Goal: Task Accomplishment & Management: Use online tool/utility

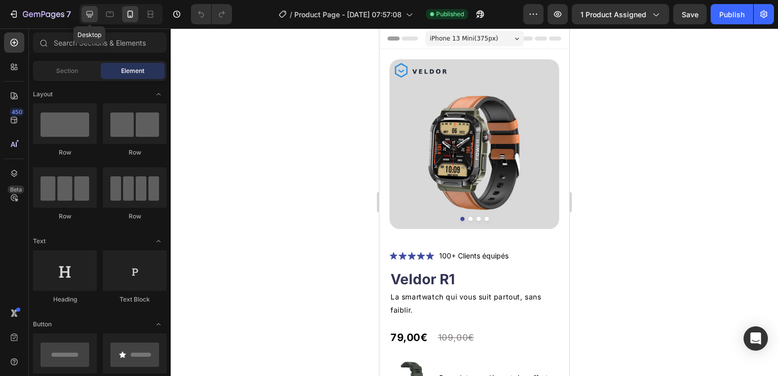
click at [92, 10] on icon at bounding box center [90, 14] width 10 height 10
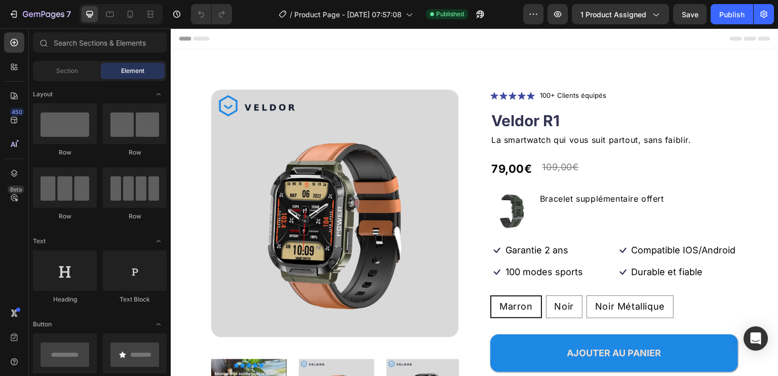
click at [315, 38] on div "Header" at bounding box center [475, 38] width 592 height 20
click at [183, 40] on icon at bounding box center [182, 38] width 3 height 3
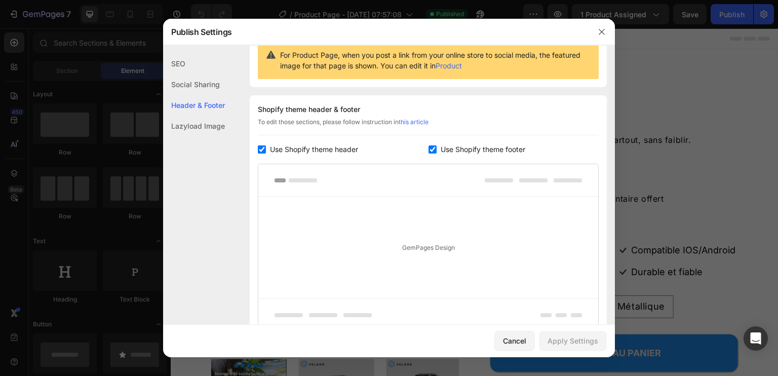
scroll to position [97, 0]
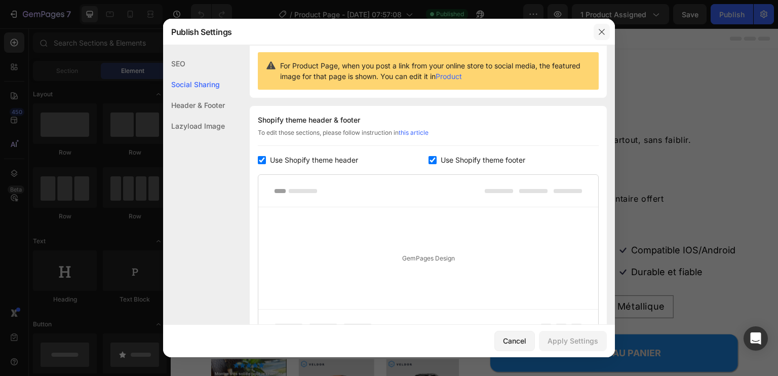
click at [607, 33] on button "button" at bounding box center [602, 32] width 16 height 16
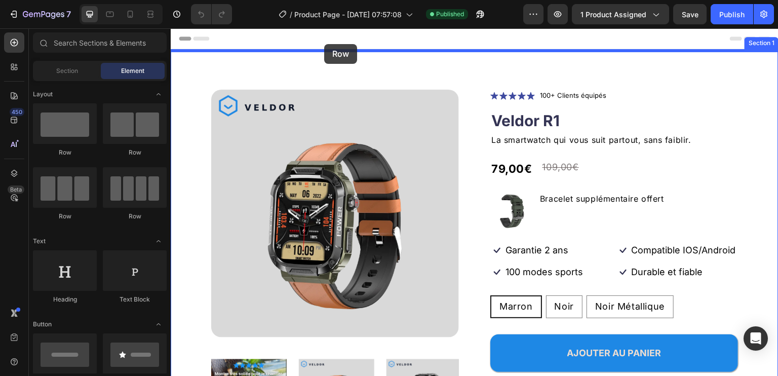
drag, startPoint x: 232, startPoint y: 161, endPoint x: 324, endPoint y: 44, distance: 149.3
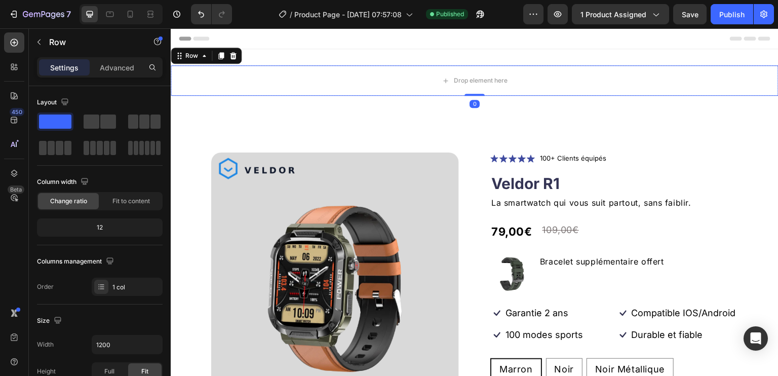
drag, startPoint x: 477, startPoint y: 102, endPoint x: 493, endPoint y: 56, distance: 48.4
click at [493, 56] on div "Drop element here Row 0 Section 1" at bounding box center [475, 80] width 608 height 63
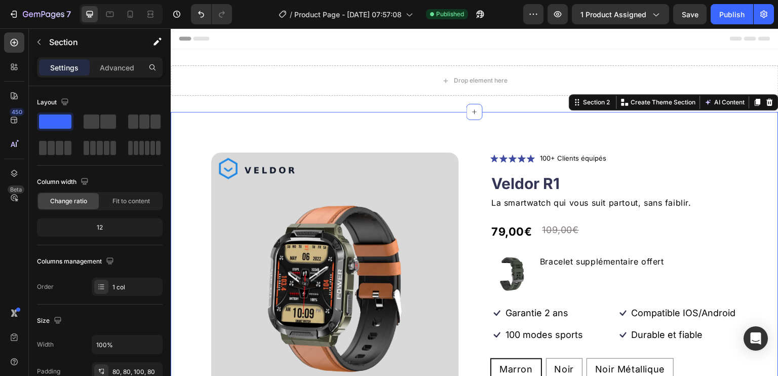
click at [425, 125] on div "Product Images Icon Icon Icon Icon Icon Icon List 100+ Clients équipés Text Blo…" at bounding box center [475, 333] width 608 height 442
click at [41, 42] on icon "button" at bounding box center [39, 42] width 8 height 8
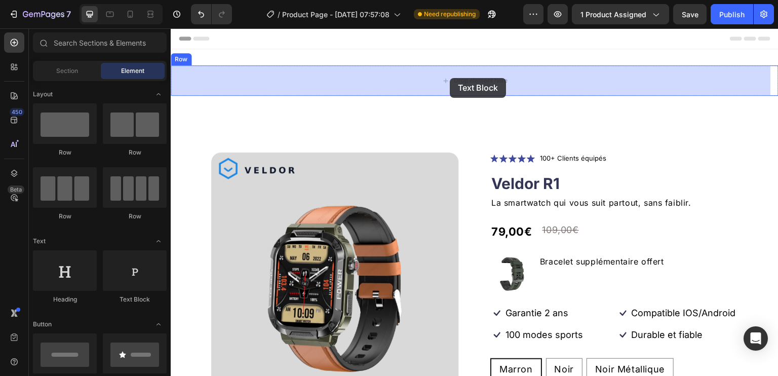
drag, startPoint x: 294, startPoint y: 314, endPoint x: 450, endPoint y: 78, distance: 282.5
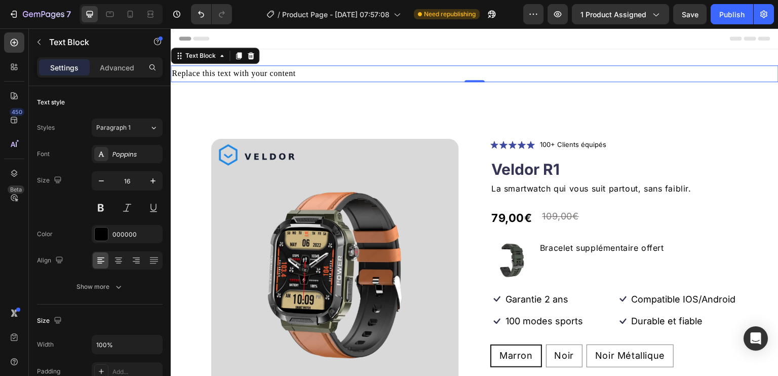
click at [316, 72] on div "Replace this text with your content" at bounding box center [475, 73] width 608 height 17
click at [129, 160] on div "Poppins" at bounding box center [127, 154] width 71 height 18
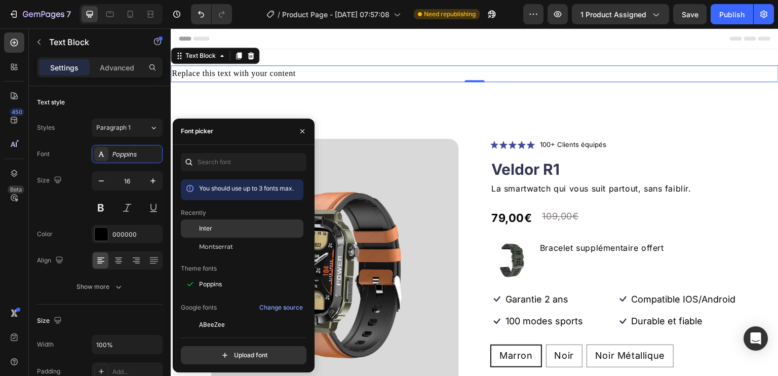
click at [218, 228] on div "Inter" at bounding box center [250, 228] width 102 height 9
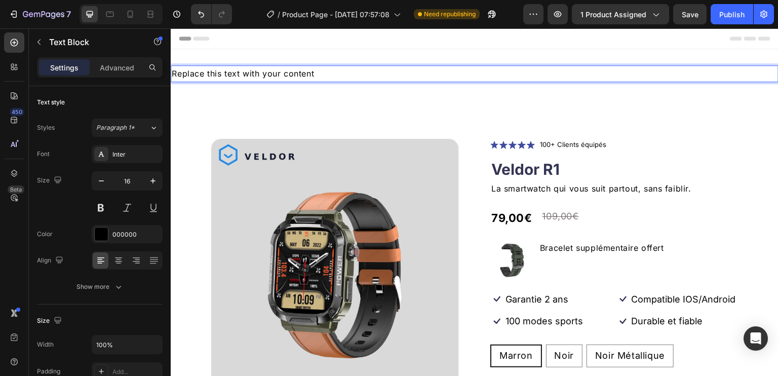
click at [305, 69] on p "Replace this text with your content" at bounding box center [475, 73] width 606 height 15
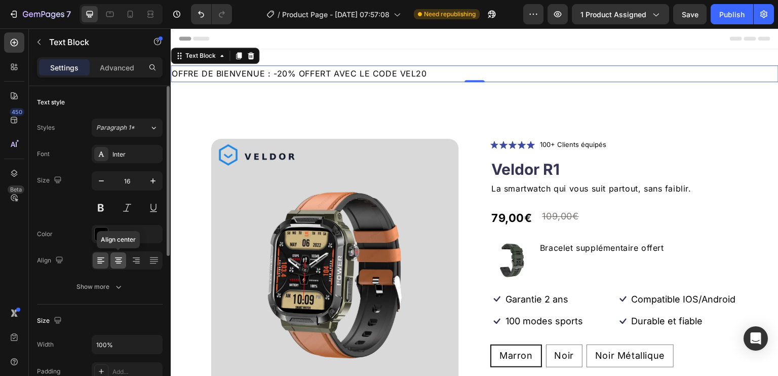
click at [120, 259] on icon at bounding box center [118, 259] width 5 height 1
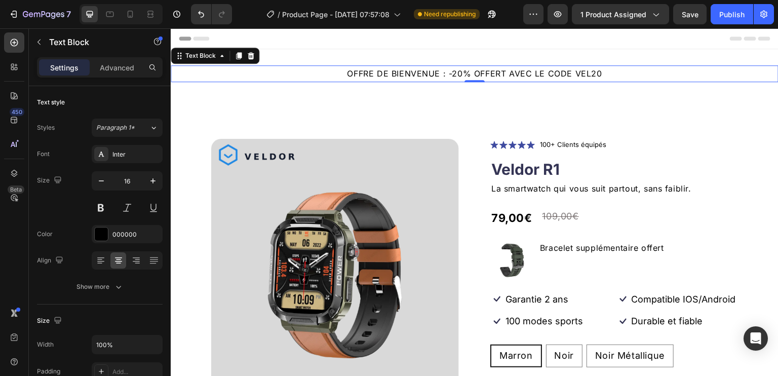
click at [257, 71] on p "OFFRE DE BIENVENUE : -20% OFFERT AVEC LE CODE VEL20" at bounding box center [475, 73] width 606 height 15
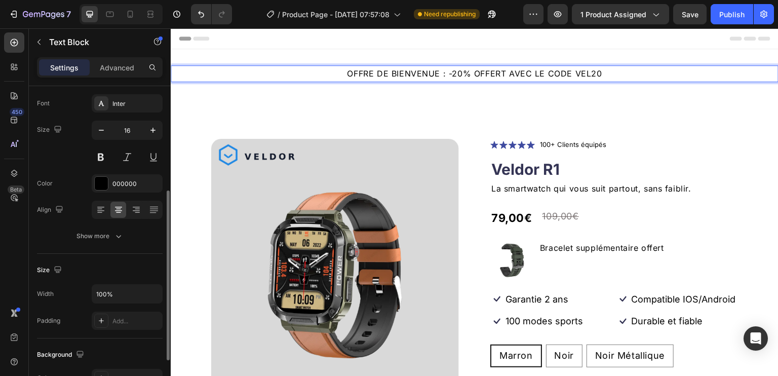
scroll to position [101, 0]
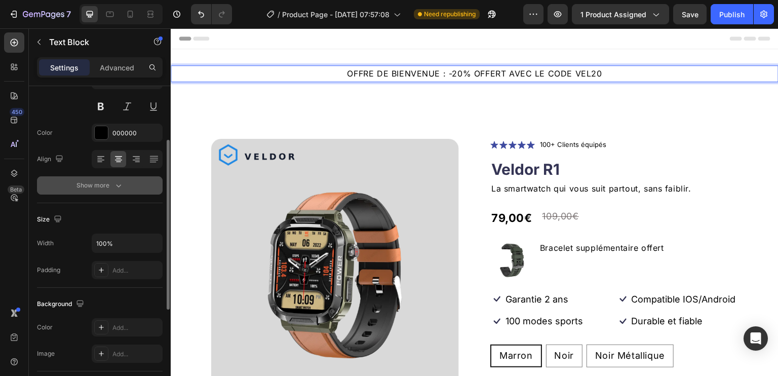
click at [117, 183] on icon "button" at bounding box center [118, 185] width 10 height 10
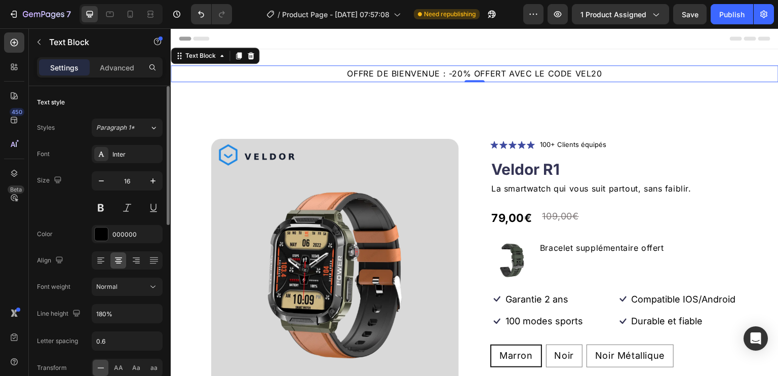
scroll to position [51, 0]
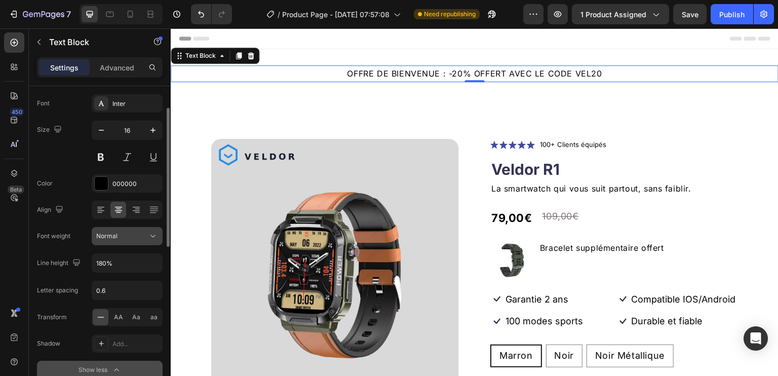
click at [142, 235] on div "Normal" at bounding box center [122, 236] width 52 height 9
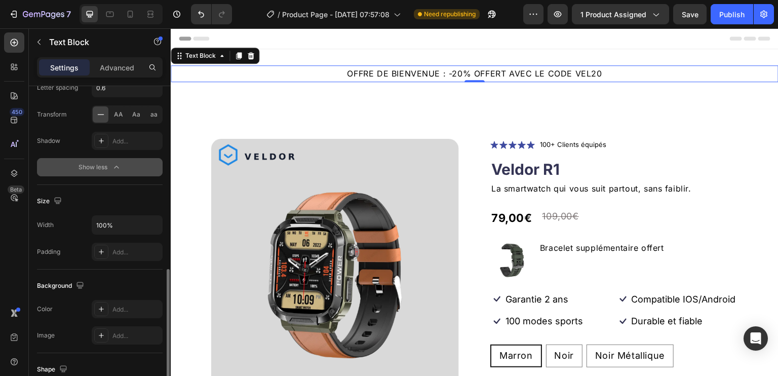
scroll to position [304, 0]
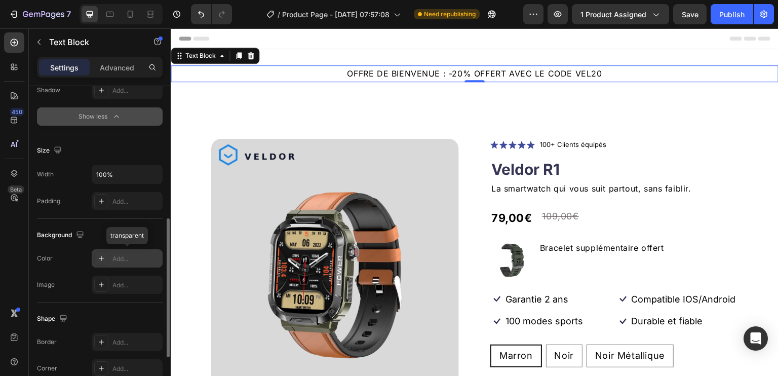
click at [119, 257] on div "Add..." at bounding box center [136, 258] width 48 height 9
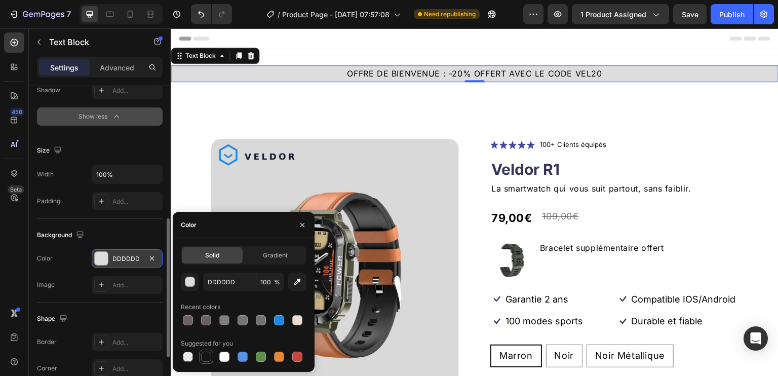
click at [207, 351] on div at bounding box center [206, 357] width 12 height 12
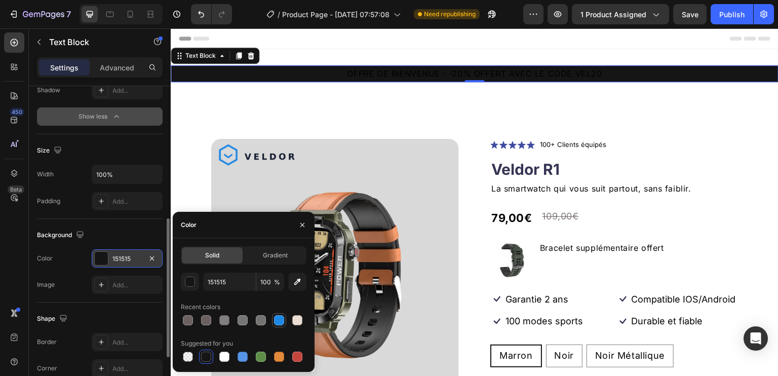
click at [282, 319] on div at bounding box center [279, 320] width 10 height 10
type input "1E88E5"
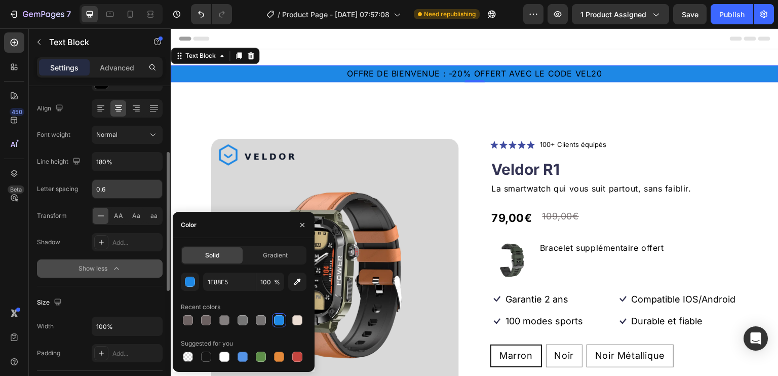
scroll to position [51, 0]
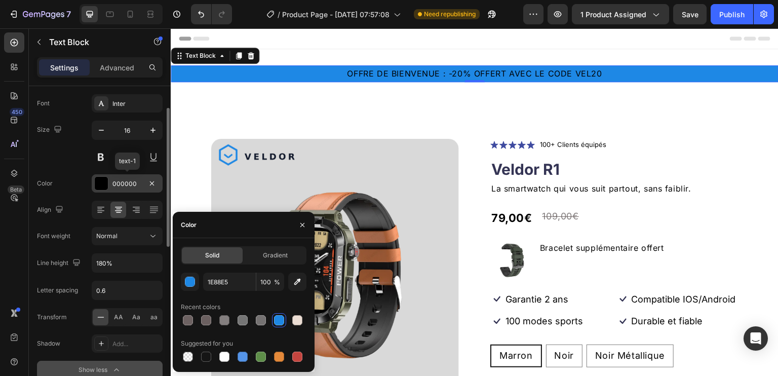
click at [102, 178] on div at bounding box center [101, 183] width 13 height 13
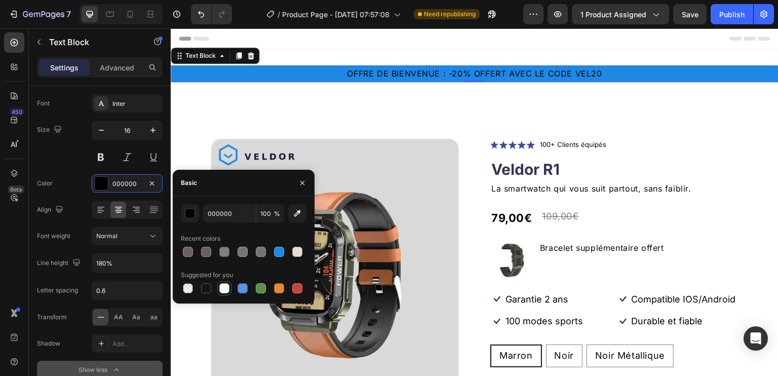
click at [225, 287] on div at bounding box center [224, 288] width 10 height 10
type input "FFFFFF"
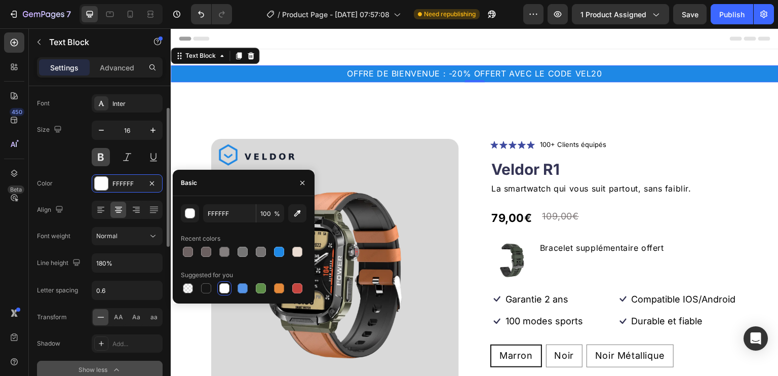
click at [103, 157] on button at bounding box center [101, 157] width 18 height 18
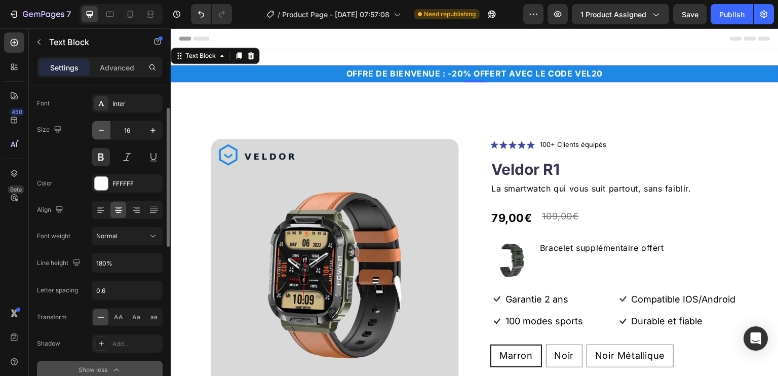
click at [101, 130] on icon "button" at bounding box center [101, 130] width 5 height 1
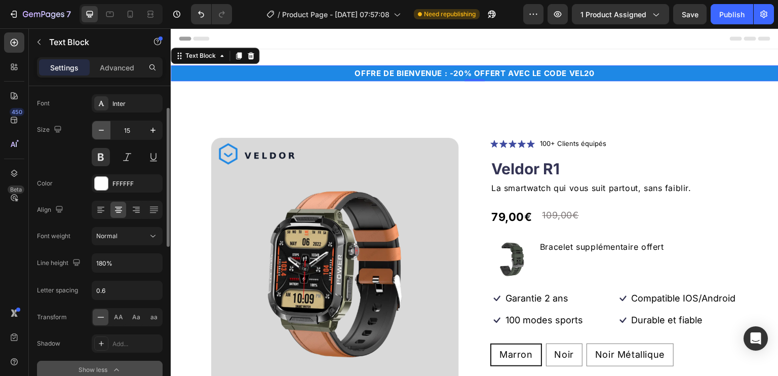
click at [101, 130] on icon "button" at bounding box center [101, 130] width 5 height 1
type input "14"
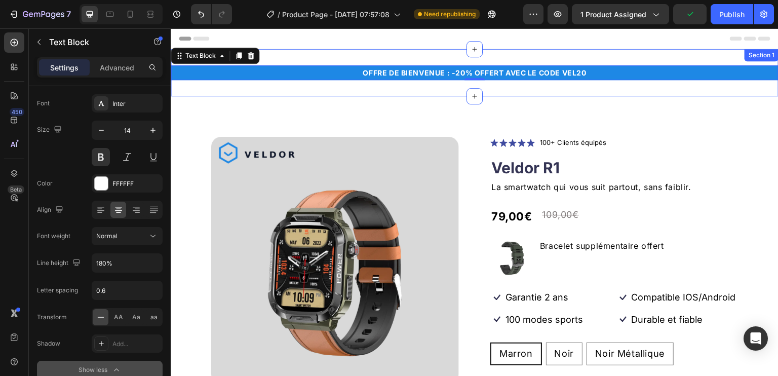
click at [565, 90] on div "OFFRE DE BIENVENUE : -20% OFFERT AVEC LE CODE VEL20 Text Block 0 Row Section 1" at bounding box center [475, 72] width 608 height 47
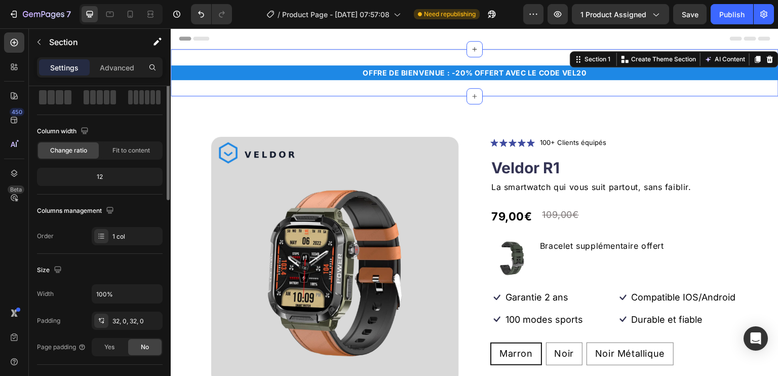
scroll to position [0, 0]
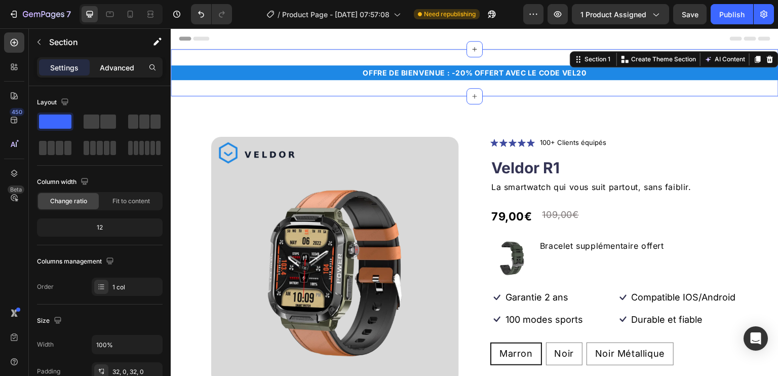
click at [128, 70] on p "Advanced" at bounding box center [117, 67] width 34 height 11
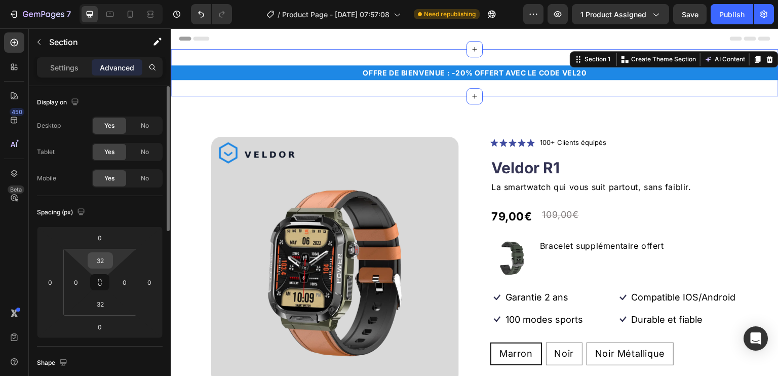
click at [104, 267] on input "32" at bounding box center [100, 260] width 20 height 15
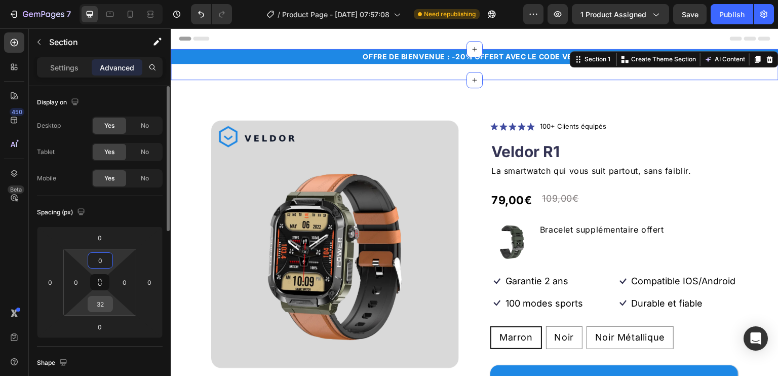
type input "0"
click at [103, 303] on input "32" at bounding box center [100, 303] width 20 height 15
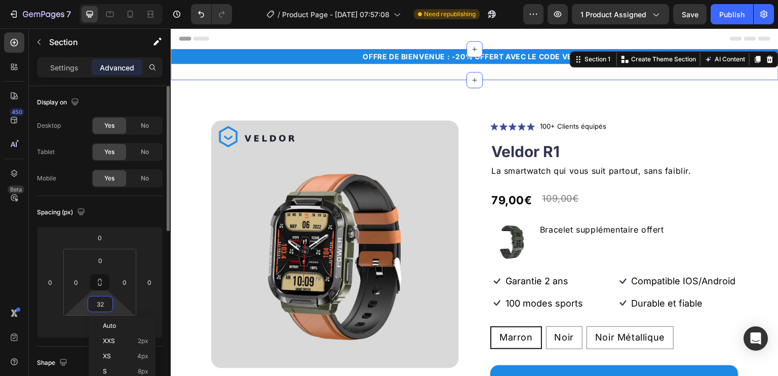
click at [103, 303] on input "32" at bounding box center [100, 303] width 20 height 15
type input "0"
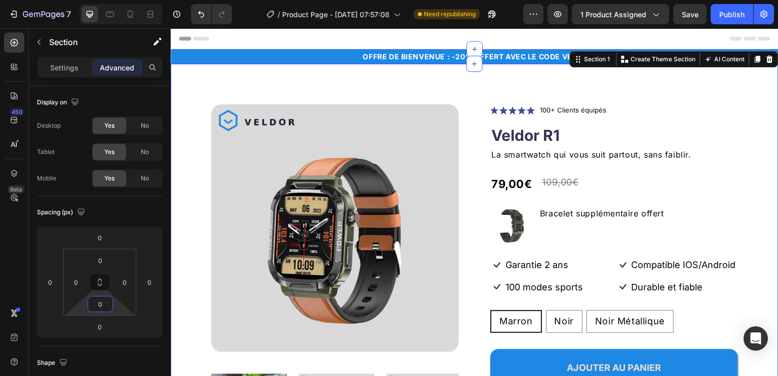
click at [345, 76] on div "Product Images Icon Icon Icon Icon Icon Icon List 100+ Clients équipés Text Blo…" at bounding box center [475, 285] width 608 height 442
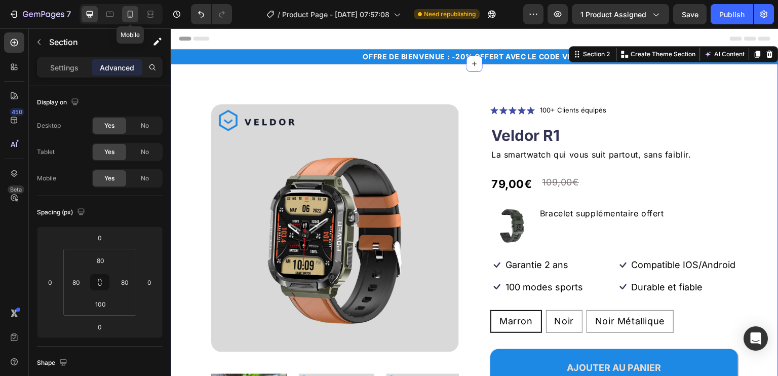
click at [135, 13] on div at bounding box center [130, 14] width 16 height 16
type input "20"
type input "72"
type input "20"
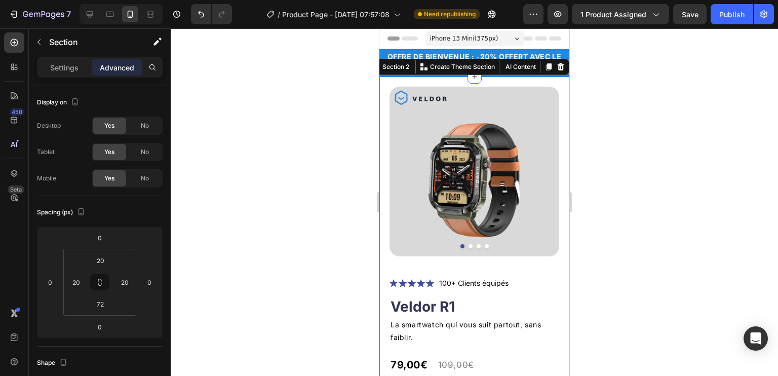
click at [550, 81] on div "Product Images Icon Icon Icon Icon Icon Icon List 100+ Clients équipés Text Blo…" at bounding box center [474, 372] width 190 height 592
click at [597, 119] on div at bounding box center [474, 202] width 607 height 348
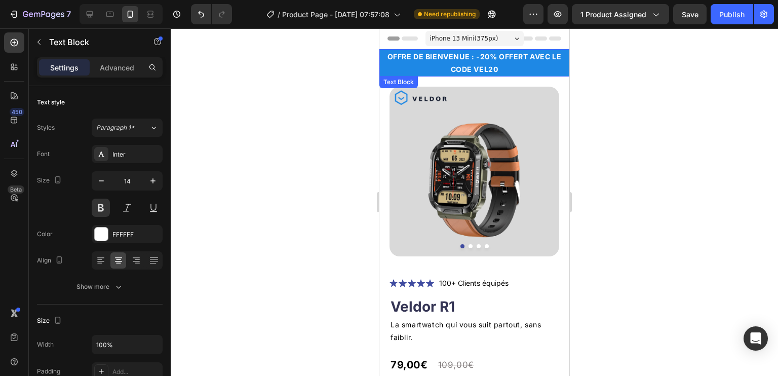
click at [503, 62] on p "OFFRE DE BIENVENUE : -20% OFFERT AVEC LE CODE VEL20" at bounding box center [474, 62] width 188 height 25
click at [104, 183] on icon "button" at bounding box center [101, 181] width 10 height 10
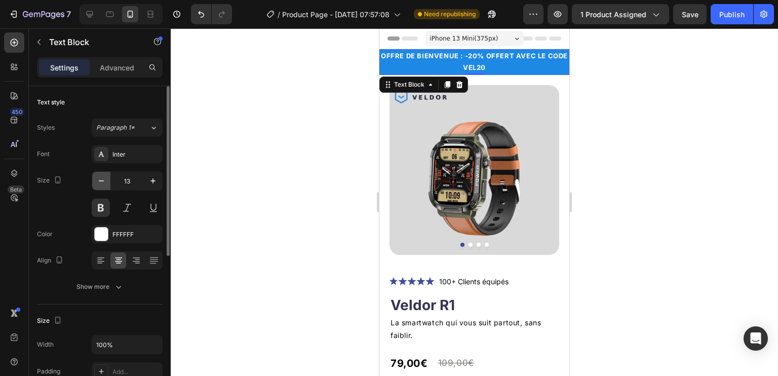
click at [104, 183] on icon "button" at bounding box center [101, 181] width 10 height 10
type input "12"
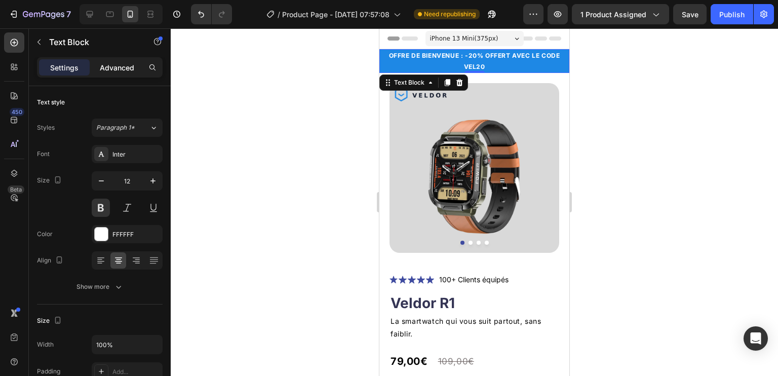
click at [118, 64] on p "Advanced" at bounding box center [117, 67] width 34 height 11
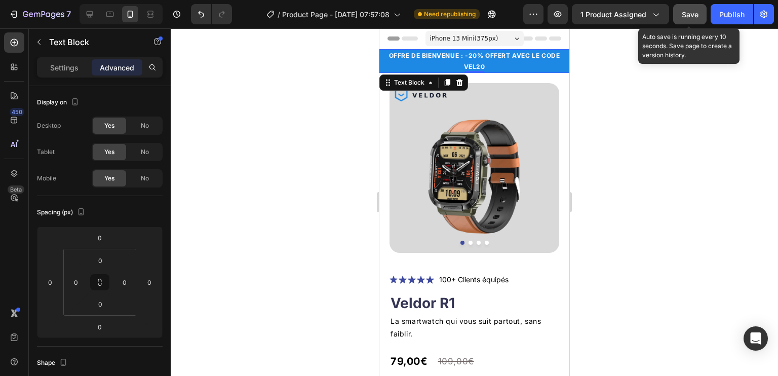
click at [695, 13] on span "Save" at bounding box center [690, 14] width 17 height 9
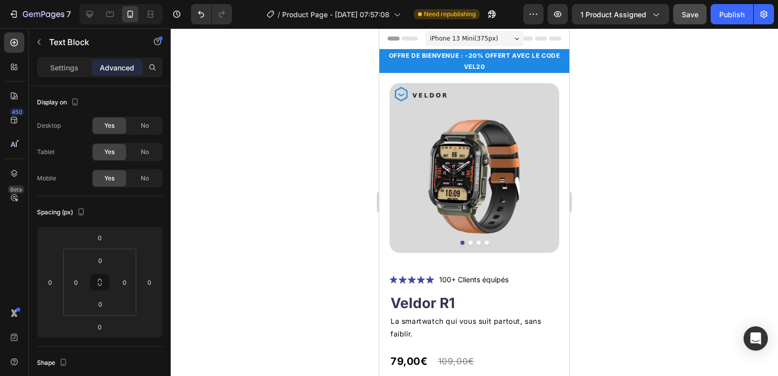
click at [475, 52] on p "OFFRE DE BIENVENUE : -20% OFFERT AVEC LE CODE VEL20" at bounding box center [474, 61] width 188 height 22
click at [478, 54] on p "OFFRE DE BIENVENUE : -20% OFFERT AVEC LE CODE VEL20" at bounding box center [474, 61] width 188 height 22
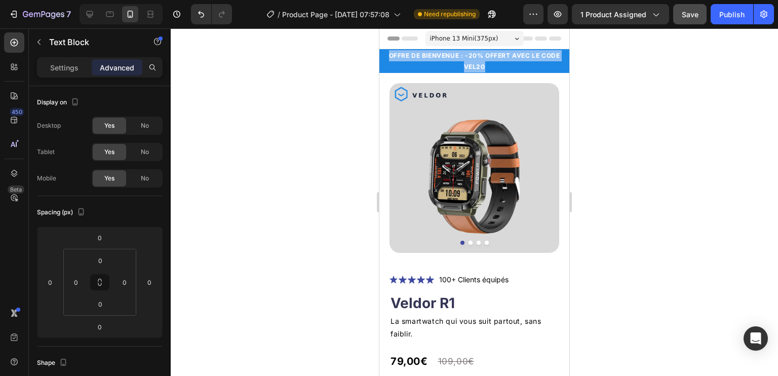
click at [478, 54] on p "OFFRE DE BIENVENUE : -20% OFFERT AVEC LE CODE VEL20" at bounding box center [474, 61] width 188 height 22
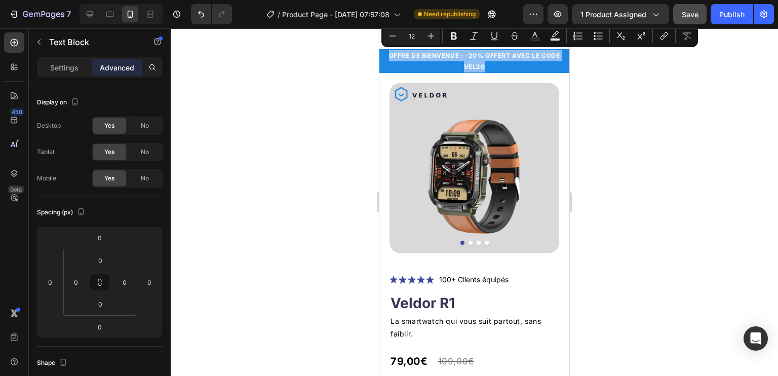
click at [478, 56] on p "OFFRE DE BIENVENUE : -20% OFFERT AVEC LE CODE VEL20" at bounding box center [474, 61] width 188 height 22
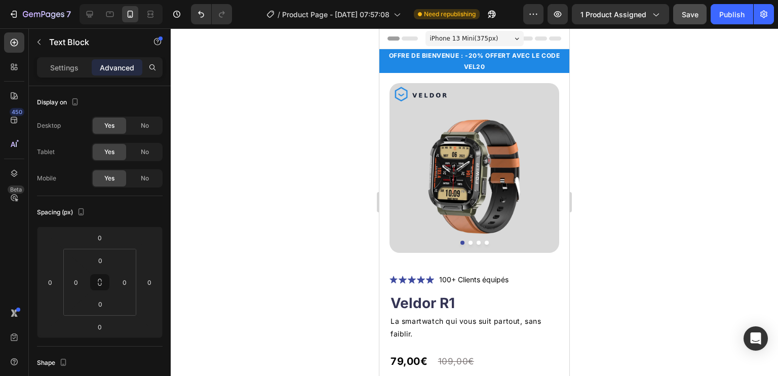
click at [476, 56] on p "OFFRE DE BIENVENUE : -20% OFFERT AVEC LE CODE VEL20" at bounding box center [474, 61] width 188 height 22
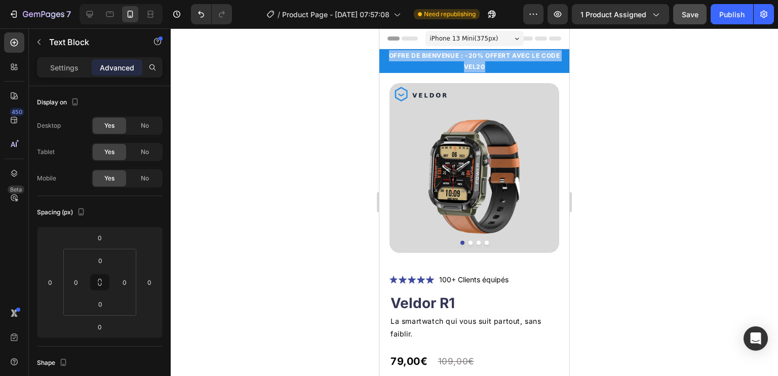
click at [476, 56] on p "OFFRE DE BIENVENUE : -20% OFFERT AVEC LE CODE VEL20" at bounding box center [474, 61] width 188 height 22
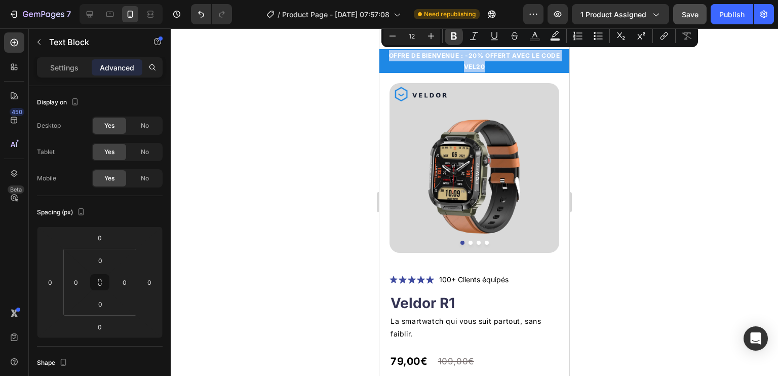
click at [453, 32] on icon "Editor contextual toolbar" at bounding box center [454, 36] width 6 height 8
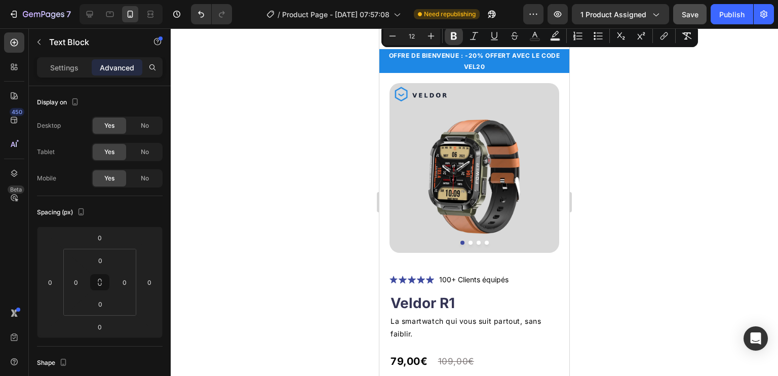
click at [457, 36] on icon "Editor contextual toolbar" at bounding box center [454, 36] width 10 height 10
click at [488, 66] on p "OFFRE DE BIENVENUE : -20% OFFERT AVEC LE CODE VEL20" at bounding box center [474, 61] width 188 height 22
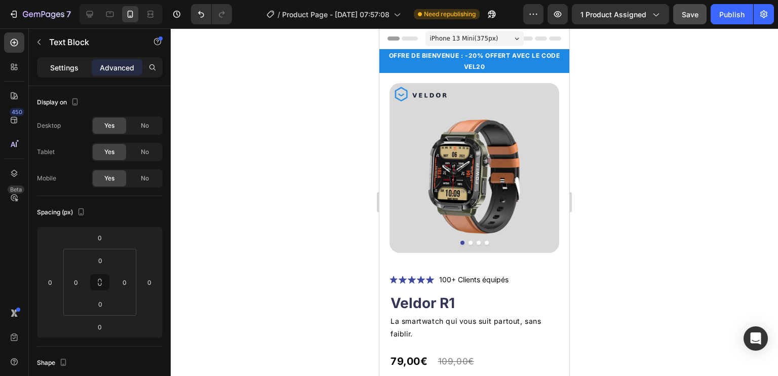
click at [47, 68] on div "Settings" at bounding box center [64, 67] width 51 height 16
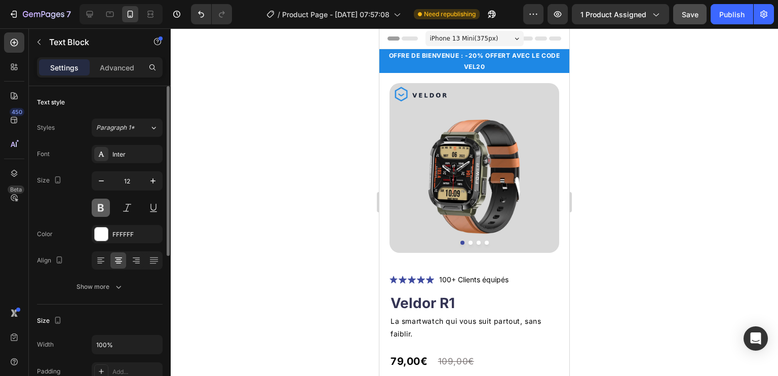
click at [105, 204] on button at bounding box center [101, 208] width 18 height 18
click at [466, 58] on p "OFFRE DE BIENVENUE : -20% OFFERT AVEC LE CODE VEL20" at bounding box center [474, 61] width 188 height 22
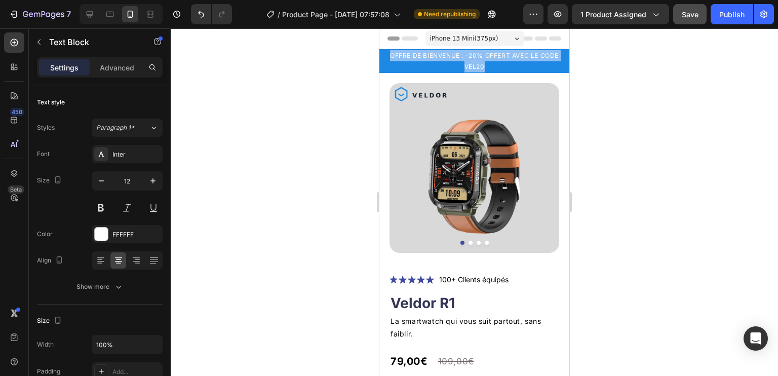
click at [466, 58] on p "OFFRE DE BIENVENUE : -20% OFFERT AVEC LE CODE VEL20" at bounding box center [474, 61] width 188 height 22
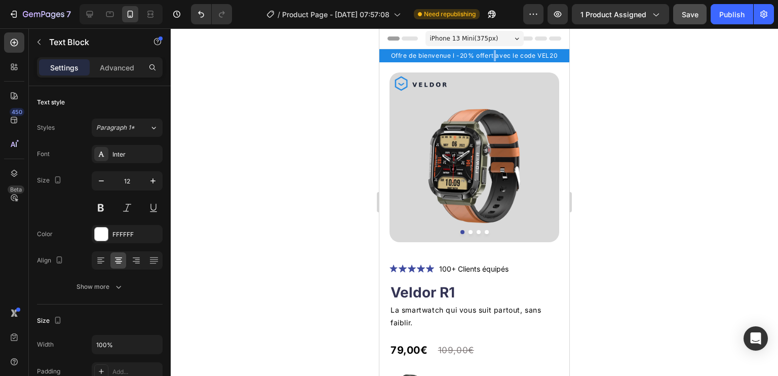
click at [492, 50] on p "Offre de bienvenue l -20% offert avec le code VEL20" at bounding box center [474, 55] width 188 height 11
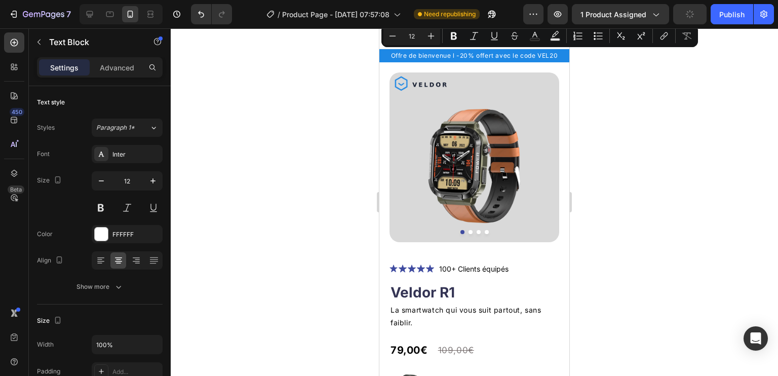
click at [496, 56] on p "Offre de bienvenue l -20% offert avec le code VEL20" at bounding box center [474, 55] width 188 height 11
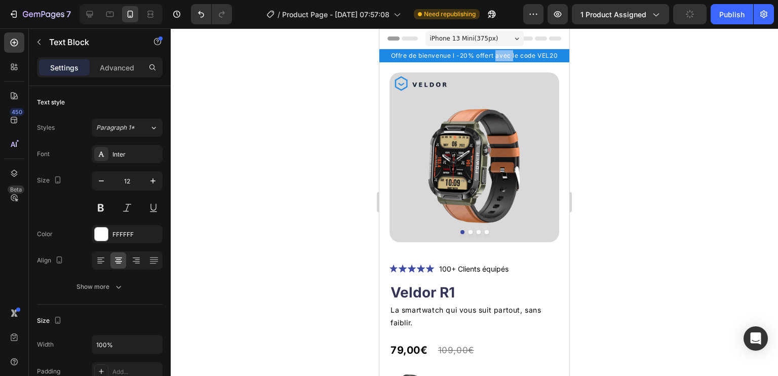
click at [496, 56] on p "Offre de bienvenue l -20% offert avec le code VEL20" at bounding box center [474, 55] width 188 height 11
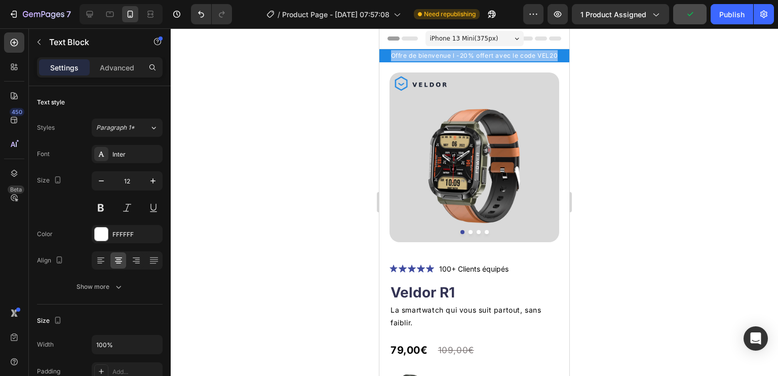
click at [496, 56] on p "Offre de bienvenue l -20% offert avec le code VEL20" at bounding box center [474, 55] width 188 height 11
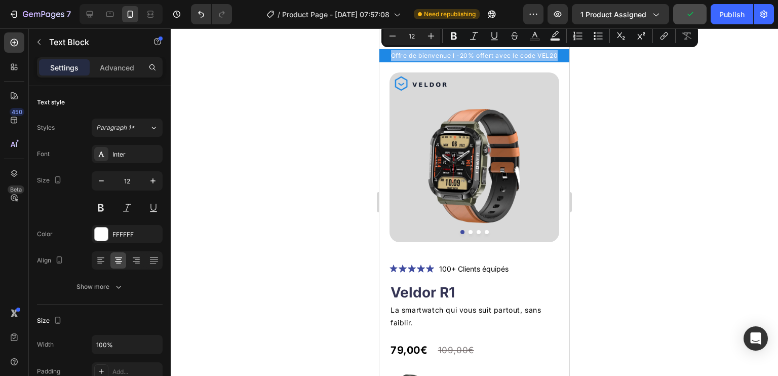
copy p "Offre de bienvenue l -20% offert avec le code VEL20"
click at [446, 54] on p "Offre de bienvenue l -20% offert avec le code VEL20" at bounding box center [474, 55] width 188 height 11
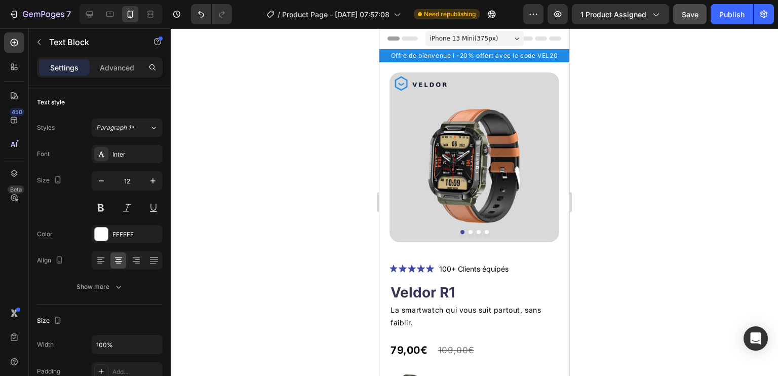
click at [446, 54] on p "Offre de bienvenue l -20% offert avec le code VEL20" at bounding box center [474, 55] width 188 height 11
click at [745, 125] on div at bounding box center [474, 202] width 607 height 348
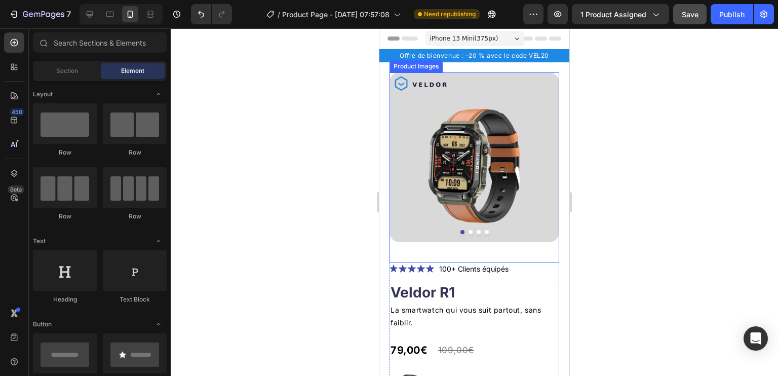
click at [520, 240] on div "Product Images" at bounding box center [475, 167] width 170 height 190
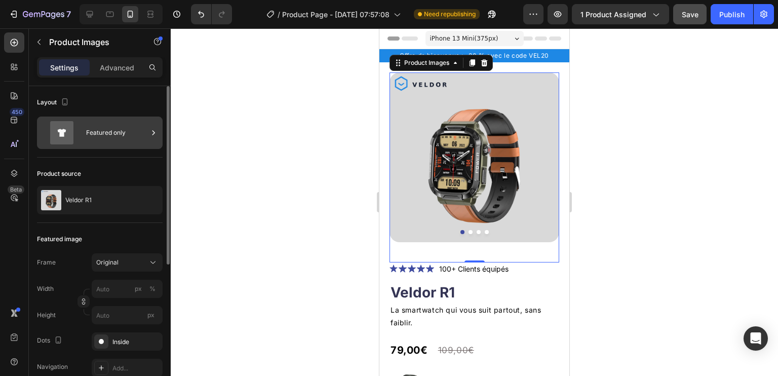
click at [94, 123] on div "Featured only" at bounding box center [117, 132] width 62 height 23
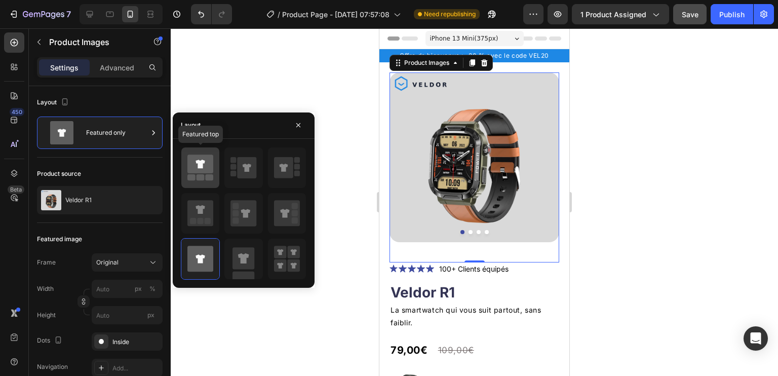
click at [205, 168] on icon at bounding box center [200, 164] width 26 height 19
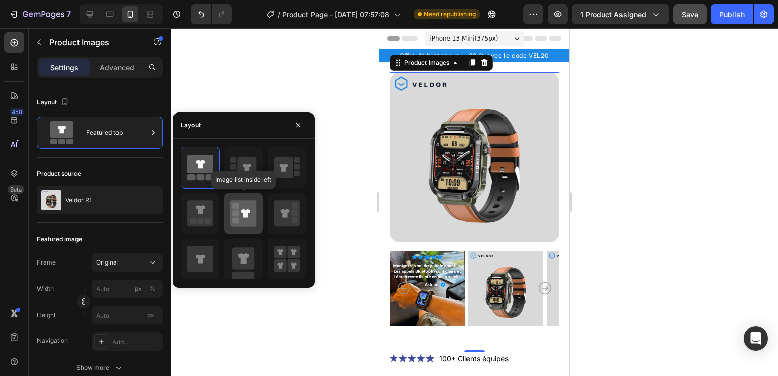
click at [246, 217] on icon at bounding box center [245, 213] width 9 height 9
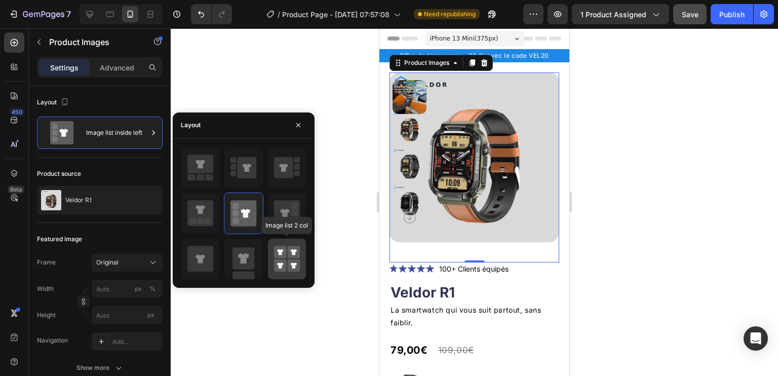
click at [286, 256] on rect at bounding box center [280, 252] width 13 height 13
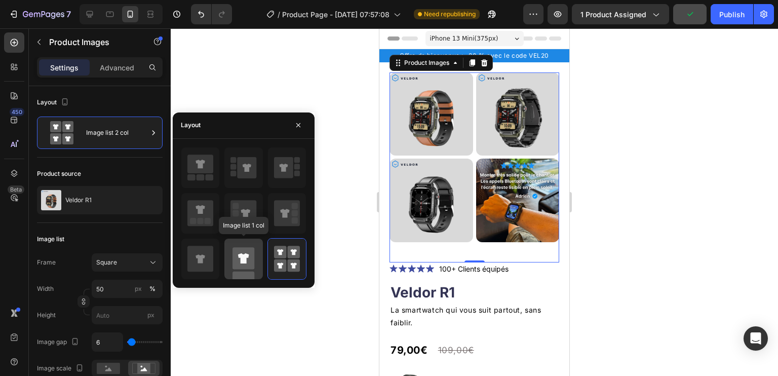
click at [251, 257] on rect at bounding box center [244, 258] width 22 height 22
type input "100"
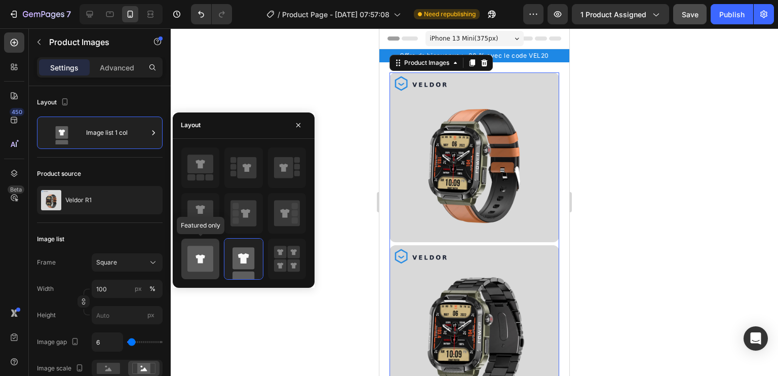
click at [203, 256] on icon at bounding box center [200, 258] width 9 height 9
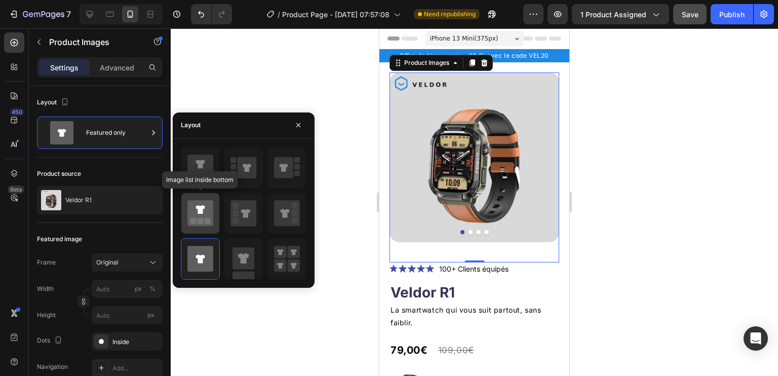
click at [199, 216] on icon at bounding box center [200, 213] width 26 height 26
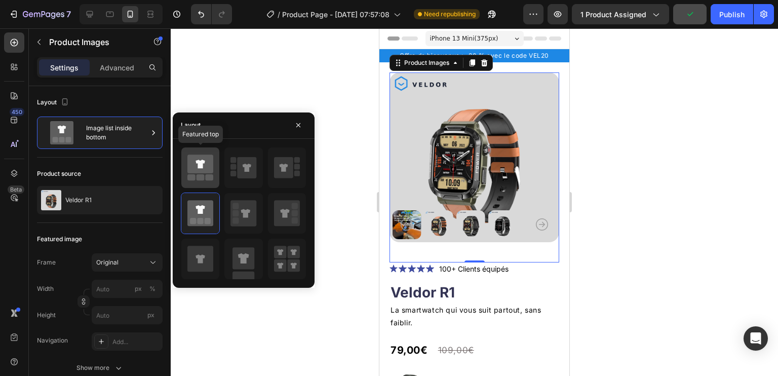
click at [197, 165] on icon at bounding box center [200, 164] width 26 height 19
type input "149"
type input "171"
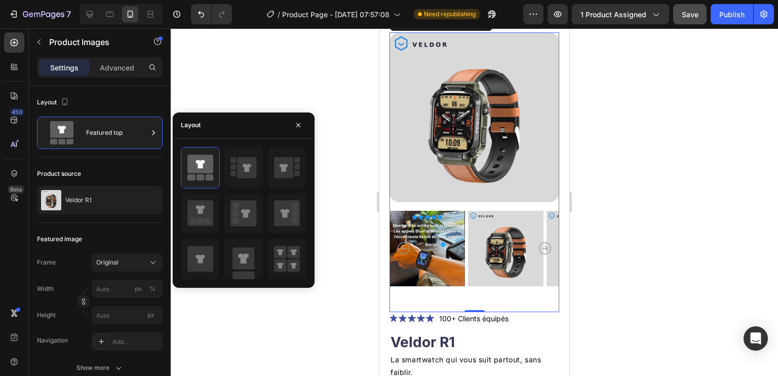
scroll to position [51, 0]
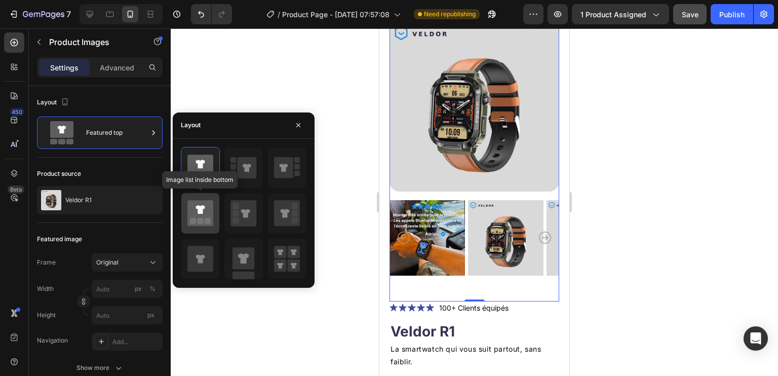
click at [203, 208] on icon at bounding box center [200, 209] width 9 height 9
type input "20"
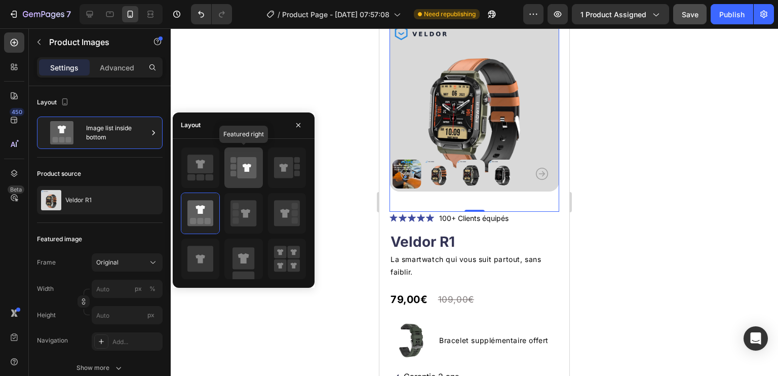
click at [242, 175] on icon at bounding box center [247, 167] width 19 height 21
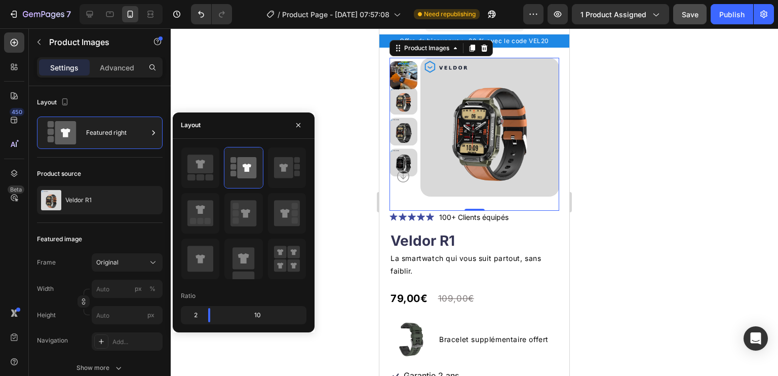
scroll to position [0, 0]
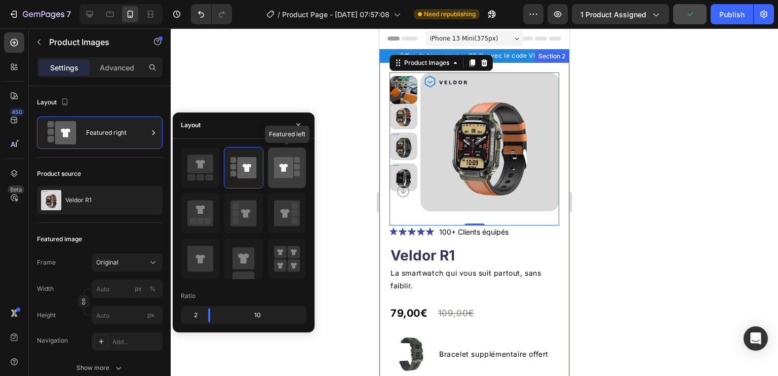
click at [290, 174] on icon at bounding box center [283, 167] width 19 height 21
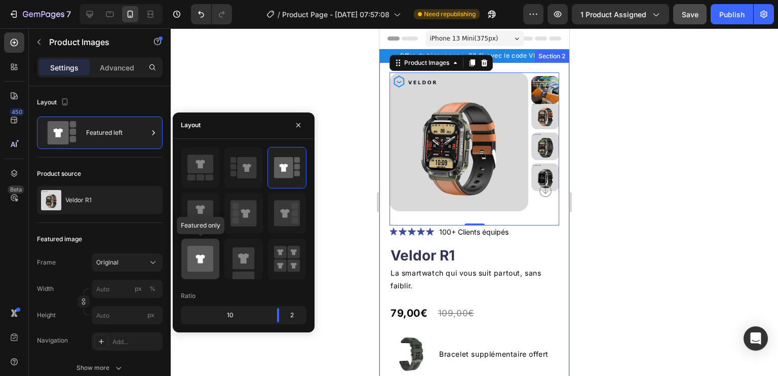
click at [205, 254] on icon at bounding box center [200, 259] width 26 height 26
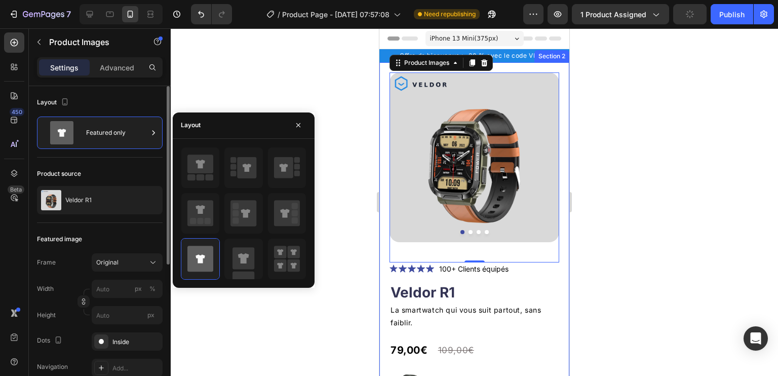
scroll to position [51, 0]
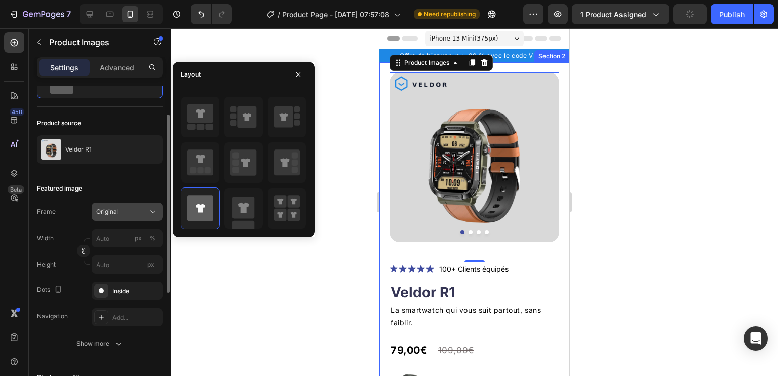
click at [116, 217] on button "Original" at bounding box center [127, 212] width 71 height 18
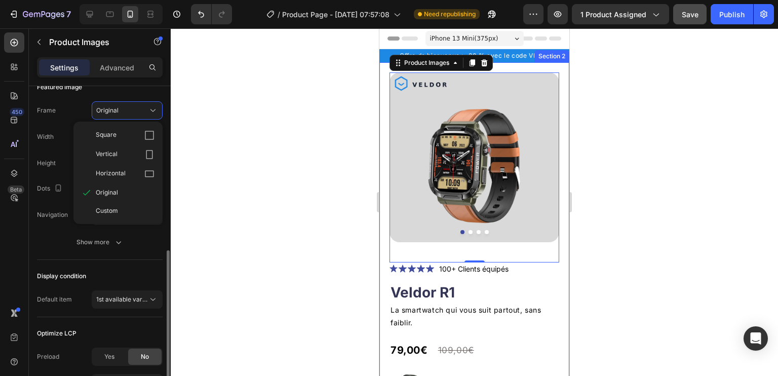
scroll to position [203, 0]
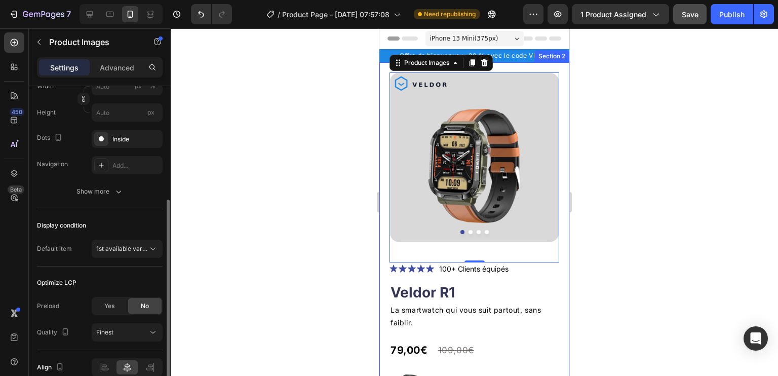
click at [44, 202] on div "Featured image Frame Original Width px % Height px Dots Inside Navigation Add..…" at bounding box center [100, 114] width 126 height 189
click at [79, 197] on button "Show more" at bounding box center [100, 191] width 126 height 18
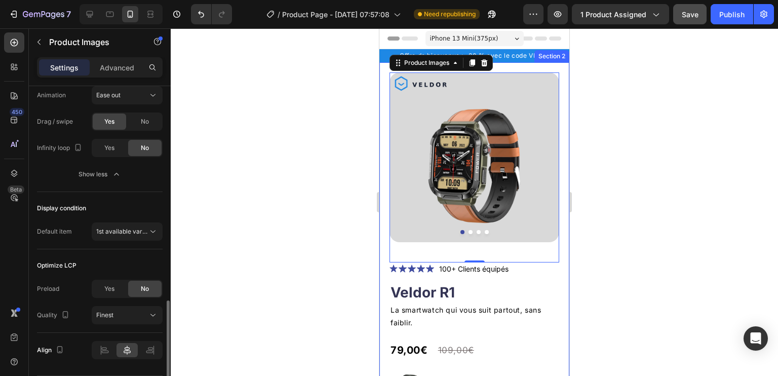
scroll to position [436, 0]
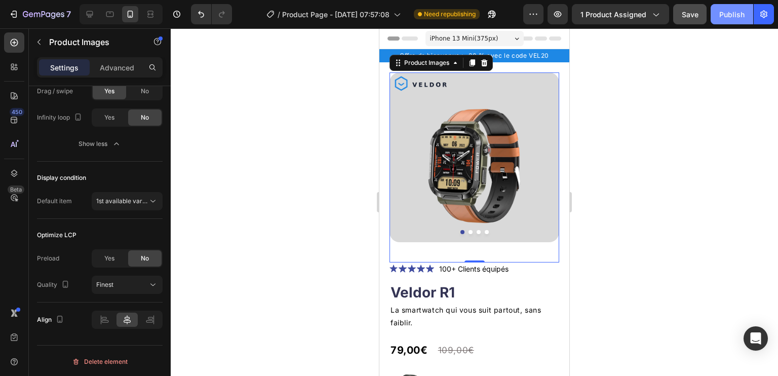
click at [725, 17] on div "Publish" at bounding box center [731, 14] width 25 height 11
click at [89, 14] on icon at bounding box center [90, 14] width 10 height 10
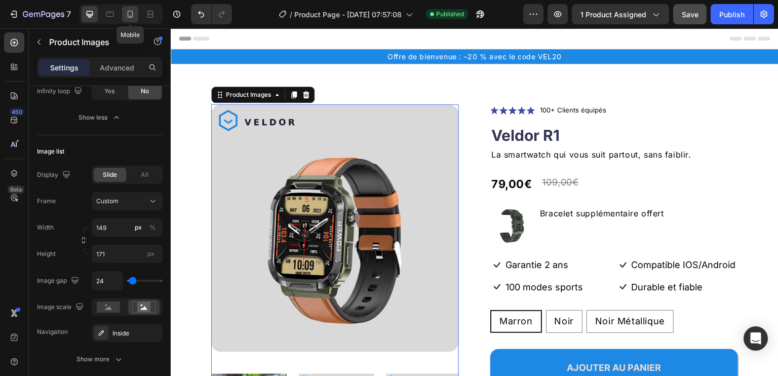
click at [130, 16] on icon at bounding box center [131, 14] width 6 height 7
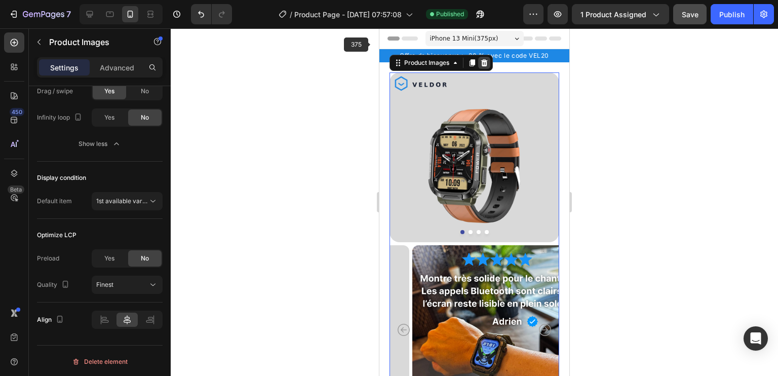
scroll to position [8, 0]
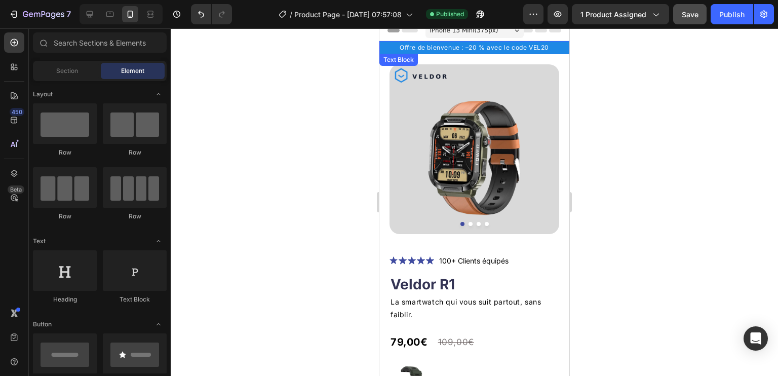
click at [388, 45] on p "Offre de bienvenue : –20 % avec le code VEL20" at bounding box center [474, 47] width 188 height 11
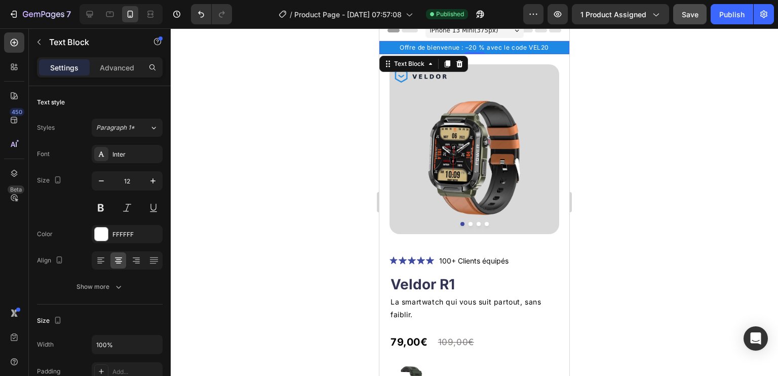
click at [558, 44] on p "Offre de bienvenue : –20 % avec le code VEL20" at bounding box center [474, 47] width 188 height 11
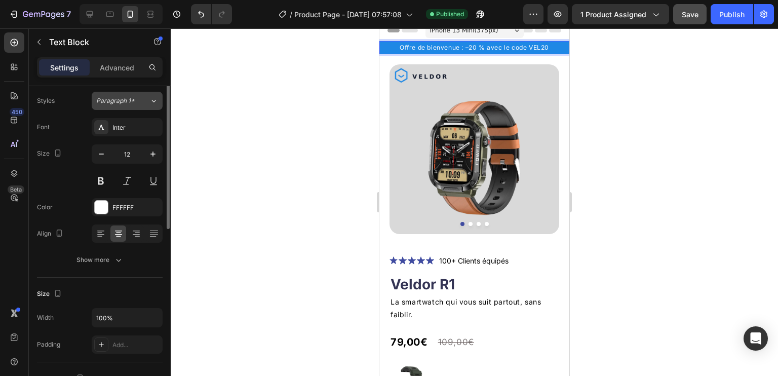
scroll to position [0, 0]
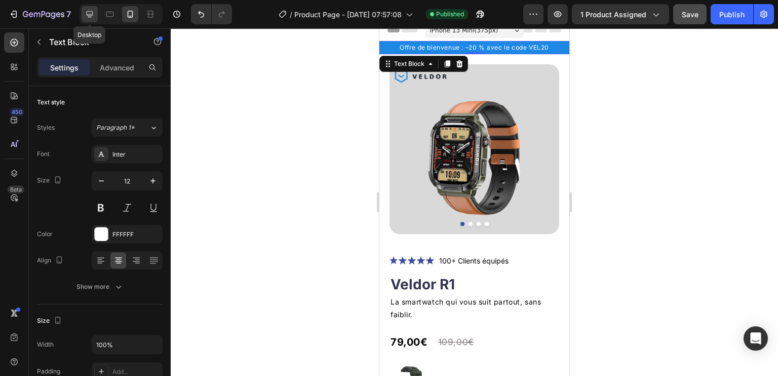
click at [93, 12] on icon at bounding box center [90, 14] width 10 height 10
type input "14"
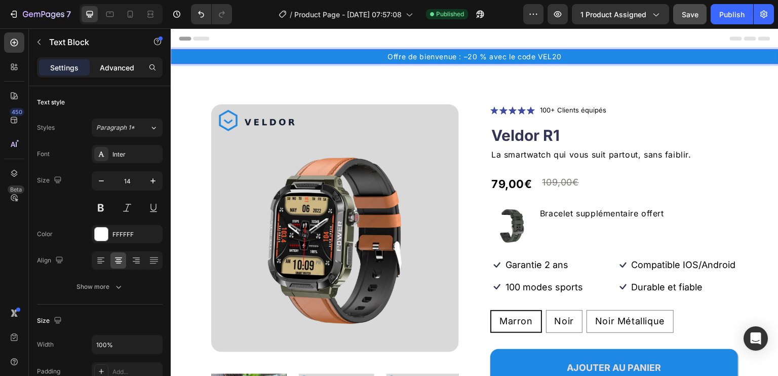
click at [111, 68] on p "Advanced" at bounding box center [117, 67] width 34 height 11
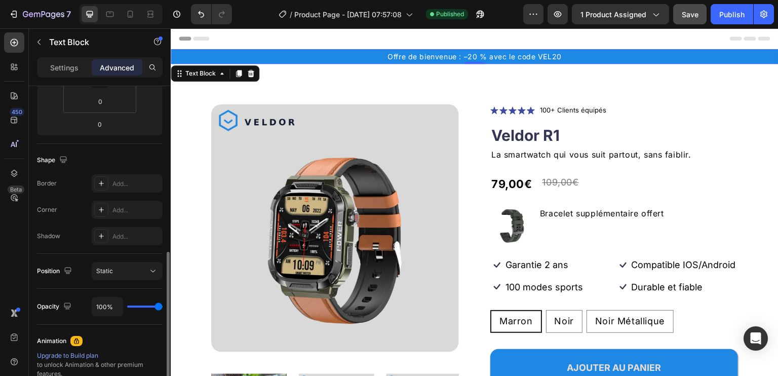
scroll to position [304, 0]
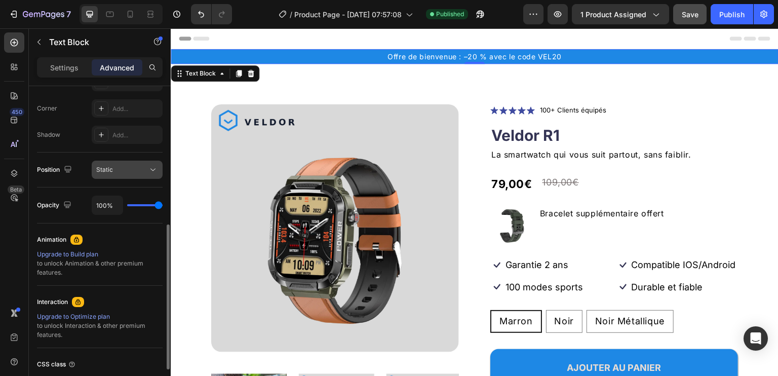
click at [124, 168] on div "Static" at bounding box center [122, 169] width 52 height 9
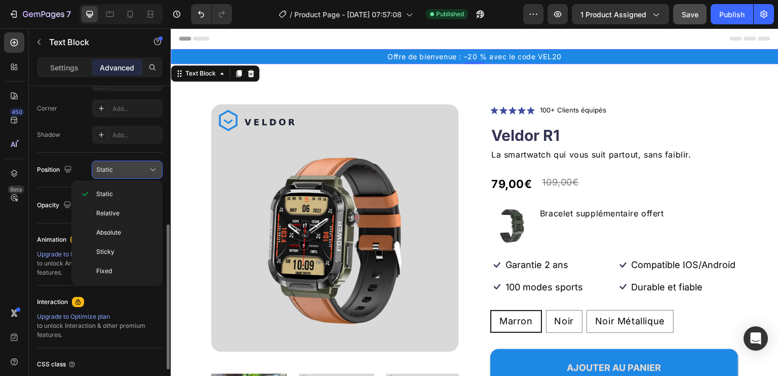
click at [120, 168] on div "Static" at bounding box center [122, 169] width 52 height 9
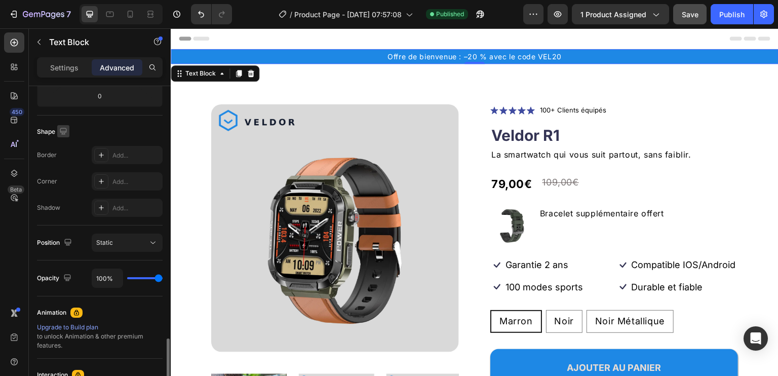
scroll to position [180, 0]
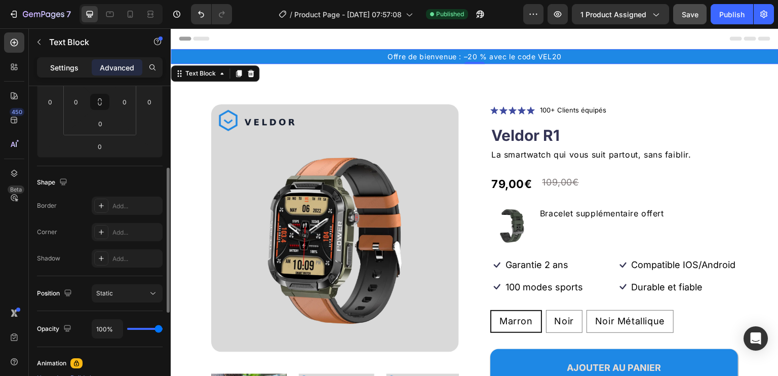
click at [56, 69] on p "Settings" at bounding box center [64, 67] width 28 height 11
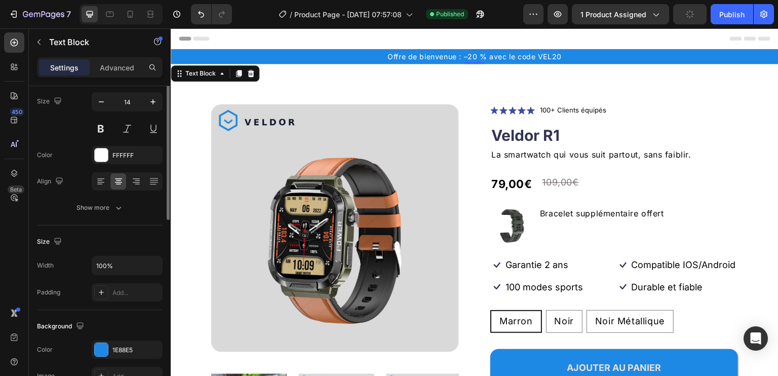
scroll to position [0, 0]
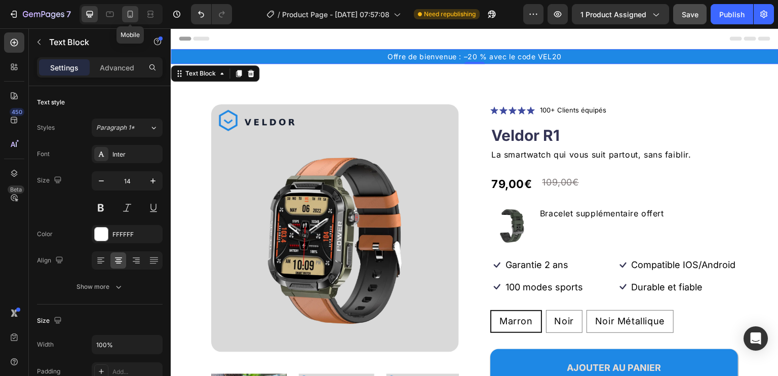
click at [129, 13] on icon at bounding box center [130, 14] width 10 height 10
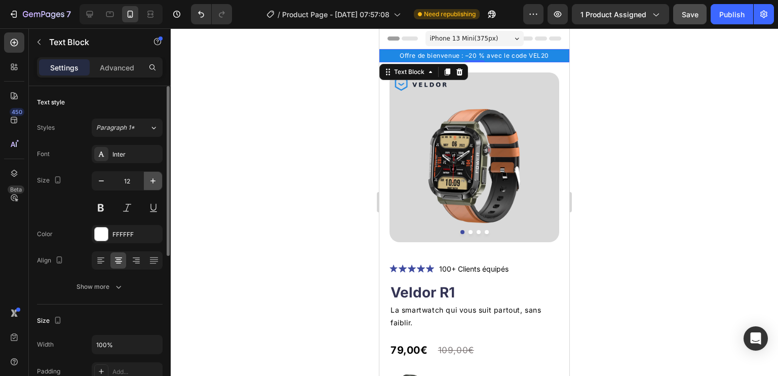
click at [152, 180] on icon "button" at bounding box center [153, 181] width 10 height 10
type input "14"
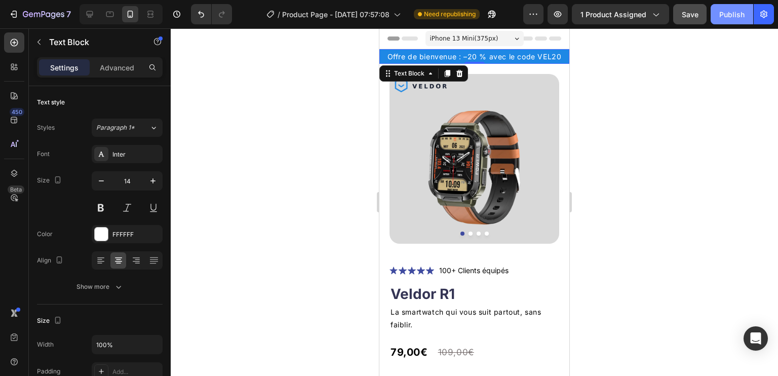
click at [722, 18] on div "Publish" at bounding box center [731, 14] width 25 height 11
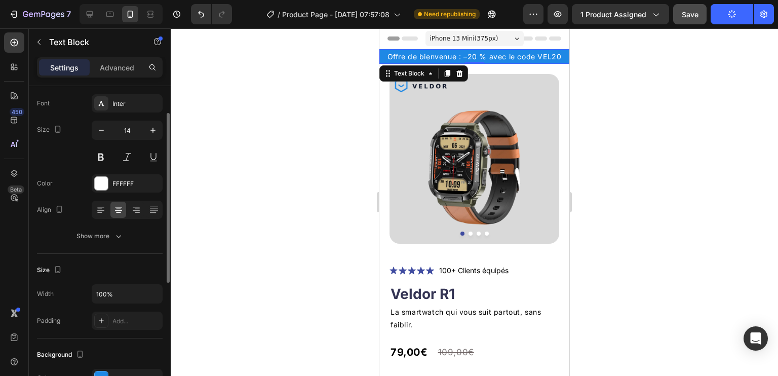
scroll to position [101, 0]
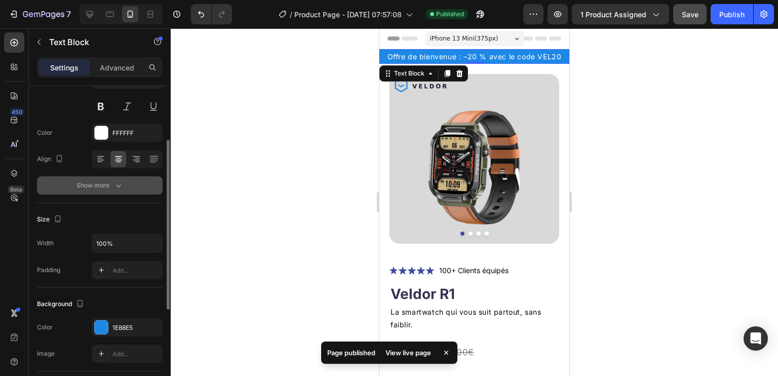
click at [113, 185] on icon "button" at bounding box center [118, 185] width 10 height 10
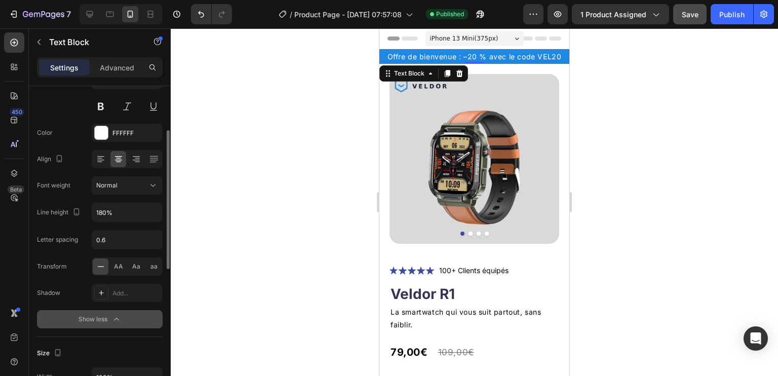
scroll to position [51, 0]
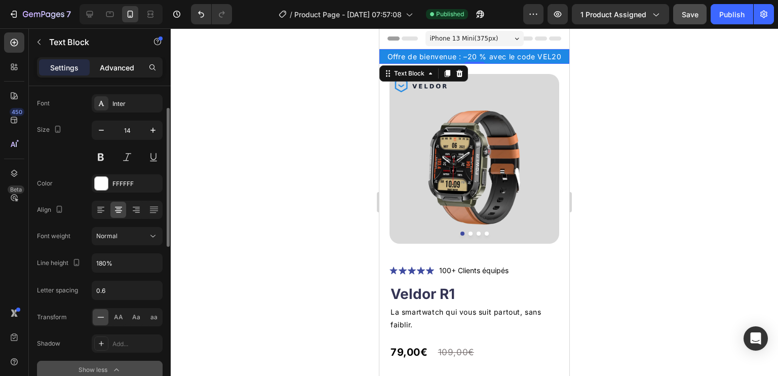
click at [126, 67] on p "Advanced" at bounding box center [117, 67] width 34 height 11
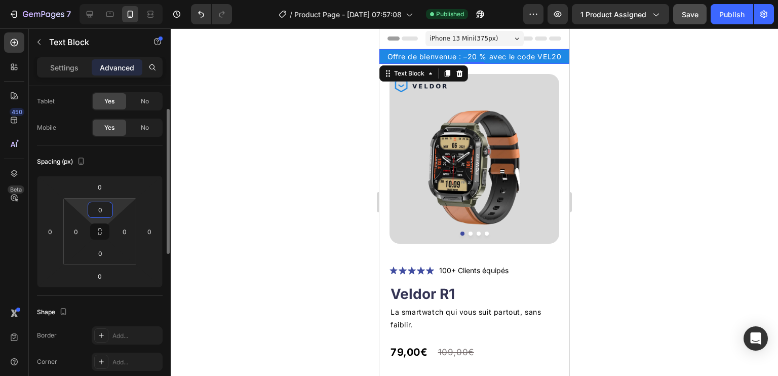
click at [97, 210] on input "0" at bounding box center [100, 209] width 20 height 15
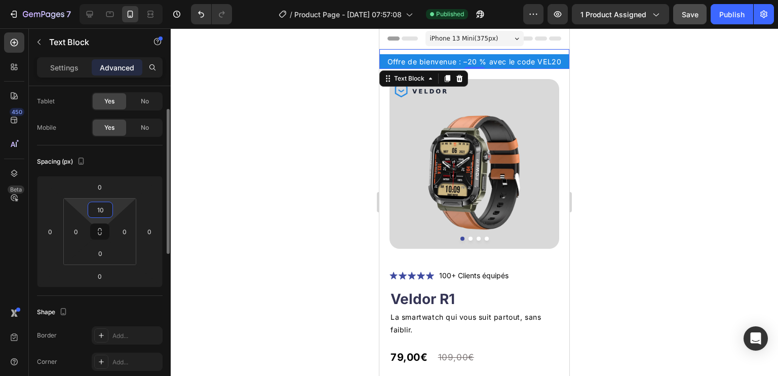
type input "1"
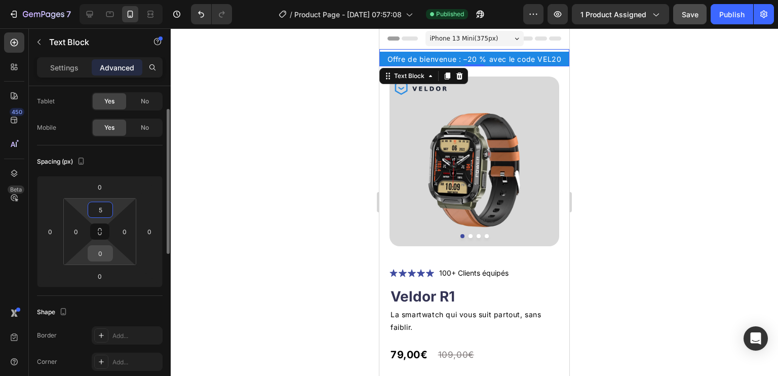
type input "5"
click at [105, 251] on input "0" at bounding box center [100, 253] width 20 height 15
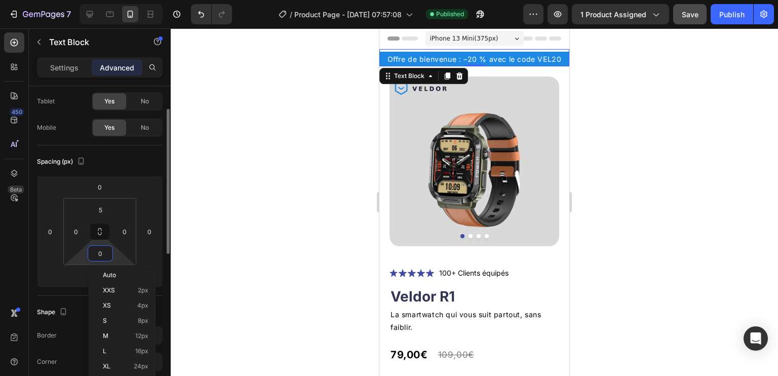
click at [105, 251] on input "0" at bounding box center [100, 253] width 20 height 15
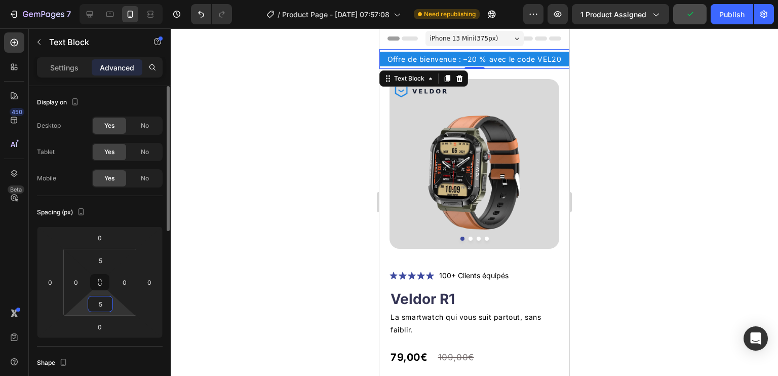
scroll to position [0, 0]
type input "5"
click at [67, 70] on p "Settings" at bounding box center [64, 67] width 28 height 11
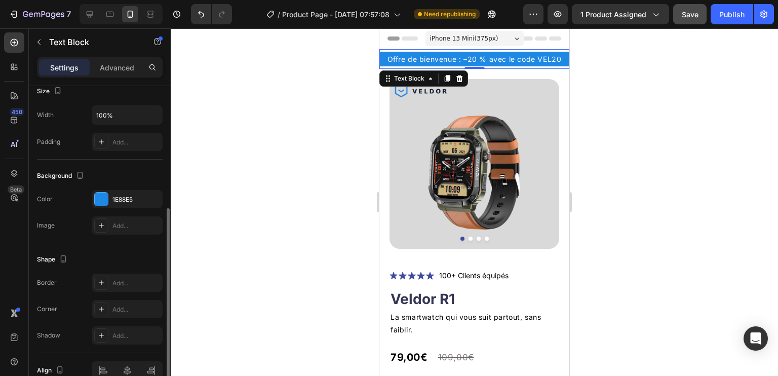
scroll to position [179, 0]
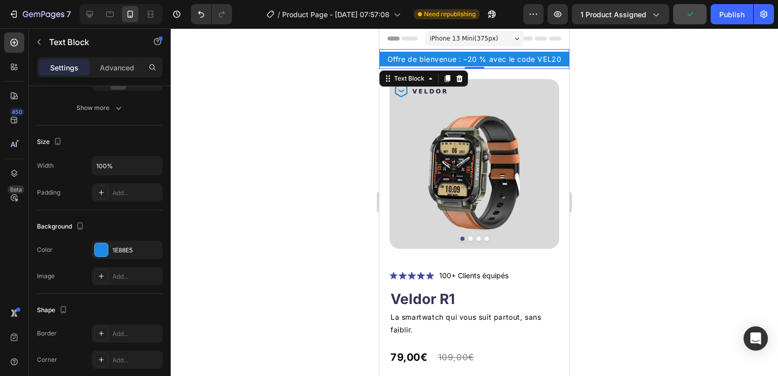
click at [508, 66] on div "Offre de bienvenue : –20 % avec le code VEL20 Text Block 0" at bounding box center [474, 59] width 190 height 20
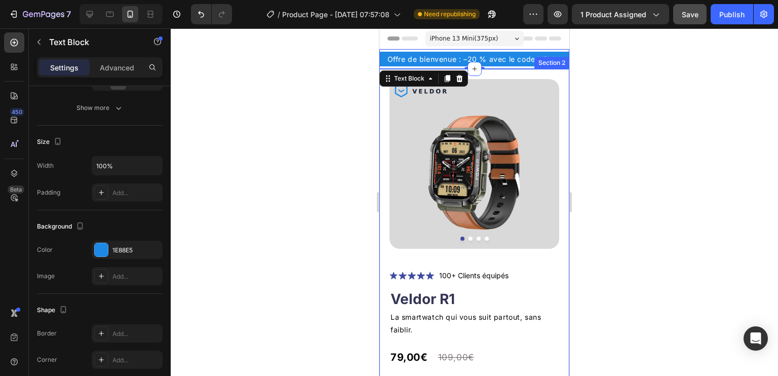
click at [527, 77] on div "Product Images Icon Icon Icon Icon Icon Icon List 100+ Clients équipés Text Blo…" at bounding box center [474, 365] width 190 height 592
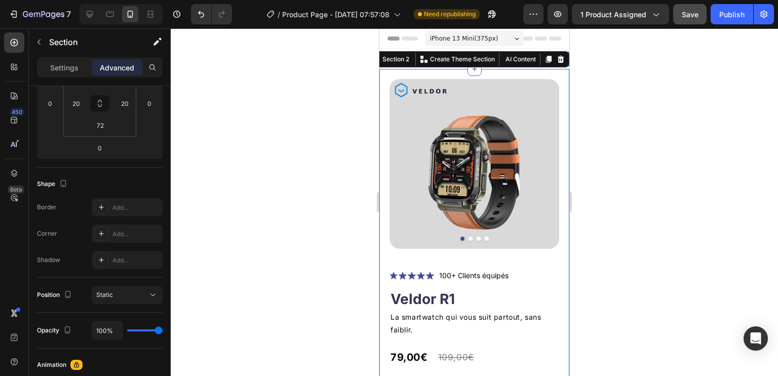
scroll to position [0, 0]
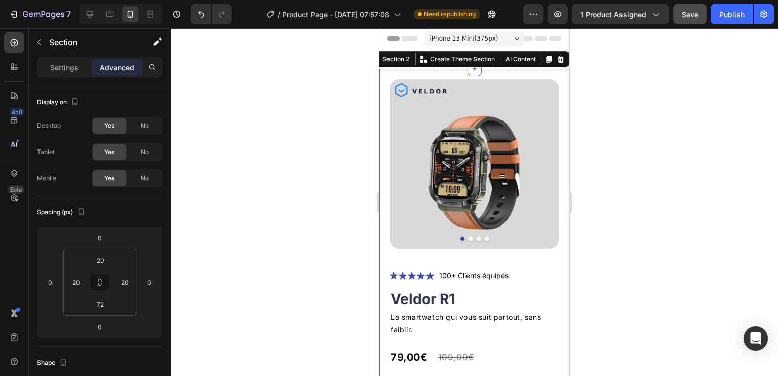
click at [519, 69] on div "Product Images Icon Icon Icon Icon Icon Icon List 100+ Clients équipés Text Blo…" at bounding box center [474, 365] width 190 height 592
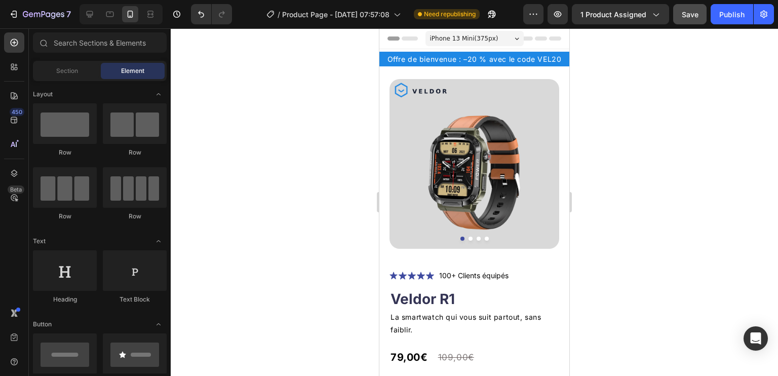
click at [556, 44] on div "Header" at bounding box center [474, 38] width 190 height 21
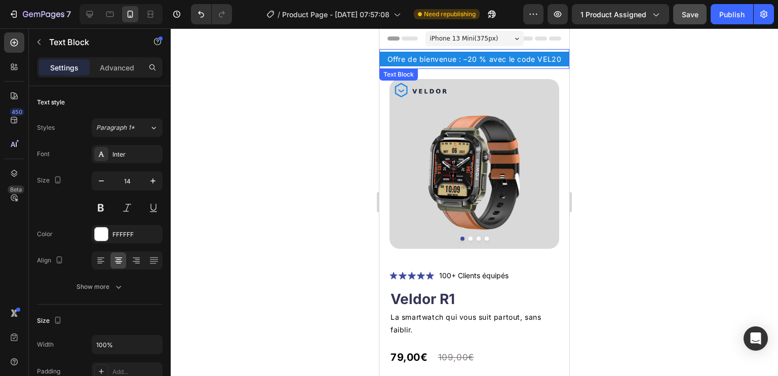
click at [542, 66] on div "Offre de bienvenue : –20 % avec le code VEL20 Text Block" at bounding box center [474, 59] width 190 height 20
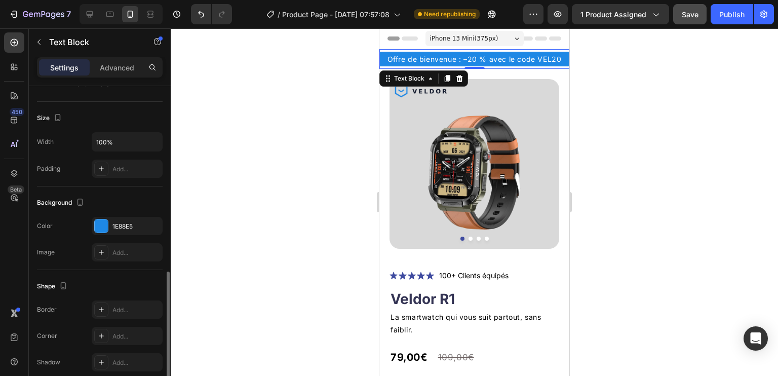
scroll to position [253, 0]
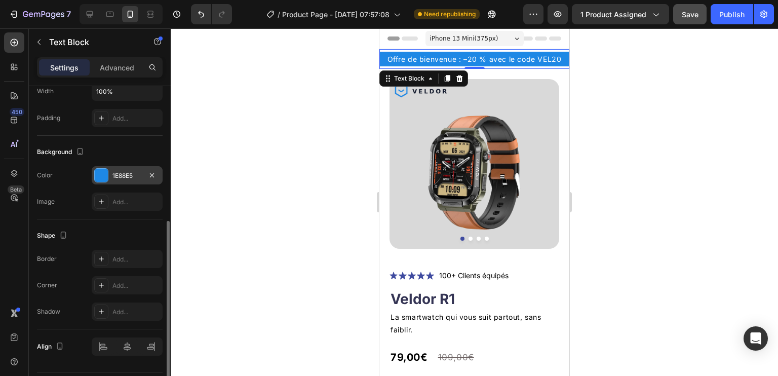
click at [101, 176] on div at bounding box center [101, 175] width 13 height 13
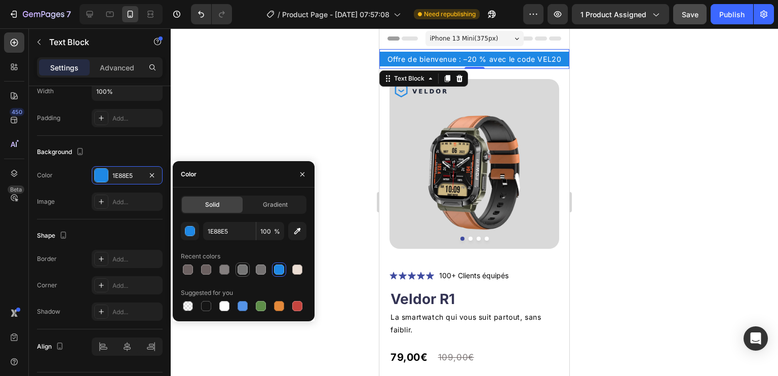
click at [245, 273] on div at bounding box center [243, 269] width 10 height 10
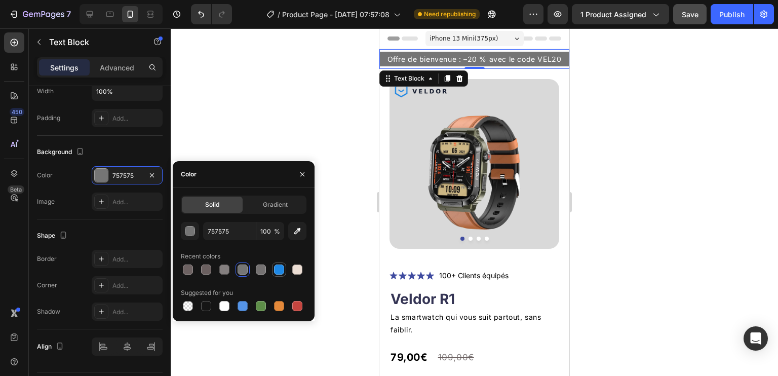
click at [279, 269] on div at bounding box center [279, 269] width 10 height 10
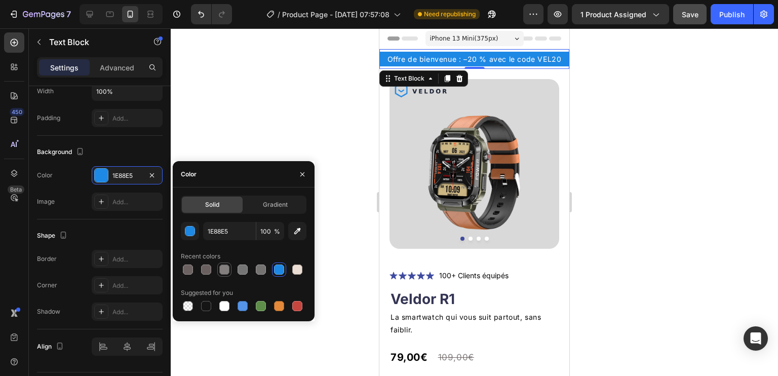
click at [225, 267] on div at bounding box center [224, 269] width 10 height 10
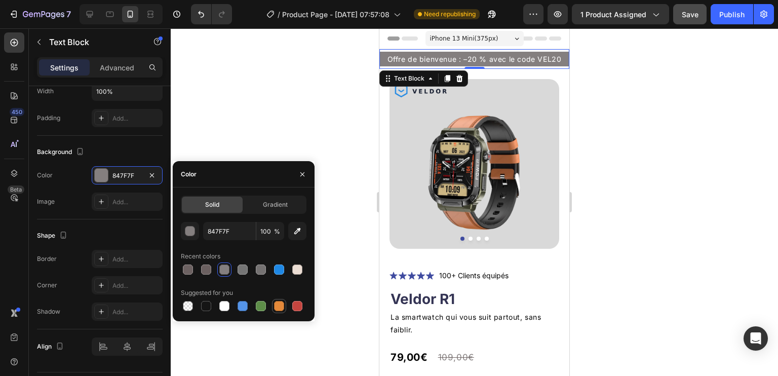
click at [281, 307] on div at bounding box center [279, 306] width 10 height 10
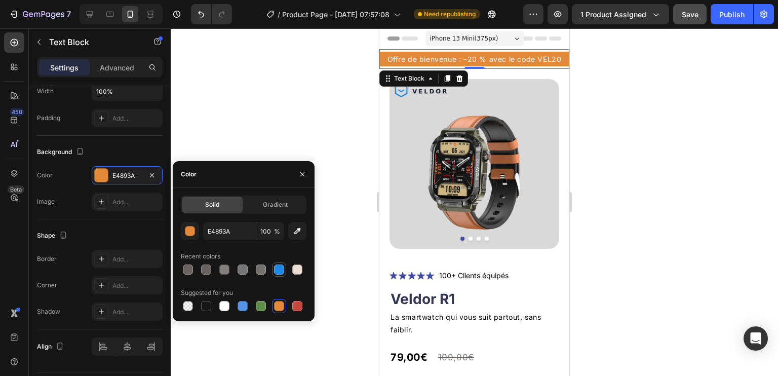
click at [280, 265] on div at bounding box center [279, 269] width 10 height 10
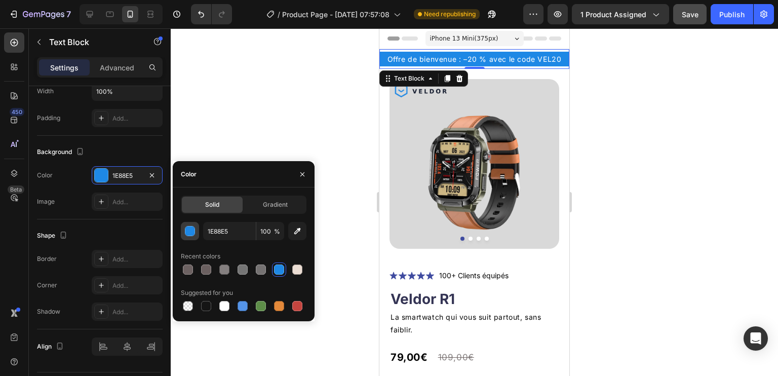
click at [187, 224] on button "button" at bounding box center [190, 231] width 18 height 18
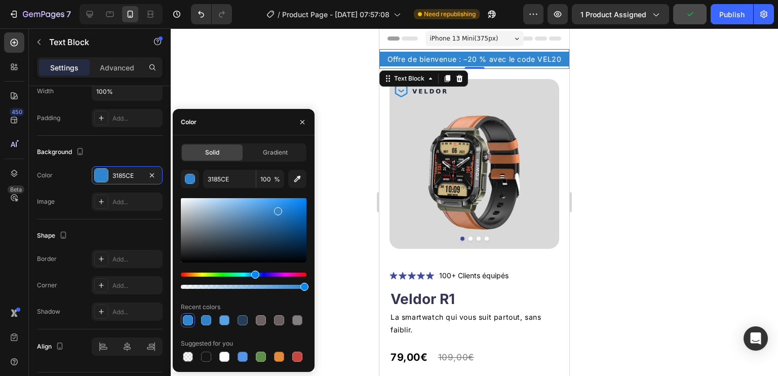
type input "3286D1"
drag, startPoint x: 256, startPoint y: 241, endPoint x: 277, endPoint y: 209, distance: 37.7
click at [277, 209] on div at bounding box center [244, 230] width 126 height 64
click at [97, 223] on div "Shape Border Add... Corner Add... Shadow Add..." at bounding box center [100, 274] width 126 height 110
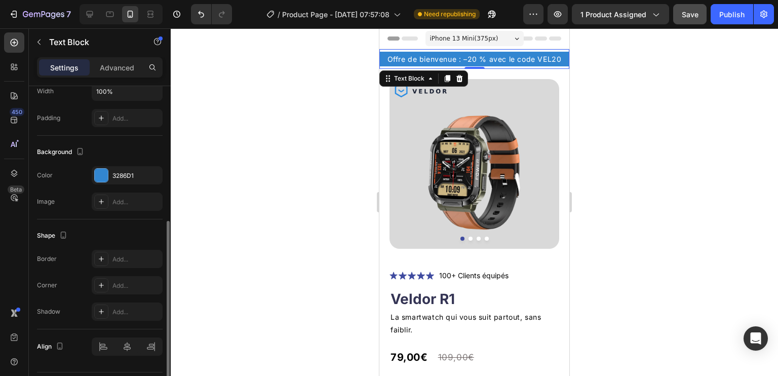
scroll to position [280, 0]
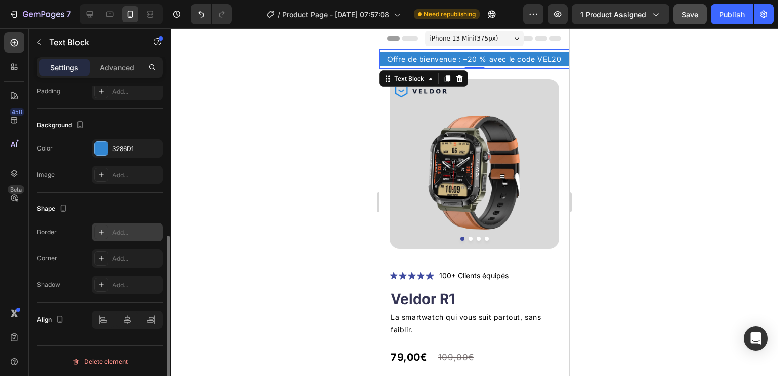
click at [130, 237] on div "Add..." at bounding box center [127, 232] width 71 height 18
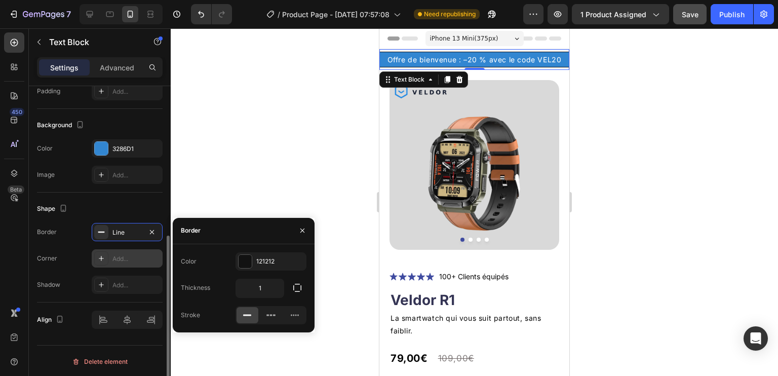
click at [129, 259] on div "Add..." at bounding box center [136, 258] width 48 height 9
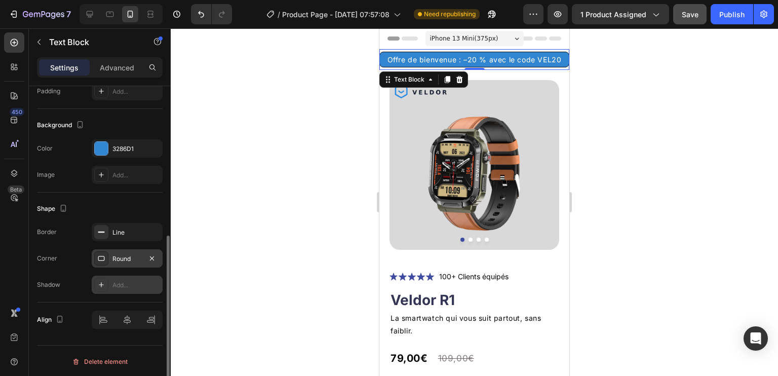
click at [124, 284] on div "Add..." at bounding box center [136, 285] width 48 height 9
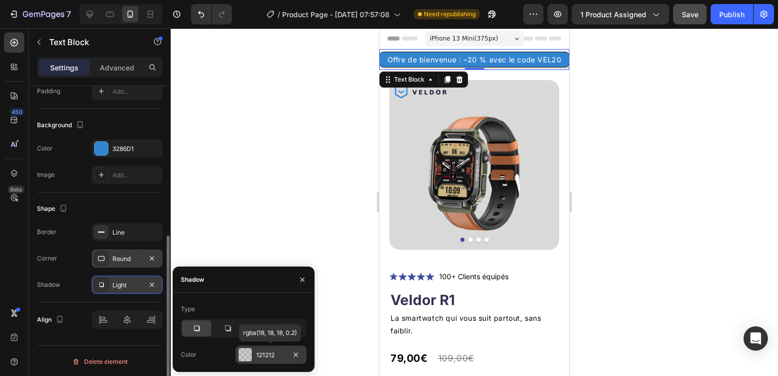
click at [242, 350] on div at bounding box center [245, 354] width 13 height 13
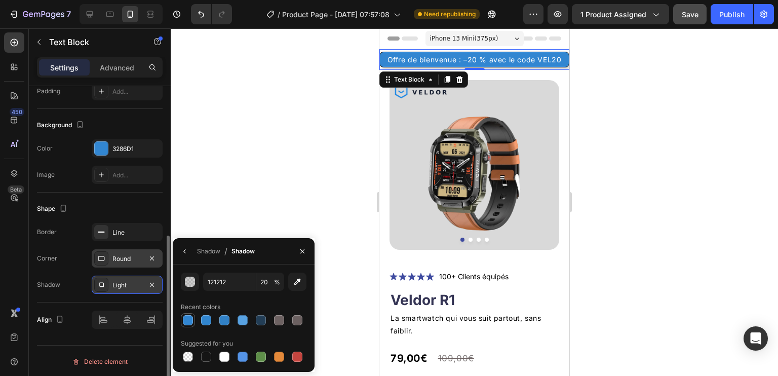
click at [188, 317] on div at bounding box center [188, 320] width 10 height 10
type input "3286D1"
type input "100"
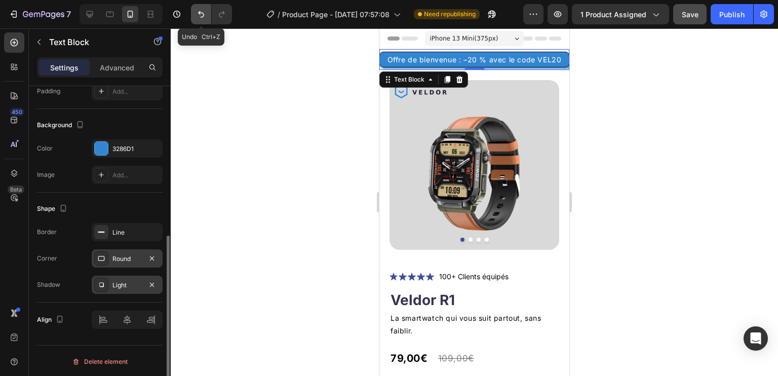
click at [201, 15] on icon "Undo/Redo" at bounding box center [201, 14] width 10 height 10
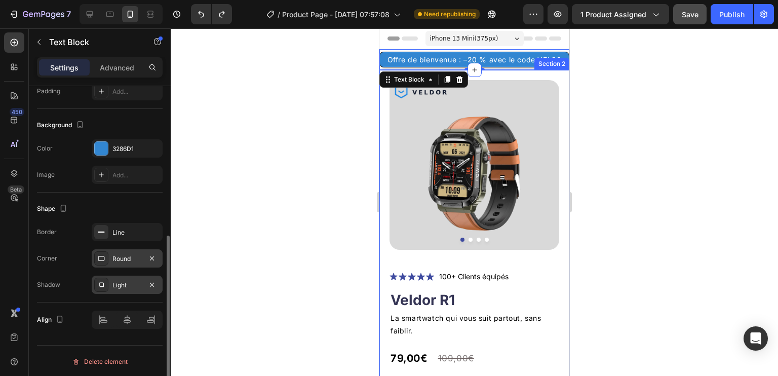
click at [560, 135] on div "Product Images Icon Icon Icon Icon Icon Icon List 100+ Clients équipés Text Blo…" at bounding box center [474, 366] width 190 height 592
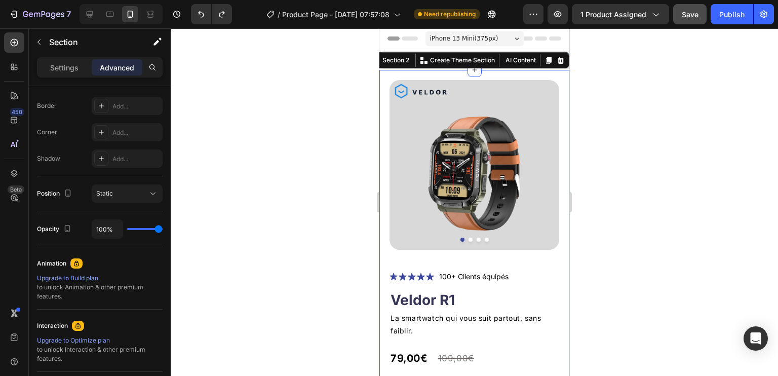
scroll to position [0, 0]
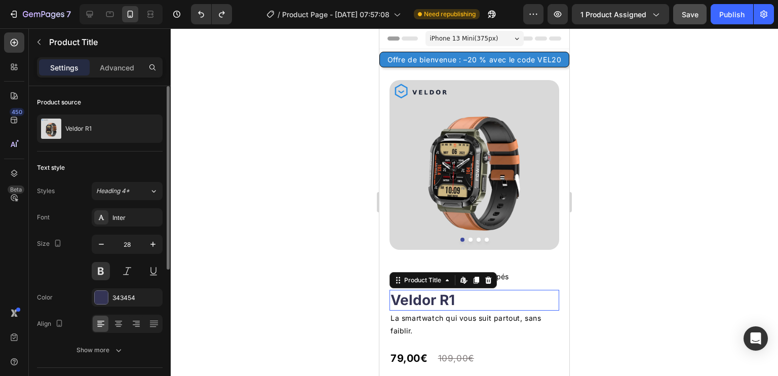
click at [530, 290] on h1 "Veldor R1" at bounding box center [475, 300] width 170 height 20
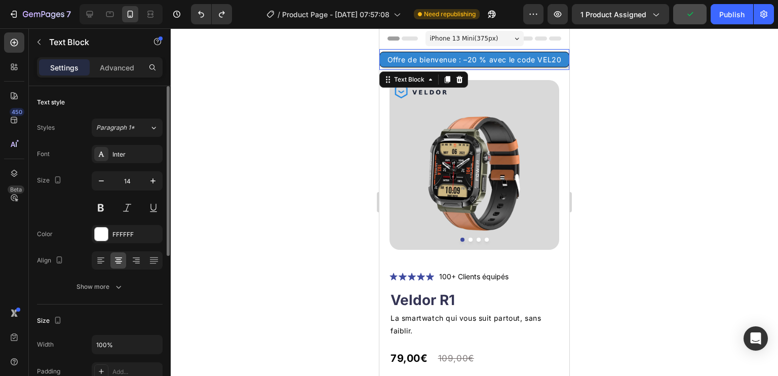
click at [559, 54] on p "Offre de bienvenue : –20 % avec le code VEL20" at bounding box center [474, 59] width 187 height 13
click at [539, 69] on div "Offre de bienvenue : –20 % avec le code VEL20 Text Block 0" at bounding box center [474, 59] width 190 height 21
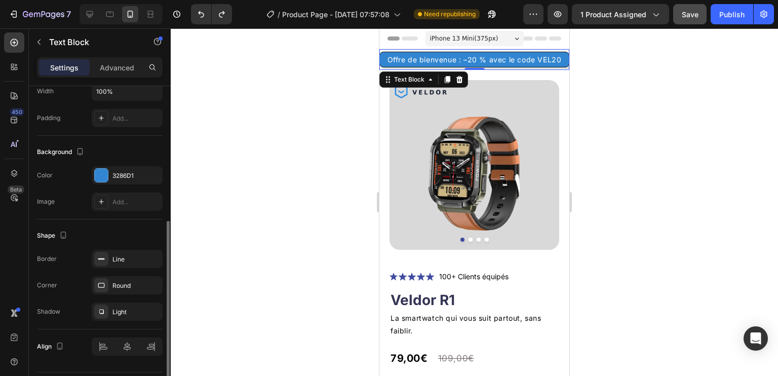
scroll to position [280, 0]
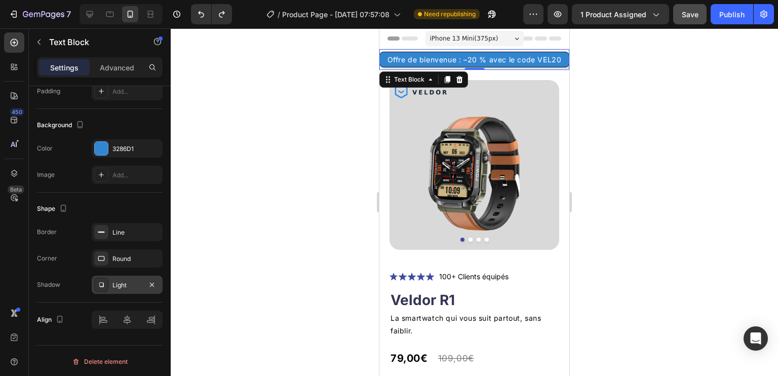
click at [109, 282] on div "Light" at bounding box center [127, 285] width 71 height 18
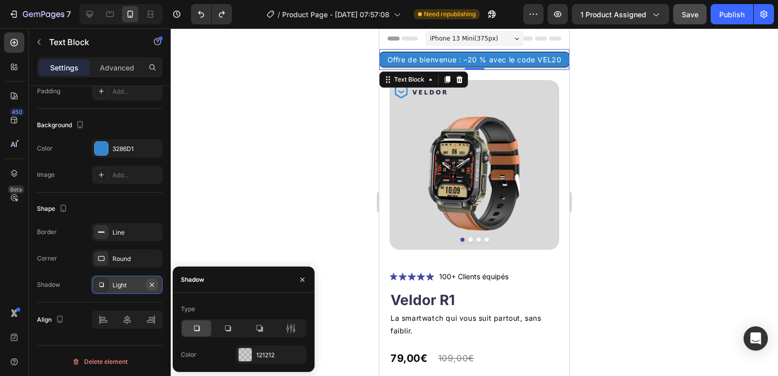
click at [150, 283] on icon "button" at bounding box center [152, 285] width 8 height 8
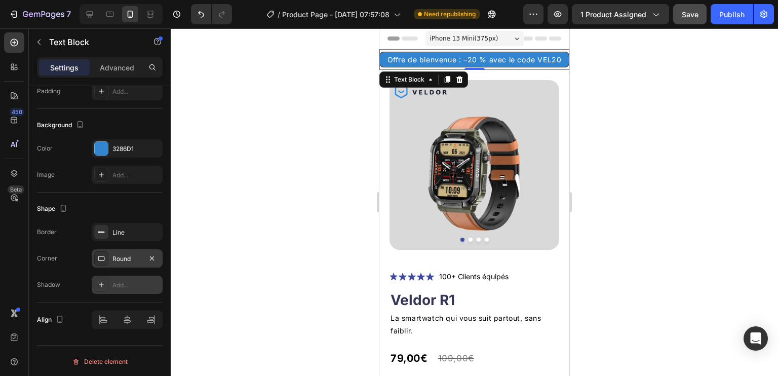
click at [123, 256] on div "Round" at bounding box center [126, 258] width 29 height 9
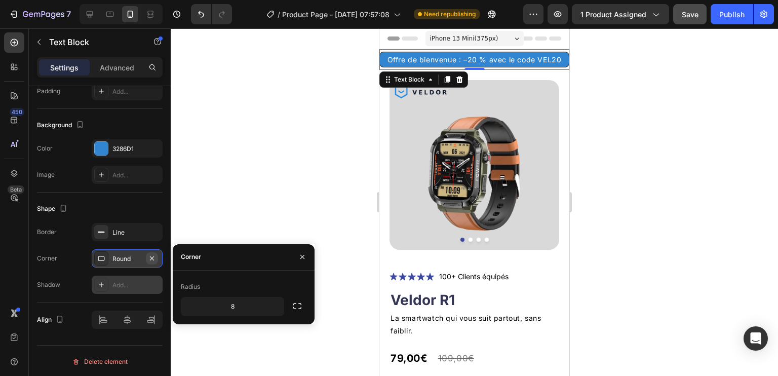
click at [151, 257] on icon "button" at bounding box center [152, 258] width 8 height 8
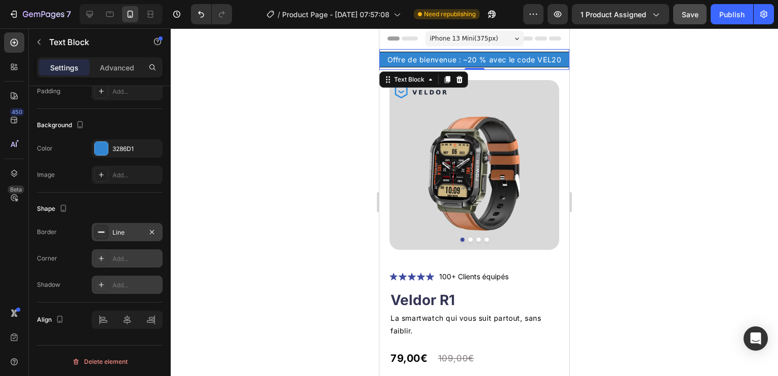
click at [134, 233] on div "Line" at bounding box center [126, 232] width 29 height 9
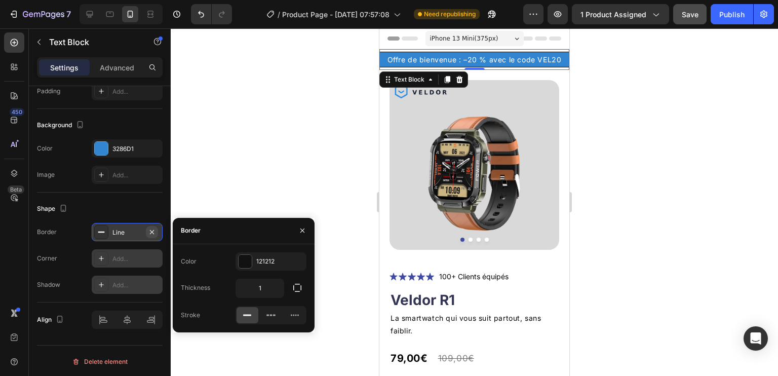
click at [151, 230] on icon "button" at bounding box center [152, 232] width 8 height 8
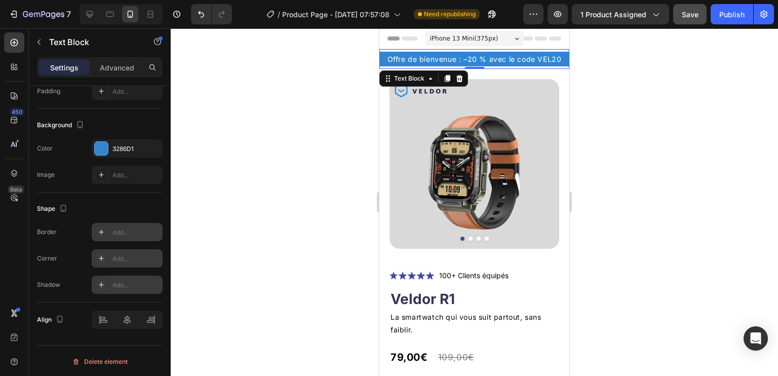
scroll to position [229, 0]
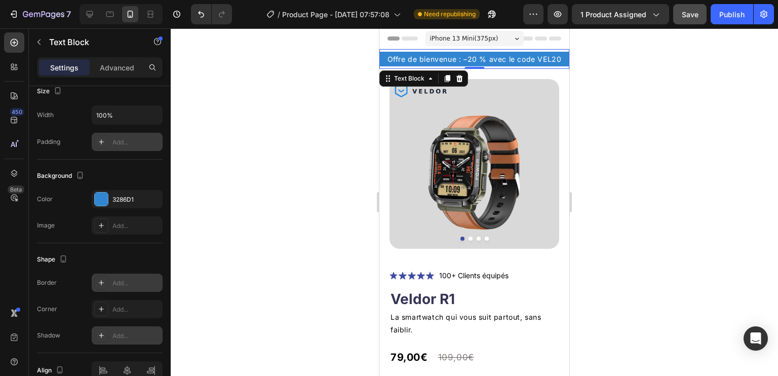
click at [123, 134] on div "Add..." at bounding box center [127, 142] width 71 height 18
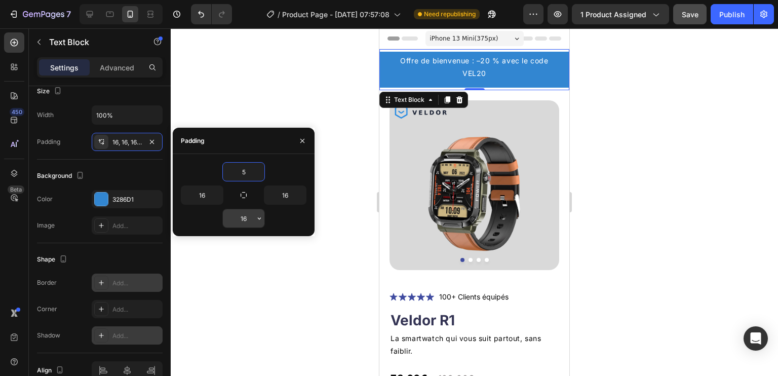
type input "5"
click at [251, 218] on input "16" at bounding box center [244, 218] width 42 height 18
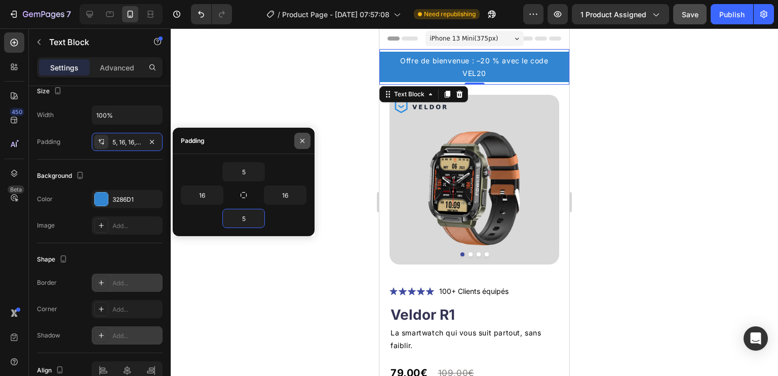
type input "5"
click at [300, 141] on icon "button" at bounding box center [302, 141] width 8 height 8
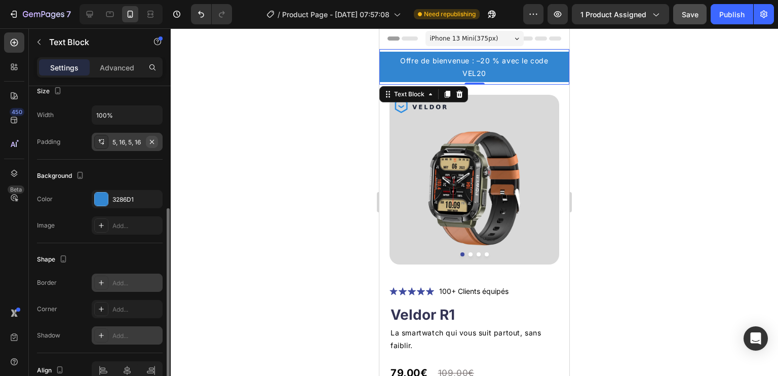
click at [150, 141] on icon "button" at bounding box center [152, 142] width 8 height 8
type input "0"
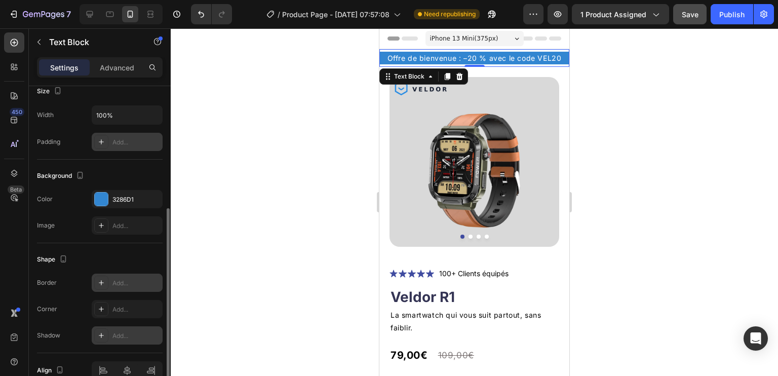
click at [124, 139] on div "Add..." at bounding box center [136, 142] width 48 height 9
type input "16"
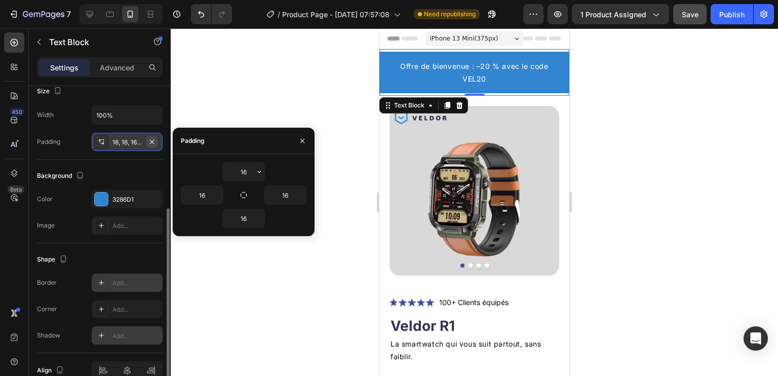
click at [152, 139] on icon "button" at bounding box center [152, 142] width 8 height 8
type input "0"
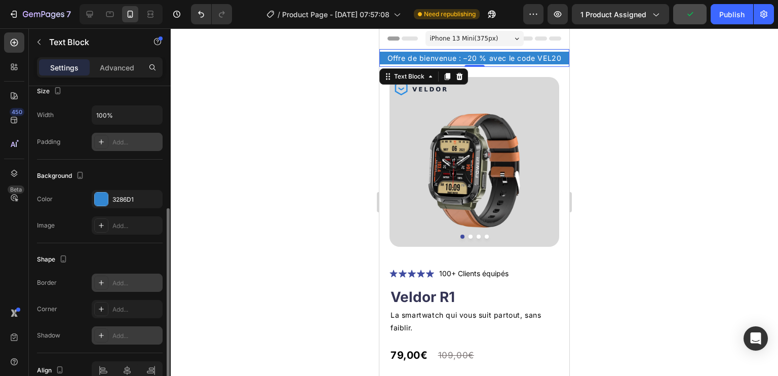
click at [103, 138] on icon at bounding box center [101, 142] width 8 height 8
type input "16"
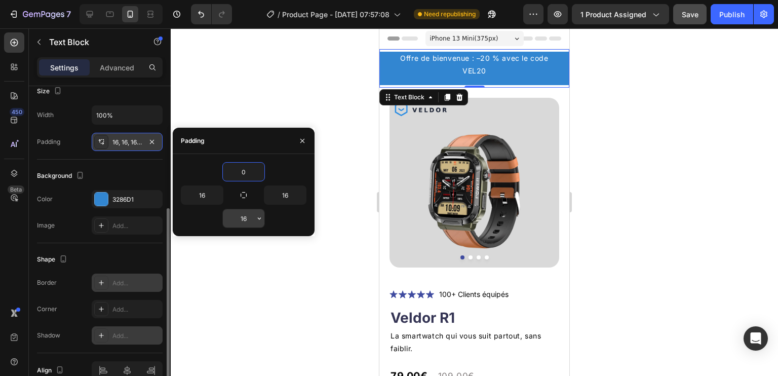
type input "0"
click at [241, 222] on input "16" at bounding box center [244, 218] width 42 height 18
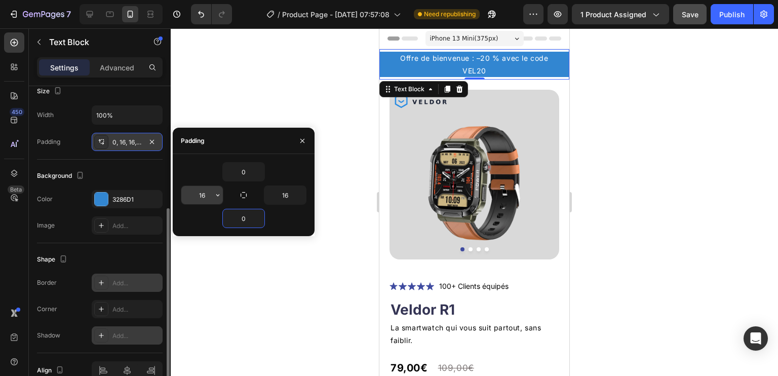
type input "0"
click at [201, 190] on input "16" at bounding box center [202, 195] width 42 height 18
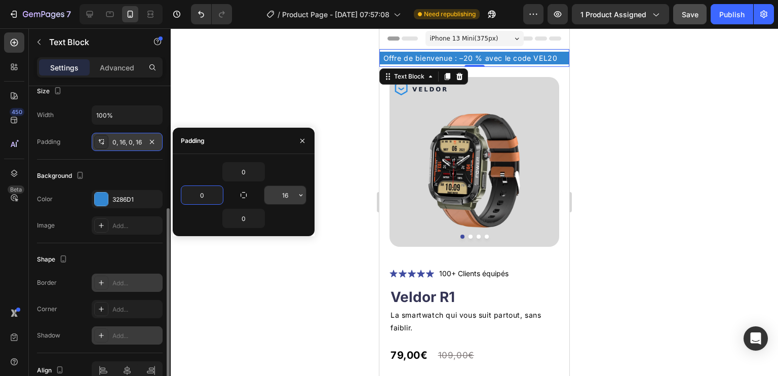
type input "0"
click at [288, 196] on input "16" at bounding box center [285, 195] width 42 height 18
click at [284, 195] on input "0" at bounding box center [285, 195] width 42 height 18
type input "5"
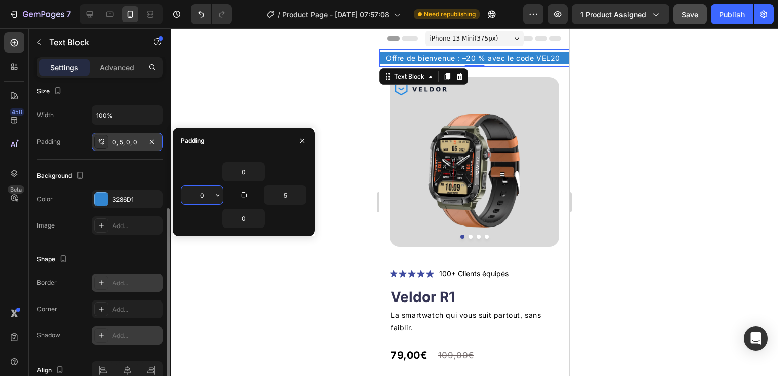
click at [195, 188] on input "0" at bounding box center [202, 195] width 42 height 18
click at [201, 191] on input "0" at bounding box center [202, 195] width 42 height 18
click at [202, 194] on input "0" at bounding box center [202, 195] width 42 height 18
click at [203, 197] on input "0" at bounding box center [202, 195] width 42 height 18
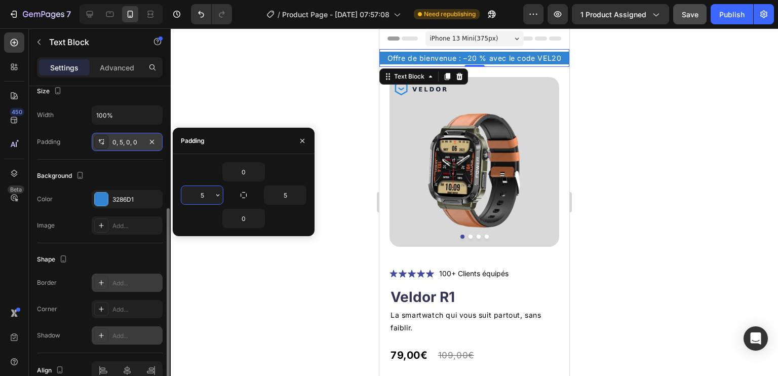
click at [201, 196] on input "5" at bounding box center [202, 195] width 42 height 18
type input "0"
click at [288, 198] on input "5" at bounding box center [285, 195] width 42 height 18
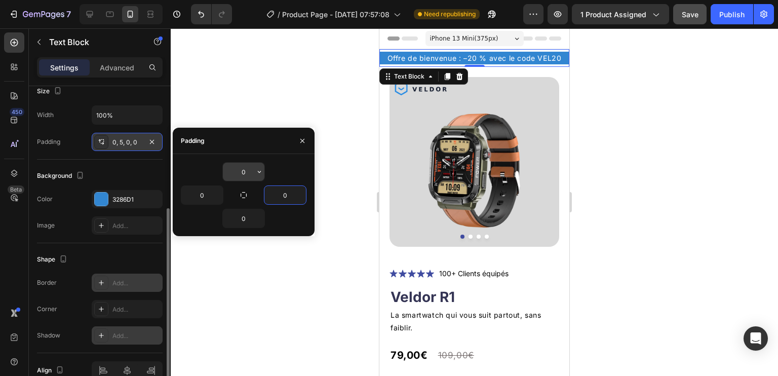
type input "0"
click at [243, 174] on input "0" at bounding box center [244, 172] width 42 height 18
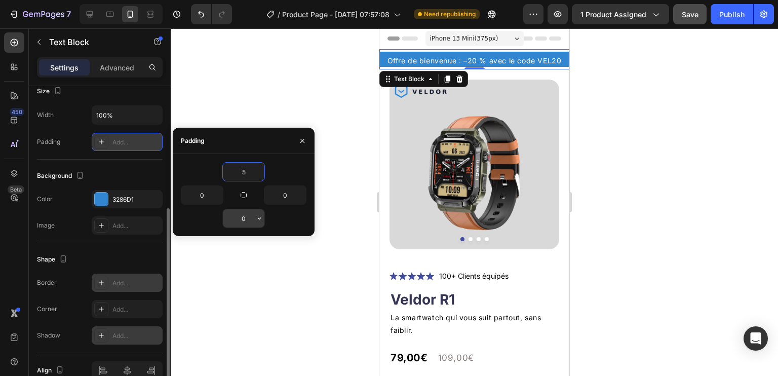
type input "5"
click at [246, 211] on input "0" at bounding box center [244, 218] width 42 height 18
type input "5"
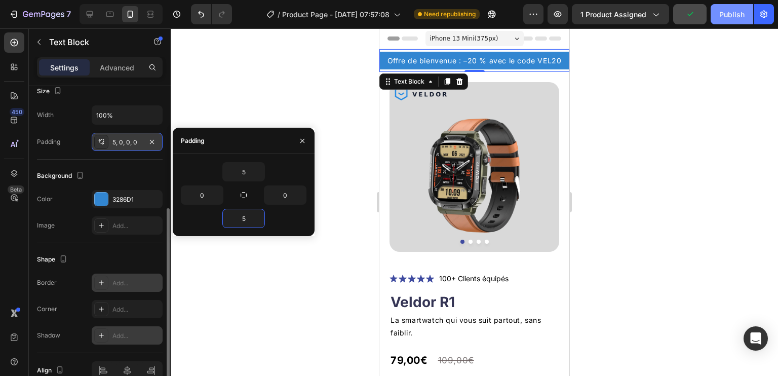
click at [724, 17] on div "Publish" at bounding box center [731, 14] width 25 height 11
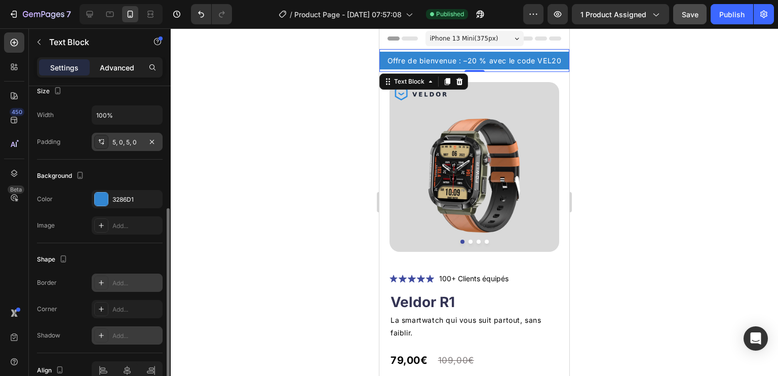
click at [118, 67] on p "Advanced" at bounding box center [117, 67] width 34 height 11
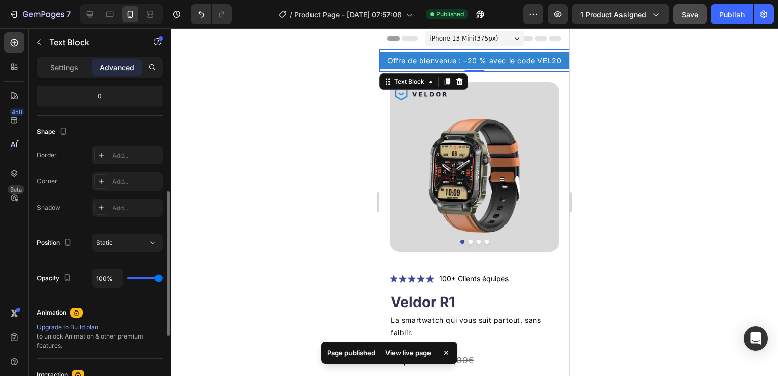
scroll to position [180, 0]
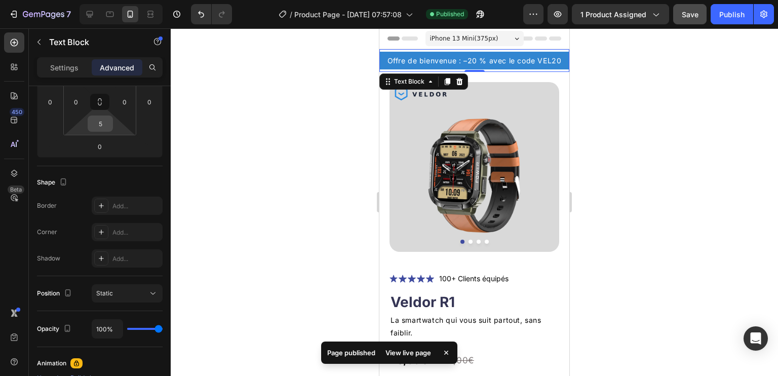
click at [105, 125] on input "5" at bounding box center [100, 123] width 20 height 15
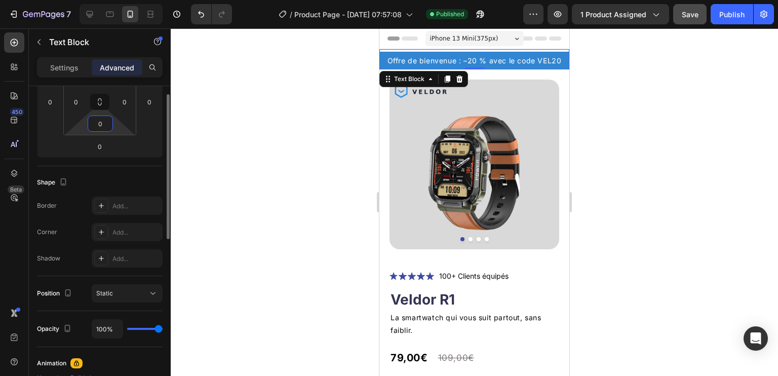
scroll to position [130, 0]
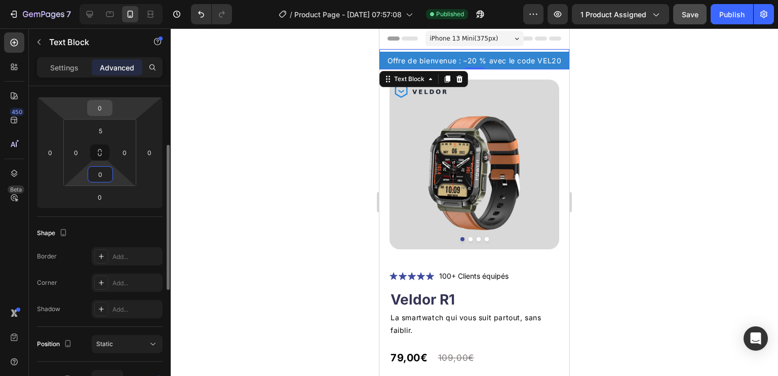
type input "0"
click at [103, 111] on input "0" at bounding box center [100, 107] width 20 height 15
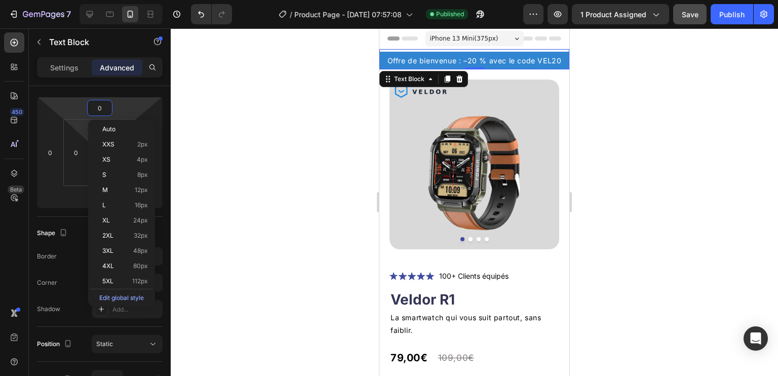
click at [83, 0] on html "7 / Product Page - [DATE] 07:57:08 Published Preview 1 product assigned Save Pu…" at bounding box center [389, 0] width 778 height 0
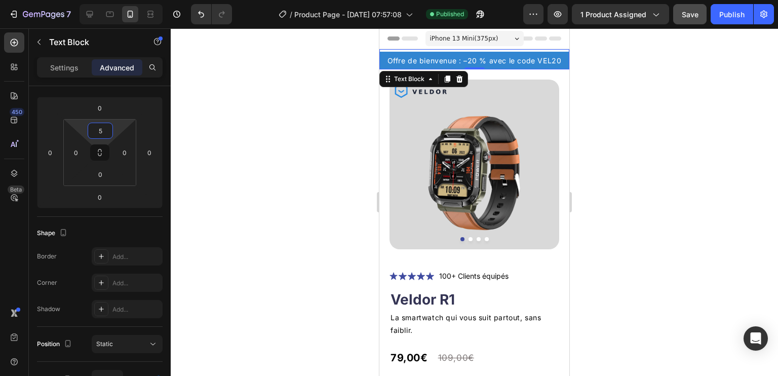
click at [101, 128] on input "5" at bounding box center [100, 130] width 20 height 15
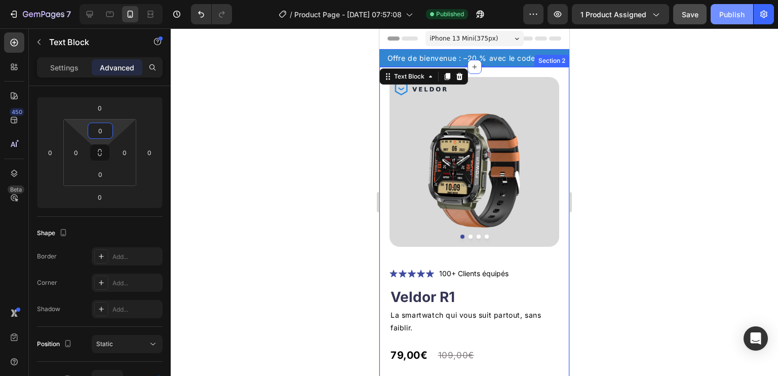
type input "0"
click at [733, 17] on div "Publish" at bounding box center [731, 14] width 25 height 11
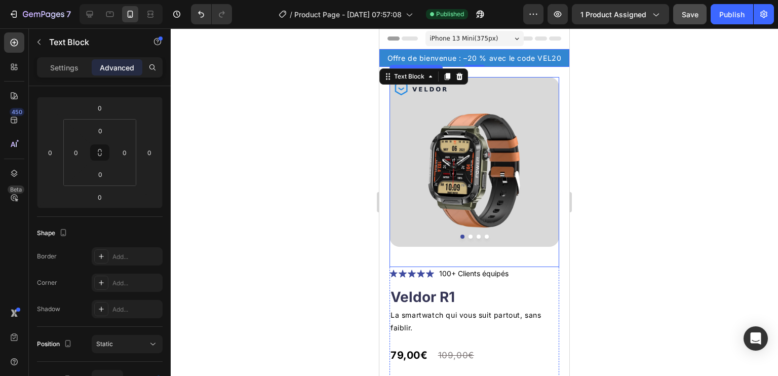
click at [531, 243] on div "Product Images" at bounding box center [475, 172] width 170 height 190
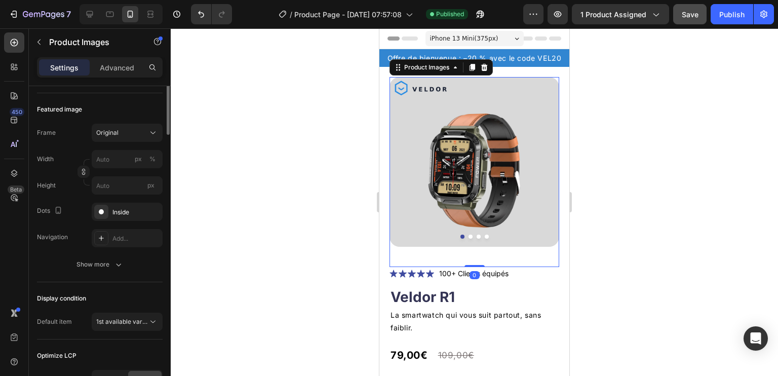
scroll to position [0, 0]
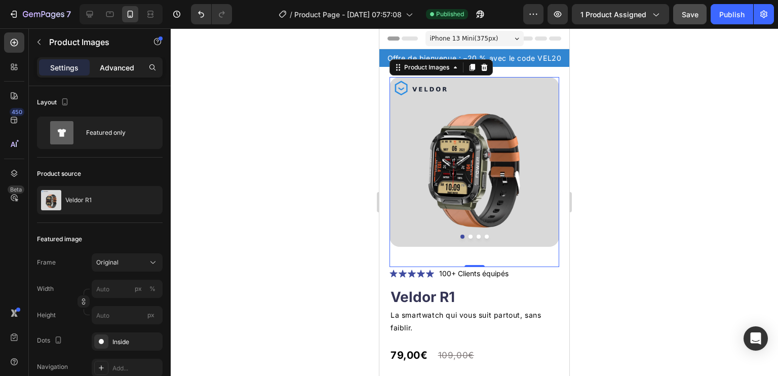
click at [126, 67] on p "Advanced" at bounding box center [117, 67] width 34 height 11
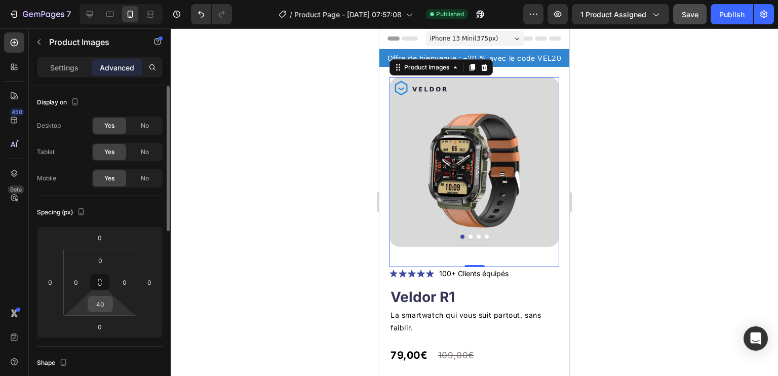
click at [102, 304] on input "40" at bounding box center [100, 303] width 20 height 15
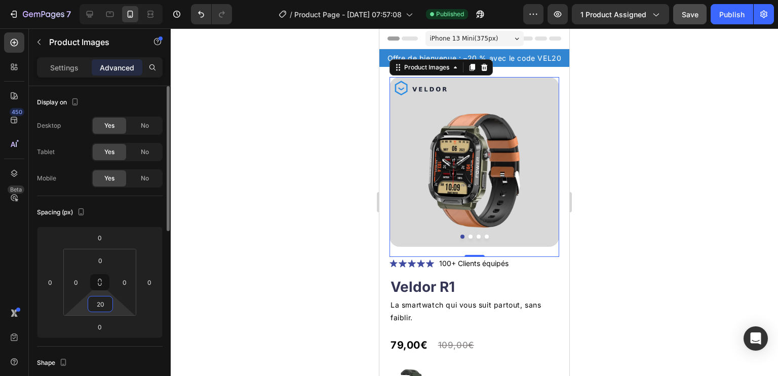
type input "2"
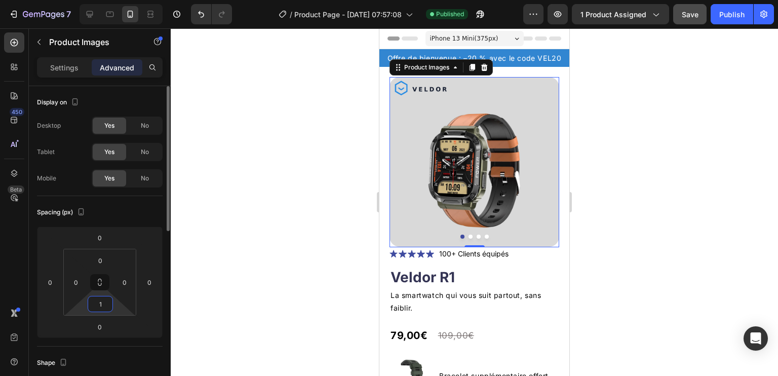
type input "15"
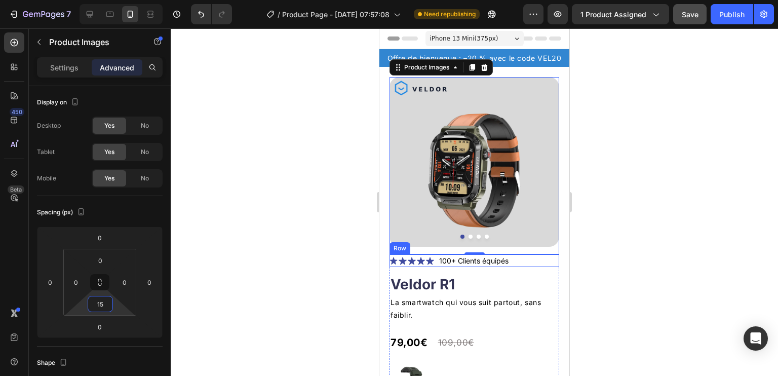
click at [532, 254] on div "Icon Icon Icon Icon Icon Icon List 100+ Clients équipés Text Block Row" at bounding box center [475, 260] width 170 height 13
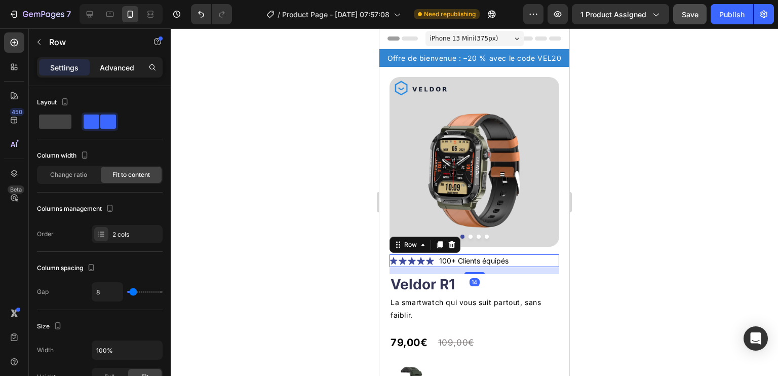
click at [112, 67] on p "Advanced" at bounding box center [117, 67] width 34 height 11
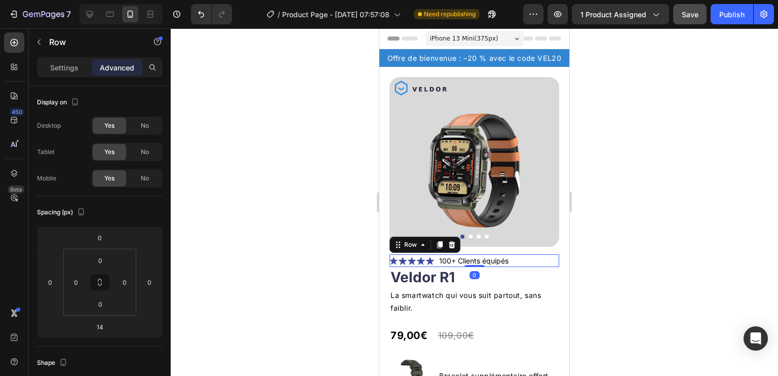
drag, startPoint x: 473, startPoint y: 263, endPoint x: 478, endPoint y: 231, distance: 32.3
click at [478, 231] on div "Product Images Icon Icon Icon Icon Icon Icon List 100+ Clients équipés Text Blo…" at bounding box center [475, 340] width 170 height 526
type input "0"
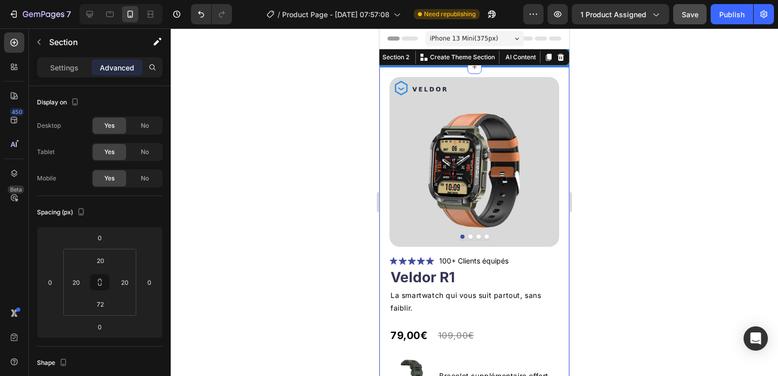
click at [557, 197] on div "Product Images Icon Icon Icon Icon Icon Icon List 100+ Clients équipés Text Blo…" at bounding box center [474, 353] width 190 height 572
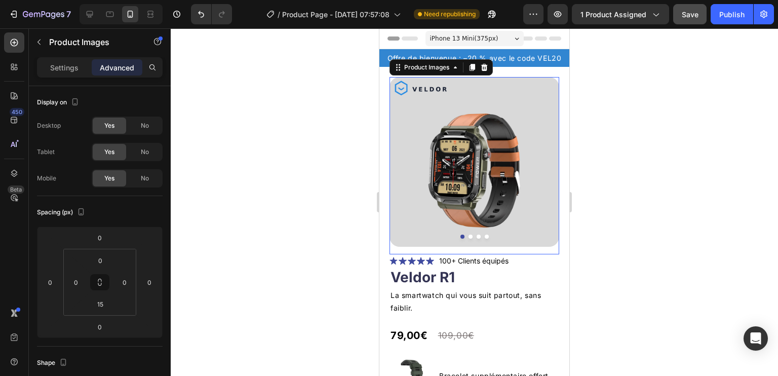
click at [546, 241] on div "Product Images 0" at bounding box center [475, 165] width 170 height 177
click at [111, 302] on div "15" at bounding box center [100, 304] width 25 height 16
click at [99, 304] on input "15" at bounding box center [100, 303] width 20 height 15
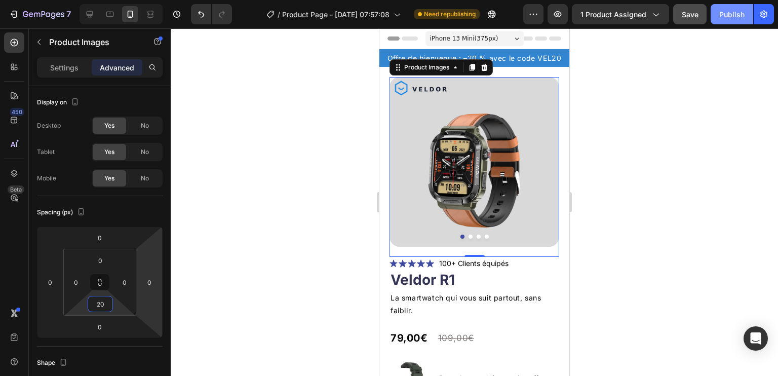
type input "20"
click at [738, 16] on div "Publish" at bounding box center [731, 14] width 25 height 11
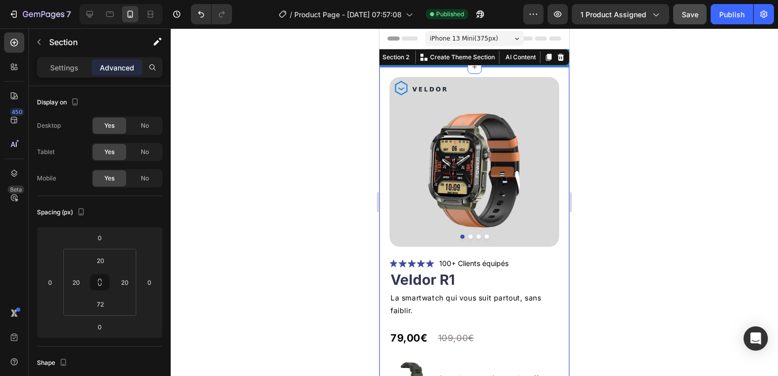
click at [535, 71] on div "Product Images Icon Icon Icon Icon Icon Icon List 100+ Clients équipés Text Blo…" at bounding box center [474, 354] width 190 height 575
click at [556, 66] on div "Offre de bienvenue : –20 % avec le code VEL20" at bounding box center [474, 58] width 190 height 18
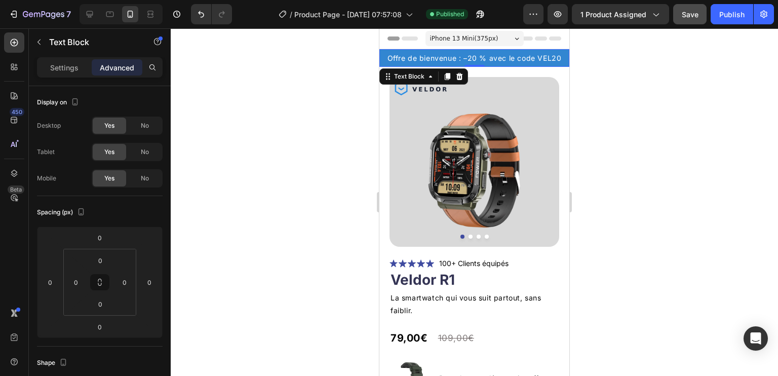
click at [554, 64] on div "Offre de bienvenue : –20 % avec le code VEL20" at bounding box center [474, 58] width 190 height 18
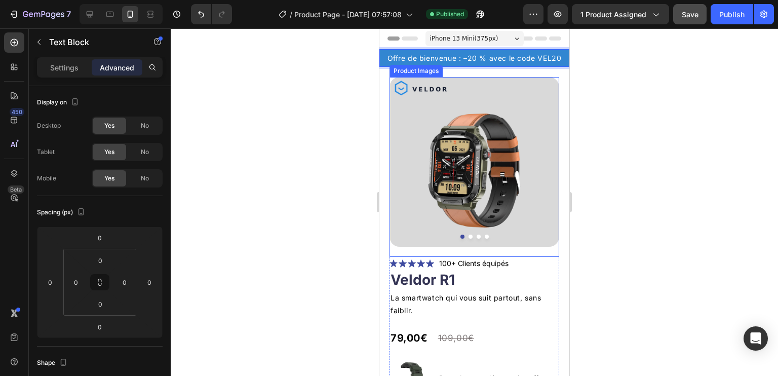
click at [530, 81] on img at bounding box center [475, 162] width 170 height 170
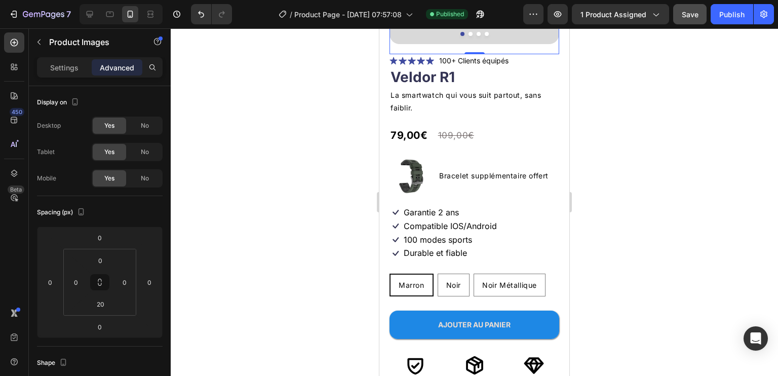
scroll to position [253, 0]
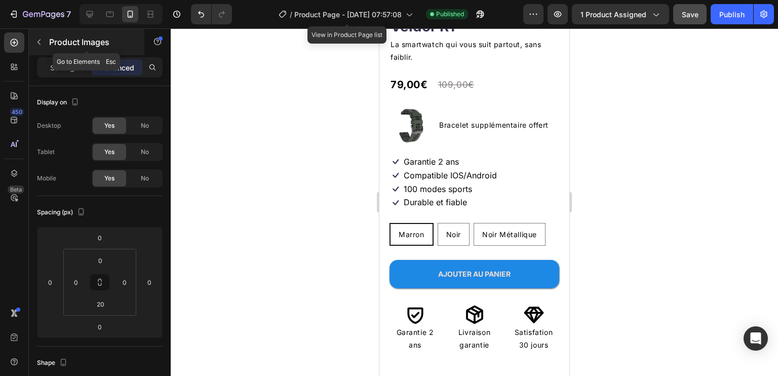
click at [46, 43] on button "button" at bounding box center [39, 42] width 16 height 16
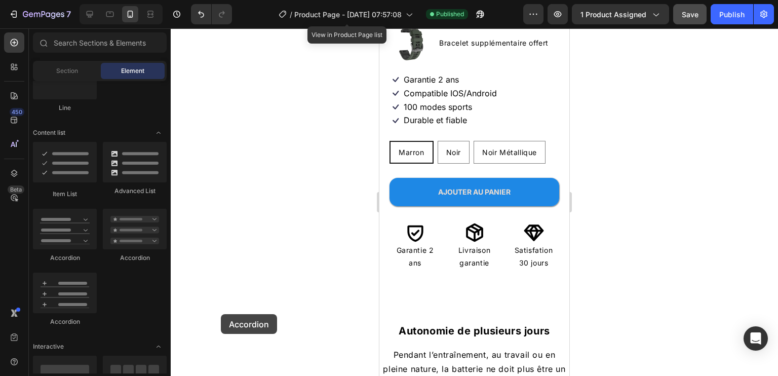
scroll to position [365, 0]
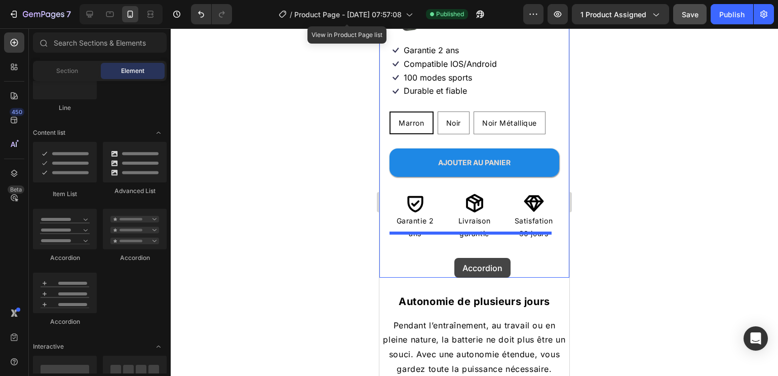
drag, startPoint x: 445, startPoint y: 330, endPoint x: 1157, endPoint y: 224, distance: 719.6
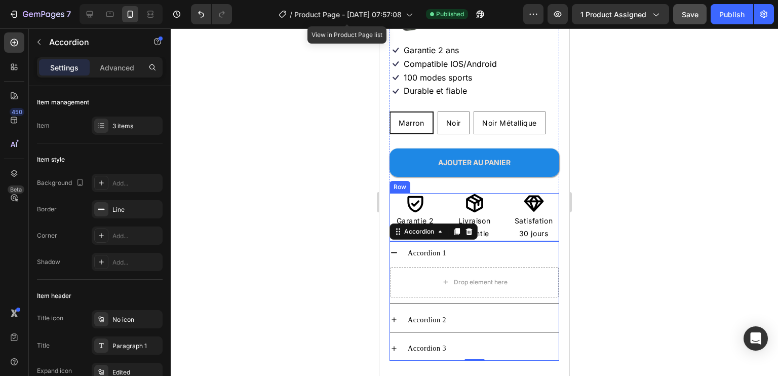
click at [496, 210] on div "Icon Garantie 2 ans Text Block Icon Livraison garantie Text Block Icon Satisfat…" at bounding box center [475, 217] width 170 height 48
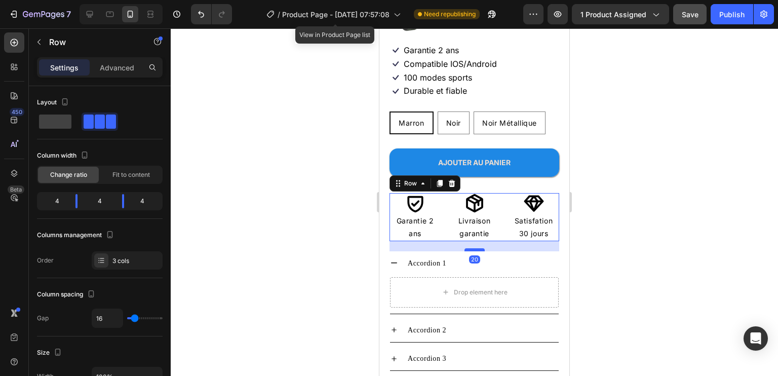
drag, startPoint x: 474, startPoint y: 232, endPoint x: 476, endPoint y: 242, distance: 10.3
click at [476, 248] on div at bounding box center [475, 249] width 20 height 3
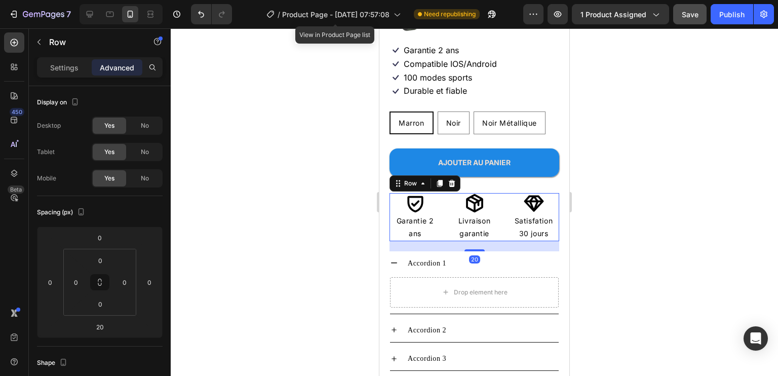
click at [710, 218] on div at bounding box center [474, 202] width 607 height 348
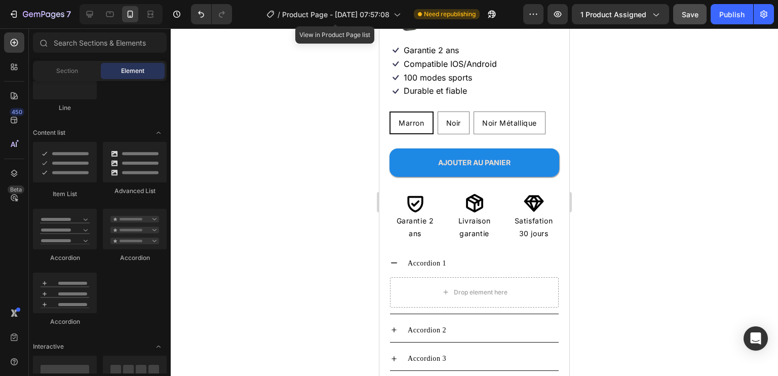
click at [671, 214] on div at bounding box center [474, 202] width 607 height 348
click at [395, 259] on icon at bounding box center [394, 263] width 8 height 8
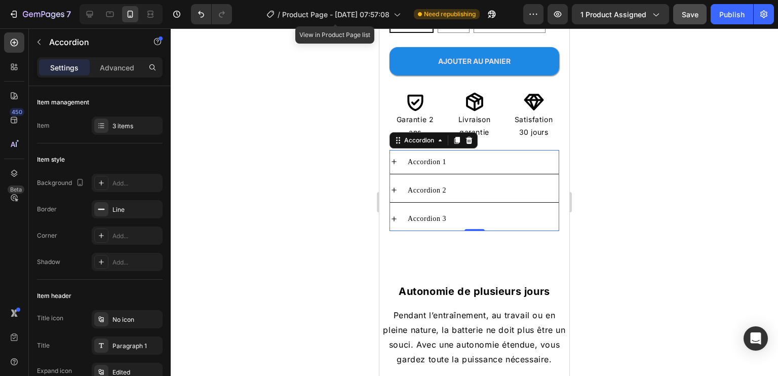
scroll to position [415, 0]
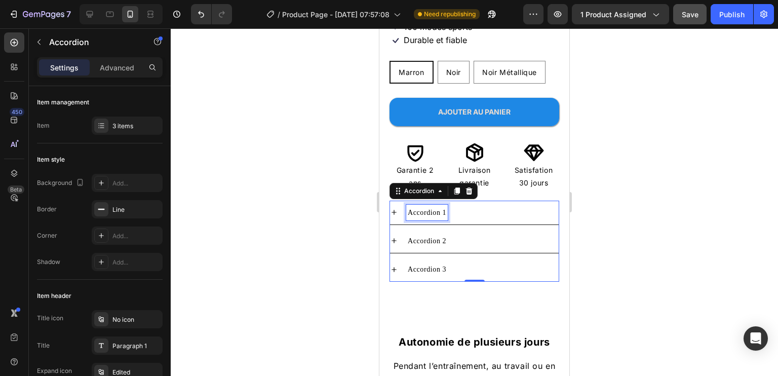
click at [437, 205] on div "Accordion 1" at bounding box center [427, 213] width 42 height 16
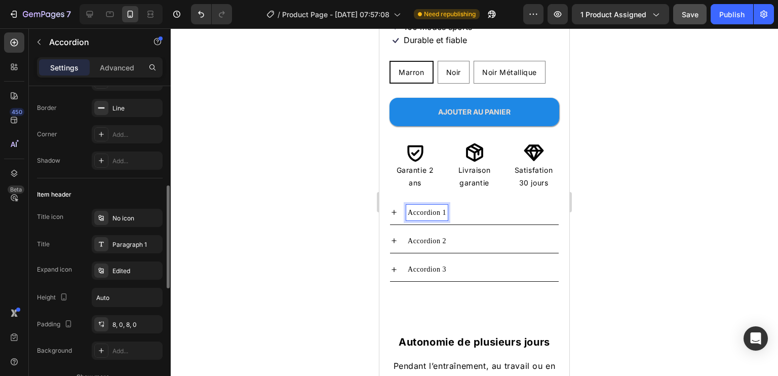
scroll to position [152, 0]
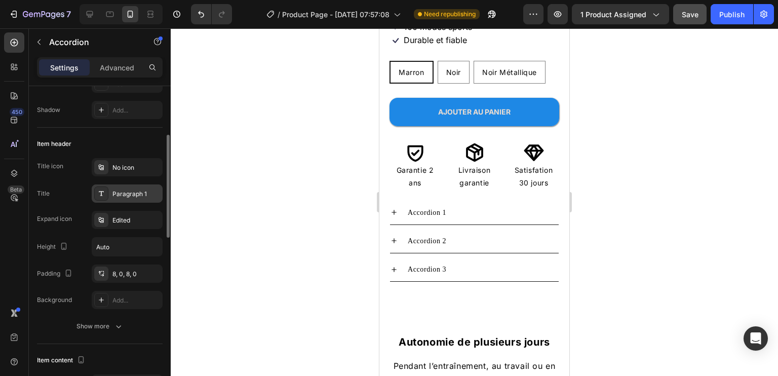
click at [130, 190] on div "Paragraph 1" at bounding box center [136, 193] width 48 height 9
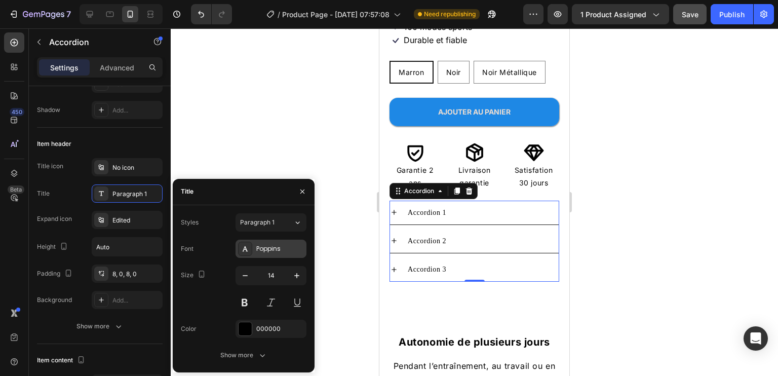
click at [275, 248] on div "Poppins" at bounding box center [280, 248] width 48 height 9
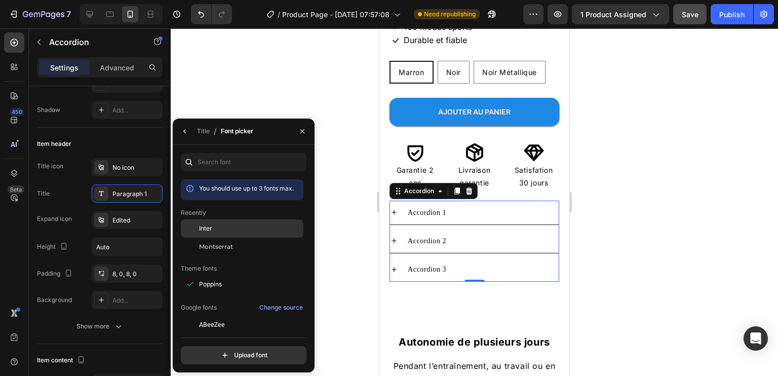
click at [261, 221] on div "Inter" at bounding box center [242, 228] width 123 height 18
click at [79, 184] on div "Title Paragraph 1*" at bounding box center [100, 193] width 126 height 18
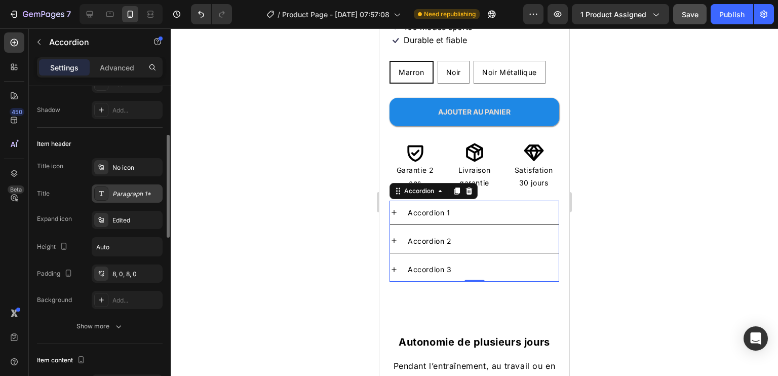
click at [118, 187] on div "Paragraph 1*" at bounding box center [127, 193] width 71 height 18
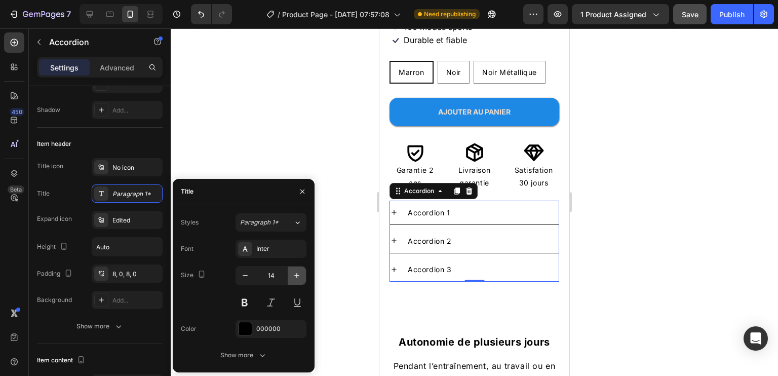
click at [293, 277] on icon "button" at bounding box center [297, 276] width 10 height 10
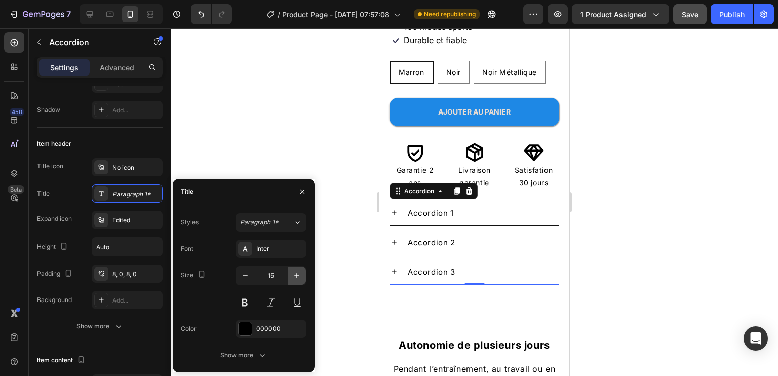
click at [293, 277] on icon "button" at bounding box center [297, 276] width 10 height 10
type input "16"
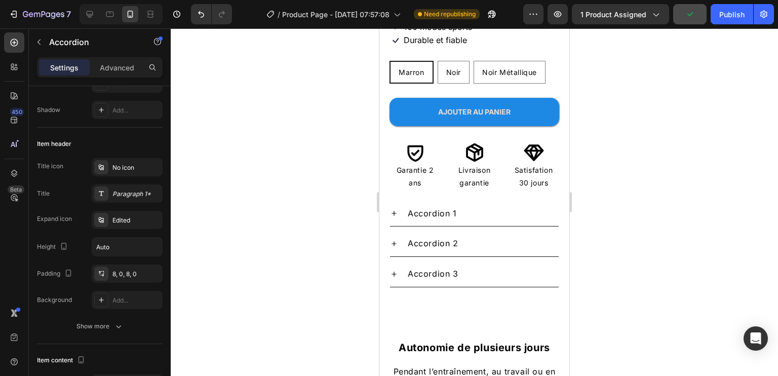
click at [392, 209] on icon at bounding box center [394, 213] width 8 height 8
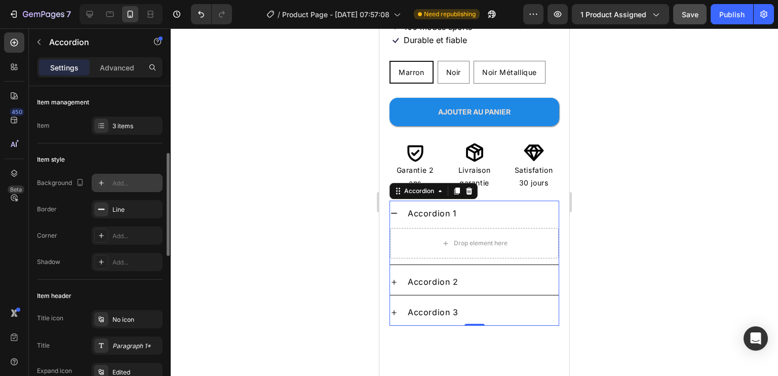
scroll to position [51, 0]
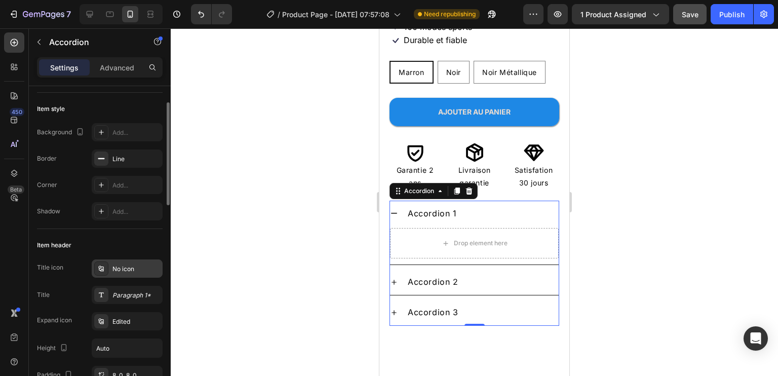
click at [99, 267] on icon at bounding box center [100, 268] width 5 height 6
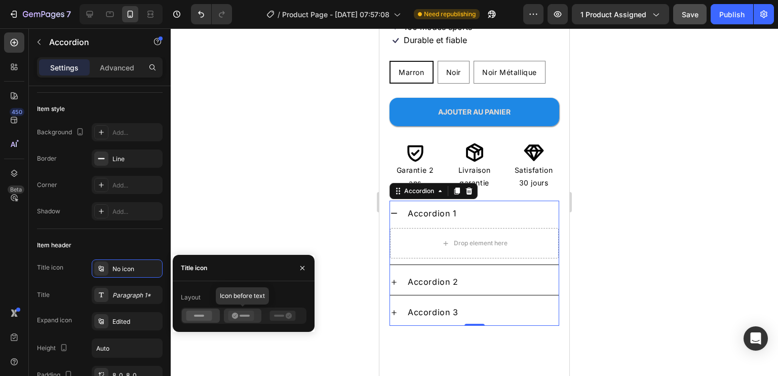
click at [243, 315] on rect at bounding box center [245, 316] width 10 height 2
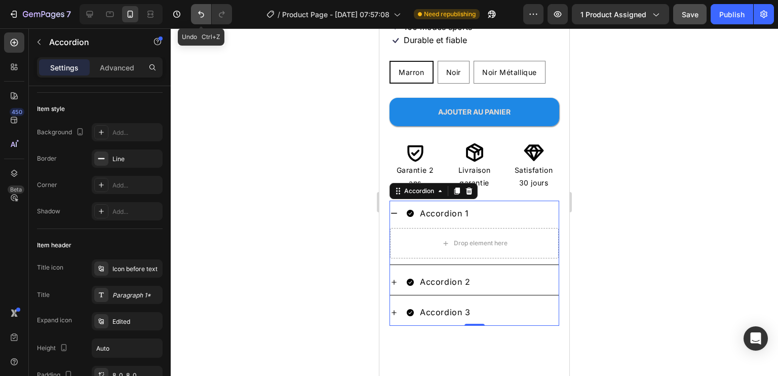
click at [195, 12] on button "Undo/Redo" at bounding box center [201, 14] width 20 height 20
click at [472, 187] on icon at bounding box center [469, 191] width 8 height 8
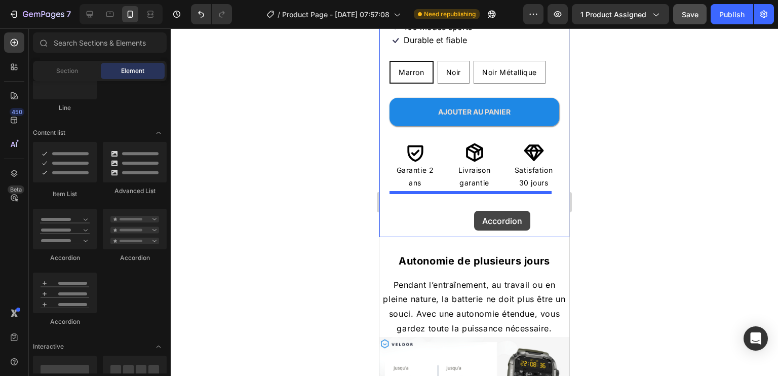
drag, startPoint x: 514, startPoint y: 260, endPoint x: 950, endPoint y: 225, distance: 437.1
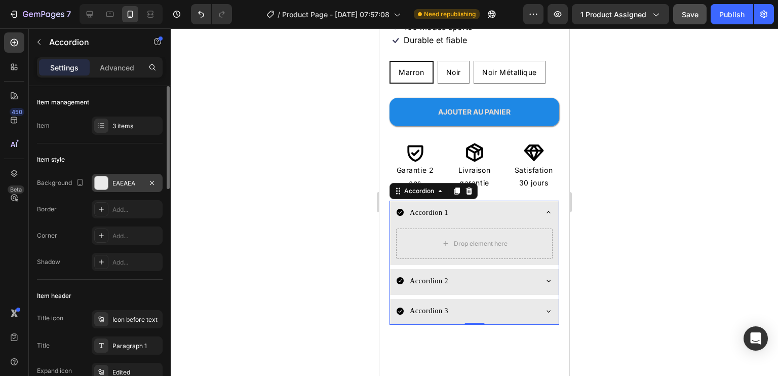
click at [118, 185] on div "EAEAEA" at bounding box center [126, 183] width 29 height 9
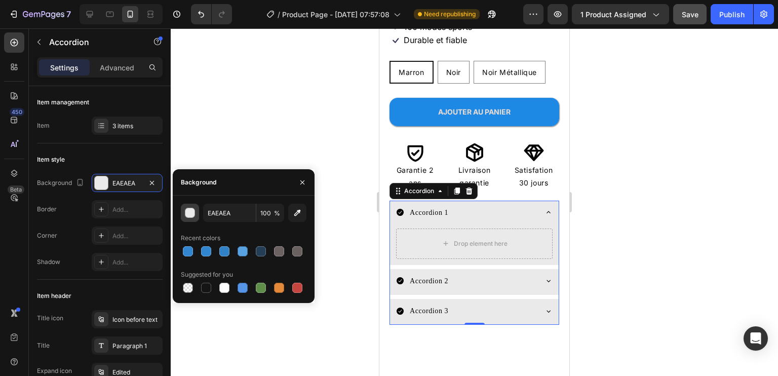
click at [190, 213] on div "button" at bounding box center [190, 213] width 10 height 10
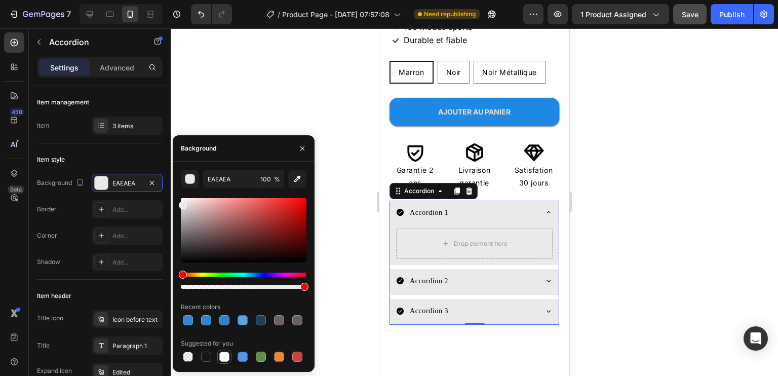
click at [225, 356] on div at bounding box center [224, 357] width 10 height 10
type input "FFFFFF"
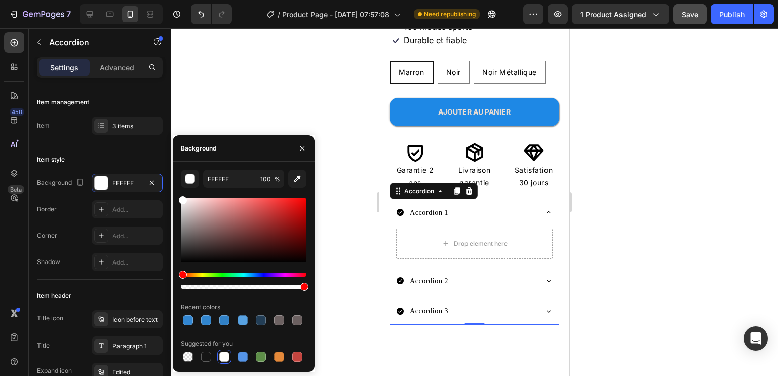
click at [433, 205] on div "Accordion 1" at bounding box center [429, 213] width 42 height 16
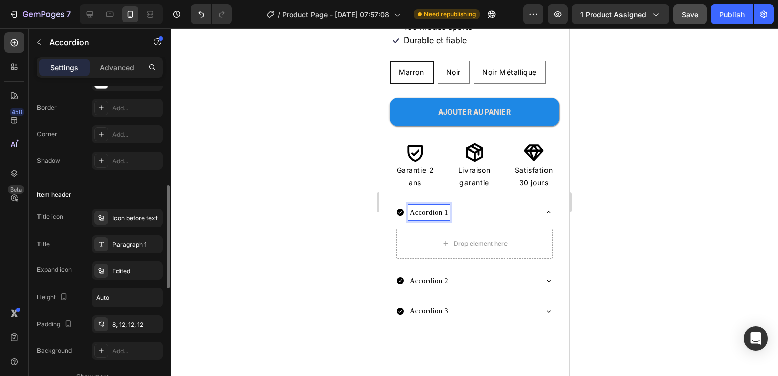
scroll to position [152, 0]
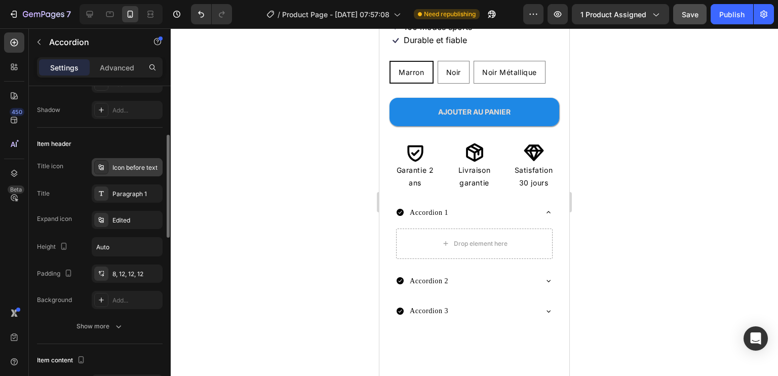
click at [114, 169] on div "Icon before text" at bounding box center [136, 167] width 48 height 9
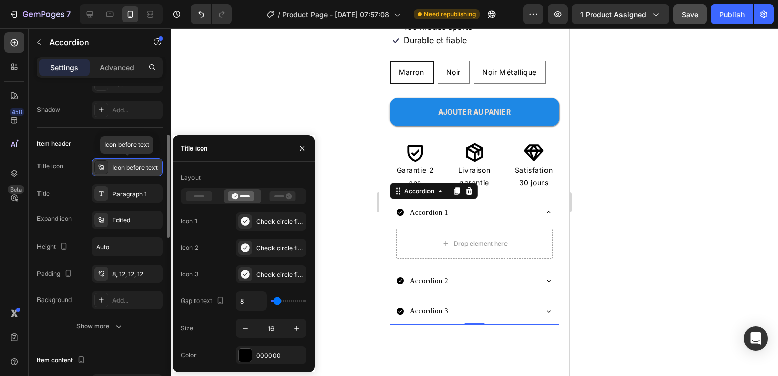
click at [100, 170] on icon at bounding box center [101, 167] width 8 height 8
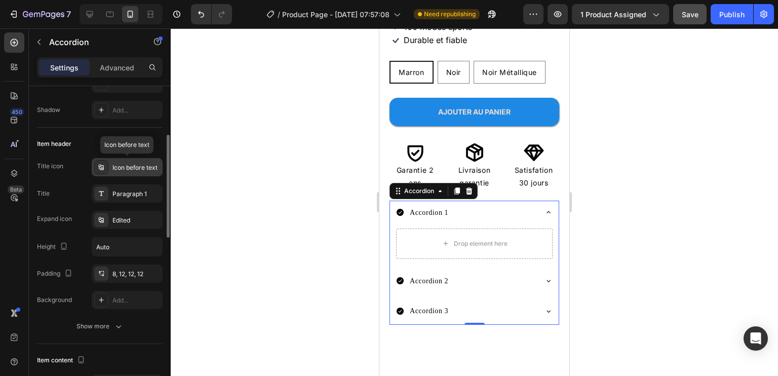
click at [100, 170] on icon at bounding box center [101, 167] width 8 height 8
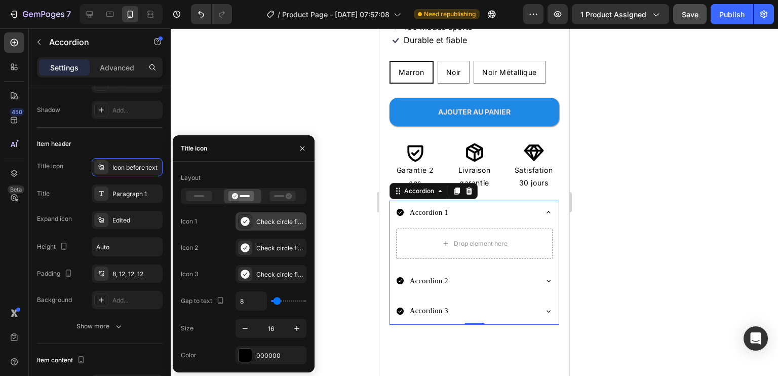
click at [262, 224] on div "Check circle filled" at bounding box center [280, 221] width 48 height 9
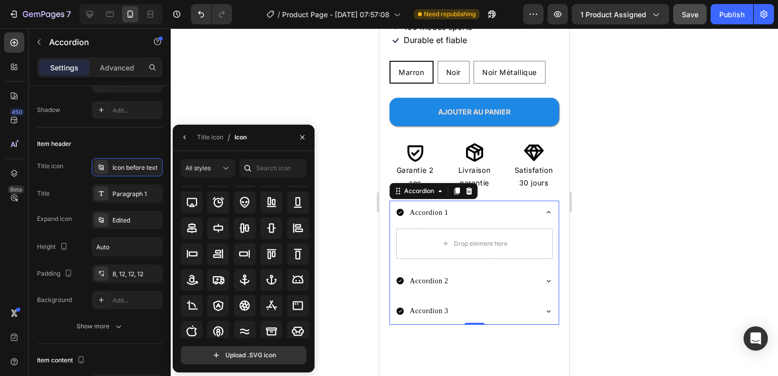
scroll to position [0, 0]
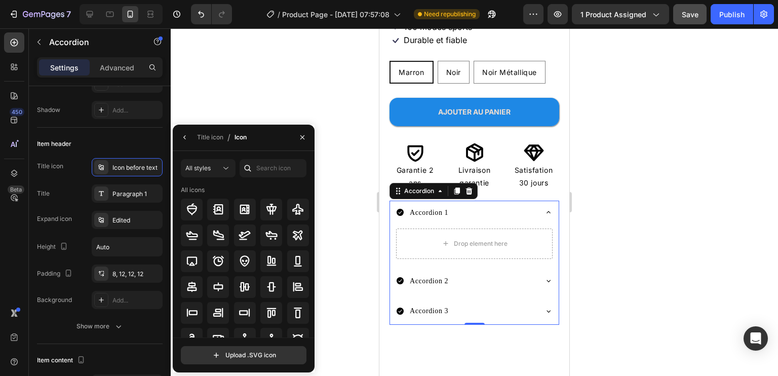
click at [254, 166] on div at bounding box center [248, 168] width 16 height 18
click at [266, 167] on input "text" at bounding box center [273, 168] width 67 height 18
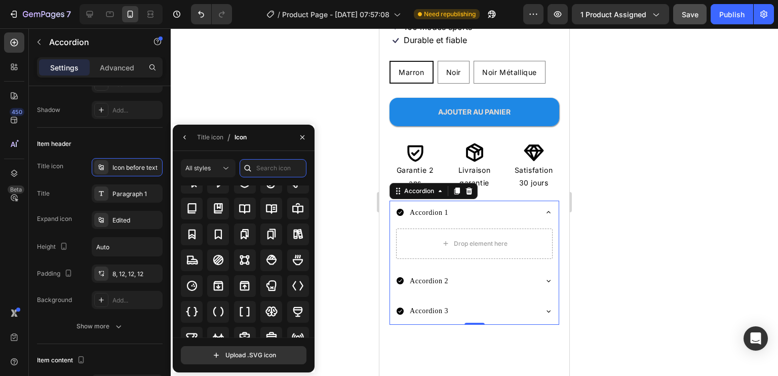
scroll to position [983, 0]
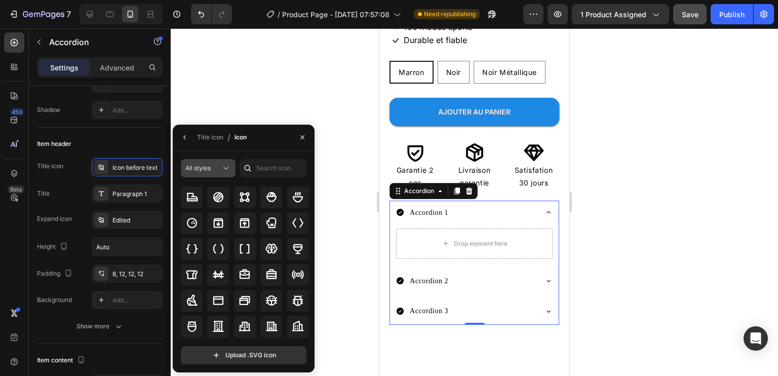
click at [220, 166] on div "All styles" at bounding box center [202, 168] width 35 height 9
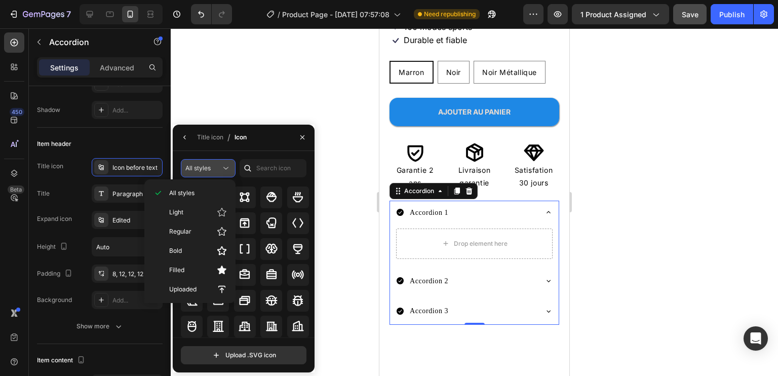
click at [220, 166] on div "All styles" at bounding box center [202, 168] width 35 height 9
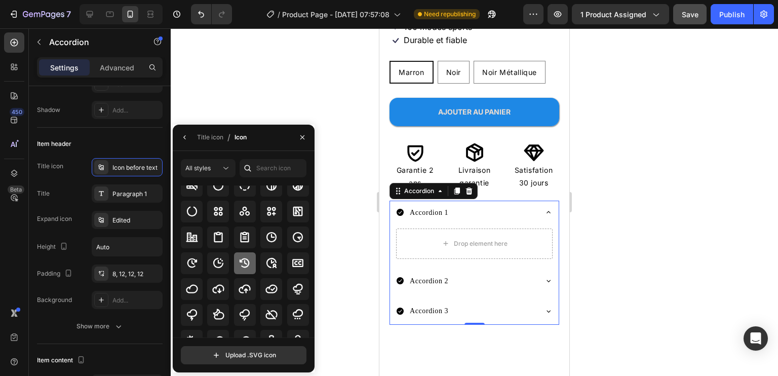
scroll to position [1636, 0]
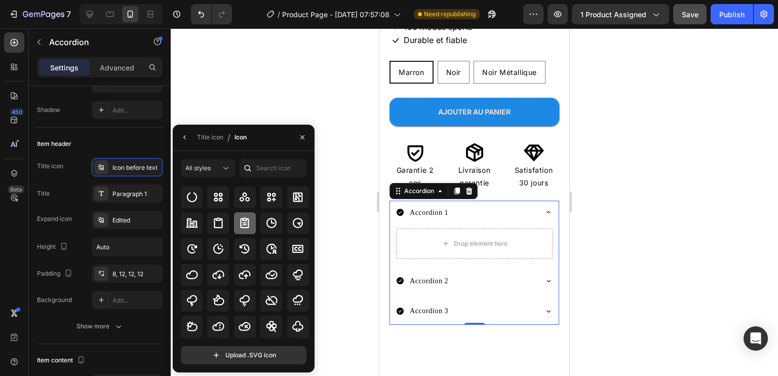
click at [241, 221] on icon at bounding box center [245, 222] width 9 height 11
click at [124, 140] on div "Item header" at bounding box center [100, 144] width 126 height 16
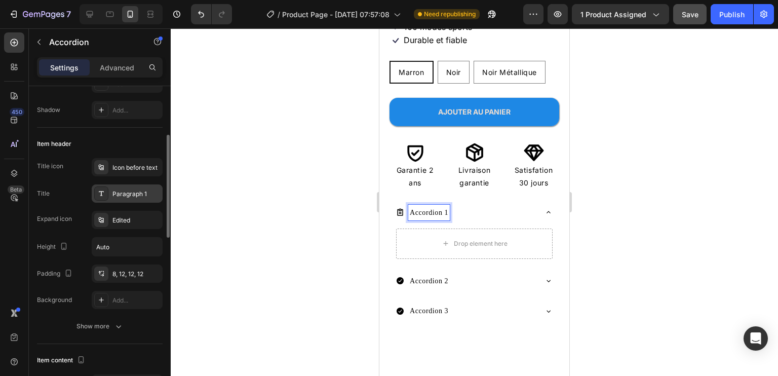
click at [134, 196] on div "Paragraph 1" at bounding box center [136, 193] width 48 height 9
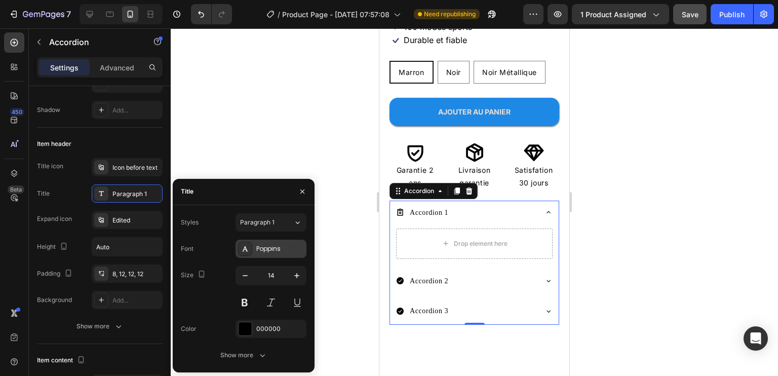
click at [278, 245] on div "Poppins" at bounding box center [280, 248] width 48 height 9
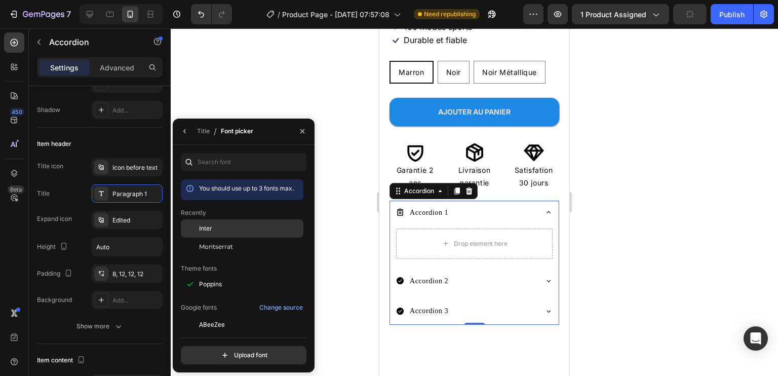
click at [204, 228] on span "Inter" at bounding box center [205, 228] width 13 height 9
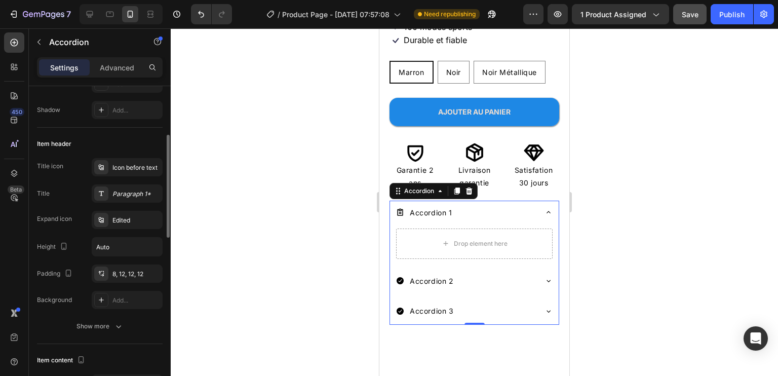
click at [81, 178] on div "Title icon Icon before text Title Paragraph 1* Expand icon Edited Height Auto P…" at bounding box center [100, 233] width 126 height 151
click at [121, 192] on div "Paragraph 1*" at bounding box center [136, 193] width 48 height 9
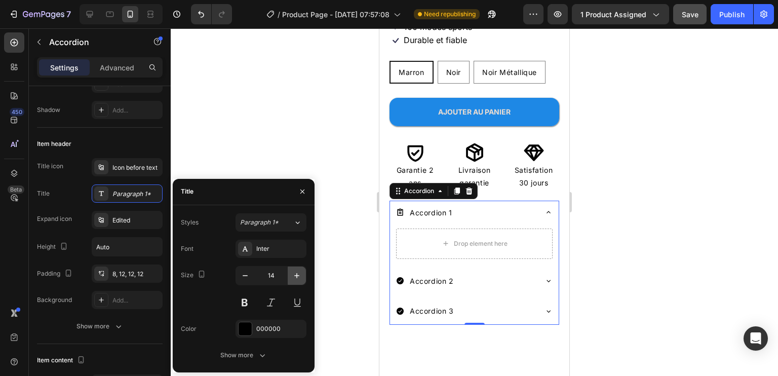
click at [294, 275] on icon "button" at bounding box center [297, 276] width 10 height 10
type input "16"
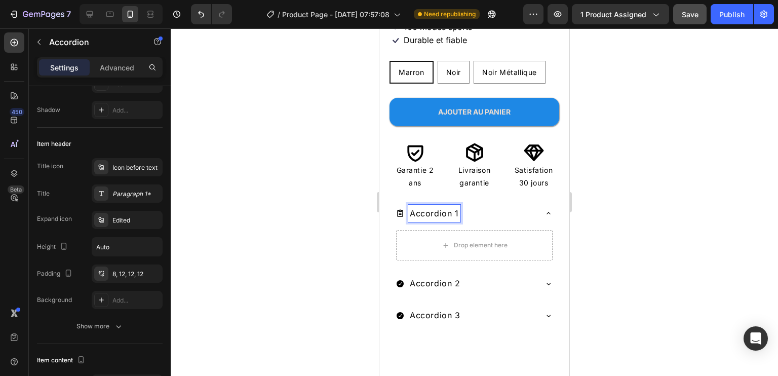
click at [443, 206] on p "Accordion 1" at bounding box center [434, 213] width 49 height 15
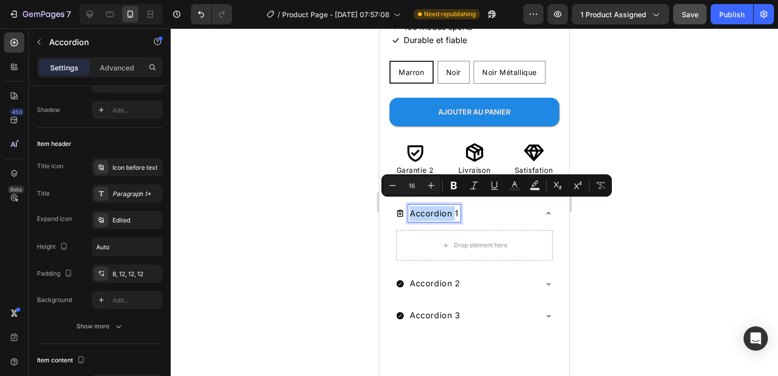
click at [443, 206] on p "Accordion 1" at bounding box center [434, 213] width 49 height 15
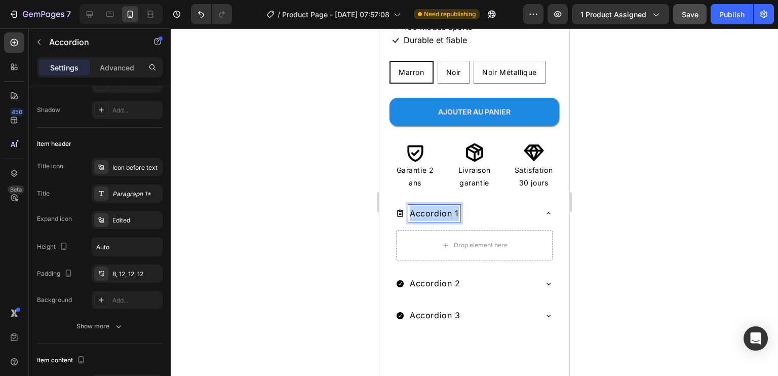
click at [443, 206] on p "Accordion 1" at bounding box center [434, 213] width 49 height 15
click at [407, 302] on div "Accordion 3" at bounding box center [474, 316] width 169 height 28
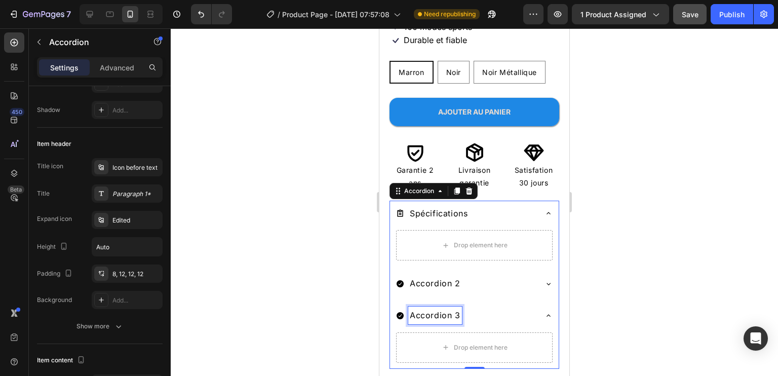
click at [438, 308] on p "Accordion 3" at bounding box center [435, 315] width 51 height 15
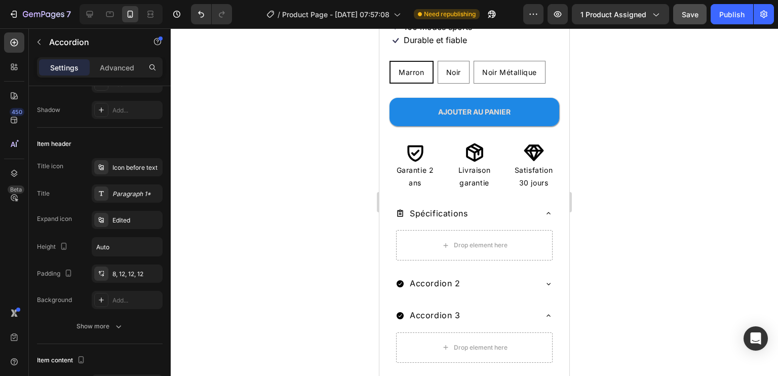
click at [549, 257] on div "Drop element here" at bounding box center [474, 247] width 169 height 38
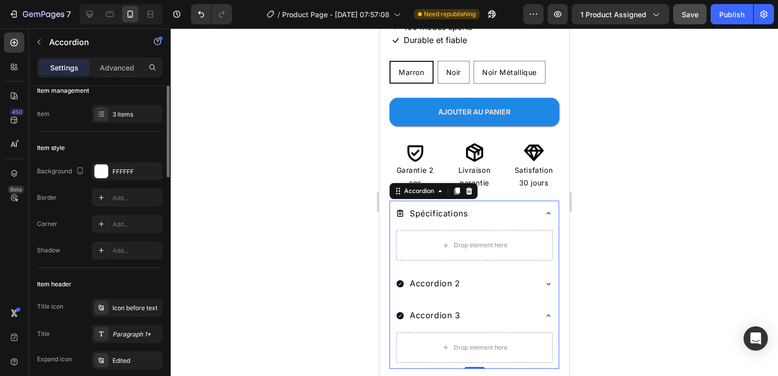
scroll to position [0, 0]
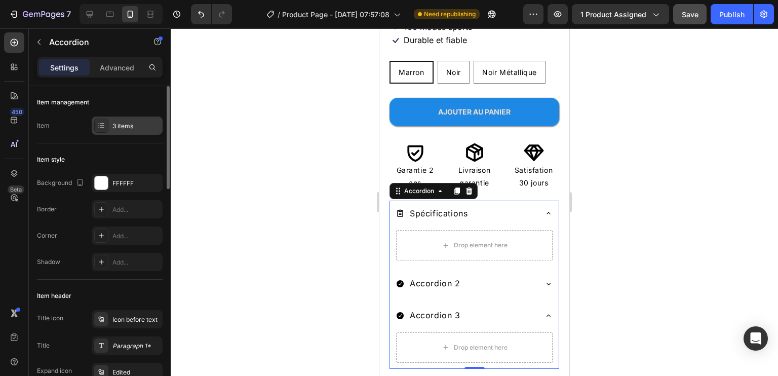
click at [113, 125] on div "3 items" at bounding box center [136, 126] width 48 height 9
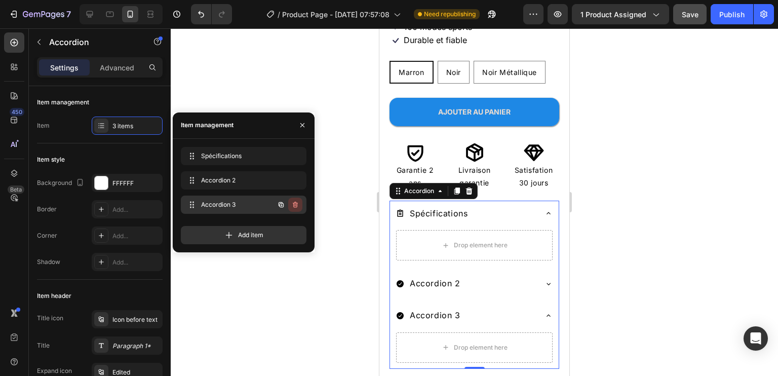
click at [295, 204] on icon "button" at bounding box center [294, 205] width 1 height 3
click at [283, 204] on div "Delete" at bounding box center [288, 204] width 19 height 9
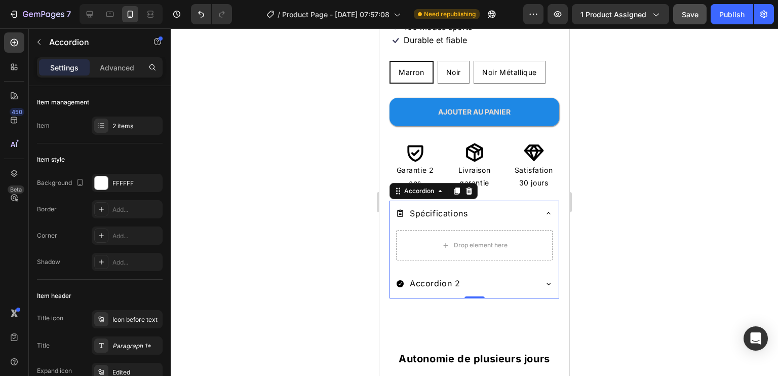
click at [647, 273] on div at bounding box center [474, 202] width 607 height 348
click at [417, 276] on p "Accordion 2" at bounding box center [435, 283] width 51 height 15
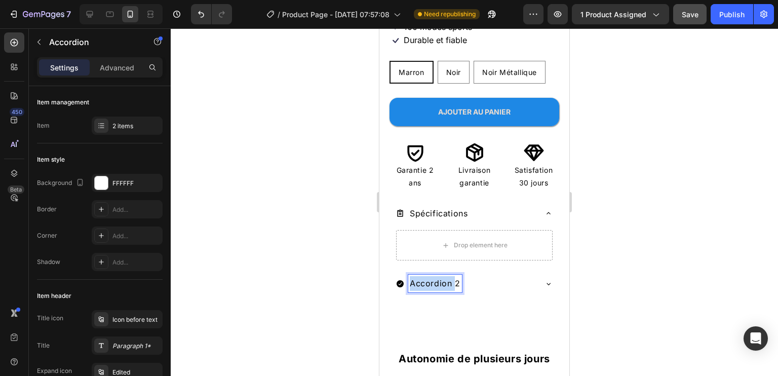
click at [417, 276] on p "Accordion 2" at bounding box center [435, 283] width 51 height 15
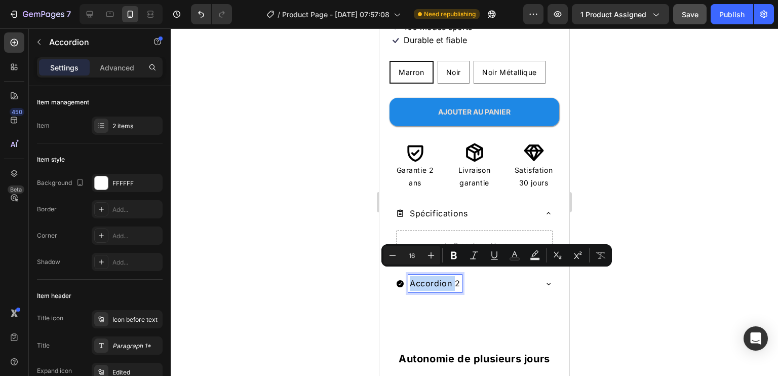
click at [417, 276] on p "Accordion 2" at bounding box center [435, 283] width 51 height 15
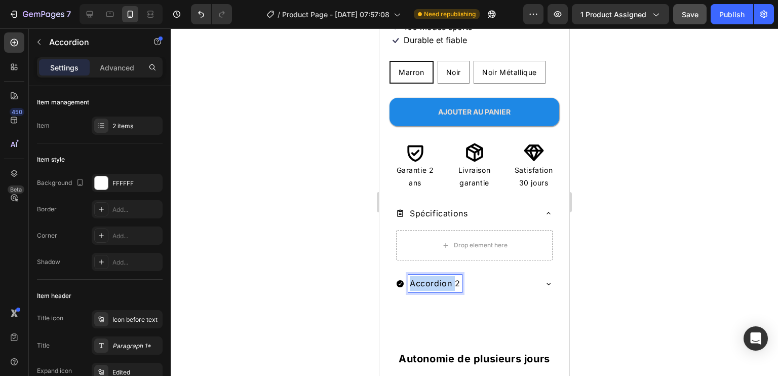
click at [417, 276] on p "Accordion 2" at bounding box center [435, 283] width 51 height 15
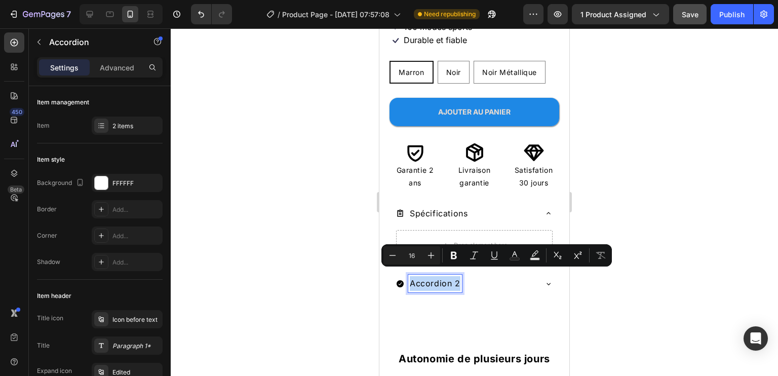
click at [417, 276] on p "Accordion 2" at bounding box center [435, 283] width 51 height 15
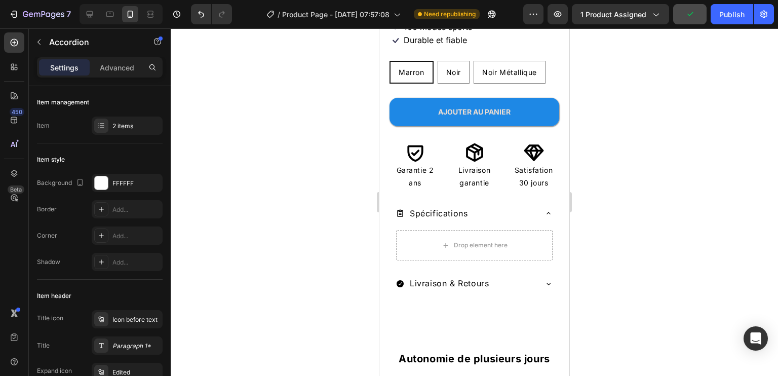
click at [480, 206] on div "Spécifications" at bounding box center [466, 214] width 140 height 18
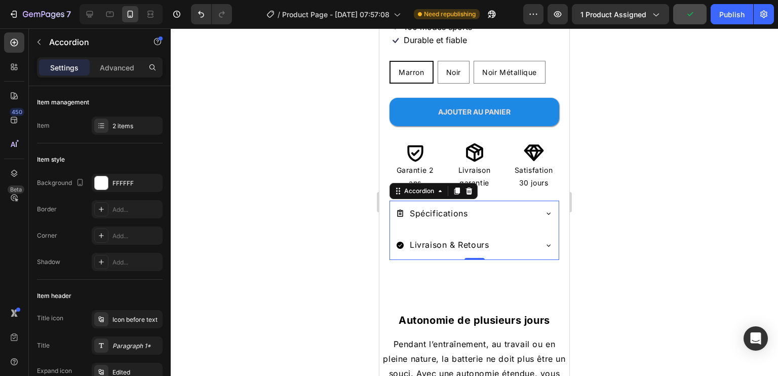
click at [480, 206] on div "Spécifications" at bounding box center [466, 214] width 140 height 18
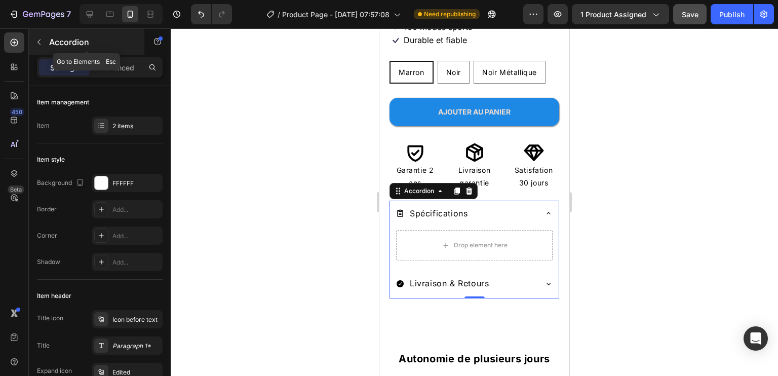
click at [38, 36] on button "button" at bounding box center [39, 42] width 16 height 16
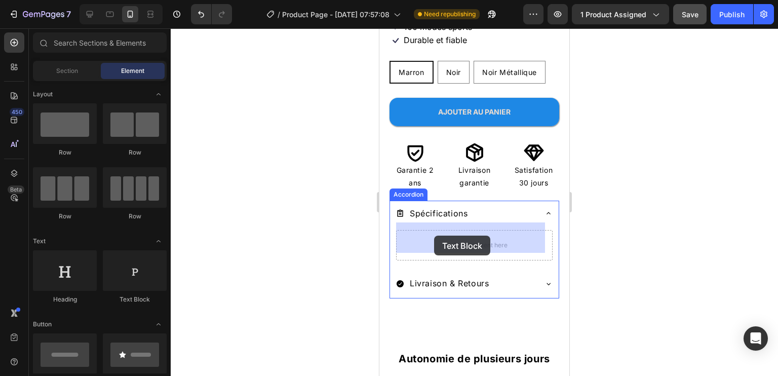
drag, startPoint x: 502, startPoint y: 299, endPoint x: 1061, endPoint y: 264, distance: 559.8
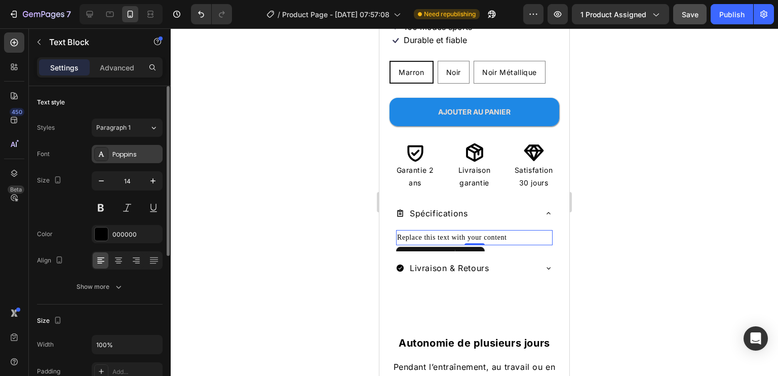
click at [131, 157] on div "Poppins" at bounding box center [136, 154] width 48 height 9
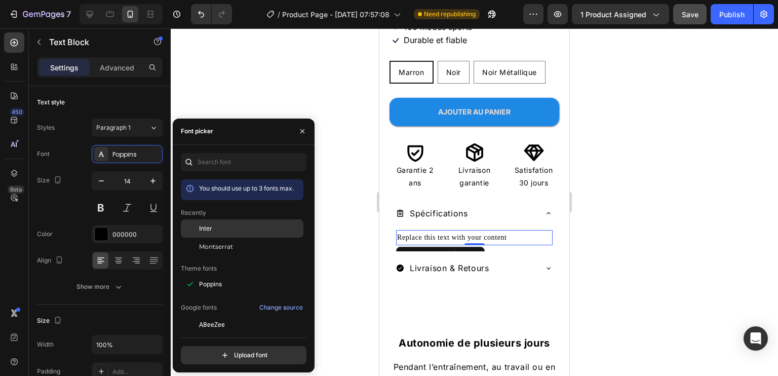
click at [240, 226] on div "Inter" at bounding box center [250, 228] width 102 height 9
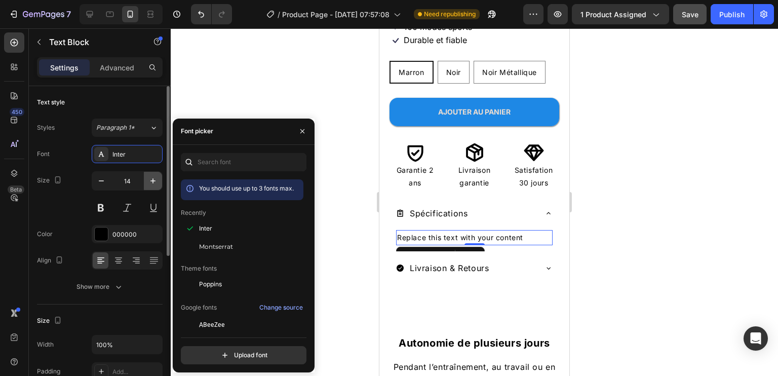
click at [152, 179] on icon "button" at bounding box center [152, 180] width 5 height 5
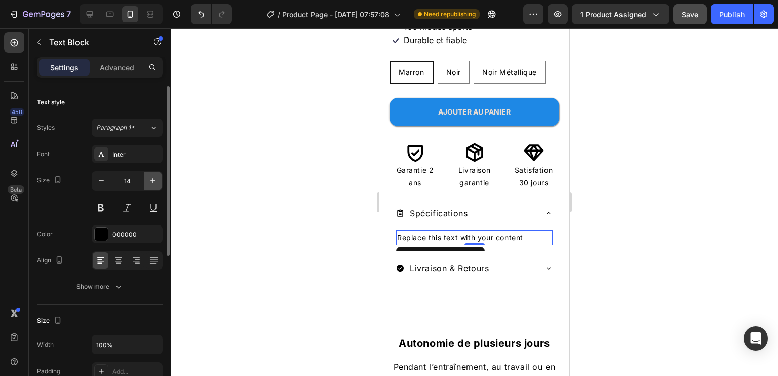
click at [152, 179] on icon "button" at bounding box center [152, 180] width 5 height 5
type input "16"
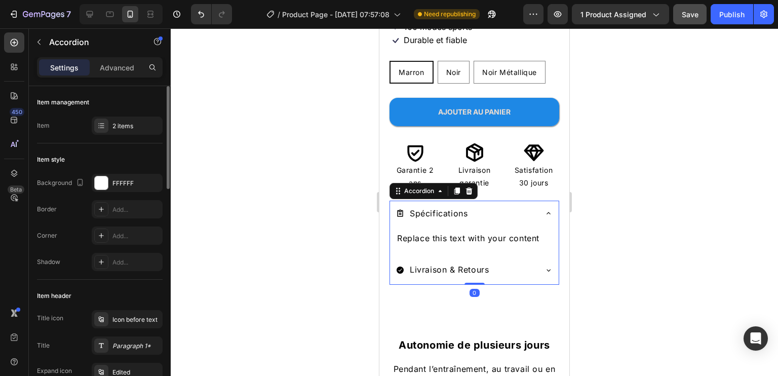
click at [545, 209] on icon at bounding box center [549, 213] width 8 height 8
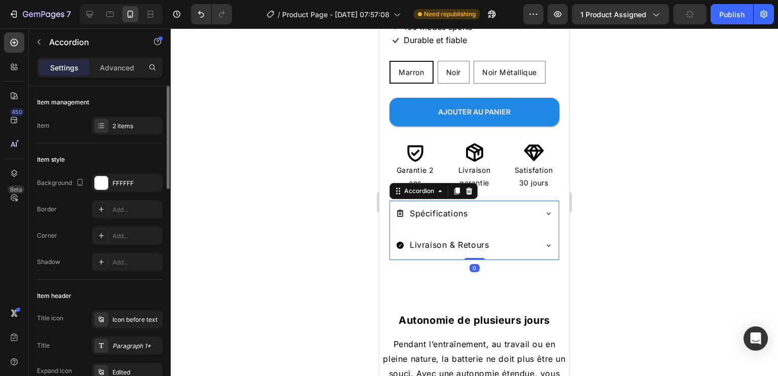
click at [545, 209] on icon at bounding box center [549, 213] width 8 height 8
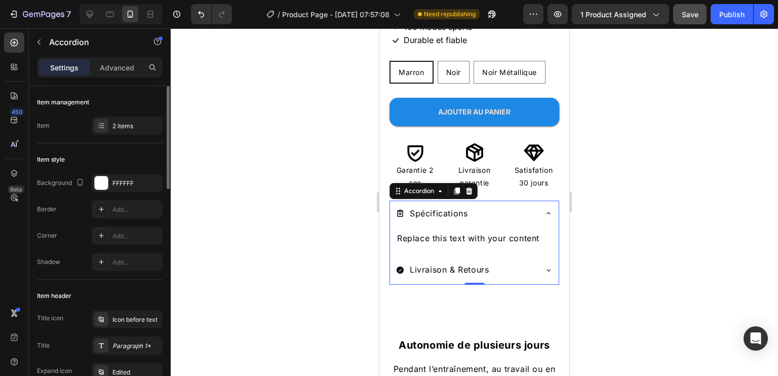
click at [400, 266] on icon at bounding box center [400, 269] width 7 height 7
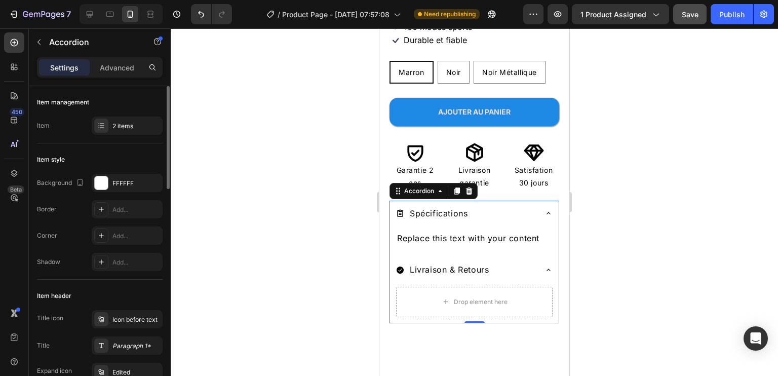
click at [400, 266] on icon at bounding box center [400, 269] width 7 height 7
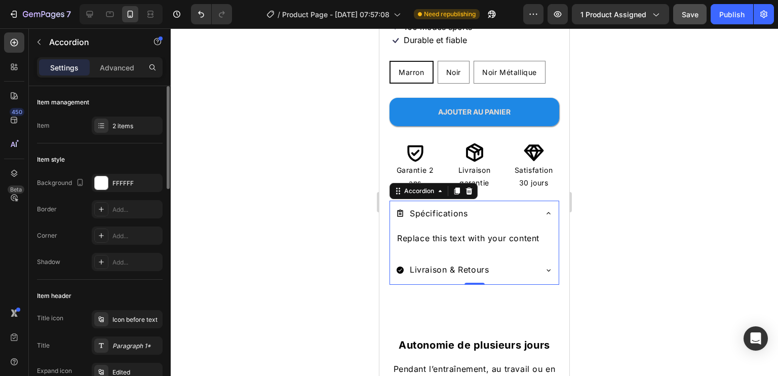
click at [398, 266] on icon at bounding box center [400, 269] width 7 height 7
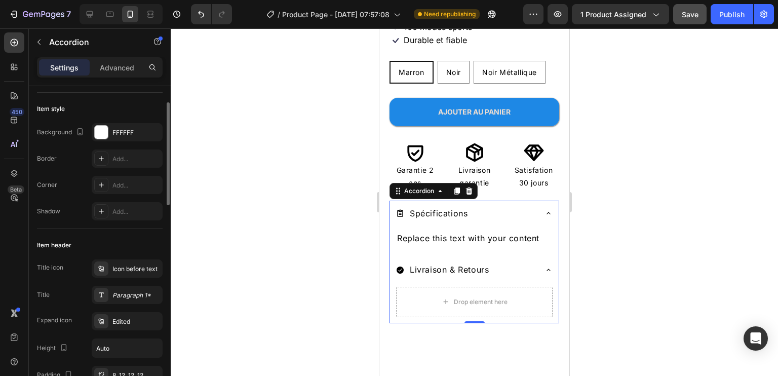
scroll to position [101, 0]
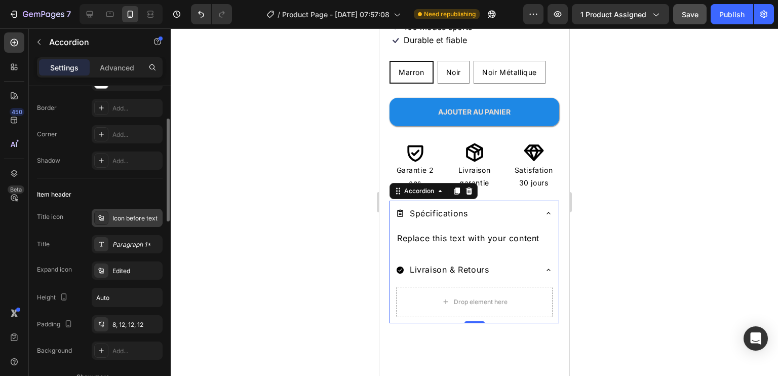
click at [115, 219] on div "Icon before text" at bounding box center [136, 218] width 48 height 9
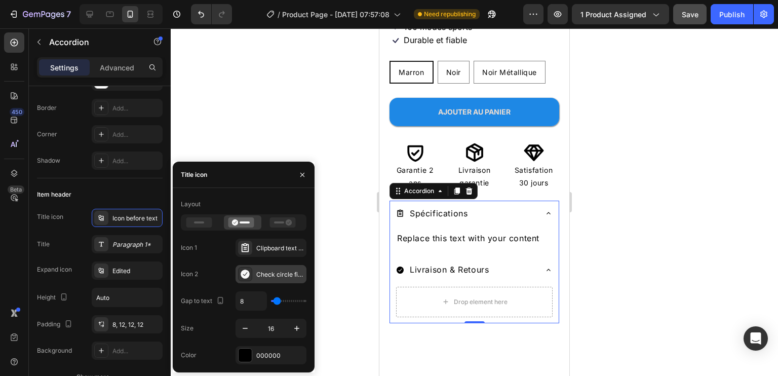
click at [246, 274] on icon at bounding box center [245, 273] width 9 height 9
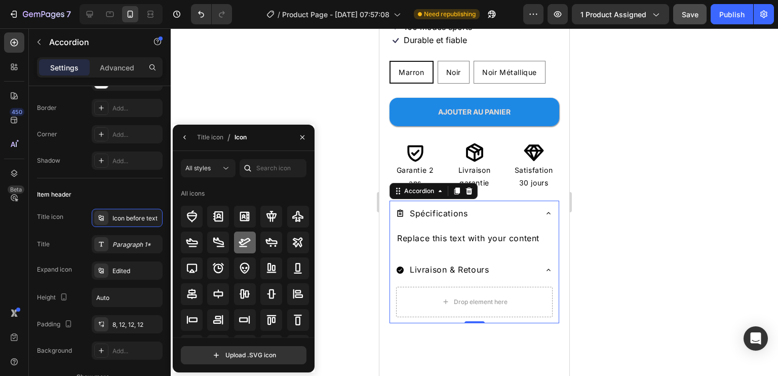
click at [239, 244] on icon at bounding box center [245, 242] width 12 height 12
click at [199, 242] on div at bounding box center [192, 243] width 22 height 22
click at [239, 241] on icon at bounding box center [245, 242] width 12 height 12
click at [201, 241] on div at bounding box center [192, 243] width 22 height 22
click at [269, 241] on icon at bounding box center [271, 242] width 12 height 9
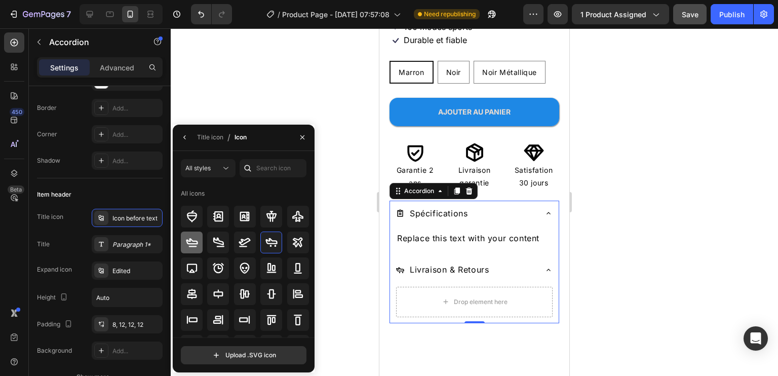
click at [190, 242] on icon at bounding box center [192, 242] width 12 height 12
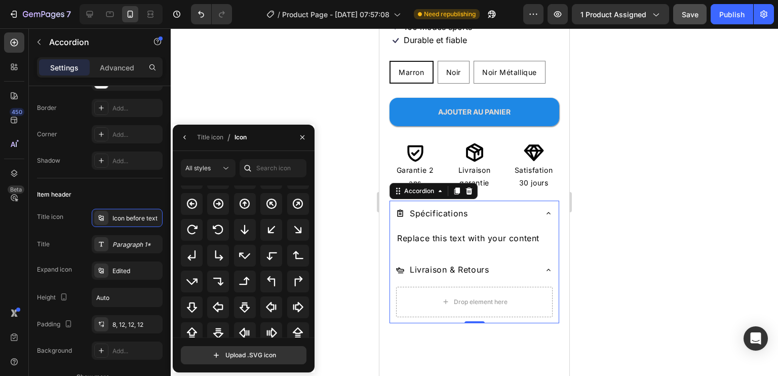
scroll to position [304, 0]
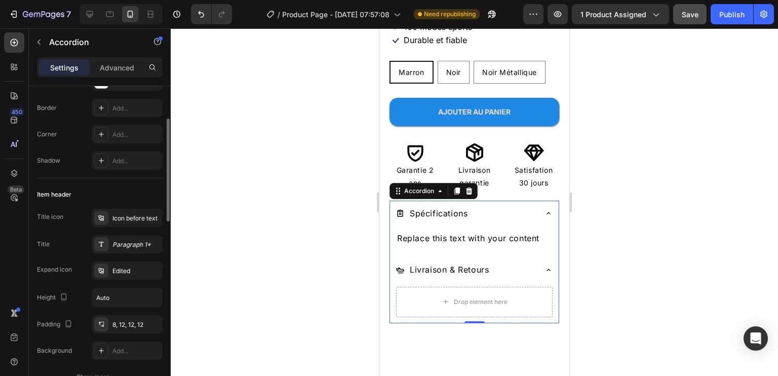
click at [77, 231] on div "Title icon Icon before text Title Paragraph 1* Expand icon Edited Height Auto P…" at bounding box center [100, 284] width 126 height 151
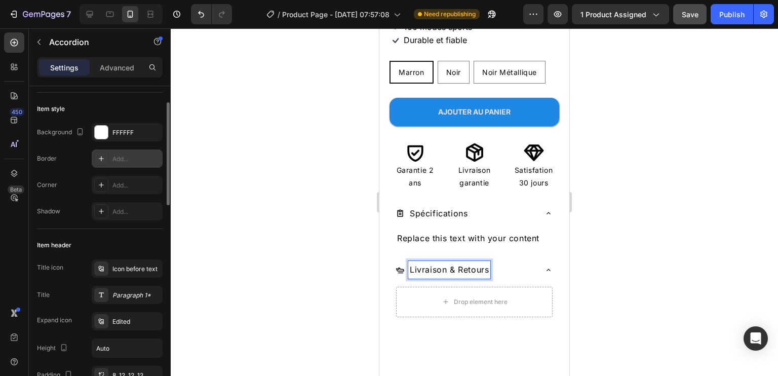
scroll to position [101, 0]
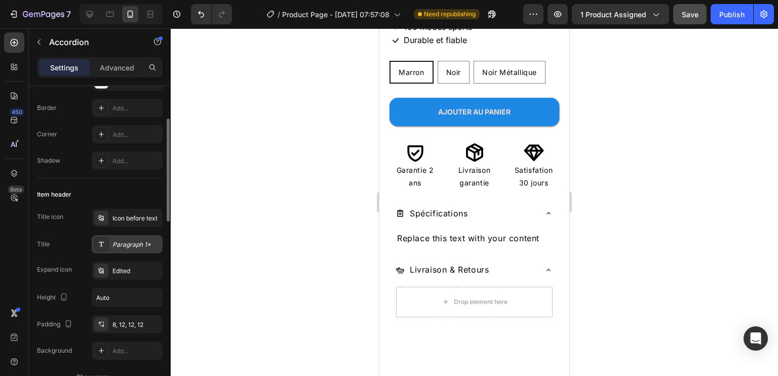
click at [128, 240] on div "Paragraph 1*" at bounding box center [136, 244] width 48 height 9
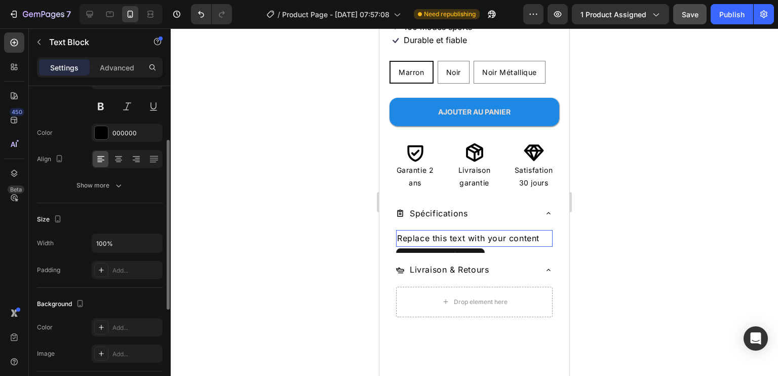
click at [487, 230] on div "Replace this text with your content" at bounding box center [474, 238] width 157 height 17
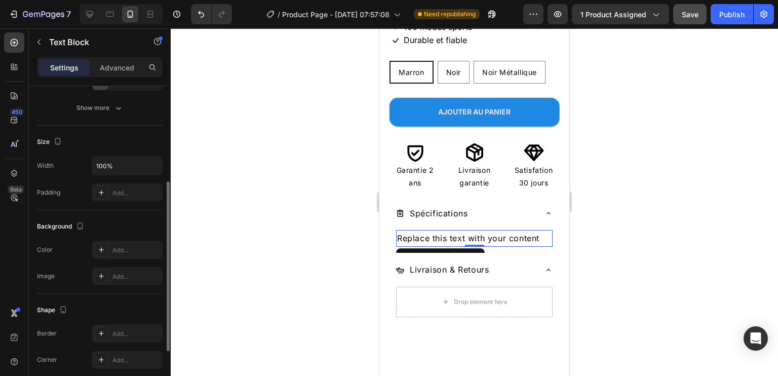
scroll to position [0, 0]
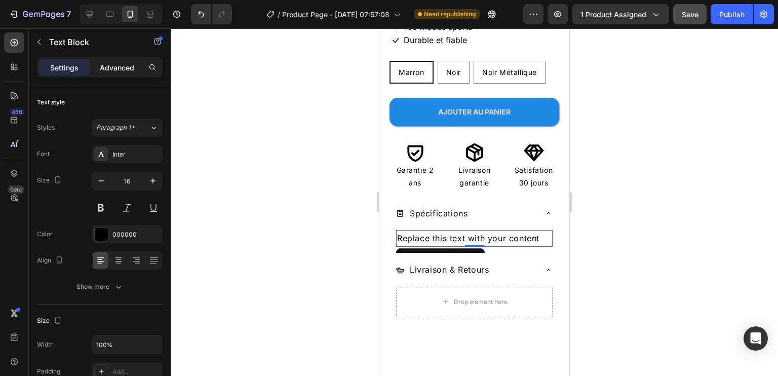
click at [128, 63] on p "Advanced" at bounding box center [117, 67] width 34 height 11
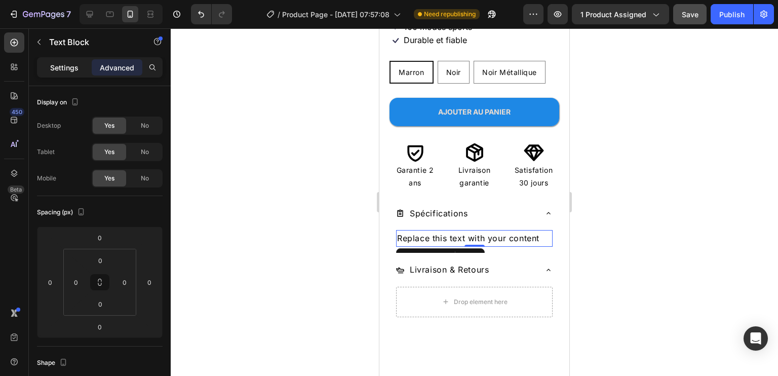
click at [58, 68] on p "Settings" at bounding box center [64, 67] width 28 height 11
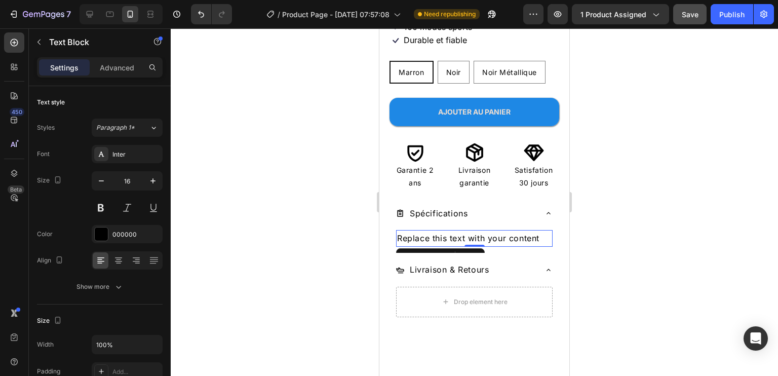
click at [508, 230] on div "Replace this text with your content" at bounding box center [474, 238] width 157 height 17
click at [487, 231] on p "Replace this text with your content" at bounding box center [474, 238] width 155 height 15
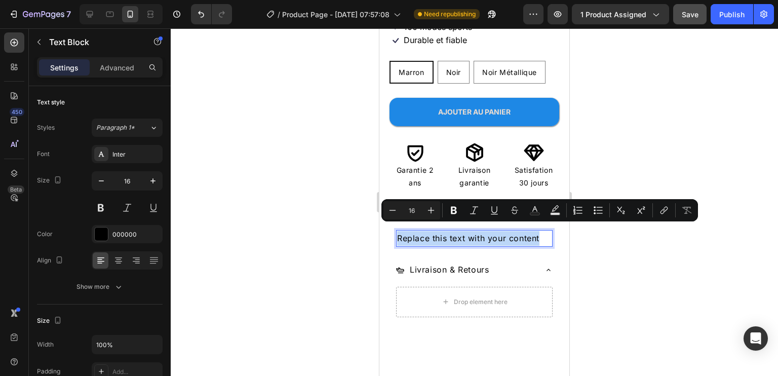
click at [487, 231] on p "Replace this text with your content" at bounding box center [474, 238] width 155 height 15
click at [686, 207] on icon "Editor contextual toolbar" at bounding box center [687, 210] width 10 height 7
click at [641, 208] on icon "Editor contextual toolbar" at bounding box center [641, 210] width 10 height 10
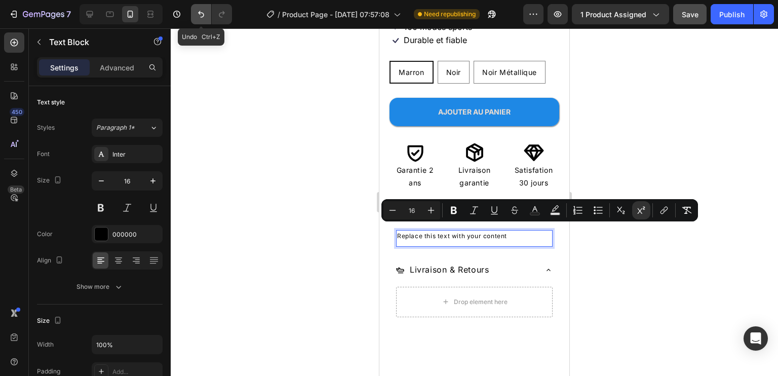
click at [201, 15] on icon "Undo/Redo" at bounding box center [201, 14] width 10 height 10
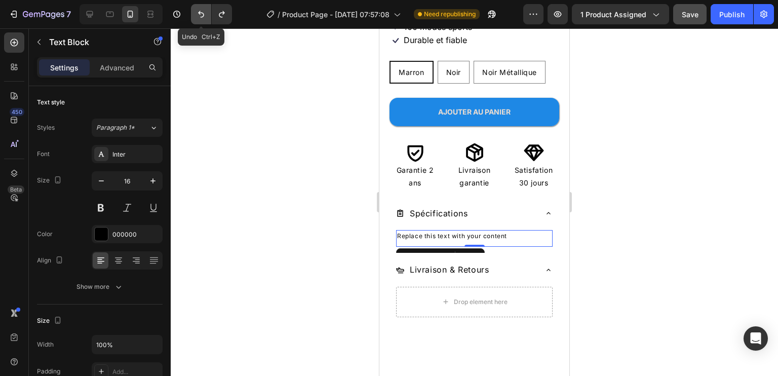
click at [201, 15] on icon "Undo/Redo" at bounding box center [201, 14] width 10 height 10
click at [217, 16] on icon "Undo/Redo" at bounding box center [222, 14] width 10 height 10
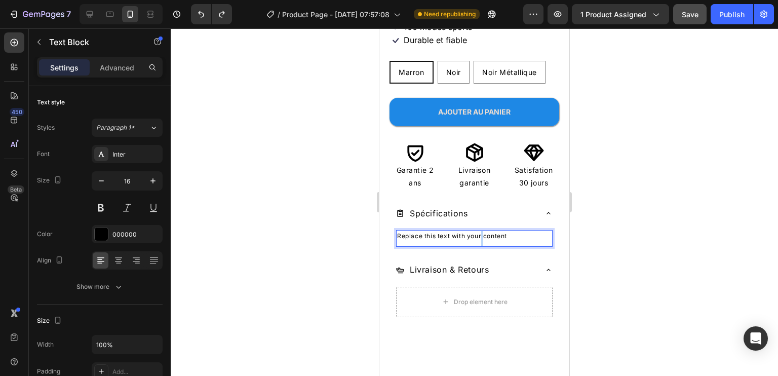
click at [481, 232] on sup "Replace this text with your content" at bounding box center [452, 236] width 110 height 8
click at [480, 232] on sup "Replace this text with your content" at bounding box center [452, 236] width 110 height 8
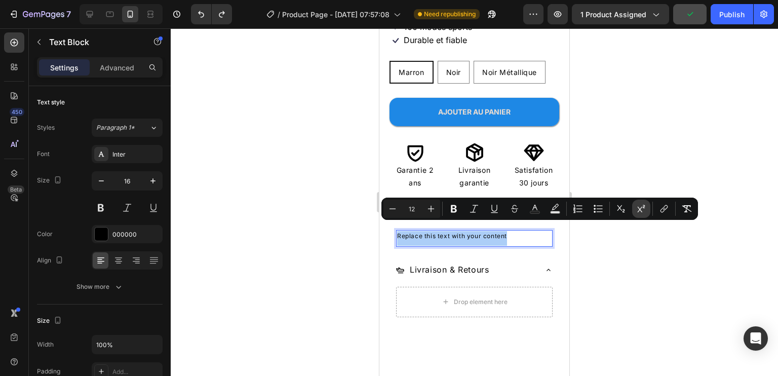
click at [643, 209] on icon "Editor contextual toolbar" at bounding box center [641, 209] width 10 height 10
type input "16"
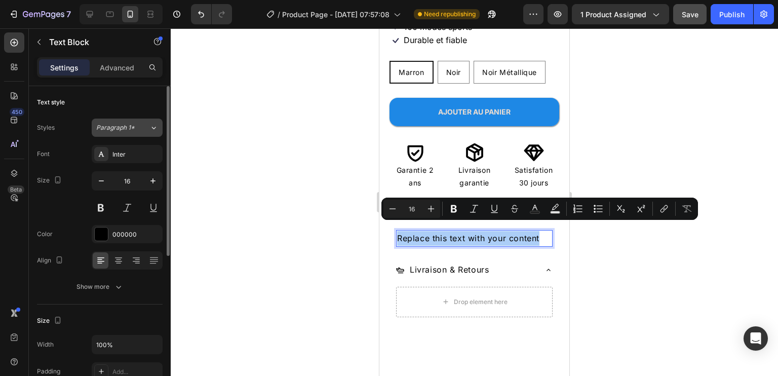
click at [122, 127] on span "Paragraph 1*" at bounding box center [115, 127] width 38 height 9
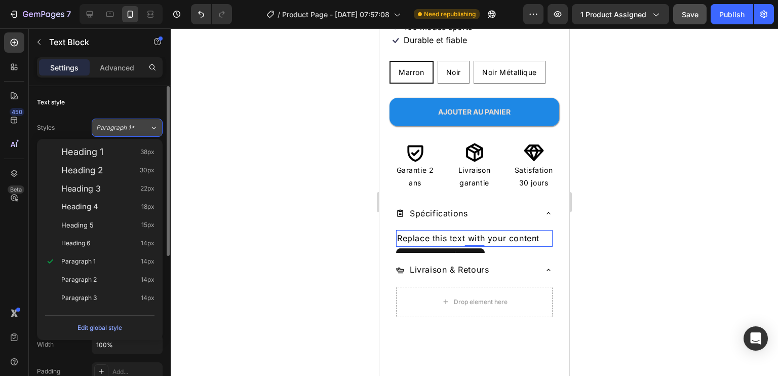
click at [122, 127] on span "Paragraph 1*" at bounding box center [115, 127] width 38 height 9
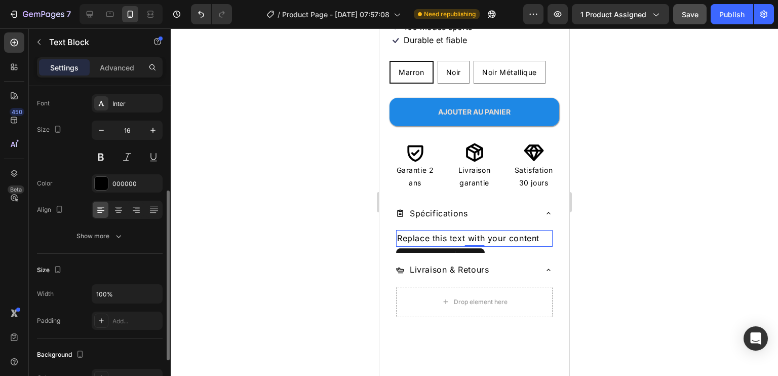
scroll to position [101, 0]
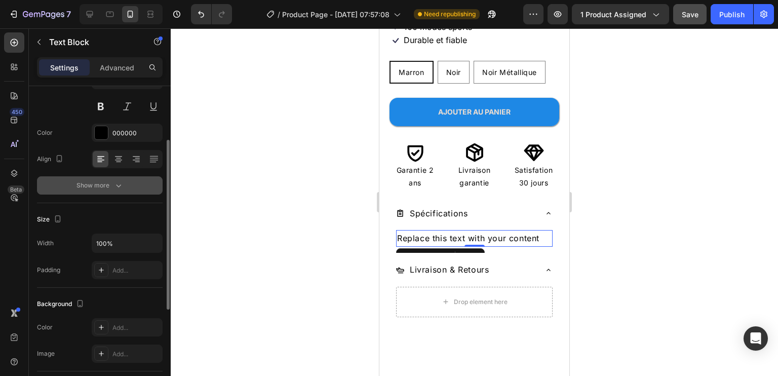
click at [113, 183] on icon "button" at bounding box center [118, 185] width 10 height 10
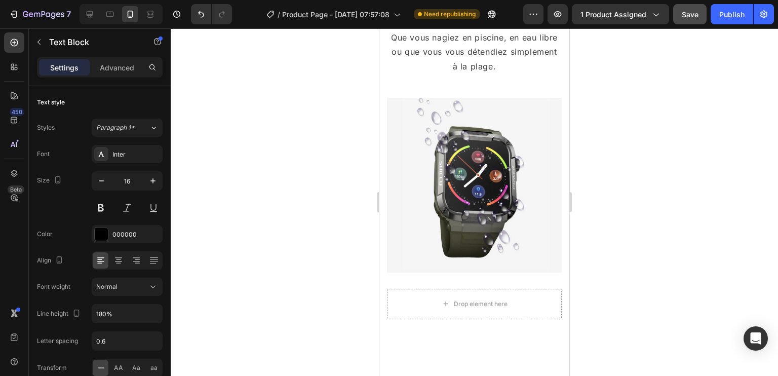
scroll to position [1378, 0]
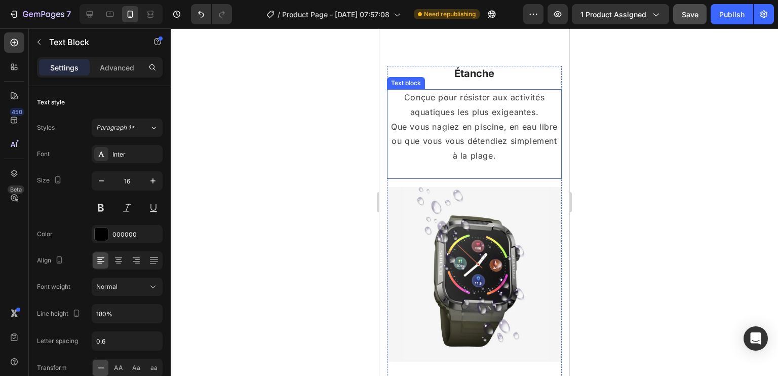
click at [500, 165] on p at bounding box center [474, 170] width 173 height 15
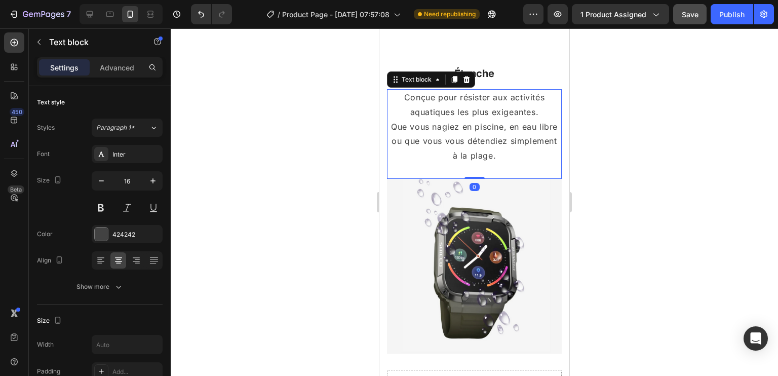
drag, startPoint x: 467, startPoint y: 186, endPoint x: 473, endPoint y: 155, distance: 31.5
click at [467, 162] on div "Conçue pour résister aux activités aquatiques les plus exigeantes. Que vous nag…" at bounding box center [474, 134] width 175 height 90
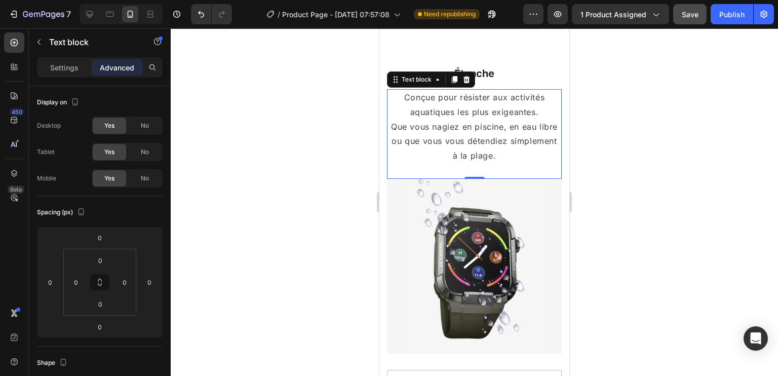
click at [121, 64] on p "Advanced" at bounding box center [117, 67] width 34 height 11
click at [531, 188] on img at bounding box center [474, 266] width 175 height 175
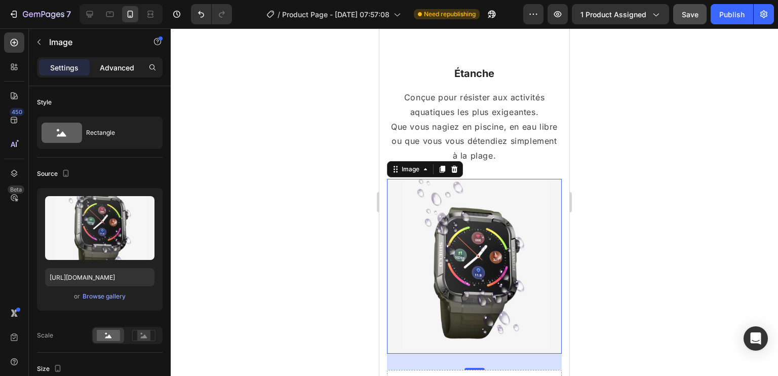
click at [125, 69] on p "Advanced" at bounding box center [117, 67] width 34 height 11
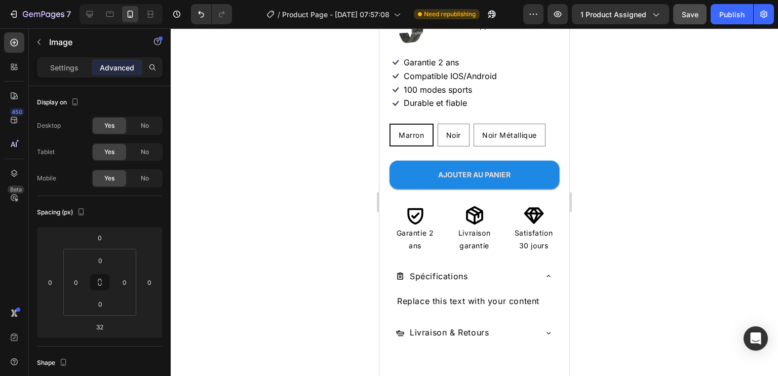
scroll to position [456, 0]
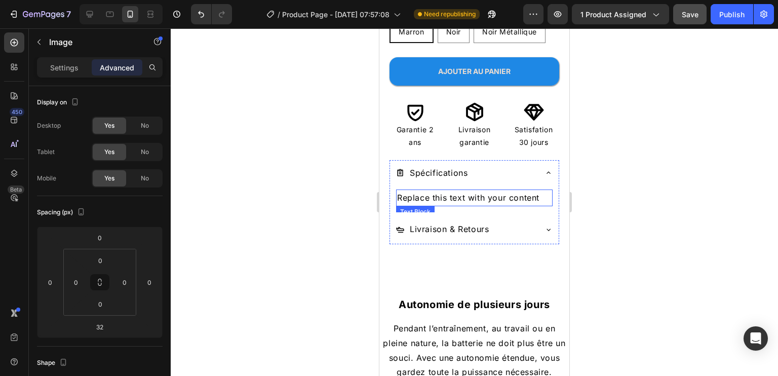
click at [470, 190] on p "Replace this text with your content" at bounding box center [474, 197] width 155 height 15
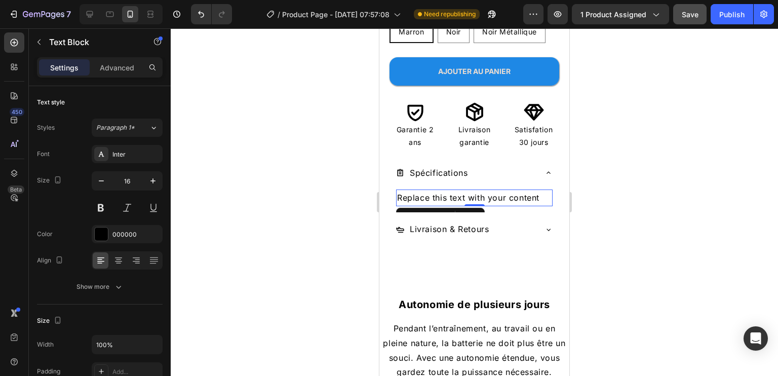
click at [467, 190] on p "Replace this text with your content" at bounding box center [474, 197] width 155 height 15
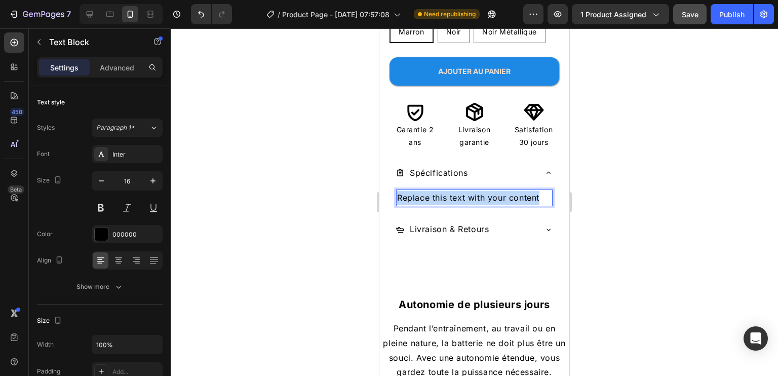
click at [467, 190] on p "Replace this text with your content" at bounding box center [474, 197] width 155 height 15
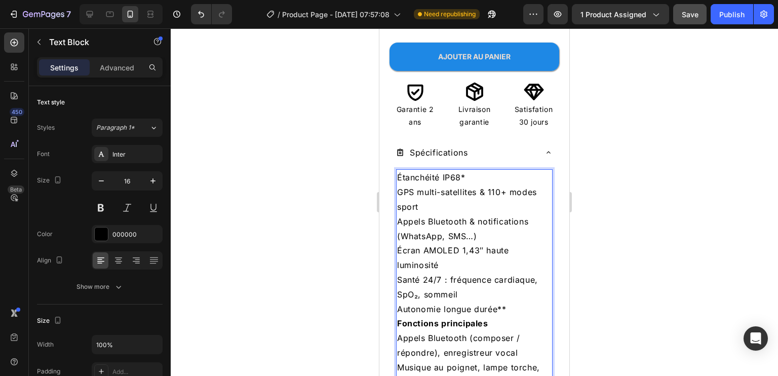
scroll to position [450, 0]
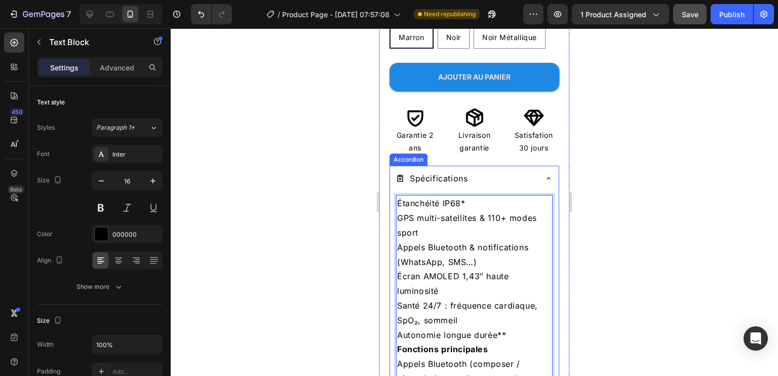
click at [526, 170] on div "Spécifications" at bounding box center [466, 179] width 140 height 18
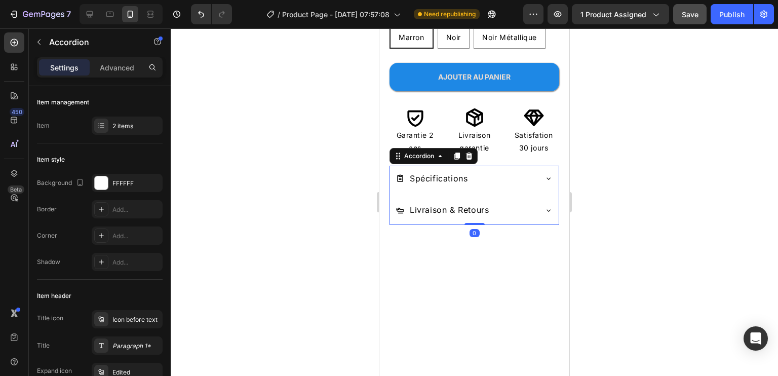
click at [530, 204] on div "Livraison & Retours" at bounding box center [474, 211] width 169 height 28
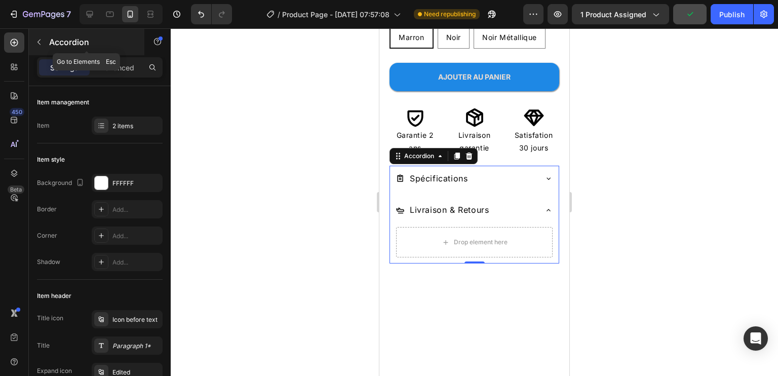
click at [37, 43] on icon "button" at bounding box center [39, 42] width 8 height 8
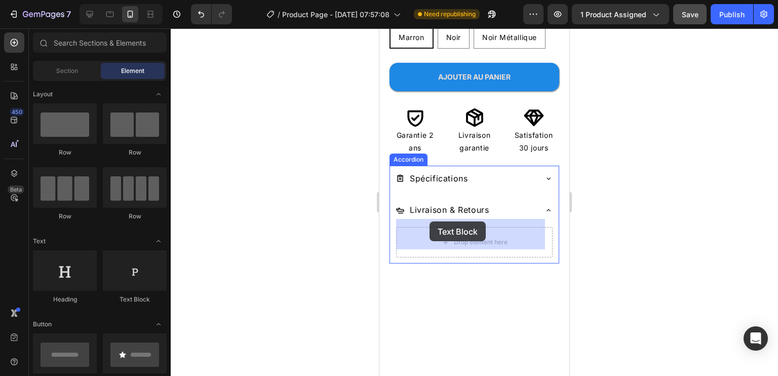
drag, startPoint x: 507, startPoint y: 311, endPoint x: 953, endPoint y: 280, distance: 447.8
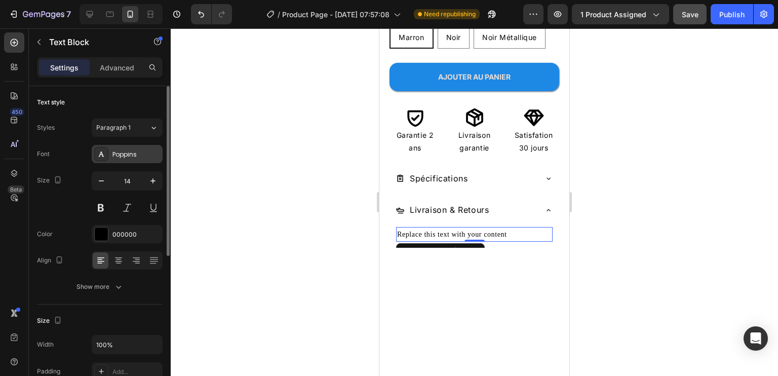
click at [135, 156] on div "Poppins" at bounding box center [136, 154] width 48 height 9
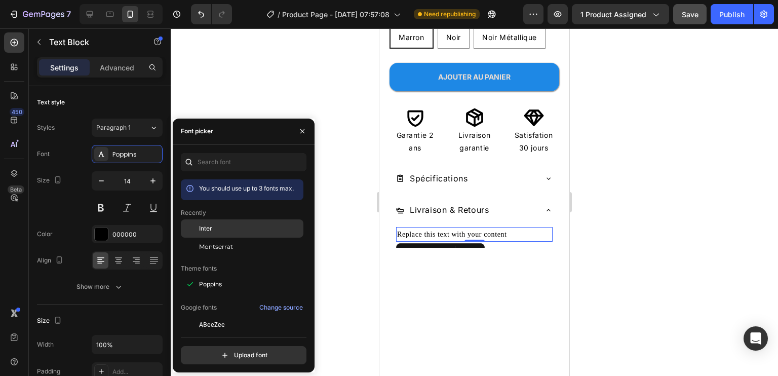
click at [219, 224] on div "Inter" at bounding box center [250, 228] width 102 height 9
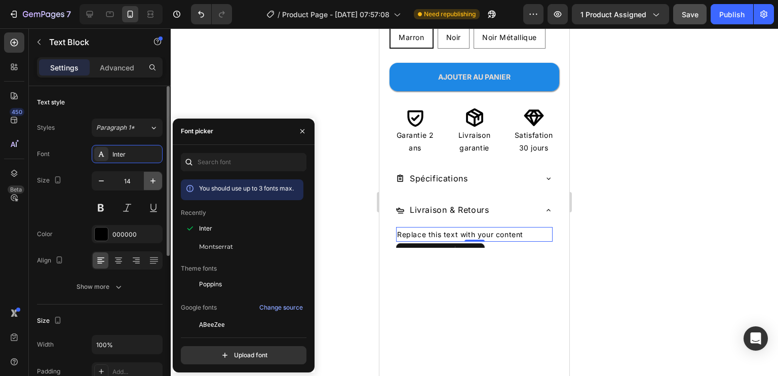
click at [148, 181] on icon "button" at bounding box center [153, 181] width 10 height 10
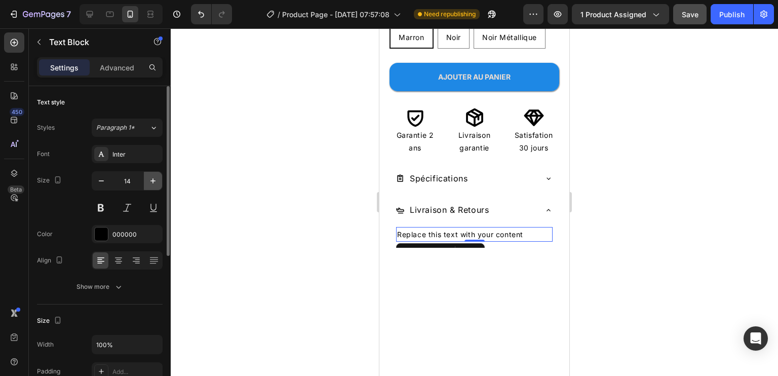
click at [148, 181] on icon "button" at bounding box center [153, 181] width 10 height 10
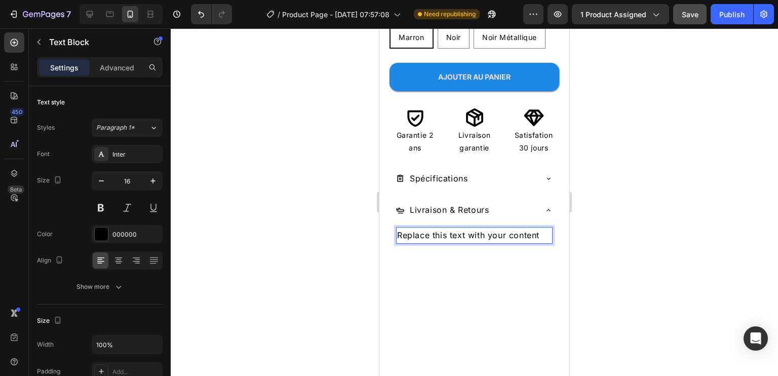
click at [463, 227] on div "Replace this text with your content" at bounding box center [474, 235] width 157 height 17
click at [463, 228] on p "Replace this text with your content" at bounding box center [474, 235] width 155 height 15
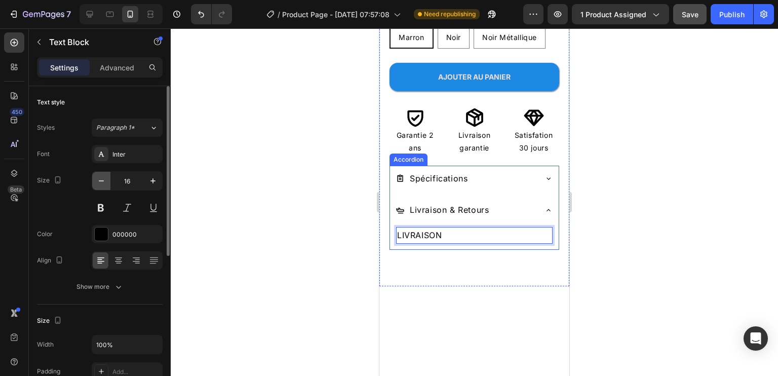
click at [104, 179] on icon "button" at bounding box center [101, 181] width 10 height 10
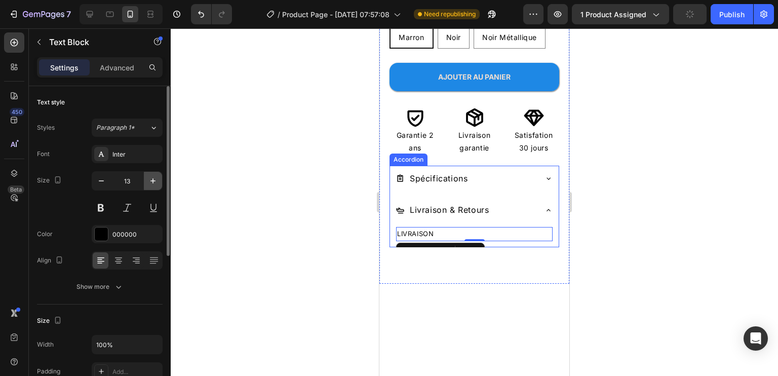
click at [149, 180] on icon "button" at bounding box center [153, 181] width 10 height 10
type input "14"
click at [94, 209] on button at bounding box center [101, 208] width 18 height 18
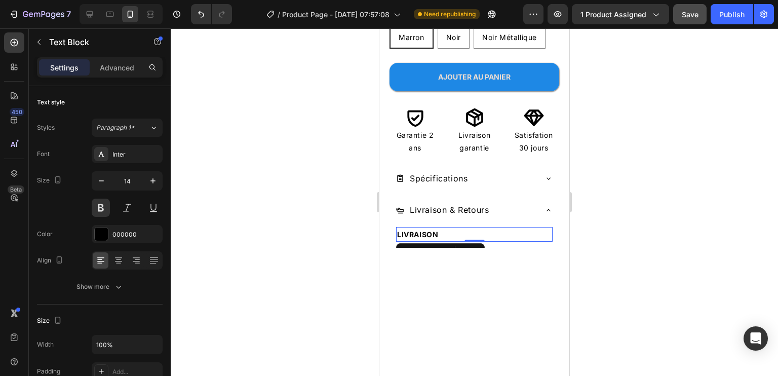
click at [452, 228] on p "LIVRAISON" at bounding box center [474, 234] width 155 height 13
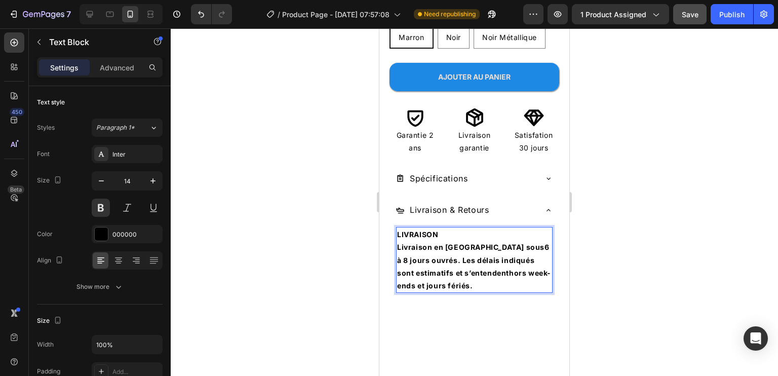
click at [441, 256] on p "Livraison en [GEOGRAPHIC_DATA] sous 6 à 8 jours ouvrés . Les délais indiqués so…" at bounding box center [474, 266] width 155 height 51
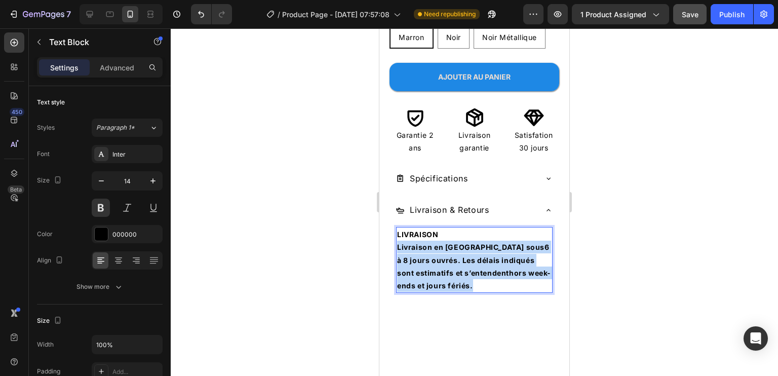
click at [441, 256] on p "Livraison en [GEOGRAPHIC_DATA] sous 6 à 8 jours ouvrés . Les délais indiqués so…" at bounding box center [474, 266] width 155 height 51
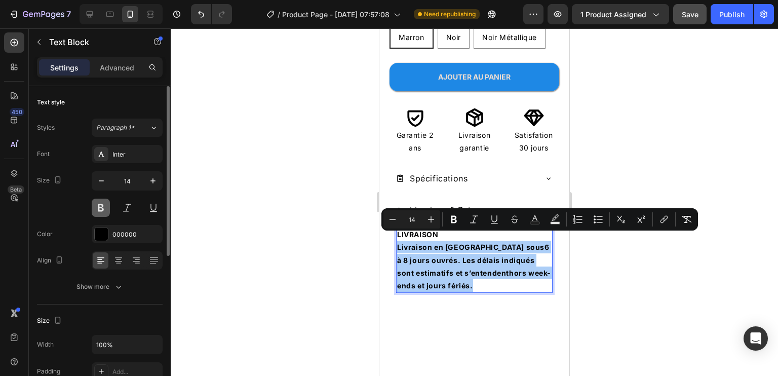
click at [100, 210] on button at bounding box center [101, 208] width 18 height 18
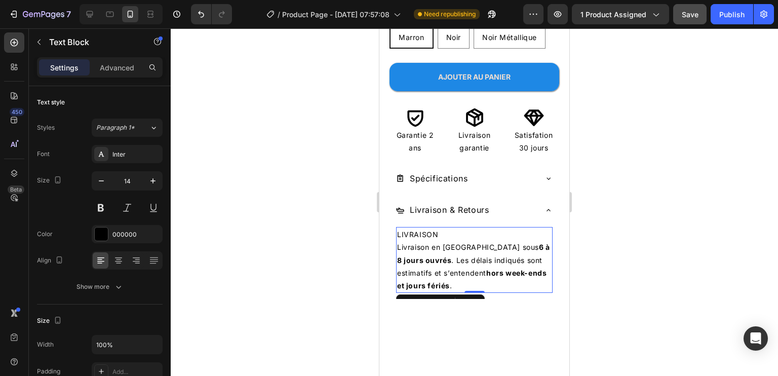
click at [454, 250] on p "Livraison en [GEOGRAPHIC_DATA] sous 6 à 8 jours ouvrés . Les délais indiqués so…" at bounding box center [474, 266] width 155 height 51
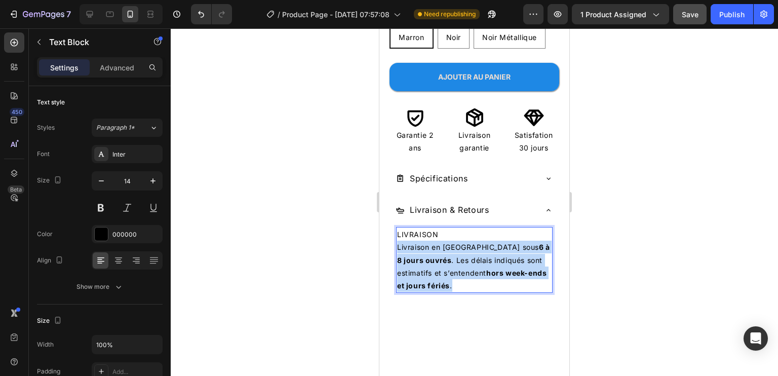
click at [454, 250] on p "Livraison en [GEOGRAPHIC_DATA] sous 6 à 8 jours ouvrés . Les délais indiqués so…" at bounding box center [474, 266] width 155 height 51
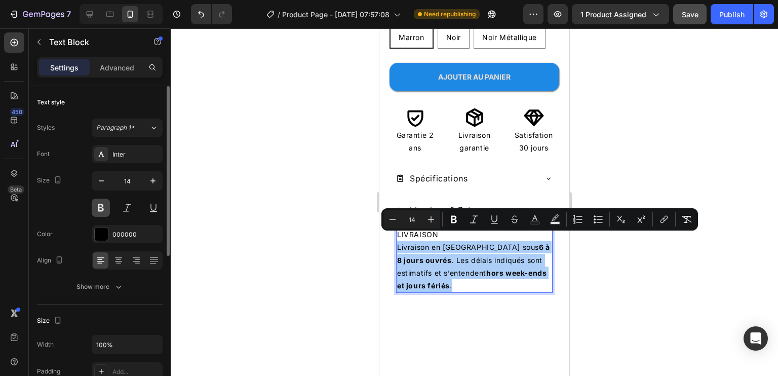
click at [102, 206] on button at bounding box center [101, 208] width 18 height 18
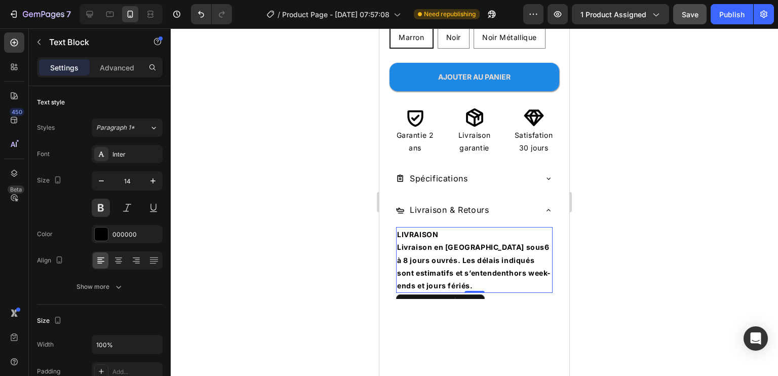
click at [434, 255] on p "Livraison en [GEOGRAPHIC_DATA] sous 6 à 8 jours ouvrés . Les délais indiqués so…" at bounding box center [474, 266] width 155 height 51
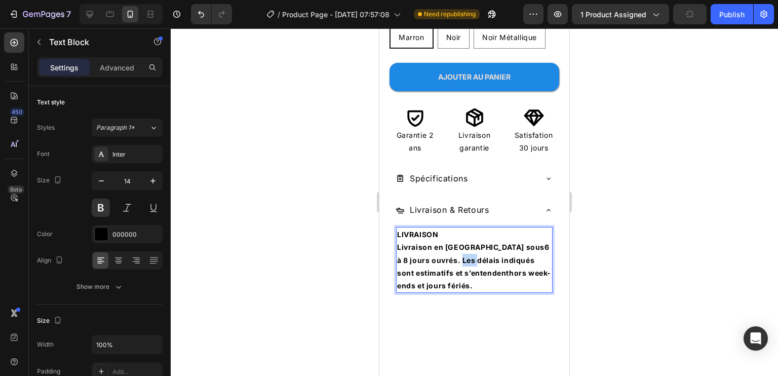
click at [434, 255] on p "Livraison en [GEOGRAPHIC_DATA] sous 6 à 8 jours ouvrés . Les délais indiqués so…" at bounding box center [474, 266] width 155 height 51
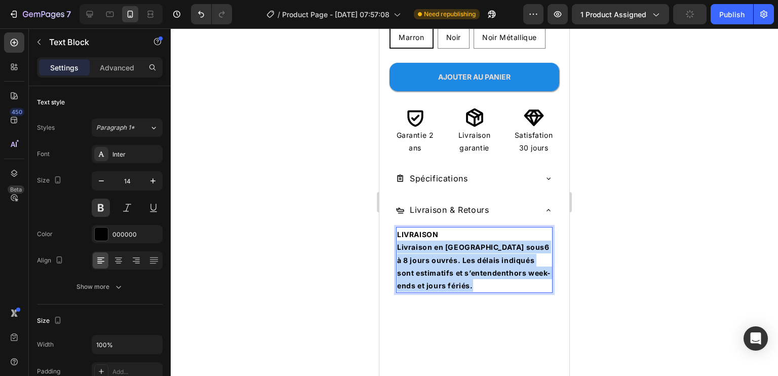
drag, startPoint x: 434, startPoint y: 255, endPoint x: 738, endPoint y: 263, distance: 304.5
click at [434, 255] on p "Livraison en [GEOGRAPHIC_DATA] sous 6 à 8 jours ouvrés . Les délais indiqués so…" at bounding box center [474, 266] width 155 height 51
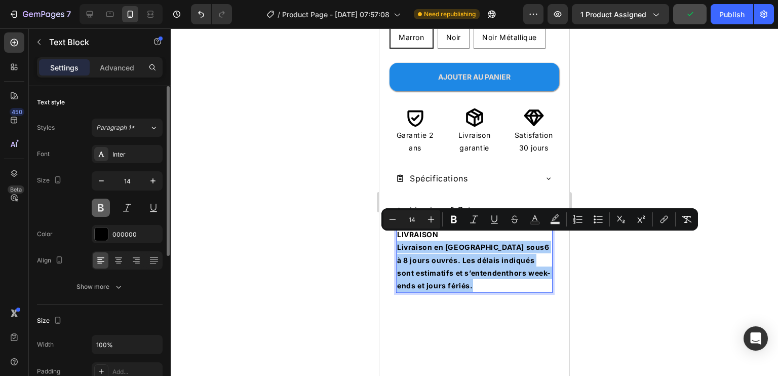
click at [98, 208] on button at bounding box center [101, 208] width 18 height 18
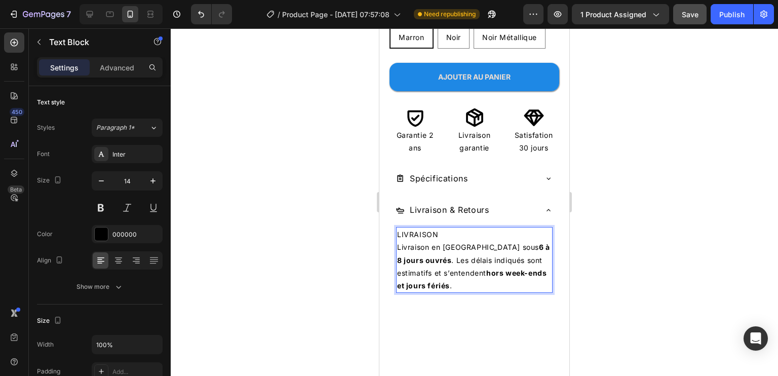
click at [522, 243] on strong "6 à 8 jours ouvrés" at bounding box center [473, 253] width 153 height 21
click at [427, 228] on p "LIVRAISON" at bounding box center [474, 234] width 155 height 13
click at [422, 228] on p "LIVRAISON" at bounding box center [474, 234] width 155 height 13
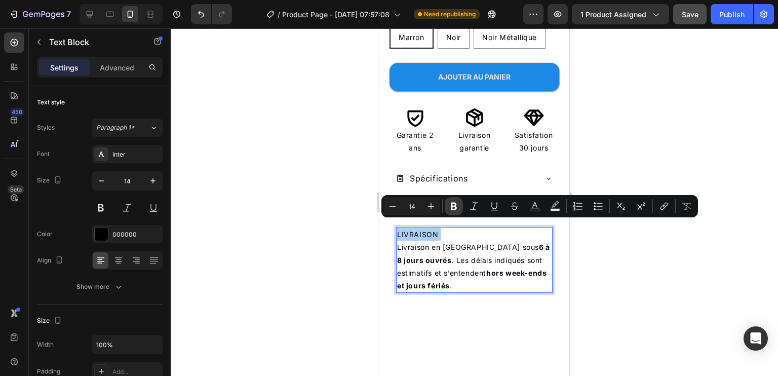
click at [449, 200] on button "Bold" at bounding box center [454, 206] width 18 height 18
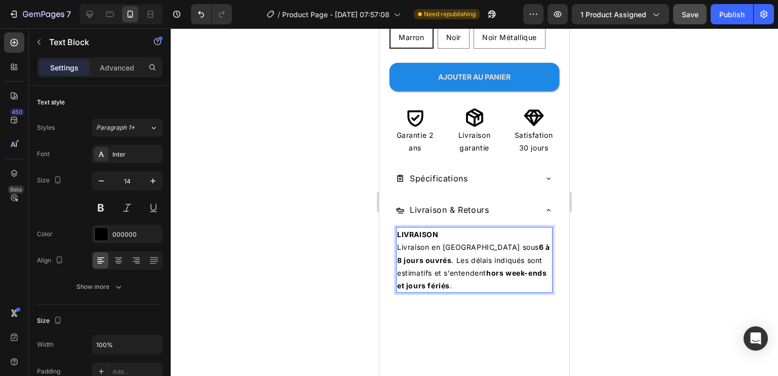
click at [484, 275] on p "Livraison en [GEOGRAPHIC_DATA] sous 6 à 8 jours ouvrés . Les délais indiqués so…" at bounding box center [474, 266] width 155 height 51
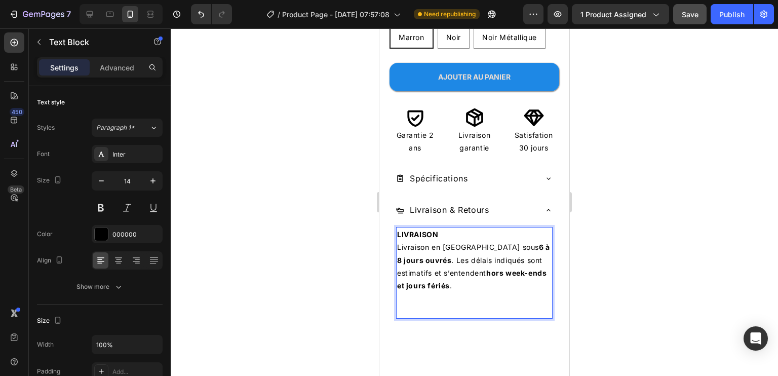
click at [472, 277] on p "Livraison en [GEOGRAPHIC_DATA] sous 6 à 8 jours ouvrés . Les délais indiqués so…" at bounding box center [474, 266] width 155 height 51
click at [422, 304] on p "Rich Text Editor. Editing area: main" at bounding box center [474, 310] width 155 height 13
click at [422, 304] on p "R" at bounding box center [474, 310] width 155 height 13
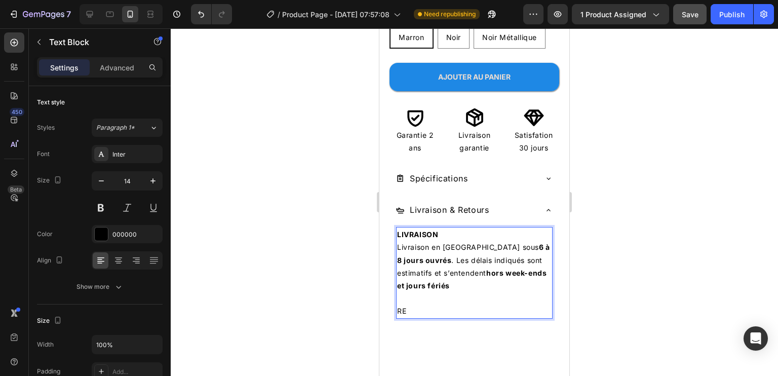
click at [413, 304] on p "RE" at bounding box center [474, 310] width 155 height 13
click at [413, 304] on p "RET" at bounding box center [474, 310] width 155 height 13
click at [419, 304] on p "RETO" at bounding box center [474, 310] width 155 height 13
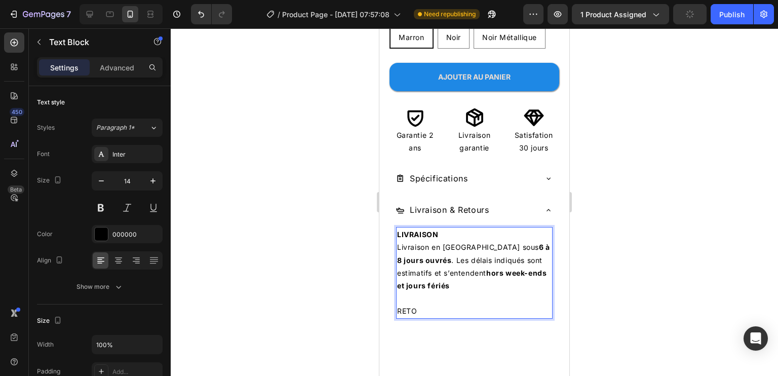
click at [419, 304] on p "RETO" at bounding box center [474, 310] width 155 height 13
click at [427, 304] on p "RETOO" at bounding box center [474, 310] width 155 height 13
click at [427, 304] on p "RETO" at bounding box center [474, 310] width 155 height 13
click at [427, 304] on p "RETOU" at bounding box center [474, 310] width 155 height 13
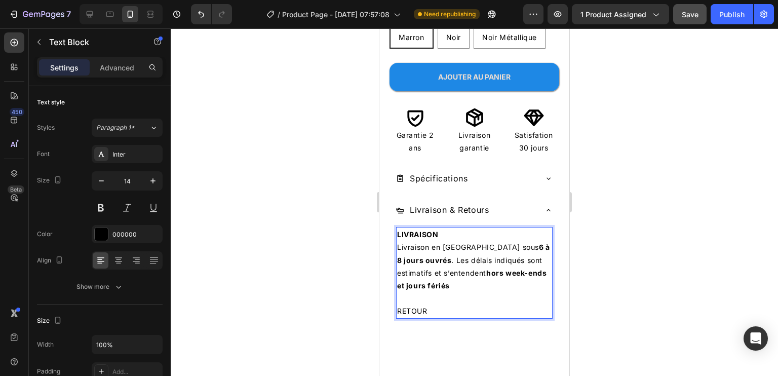
click at [427, 304] on p "RETOUR" at bounding box center [474, 310] width 155 height 13
click at [427, 304] on p "RETOURS" at bounding box center [474, 310] width 155 height 13
click at [428, 304] on p "RETOURS" at bounding box center [474, 310] width 155 height 13
click at [422, 304] on p "RETOURS" at bounding box center [474, 310] width 155 height 13
click at [433, 304] on p "RETOURS" at bounding box center [474, 310] width 155 height 13
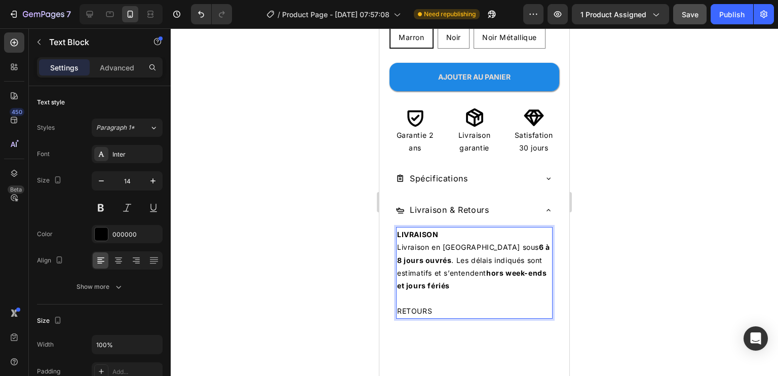
click at [423, 304] on p "RETOURS" at bounding box center [474, 310] width 155 height 13
click at [451, 295] on p "Rich Text Editor. Editing area: main" at bounding box center [474, 298] width 155 height 13
click at [455, 292] on p "Rich Text Editor. Editing area: main" at bounding box center [474, 298] width 155 height 13
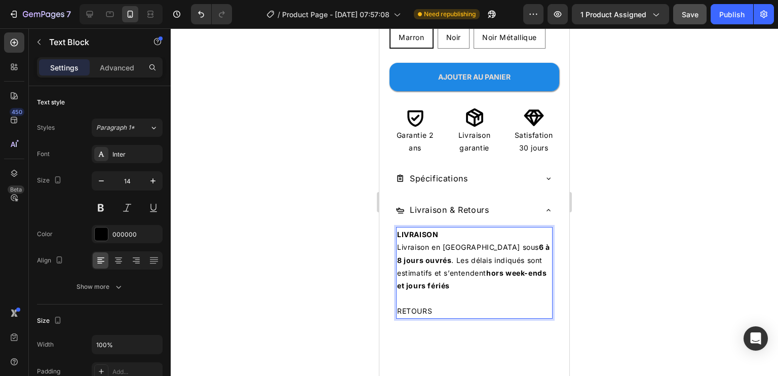
click at [457, 243] on p "Livraison en [GEOGRAPHIC_DATA] sous 6 à 8 jours ouvrés . Les délais indiqués so…" at bounding box center [474, 266] width 155 height 51
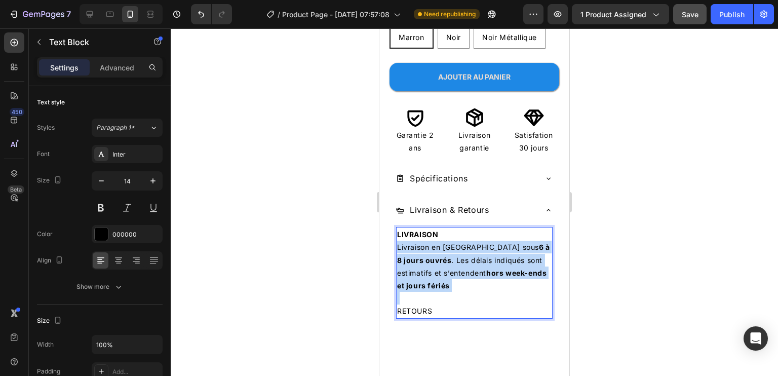
click at [457, 243] on p "Livraison en [GEOGRAPHIC_DATA] sous 6 à 8 jours ouvrés . Les délais indiqués so…" at bounding box center [474, 266] width 155 height 51
click at [457, 293] on p "Rich Text Editor. Editing area: main" at bounding box center [474, 298] width 155 height 13
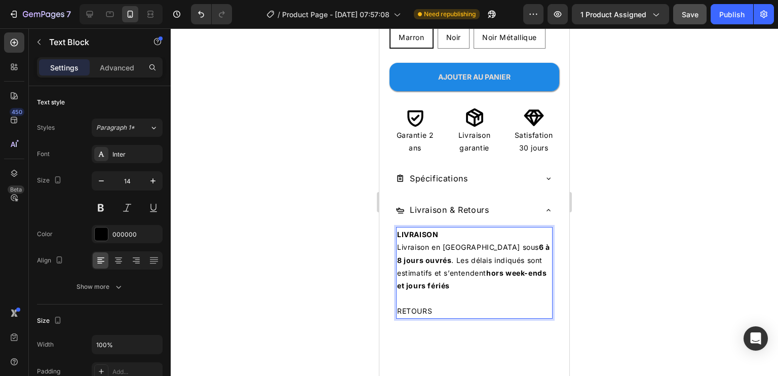
click at [430, 304] on p "RETOURS" at bounding box center [474, 310] width 155 height 13
click at [423, 304] on p "RETOURS" at bounding box center [474, 310] width 155 height 13
click at [103, 204] on button at bounding box center [101, 208] width 18 height 18
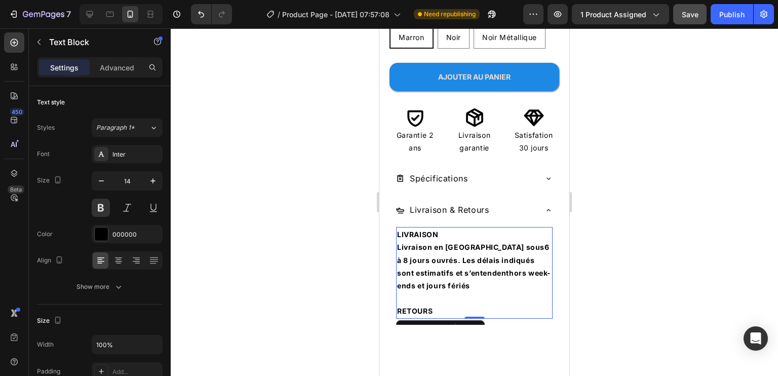
click at [421, 265] on p "Livraison en [GEOGRAPHIC_DATA] sous 6 à 8 jours ouvrés . Les délais indiqués so…" at bounding box center [474, 266] width 155 height 51
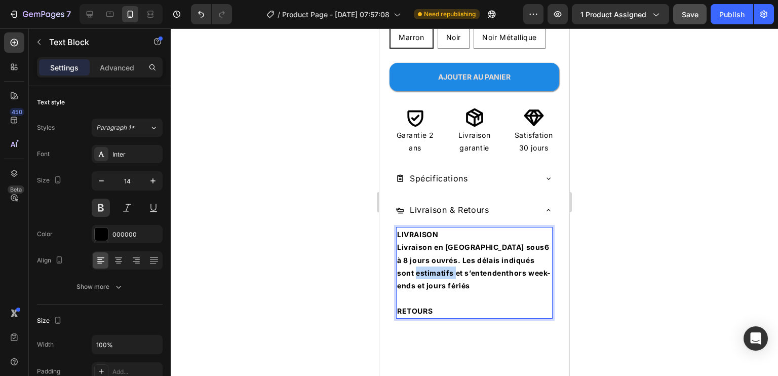
click at [421, 265] on p "Livraison en [GEOGRAPHIC_DATA] sous 6 à 8 jours ouvrés . Les délais indiqués so…" at bounding box center [474, 266] width 155 height 51
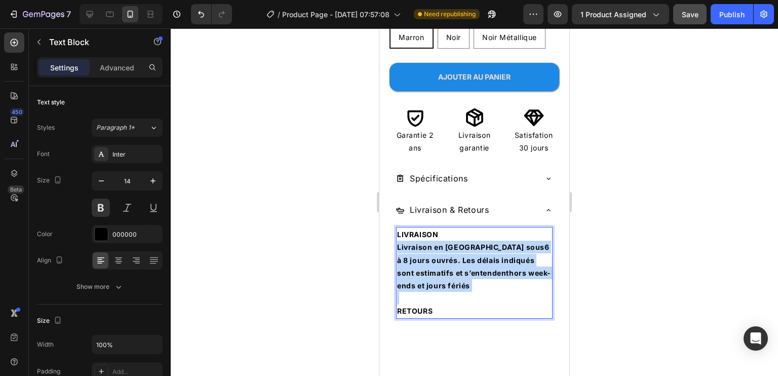
click at [421, 265] on p "Livraison en [GEOGRAPHIC_DATA] sous 6 à 8 jours ouvrés . Les délais indiqués so…" at bounding box center [474, 266] width 155 height 51
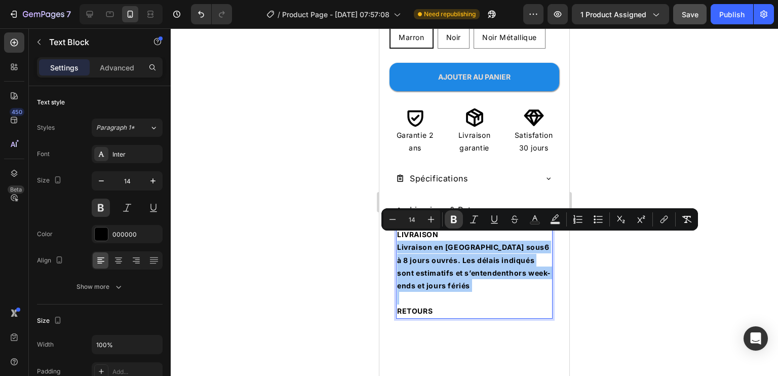
click at [449, 220] on icon "Editor contextual toolbar" at bounding box center [454, 219] width 10 height 10
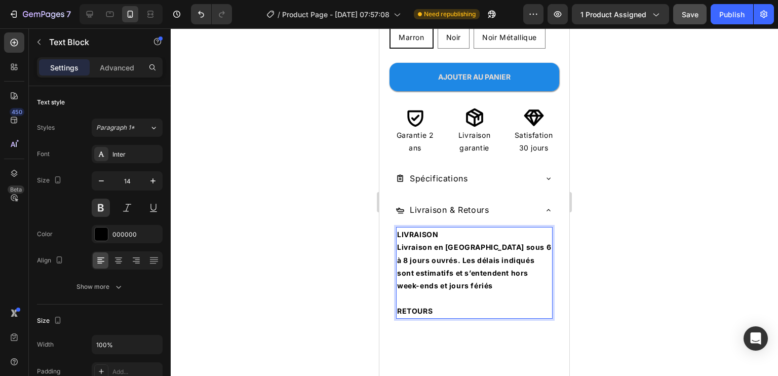
click at [456, 252] on strong "Livraison en [GEOGRAPHIC_DATA] sous 6 à 8 jours ouvrés. Les délais indiqués son…" at bounding box center [474, 266] width 154 height 47
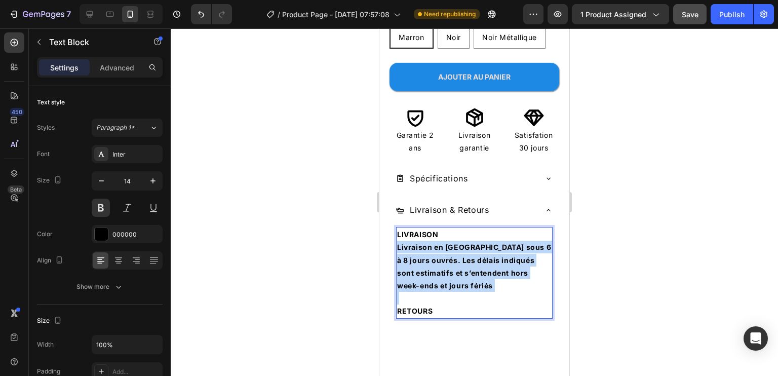
click at [456, 252] on strong "Livraison en [GEOGRAPHIC_DATA] sous 6 à 8 jours ouvrés. Les délais indiqués son…" at bounding box center [474, 266] width 154 height 47
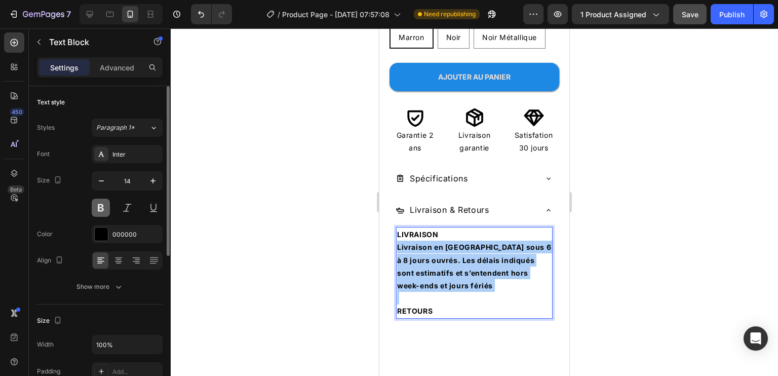
click at [106, 209] on button at bounding box center [101, 208] width 18 height 18
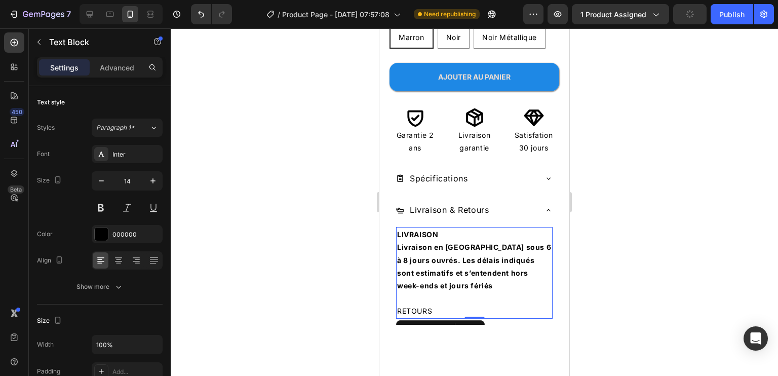
click at [465, 256] on p "Livraison en [GEOGRAPHIC_DATA] sous 6 à 8 jours ouvrés. Les délais indiqués son…" at bounding box center [474, 266] width 155 height 51
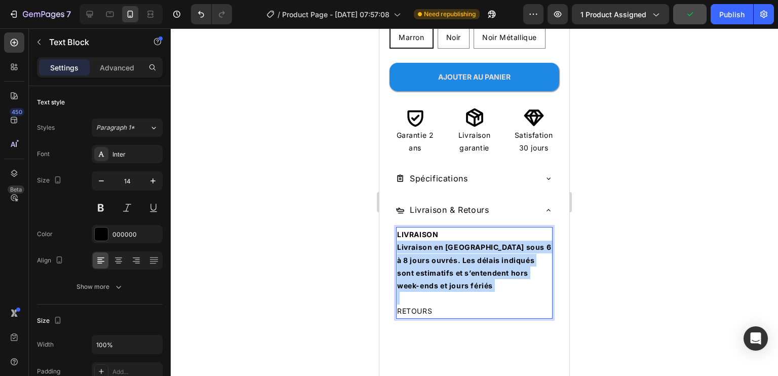
click at [465, 256] on p "Livraison en [GEOGRAPHIC_DATA] sous 6 à 8 jours ouvrés. Les délais indiqués son…" at bounding box center [474, 266] width 155 height 51
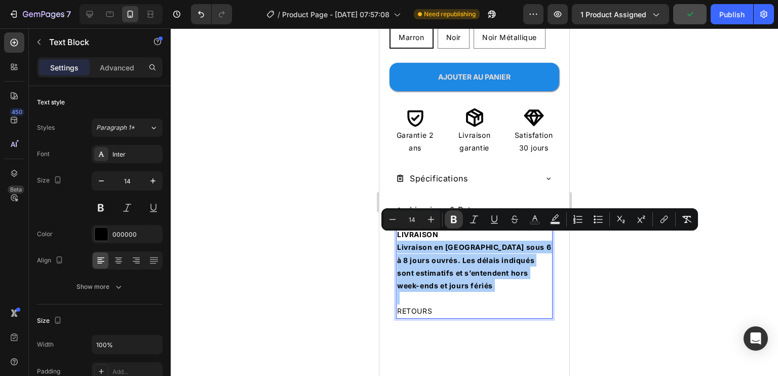
click at [454, 217] on icon "Editor contextual toolbar" at bounding box center [454, 219] width 10 height 10
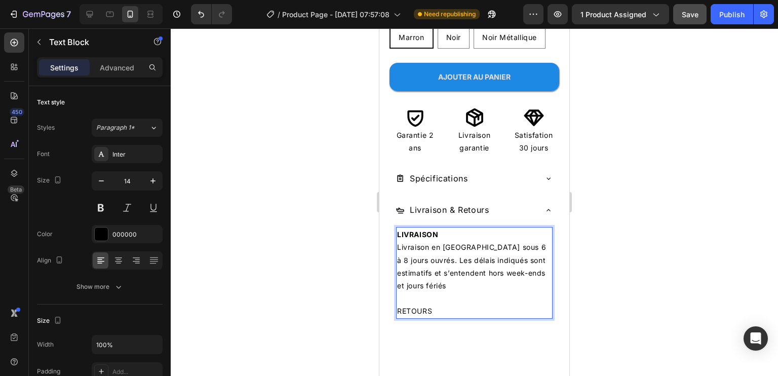
click at [447, 304] on p "RETOURS" at bounding box center [474, 310] width 155 height 13
drag, startPoint x: 436, startPoint y: 301, endPoint x: 397, endPoint y: 302, distance: 39.0
click at [397, 302] on div "LIVRAISON Livraison en [GEOGRAPHIC_DATA] sous 6 à 8 jours ouvrés. Les délais in…" at bounding box center [474, 272] width 157 height 91
click at [98, 205] on button at bounding box center [101, 208] width 18 height 18
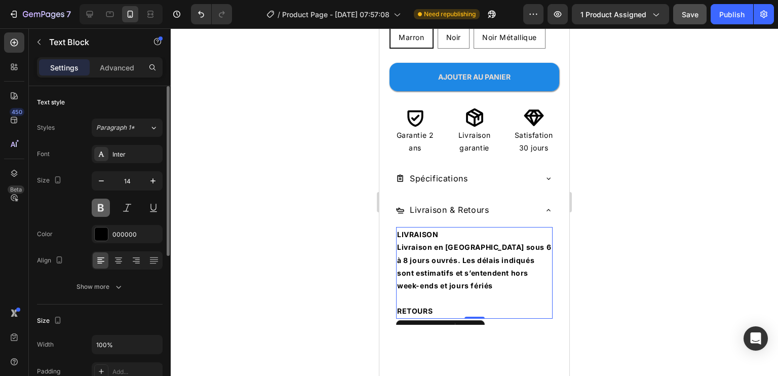
click at [98, 205] on button at bounding box center [101, 208] width 18 height 18
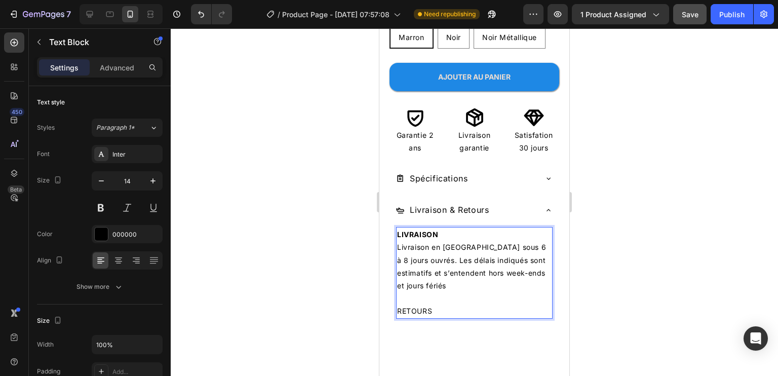
click at [451, 304] on p "RETOURS" at bounding box center [474, 310] width 155 height 13
click at [423, 304] on p "RETOURS" at bounding box center [474, 310] width 155 height 13
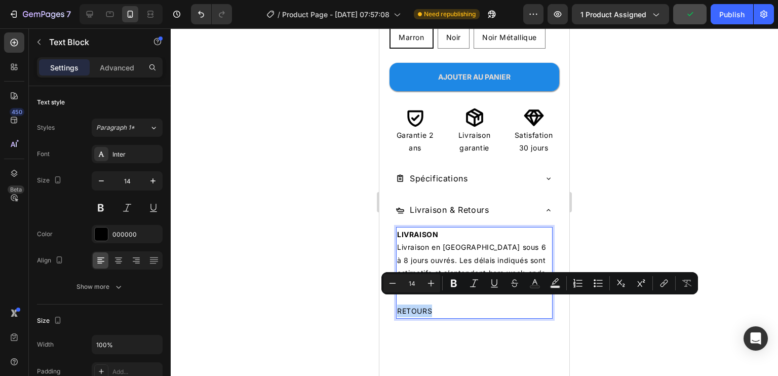
click at [423, 304] on p "RETOURS" at bounding box center [474, 310] width 155 height 13
copy p "RETOURS"
click at [478, 304] on p "RETOURS" at bounding box center [474, 310] width 155 height 13
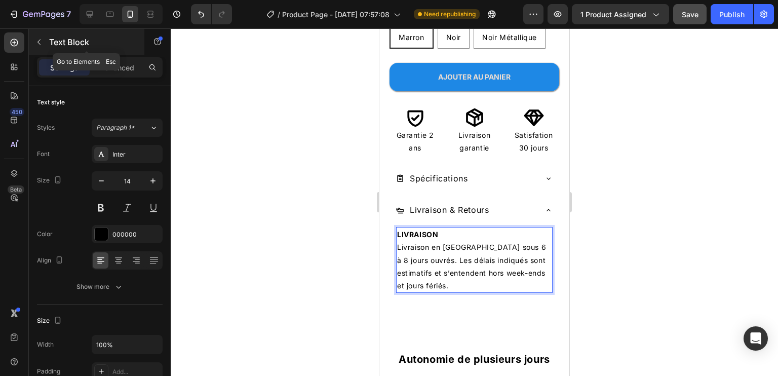
click at [40, 44] on icon "button" at bounding box center [39, 42] width 8 height 8
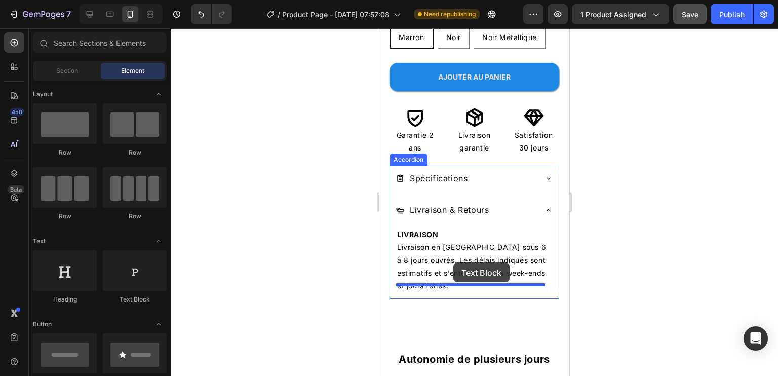
drag, startPoint x: 518, startPoint y: 297, endPoint x: 453, endPoint y: 262, distance: 73.7
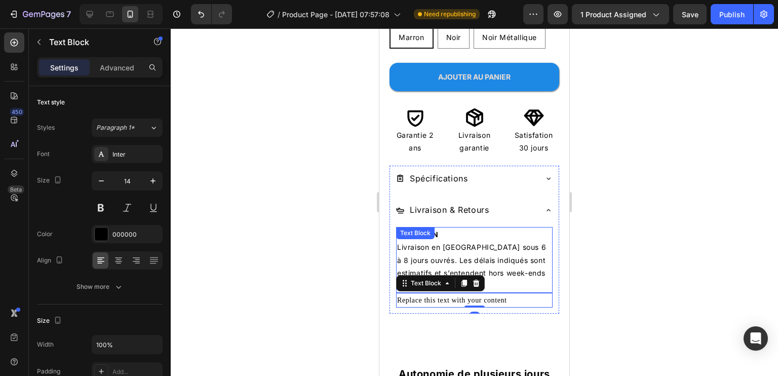
click at [530, 241] on p "Livraison en [GEOGRAPHIC_DATA] sous 6 à 8 jours ouvrés. Les délais indiqués son…" at bounding box center [474, 266] width 155 height 51
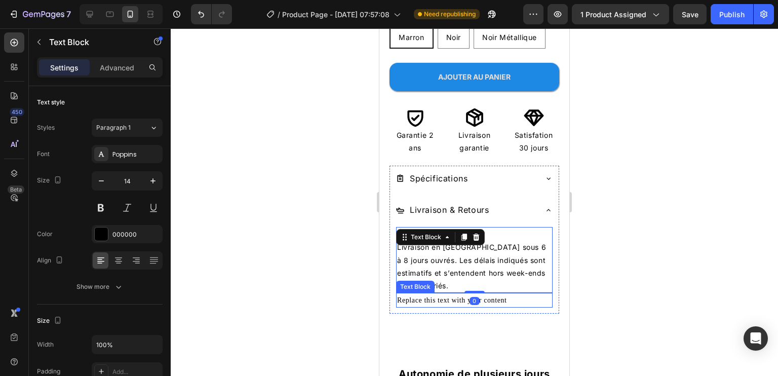
click at [496, 293] on div "Replace this text with your content" at bounding box center [474, 300] width 157 height 15
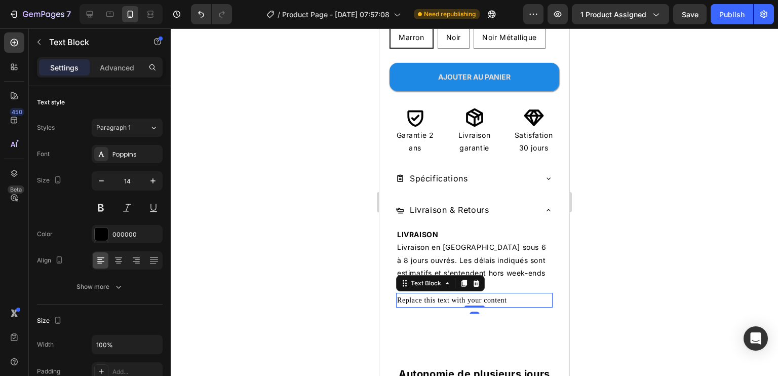
click at [496, 293] on div "Replace this text with your content" at bounding box center [474, 300] width 157 height 15
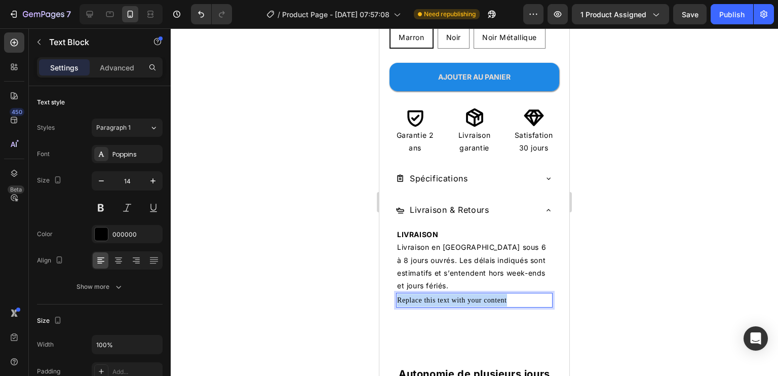
click at [496, 294] on p "Replace this text with your content" at bounding box center [474, 300] width 155 height 13
click at [500, 258] on p "Livraison en [GEOGRAPHIC_DATA] sous 6 à 8 jours ouvrés. Les délais indiqués son…" at bounding box center [474, 266] width 155 height 51
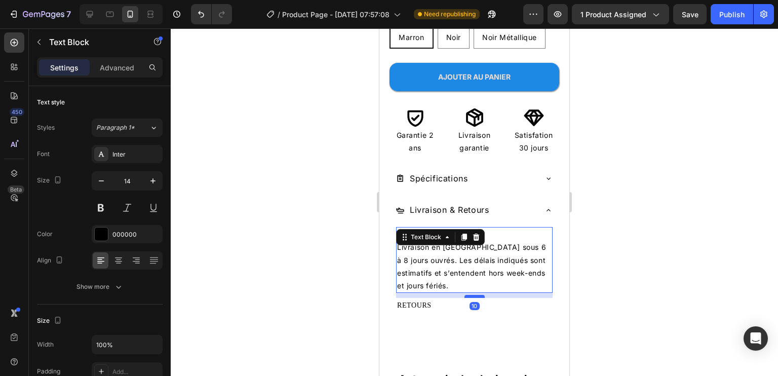
click at [468, 295] on div at bounding box center [475, 296] width 20 height 3
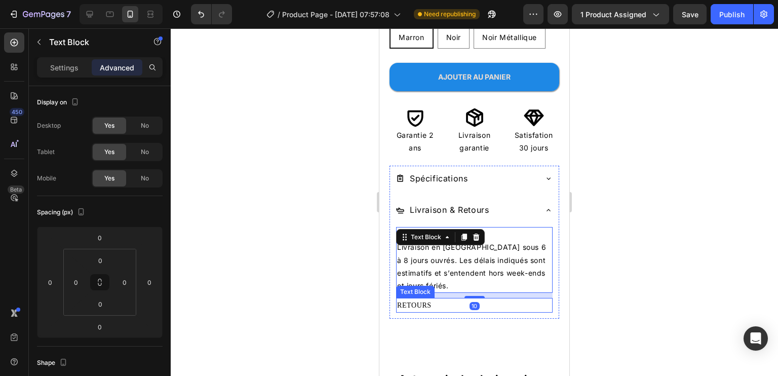
click at [426, 299] on p "RETOURS" at bounding box center [474, 305] width 155 height 13
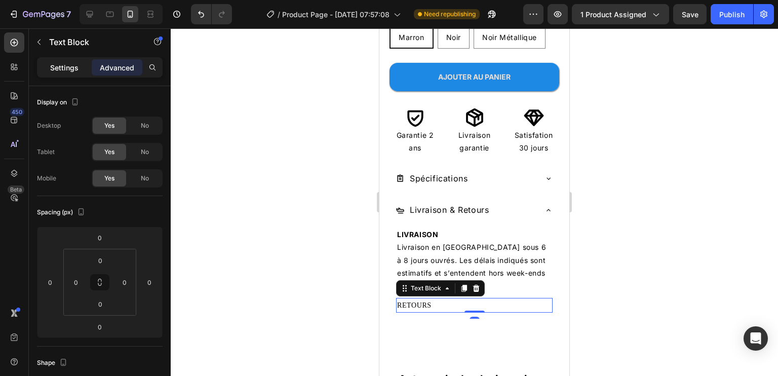
click at [71, 64] on p "Settings" at bounding box center [64, 67] width 28 height 11
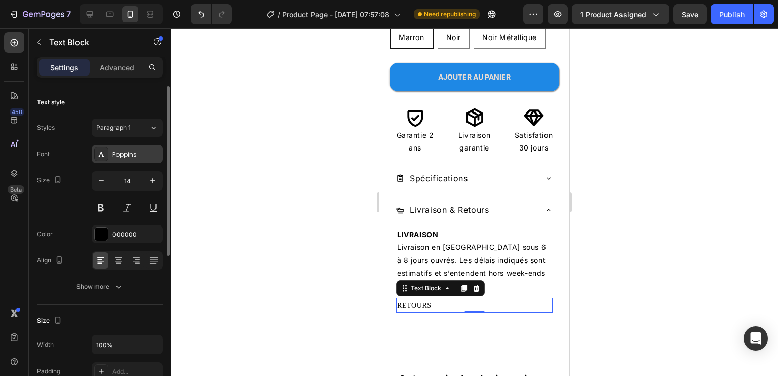
click at [127, 152] on div "Poppins" at bounding box center [136, 154] width 48 height 9
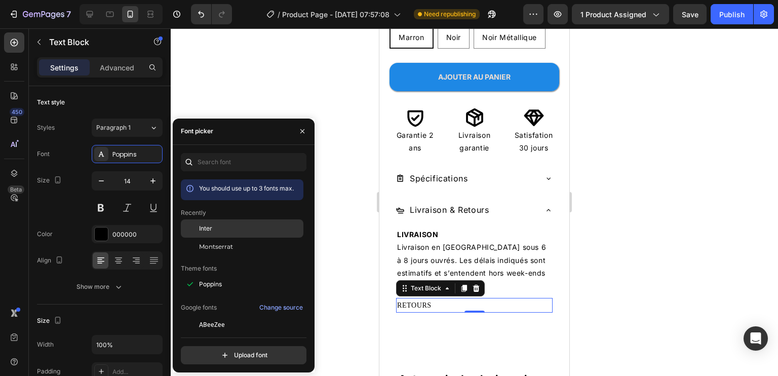
click at [248, 224] on div "Inter" at bounding box center [250, 228] width 102 height 9
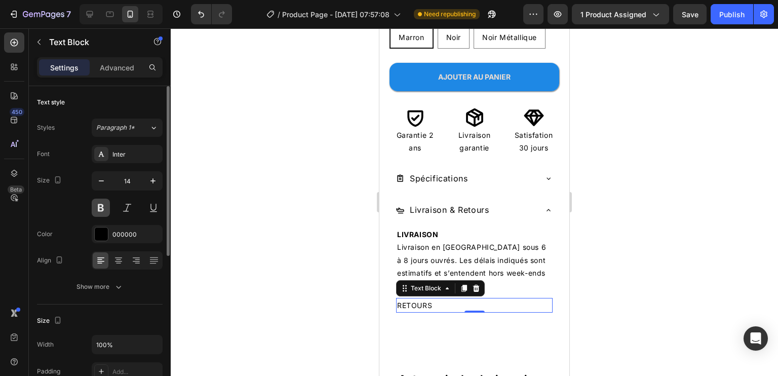
click at [98, 210] on button at bounding box center [101, 208] width 18 height 18
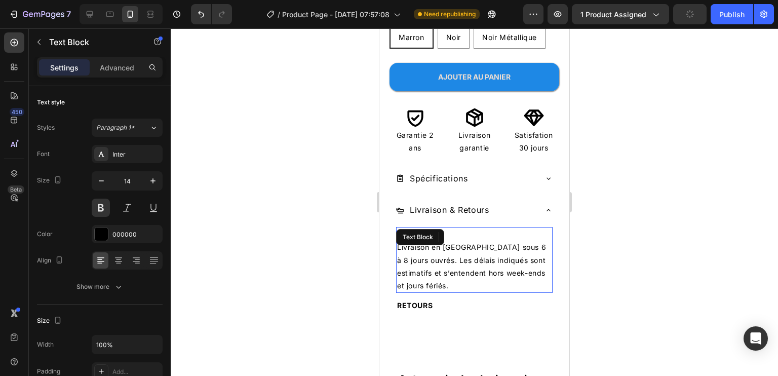
click at [450, 227] on div "LIVRAISON Livraison en Europe sous 6 à 8 jours ouvrés. Les délais indiqués sont…" at bounding box center [474, 260] width 157 height 66
click at [426, 230] on strong "LIVRAISON" at bounding box center [417, 234] width 41 height 9
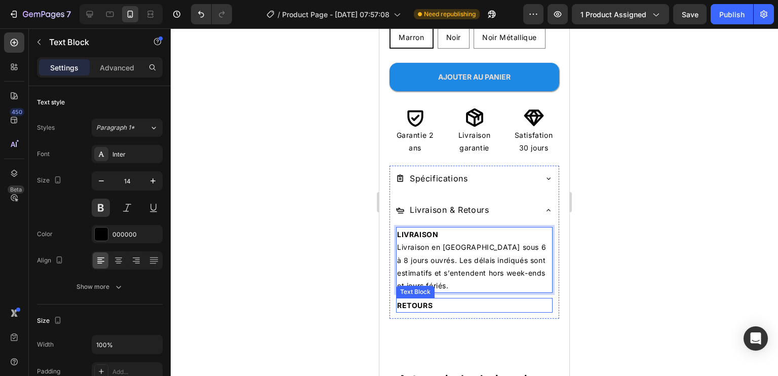
click at [410, 299] on p "RETOURS" at bounding box center [474, 305] width 155 height 13
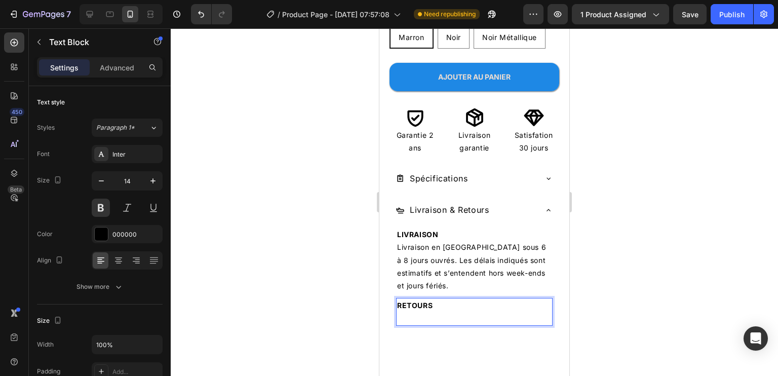
click at [409, 312] on p "Rich Text Editor. Editing area: main" at bounding box center [474, 318] width 155 height 13
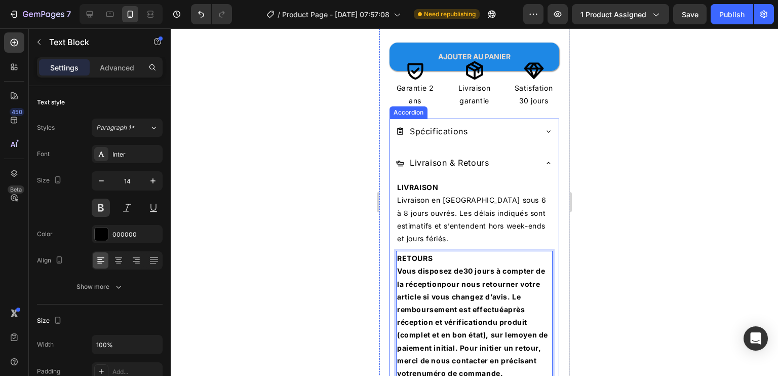
scroll to position [500, 0]
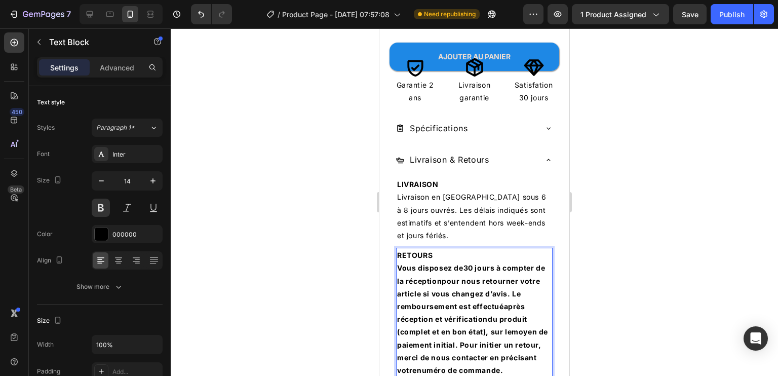
click at [485, 300] on p "Vous disposez de 30 jours à compter de la réception pour nous retourner votre a…" at bounding box center [474, 318] width 155 height 115
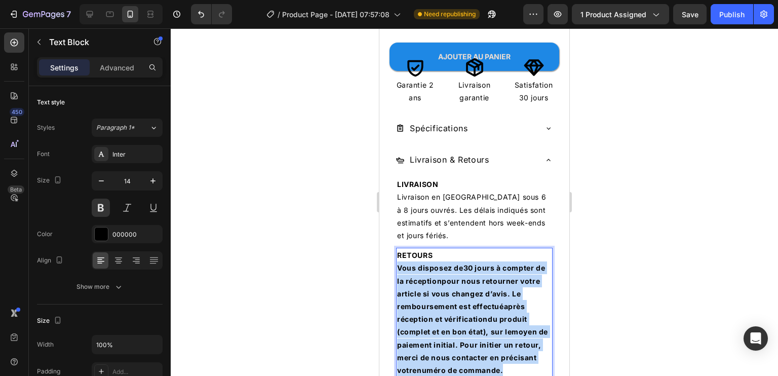
click at [485, 300] on p "Vous disposez de 30 jours à compter de la réception pour nous retourner votre a…" at bounding box center [474, 318] width 155 height 115
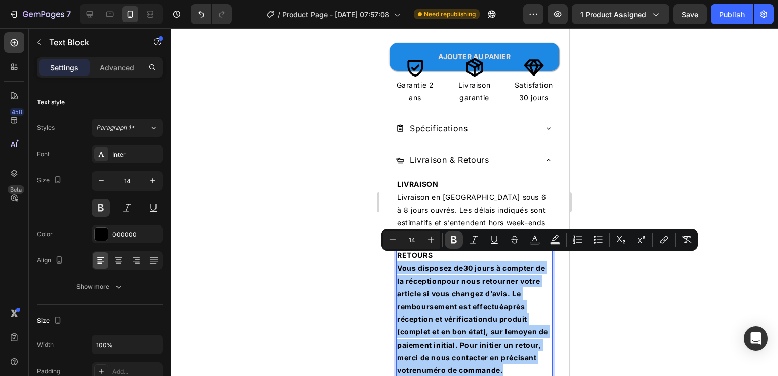
click at [456, 235] on icon "Editor contextual toolbar" at bounding box center [454, 240] width 10 height 10
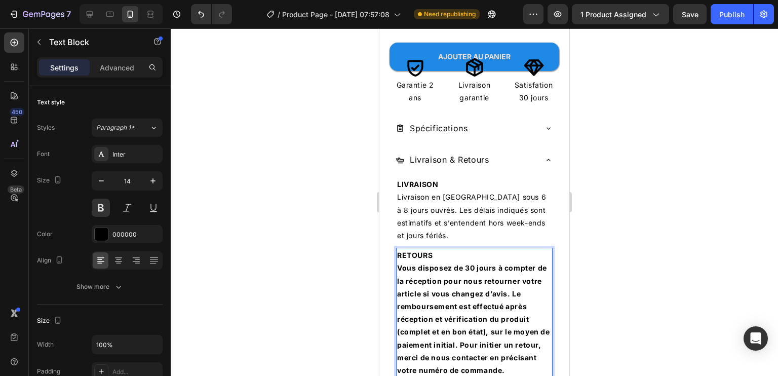
click at [448, 298] on strong "Vous disposez de 30 jours à compter de la réception pour nous retourner votre a…" at bounding box center [473, 318] width 153 height 111
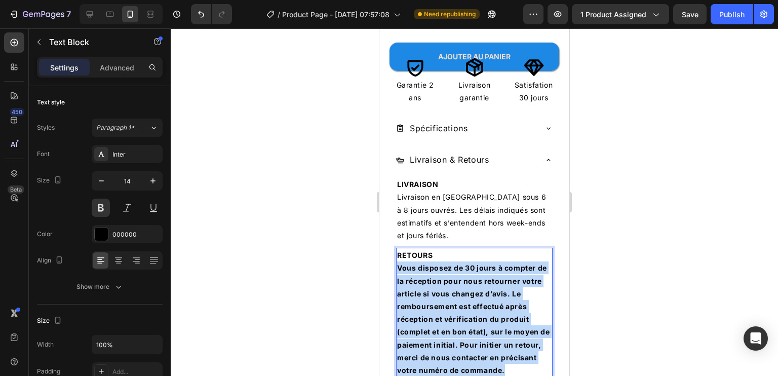
click at [448, 298] on strong "Vous disposez de 30 jours à compter de la réception pour nous retourner votre a…" at bounding box center [473, 318] width 153 height 111
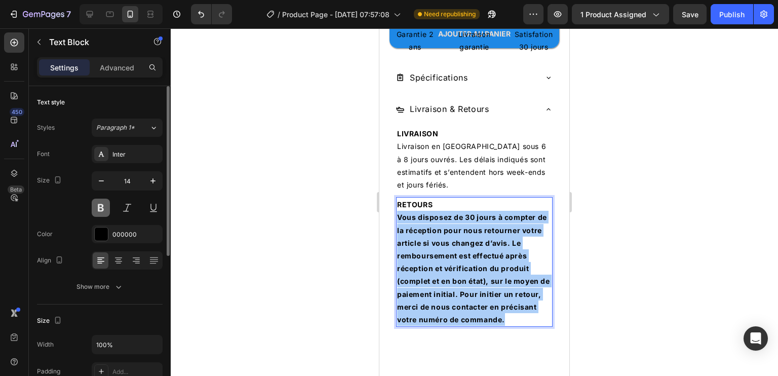
click at [105, 205] on button at bounding box center [101, 208] width 18 height 18
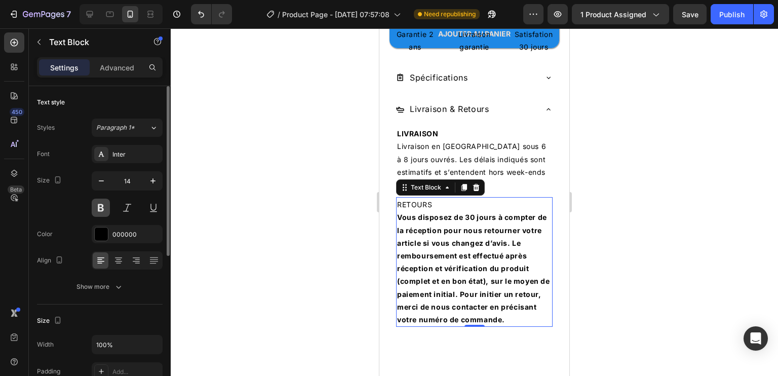
click at [105, 205] on button at bounding box center [101, 208] width 18 height 18
click at [473, 238] on strong "Vous disposez de 30 jours à compter de la réception pour nous retourner votre a…" at bounding box center [473, 268] width 153 height 111
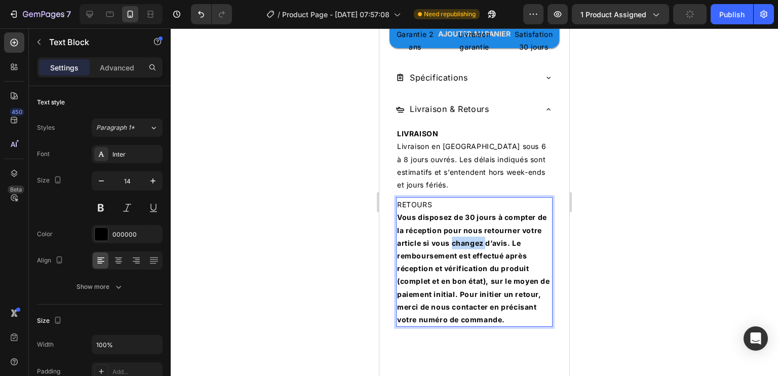
click at [473, 238] on strong "Vous disposez de 30 jours à compter de la réception pour nous retourner votre a…" at bounding box center [473, 268] width 153 height 111
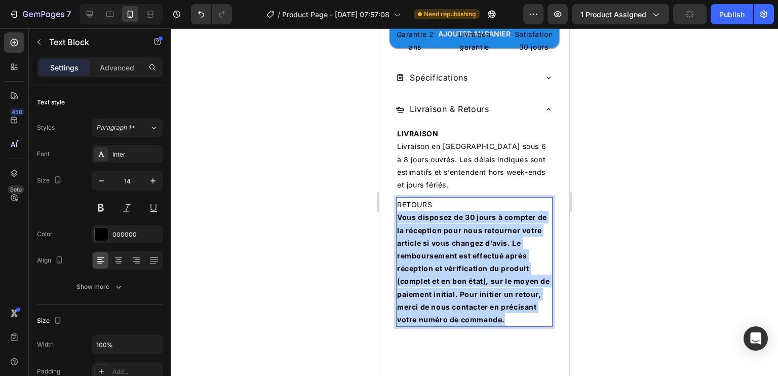
click at [473, 238] on strong "Vous disposez de 30 jours à compter de la réception pour nous retourner votre a…" at bounding box center [473, 268] width 153 height 111
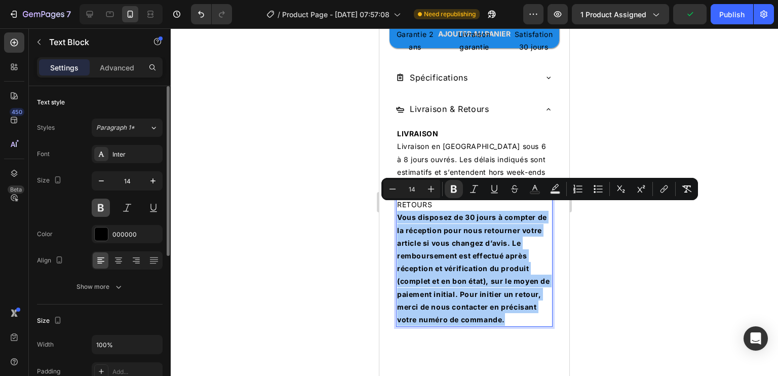
click at [99, 209] on button at bounding box center [101, 208] width 18 height 18
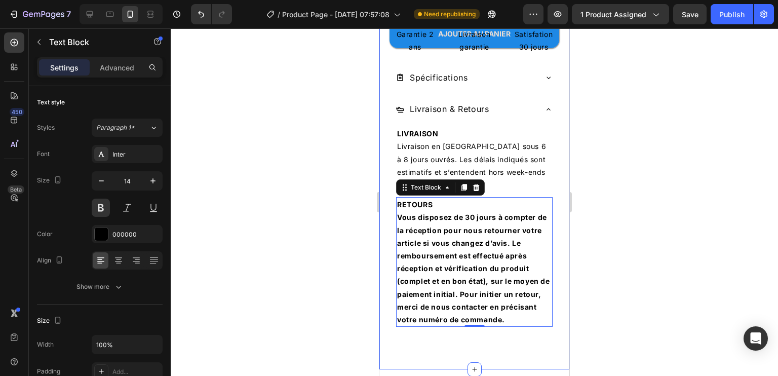
click at [513, 237] on strong "Vous disposez de 30 jours à compter de la réception pour nous retourner votre a…" at bounding box center [473, 268] width 153 height 111
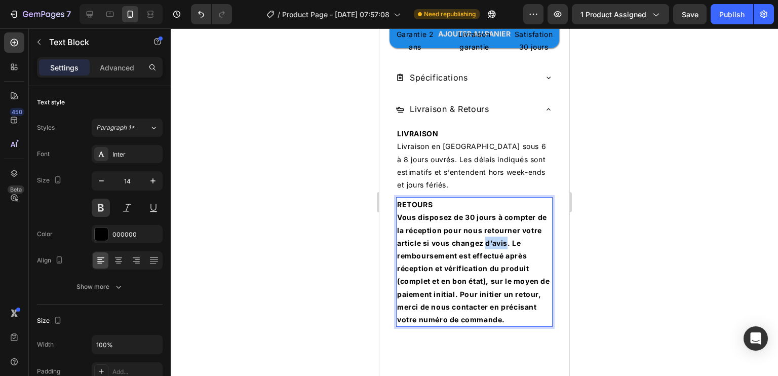
click at [513, 237] on strong "Vous disposez de 30 jours à compter de la réception pour nous retourner votre a…" at bounding box center [473, 268] width 153 height 111
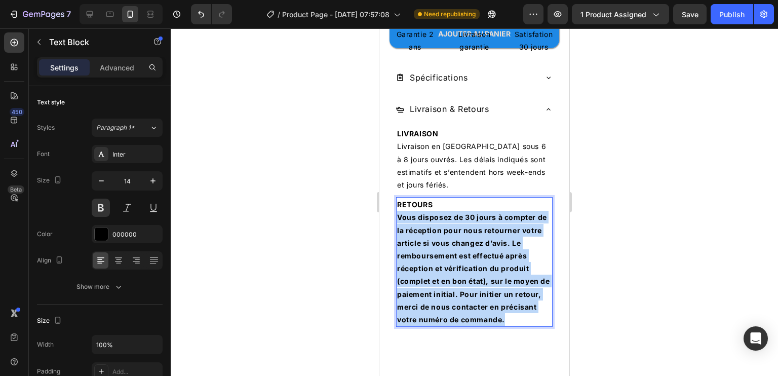
click at [513, 237] on strong "Vous disposez de 30 jours à compter de la réception pour nous retourner votre a…" at bounding box center [473, 268] width 153 height 111
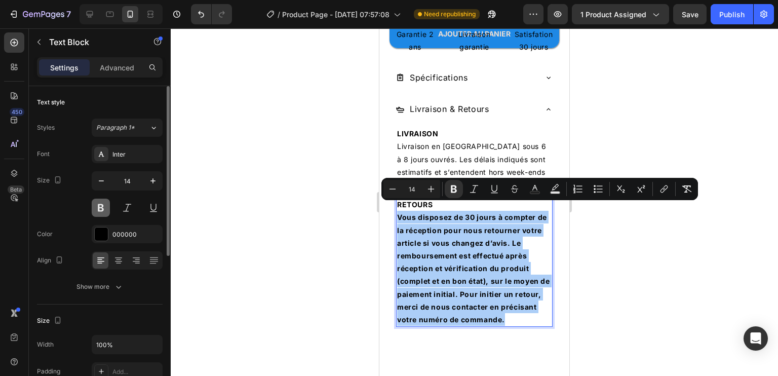
click at [105, 206] on button at bounding box center [101, 208] width 18 height 18
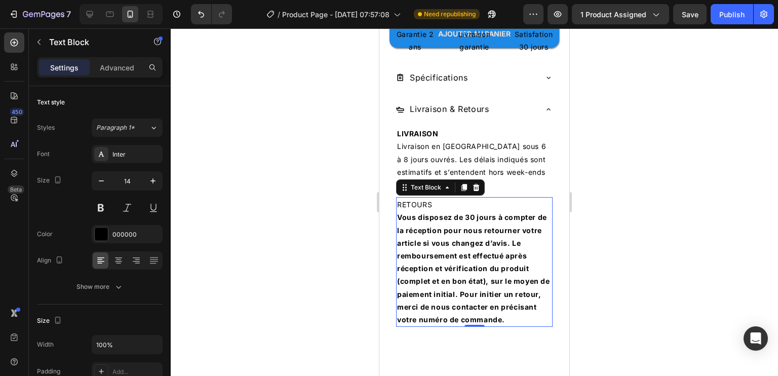
click at [452, 248] on strong "Vous disposez de 30 jours à compter de la réception pour nous retourner votre a…" at bounding box center [473, 268] width 153 height 111
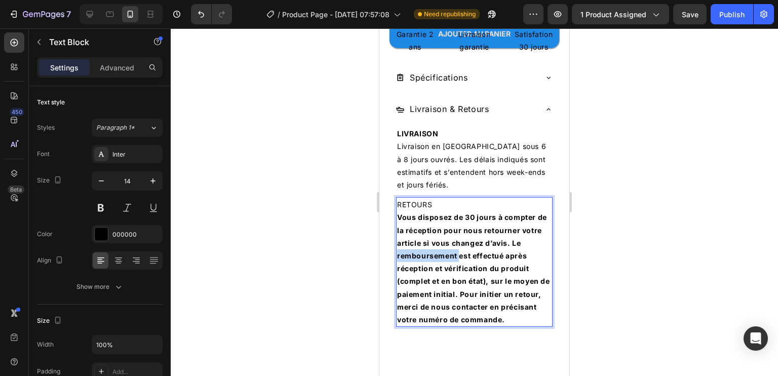
click at [452, 248] on strong "Vous disposez de 30 jours à compter de la réception pour nous retourner votre a…" at bounding box center [473, 268] width 153 height 111
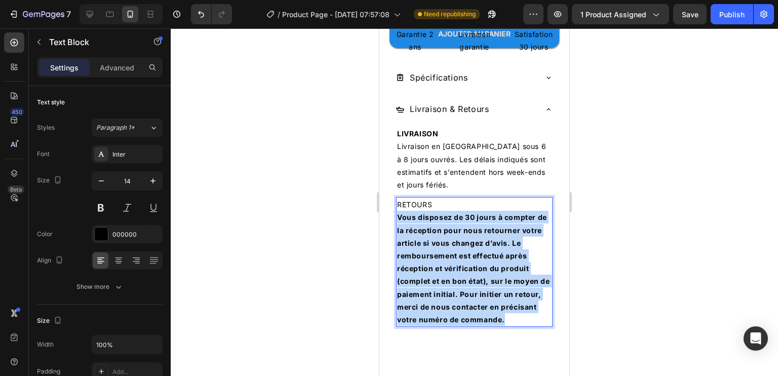
click at [452, 248] on strong "Vous disposez de 30 jours à compter de la réception pour nous retourner votre a…" at bounding box center [473, 268] width 153 height 111
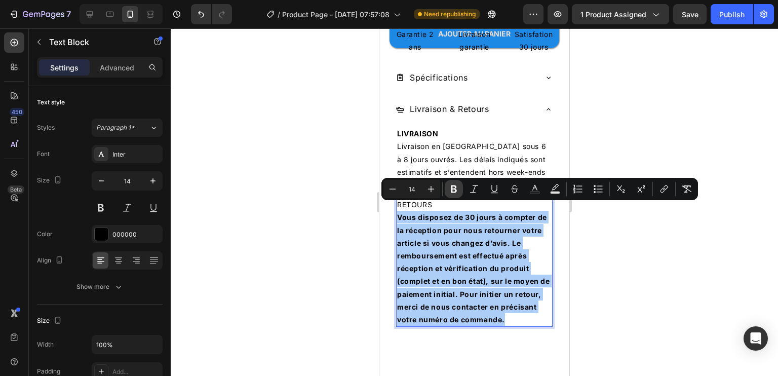
click at [452, 188] on icon "Editor contextual toolbar" at bounding box center [454, 189] width 6 height 8
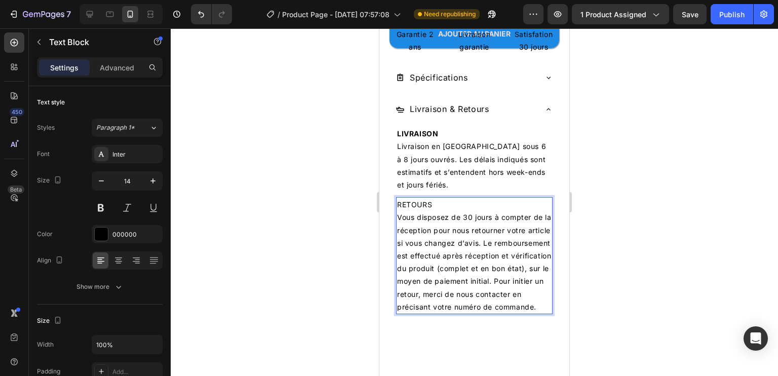
click at [417, 198] on p "RETOURS" at bounding box center [474, 204] width 155 height 13
click at [97, 207] on button at bounding box center [101, 208] width 18 height 18
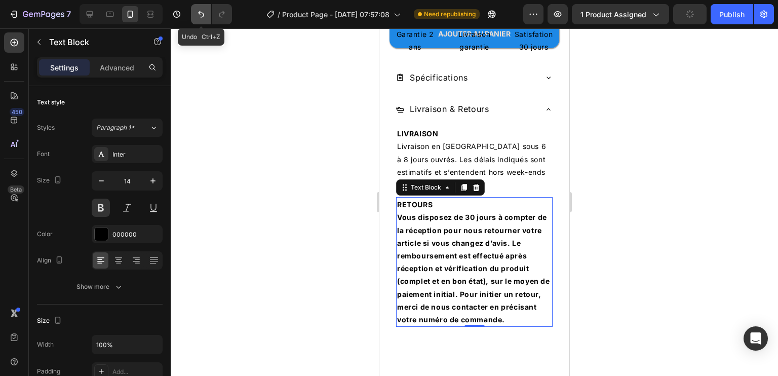
click at [195, 18] on button "Undo/Redo" at bounding box center [201, 14] width 20 height 20
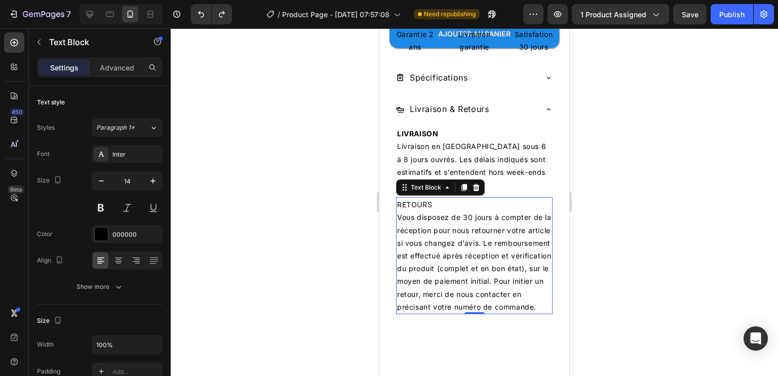
click at [422, 199] on p "RETOURS" at bounding box center [474, 204] width 155 height 13
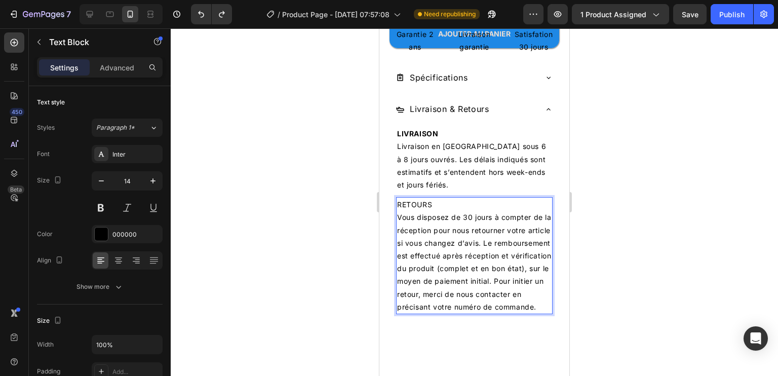
click at [422, 198] on p "RETOURS" at bounding box center [474, 204] width 155 height 13
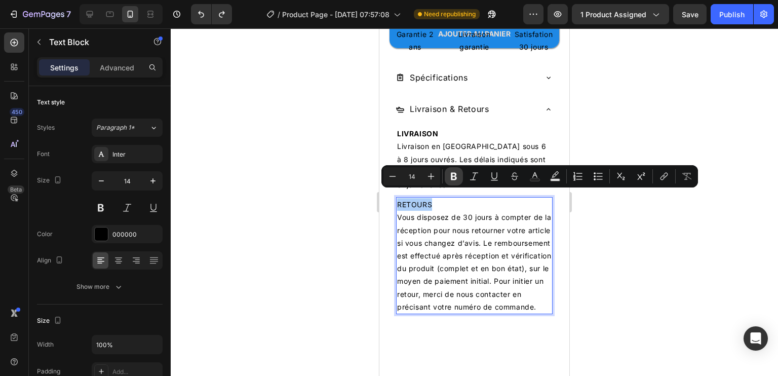
click at [453, 176] on icon "Editor contextual toolbar" at bounding box center [454, 177] width 6 height 8
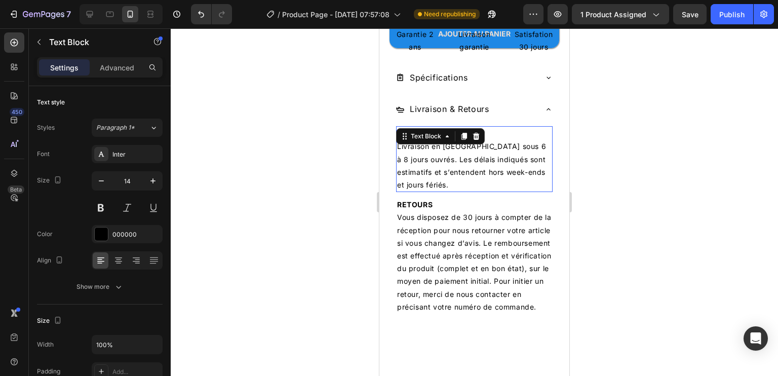
click at [497, 153] on p "Livraison en [GEOGRAPHIC_DATA] sous 6 à 8 jours ouvrés. Les délais indiqués son…" at bounding box center [474, 165] width 155 height 51
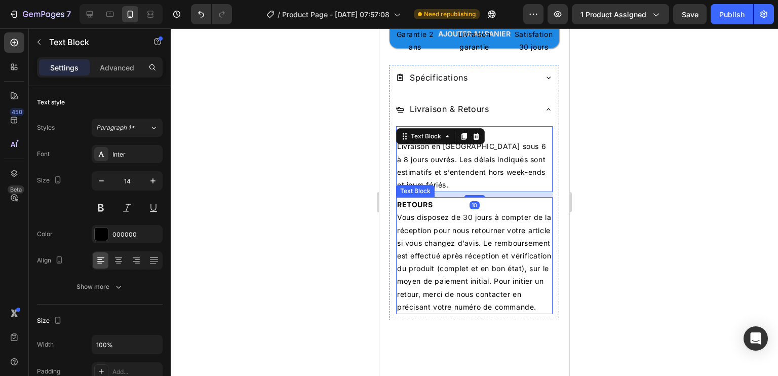
click at [543, 258] on p "Vous disposez de 30 jours à compter de la réception pour nous retourner votre a…" at bounding box center [474, 262] width 155 height 102
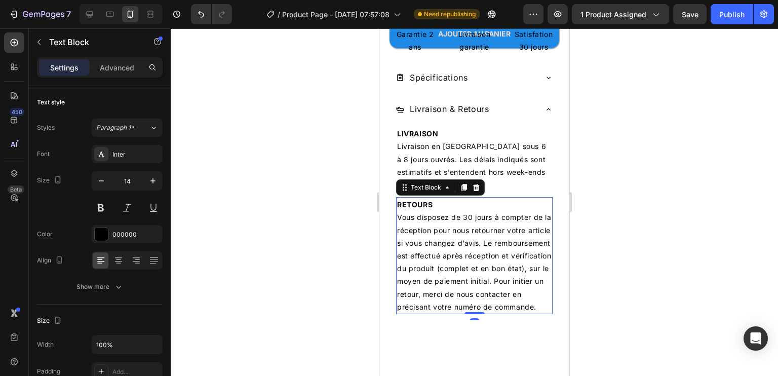
click at [606, 131] on div at bounding box center [474, 202] width 607 height 348
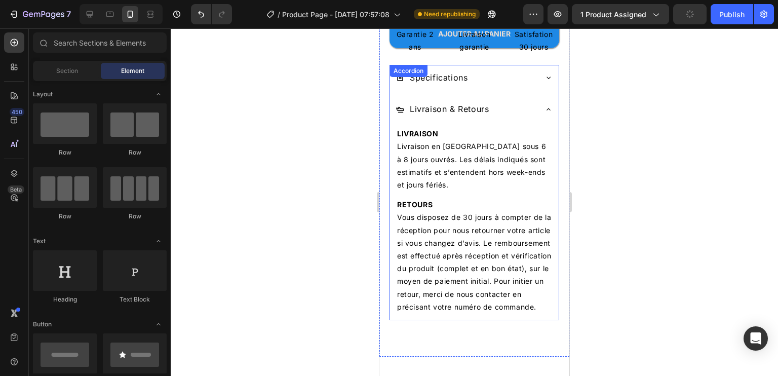
click at [545, 105] on icon at bounding box center [549, 109] width 8 height 8
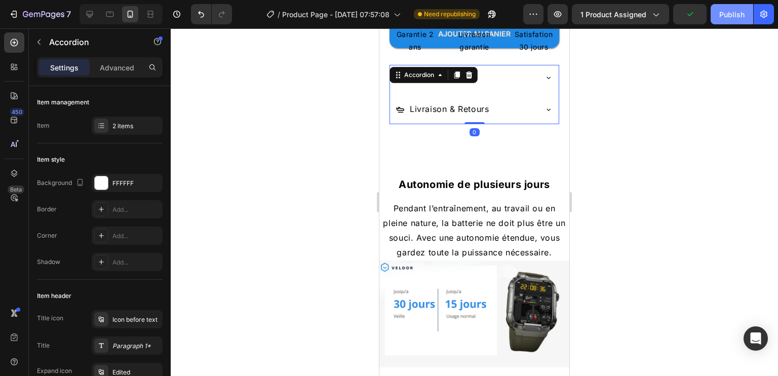
click at [738, 14] on div "Publish" at bounding box center [731, 14] width 25 height 11
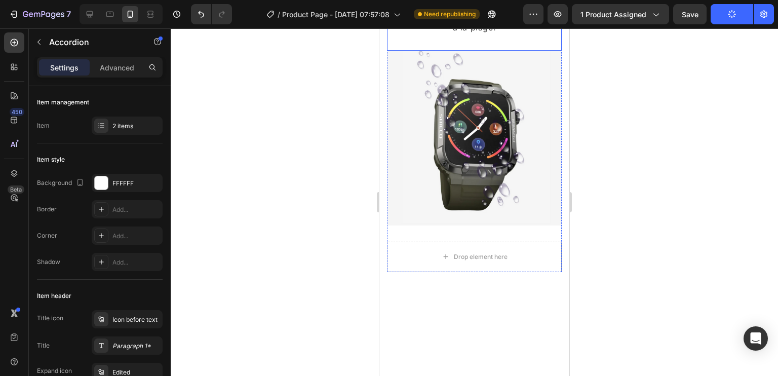
scroll to position [1311, 0]
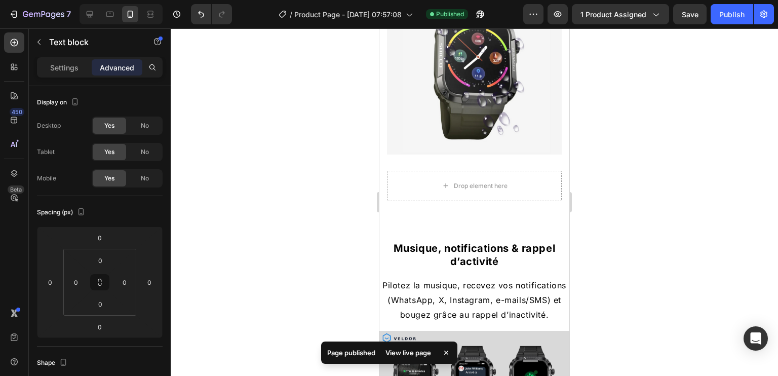
scroll to position [1463, 0]
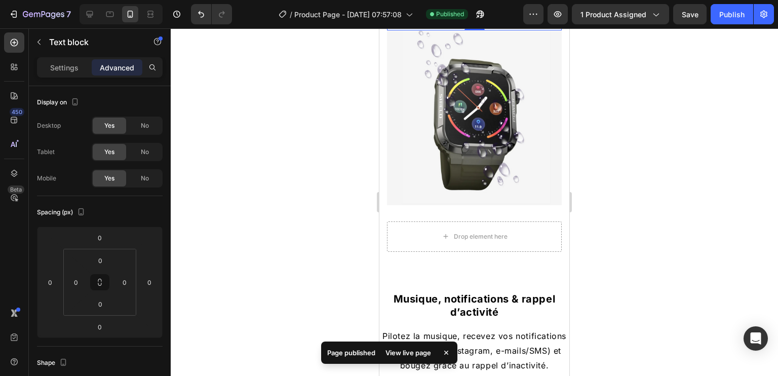
click at [124, 63] on p "Advanced" at bounding box center [117, 67] width 34 height 11
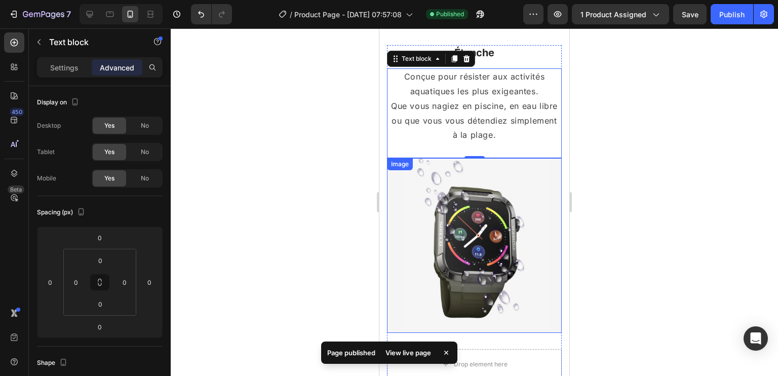
scroll to position [1311, 0]
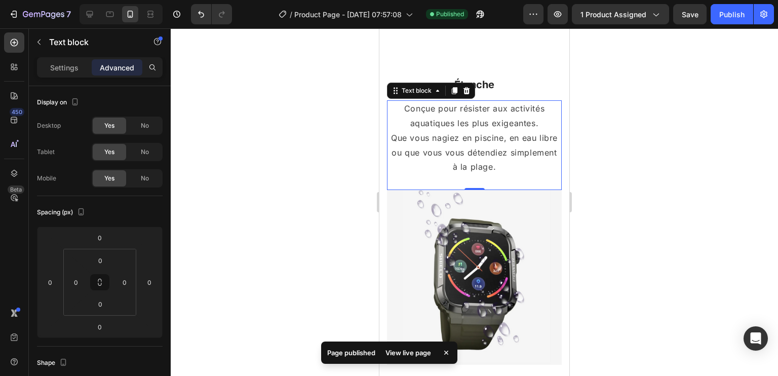
click at [470, 194] on div "0" at bounding box center [475, 198] width 10 height 8
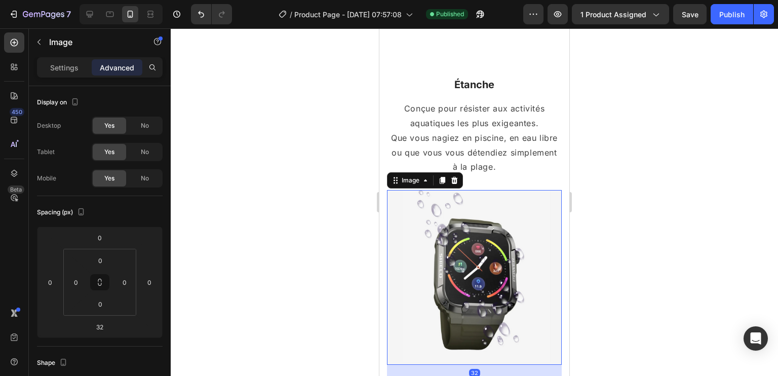
click at [389, 191] on img at bounding box center [474, 277] width 175 height 175
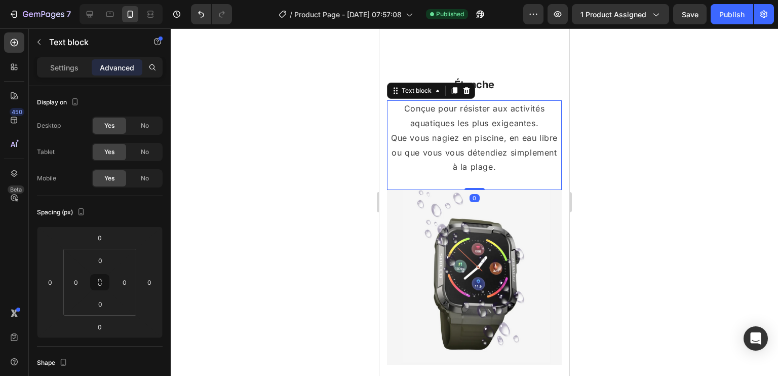
click at [472, 138] on p "Que vous nagiez en piscine, en eau libre ou que vous vous détendiez simplement …" at bounding box center [474, 153] width 173 height 44
click at [724, 14] on div "Publish" at bounding box center [731, 14] width 25 height 11
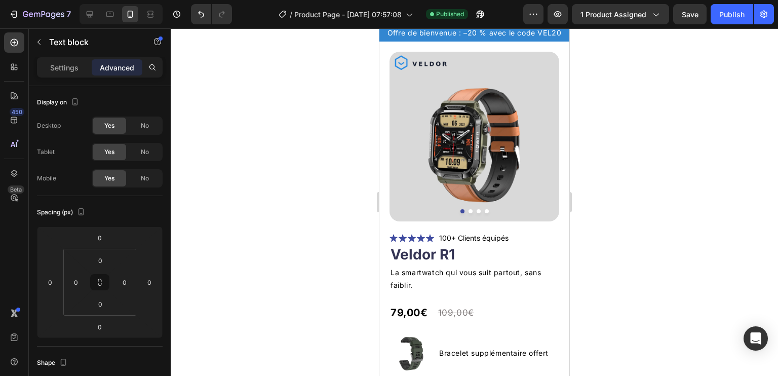
scroll to position [0, 0]
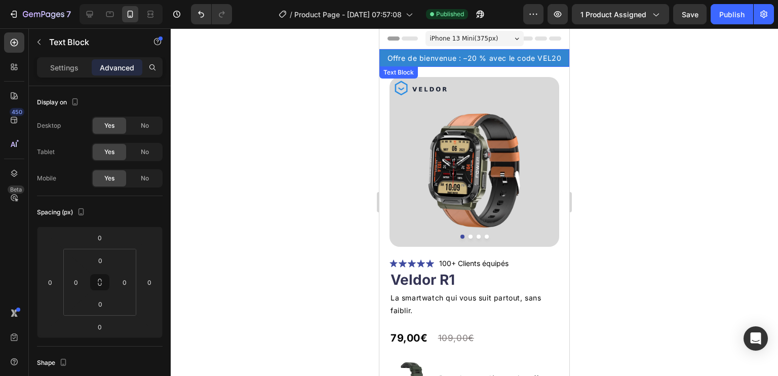
click at [458, 58] on p "Offre de bienvenue : –20 % avec le code VEL20" at bounding box center [474, 58] width 190 height 13
click at [55, 72] on p "Settings" at bounding box center [64, 67] width 28 height 11
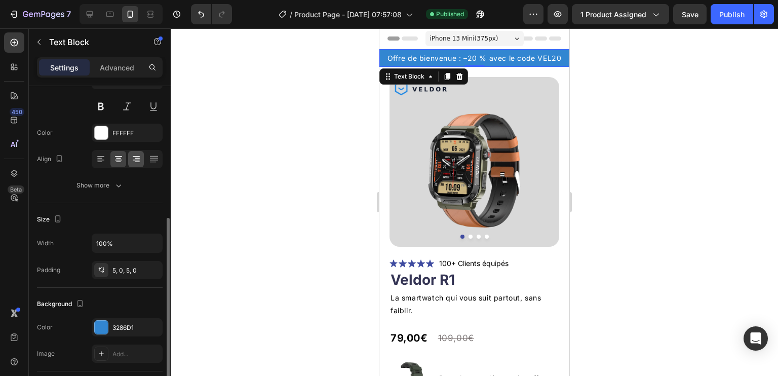
scroll to position [203, 0]
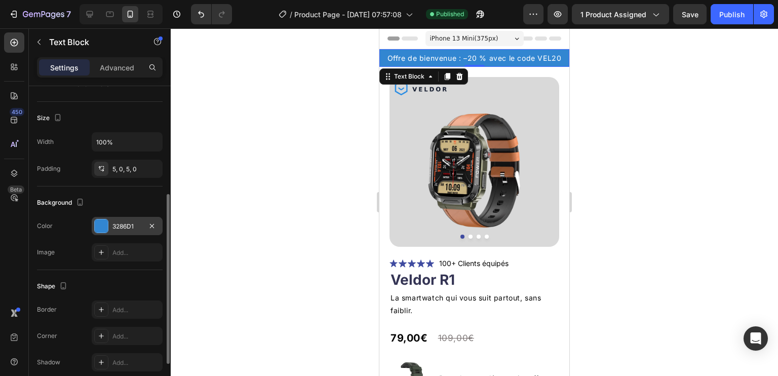
click at [123, 224] on div "3286D1" at bounding box center [126, 226] width 29 height 9
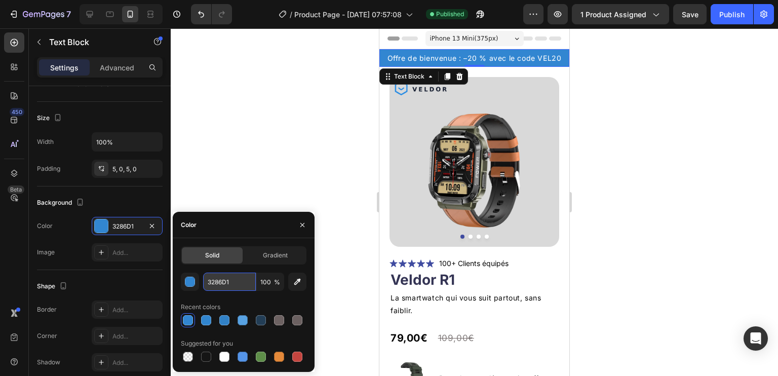
click at [223, 279] on input "3286D1" at bounding box center [229, 282] width 53 height 18
paste input "0F172A"
type input "0F172A"
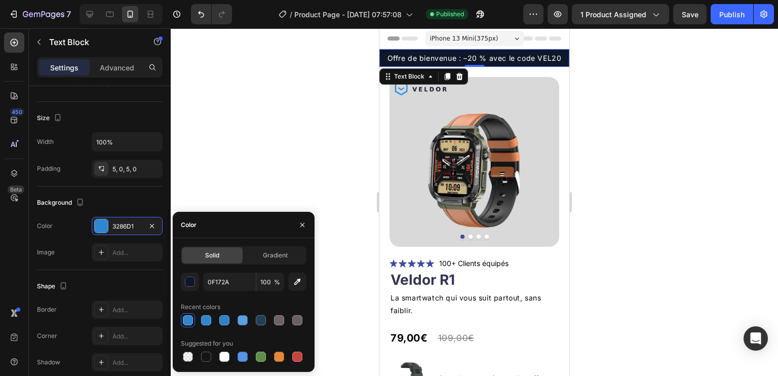
click at [685, 141] on div at bounding box center [474, 202] width 607 height 348
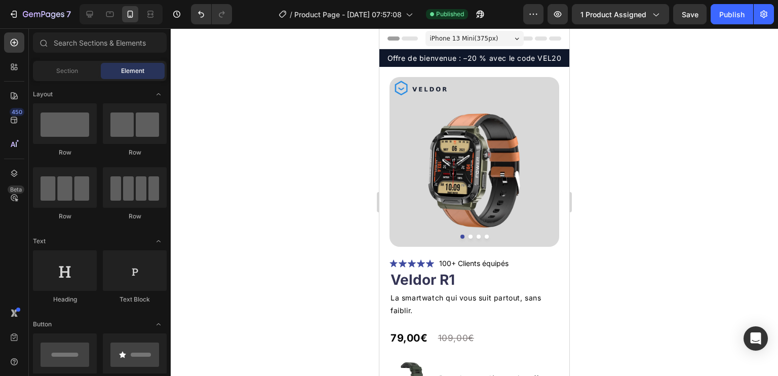
click at [662, 136] on div at bounding box center [474, 202] width 607 height 348
click at [734, 10] on div "Publish" at bounding box center [731, 14] width 25 height 11
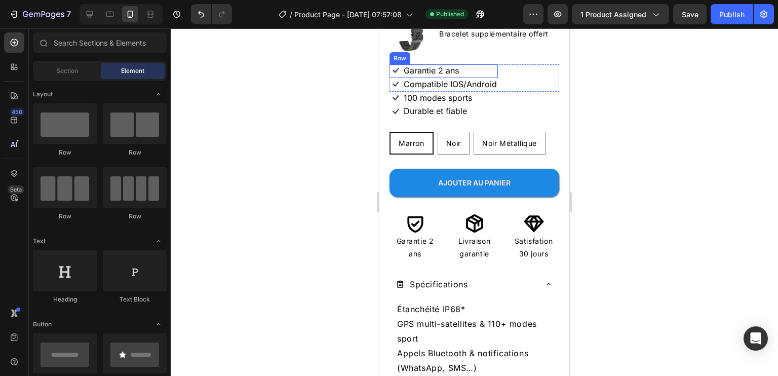
scroll to position [355, 0]
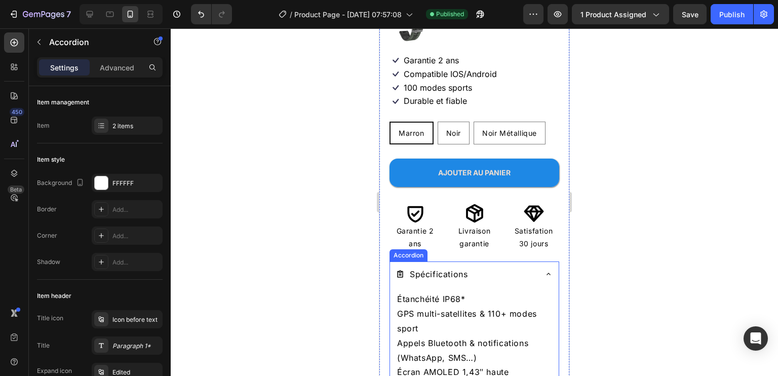
click at [394, 261] on div "Spécifications" at bounding box center [474, 275] width 169 height 28
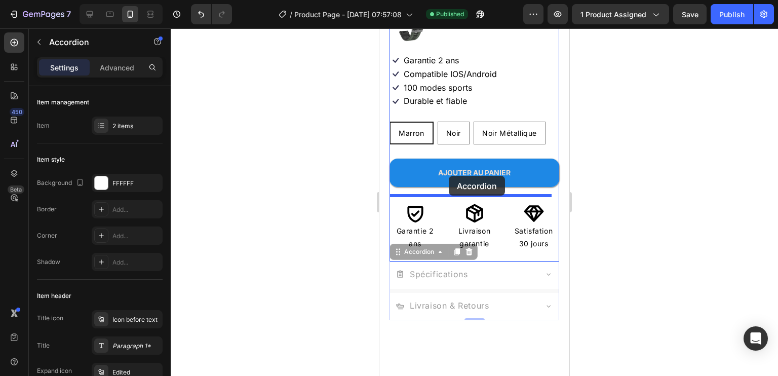
drag, startPoint x: 408, startPoint y: 246, endPoint x: 449, endPoint y: 176, distance: 80.8
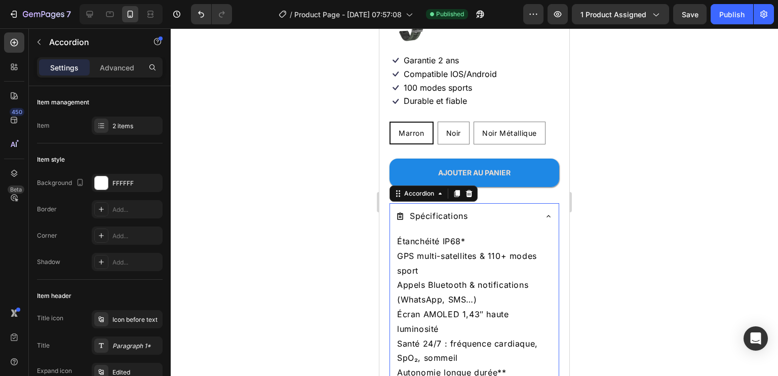
click at [545, 212] on icon at bounding box center [549, 216] width 8 height 8
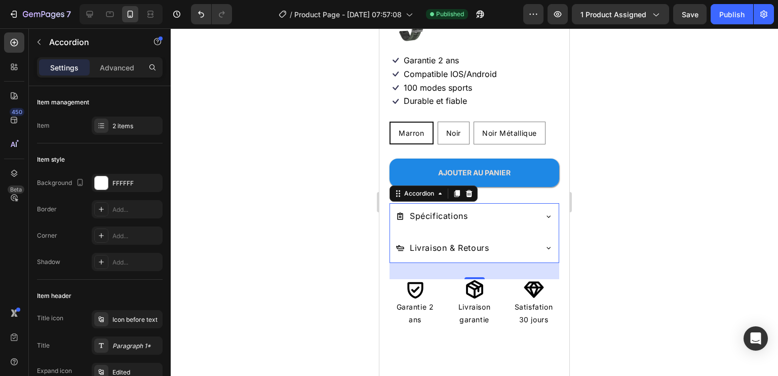
click at [669, 196] on div at bounding box center [474, 202] width 607 height 348
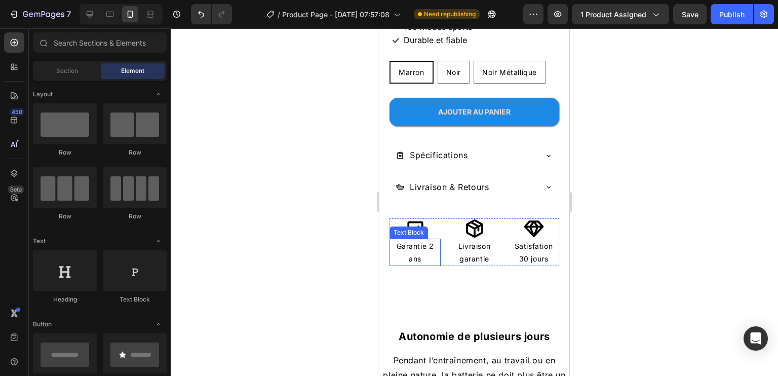
scroll to position [405, 0]
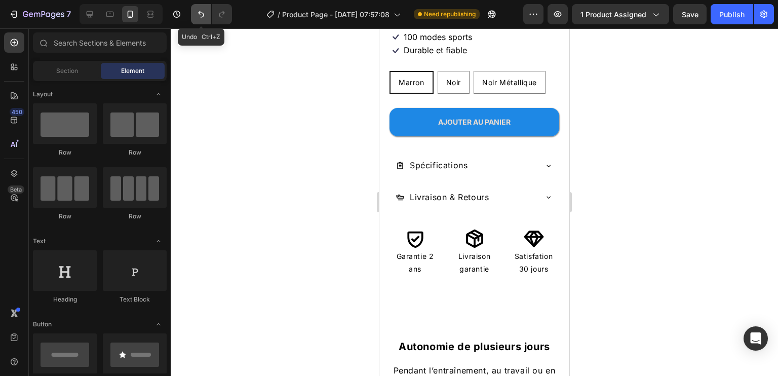
click at [203, 18] on icon "Undo/Redo" at bounding box center [201, 14] width 10 height 10
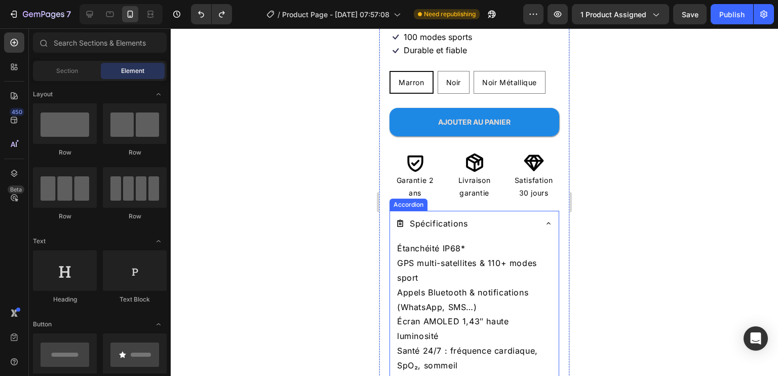
click at [510, 217] on div "Spécifications" at bounding box center [466, 224] width 140 height 18
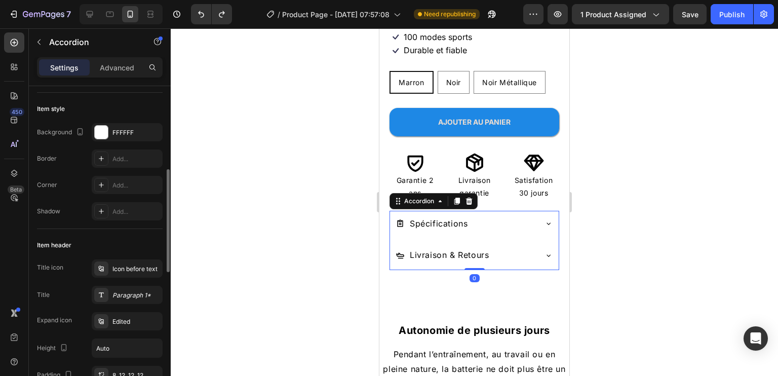
scroll to position [101, 0]
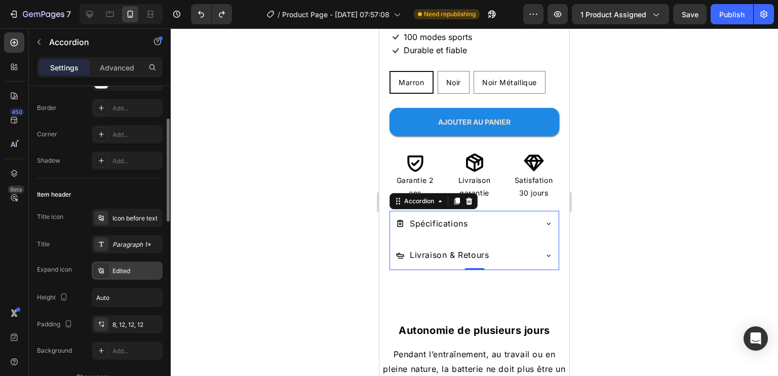
click at [129, 267] on div "Edited" at bounding box center [136, 270] width 48 height 9
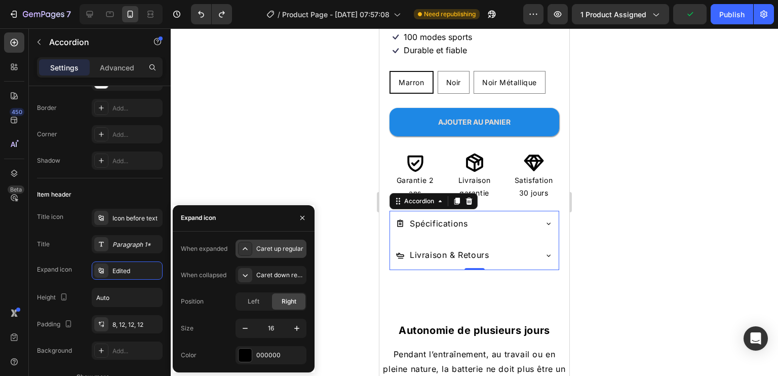
click at [251, 252] on div at bounding box center [245, 249] width 14 height 14
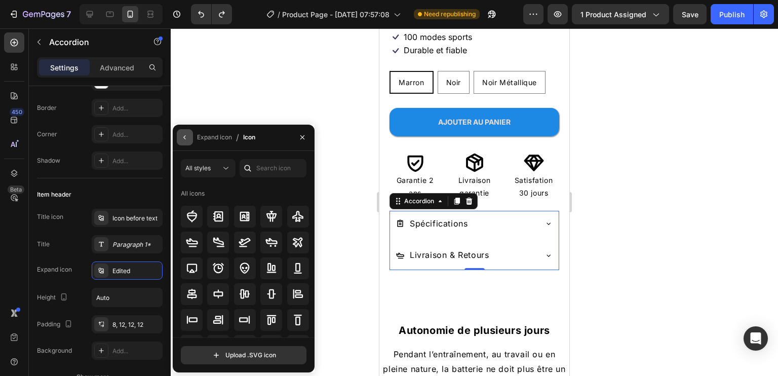
click at [180, 135] on button "button" at bounding box center [185, 137] width 16 height 16
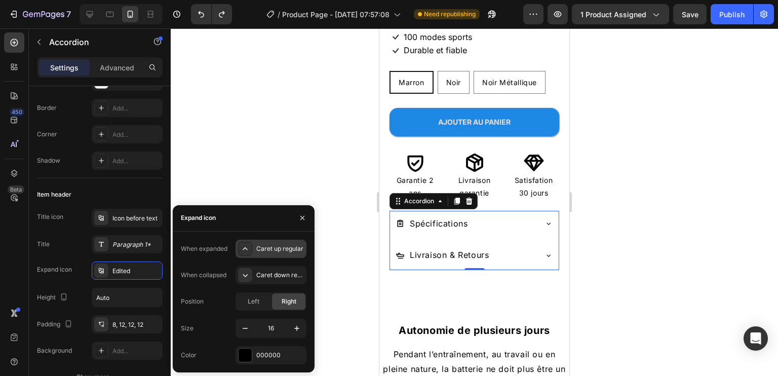
click at [247, 243] on div at bounding box center [245, 249] width 14 height 14
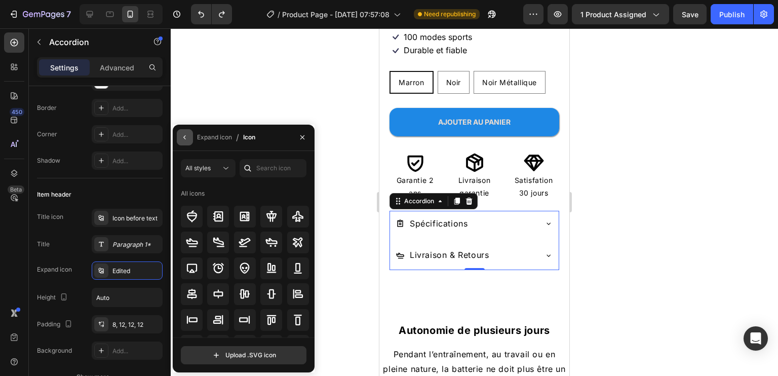
click at [184, 137] on icon "button" at bounding box center [185, 137] width 8 height 8
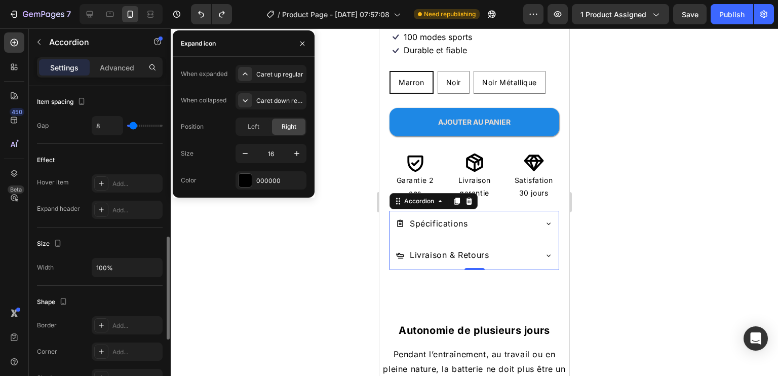
scroll to position [620, 0]
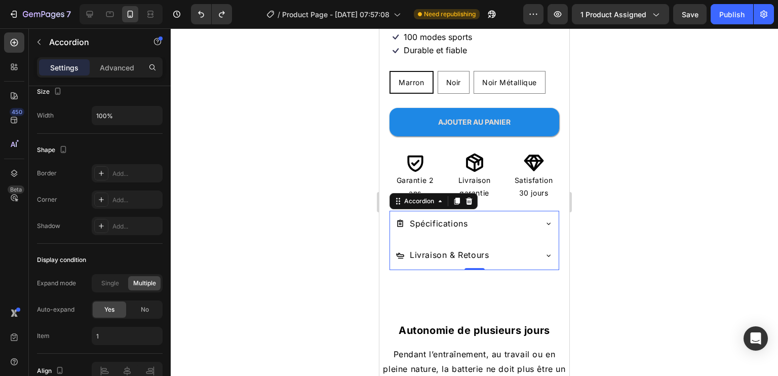
click at [535, 211] on div "Spécifications" at bounding box center [474, 225] width 169 height 28
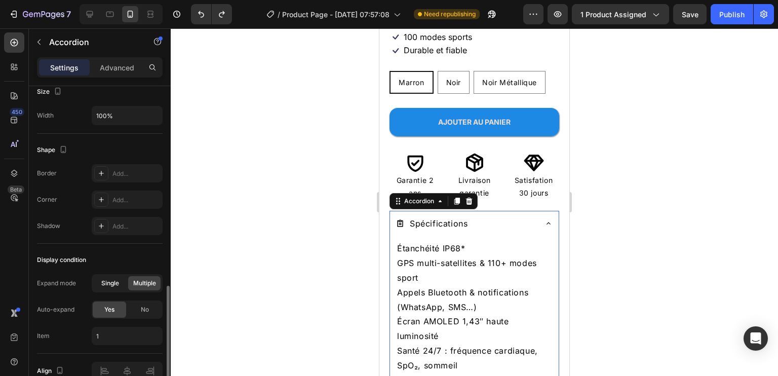
click at [103, 279] on span "Single" at bounding box center [110, 283] width 18 height 9
click at [147, 279] on span "Multiple" at bounding box center [144, 283] width 23 height 9
type input "1,2"
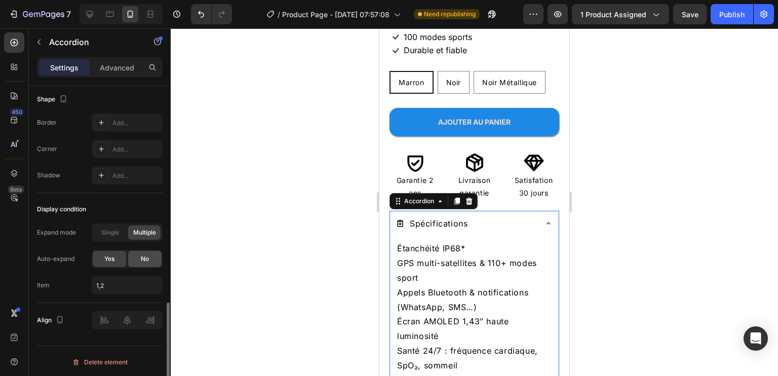
click at [143, 255] on span "No" at bounding box center [145, 258] width 8 height 9
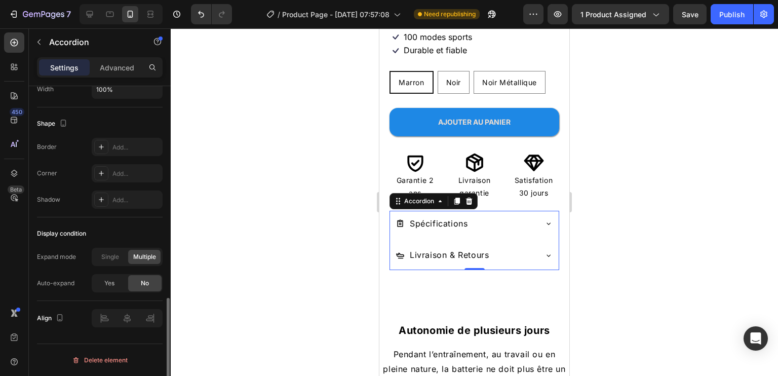
scroll to position [644, 0]
click at [110, 252] on div "Single" at bounding box center [110, 259] width 32 height 14
click at [140, 257] on span "Multiple" at bounding box center [144, 258] width 23 height 9
click at [720, 14] on div "Publish" at bounding box center [731, 14] width 25 height 11
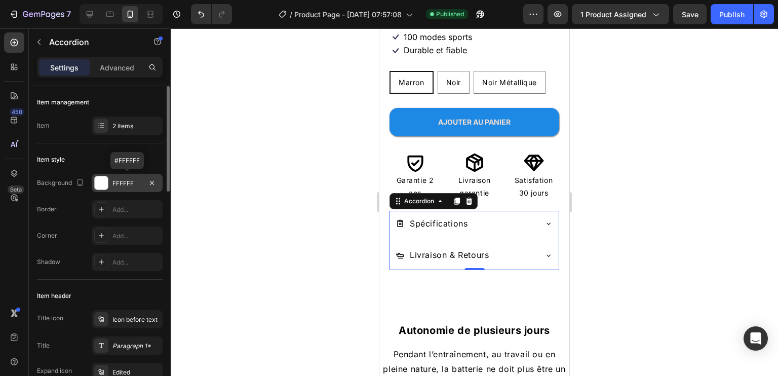
scroll to position [51, 0]
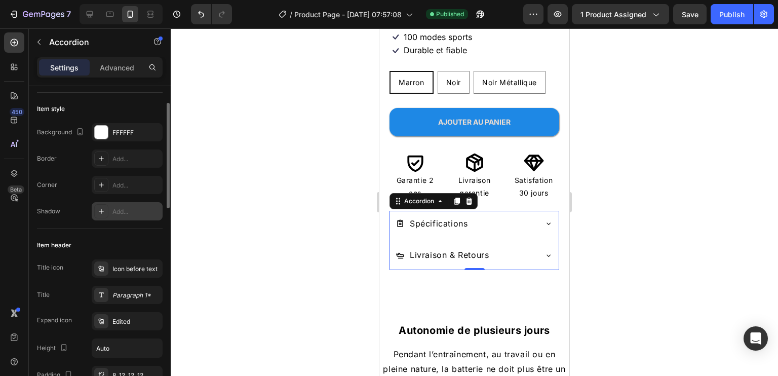
click at [128, 209] on div "Add..." at bounding box center [136, 211] width 48 height 9
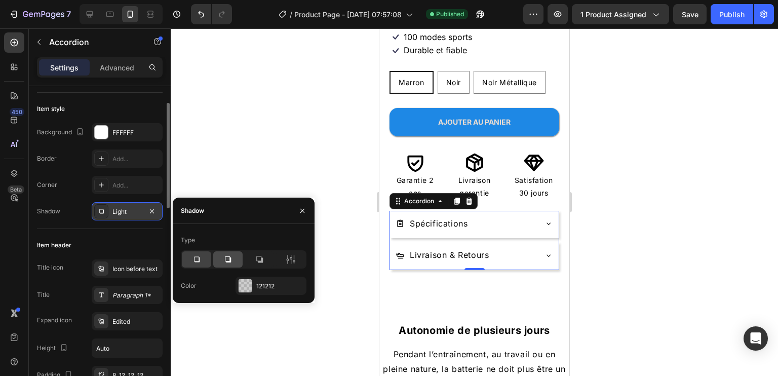
click at [230, 257] on icon at bounding box center [228, 259] width 10 height 10
click at [262, 260] on icon at bounding box center [259, 259] width 7 height 7
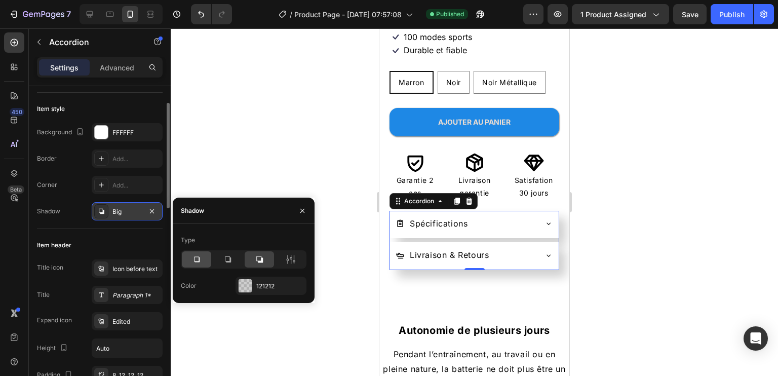
click at [199, 253] on div at bounding box center [196, 259] width 29 height 16
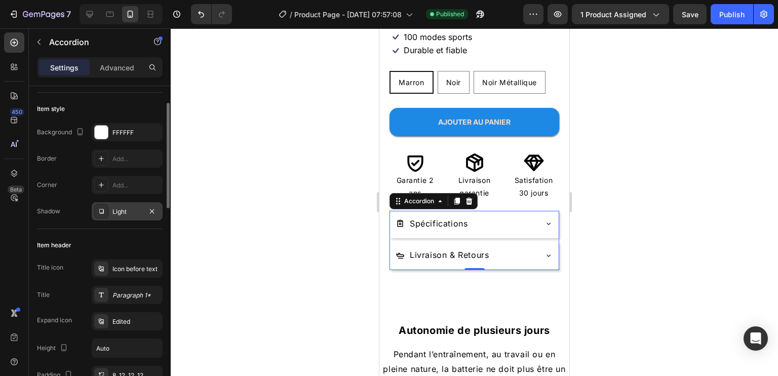
click at [691, 206] on div at bounding box center [474, 202] width 607 height 348
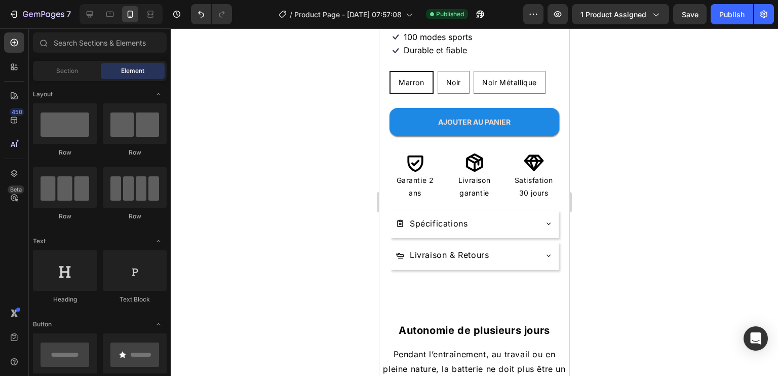
click at [668, 198] on div at bounding box center [474, 202] width 607 height 348
click at [198, 17] on icon "Undo/Redo" at bounding box center [201, 14] width 10 height 10
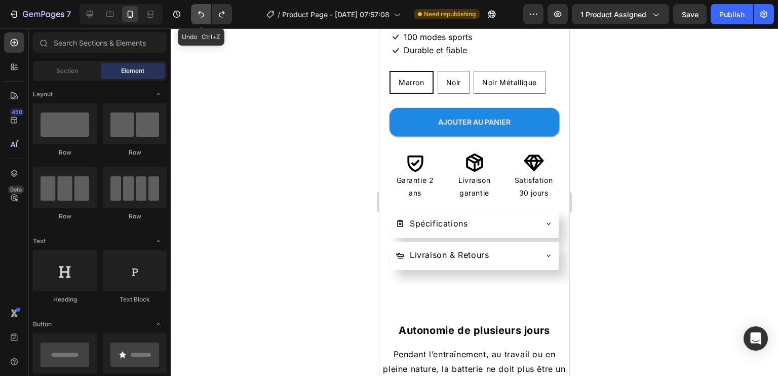
click at [198, 17] on icon "Undo/Redo" at bounding box center [201, 14] width 10 height 10
click at [202, 13] on icon "Undo/Redo" at bounding box center [201, 14] width 6 height 7
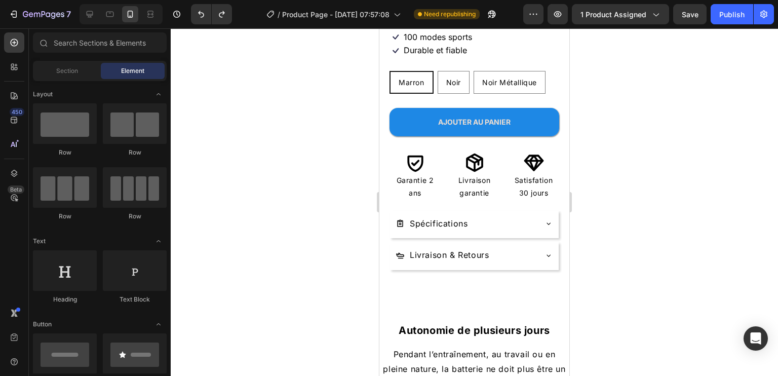
click at [246, 167] on div at bounding box center [474, 202] width 607 height 348
click at [736, 14] on div "Publish" at bounding box center [731, 14] width 25 height 11
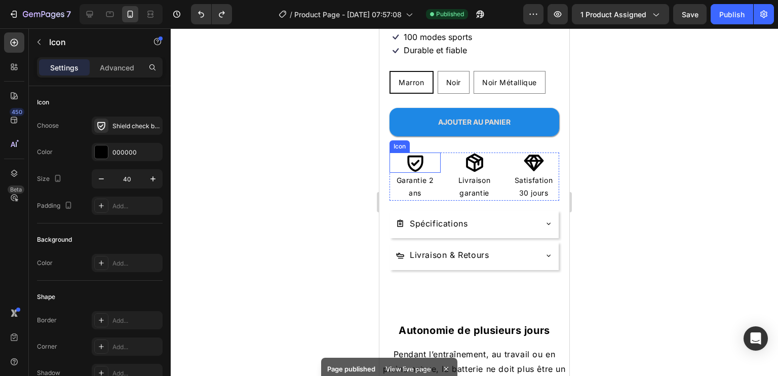
click at [419, 152] on icon at bounding box center [415, 162] width 20 height 20
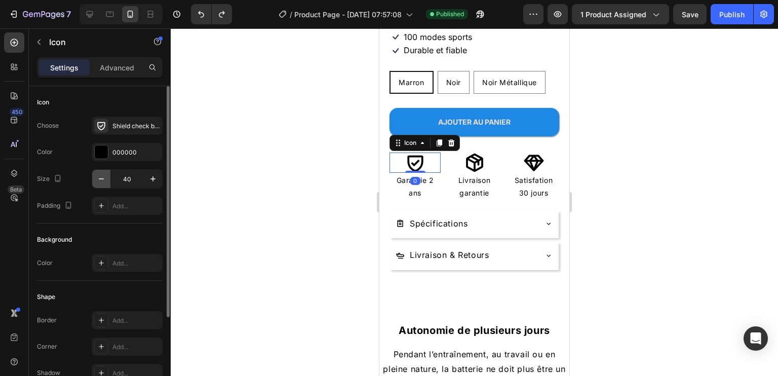
click at [97, 180] on icon "button" at bounding box center [101, 179] width 10 height 10
type input "37"
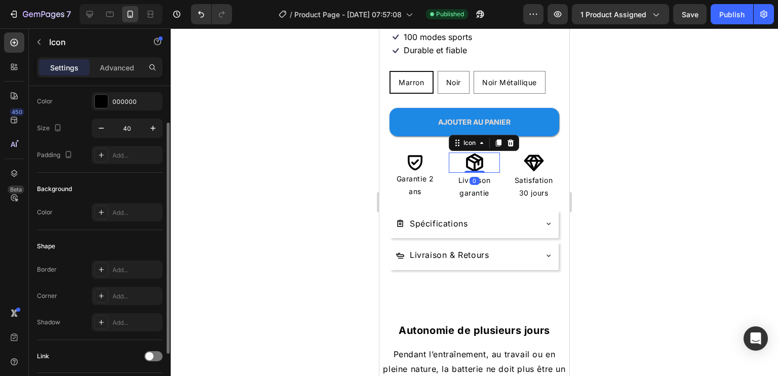
click at [466, 155] on icon at bounding box center [475, 162] width 20 height 20
click at [103, 127] on icon "button" at bounding box center [101, 128] width 10 height 10
type input "37"
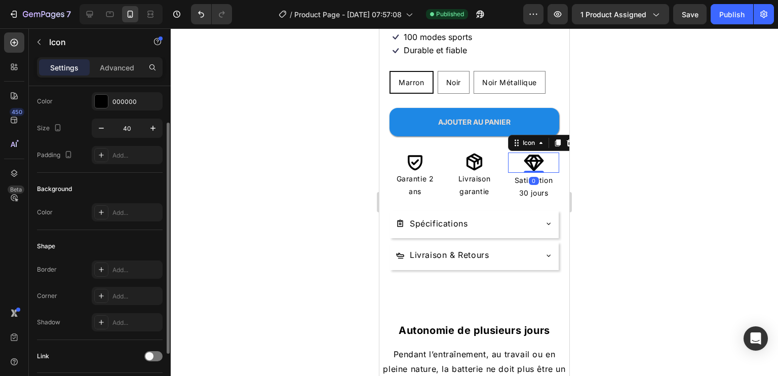
click at [535, 155] on icon at bounding box center [534, 163] width 20 height 16
click at [102, 133] on icon "button" at bounding box center [101, 128] width 10 height 10
type input "37"
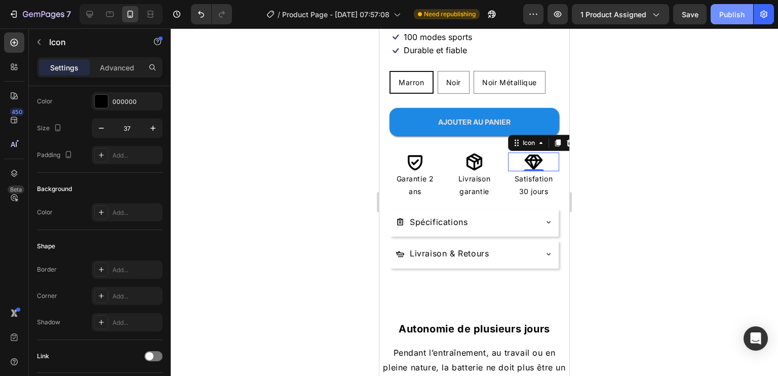
click at [734, 18] on div "Publish" at bounding box center [731, 14] width 25 height 11
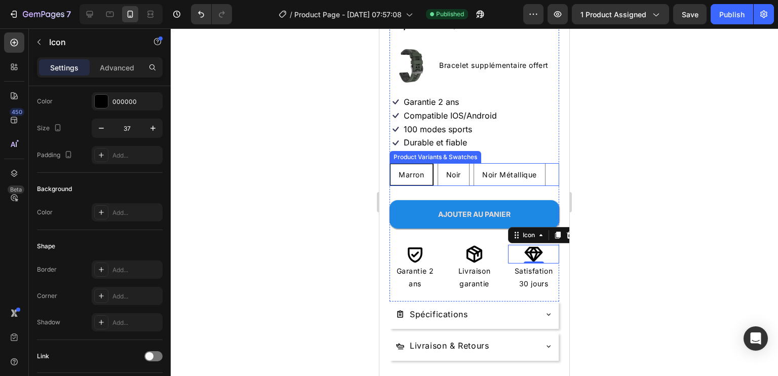
scroll to position [253, 0]
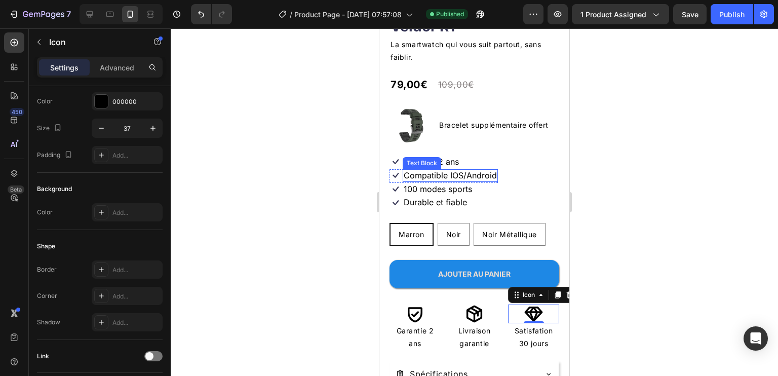
click at [456, 170] on p "Compatible IOS/Android" at bounding box center [450, 175] width 93 height 11
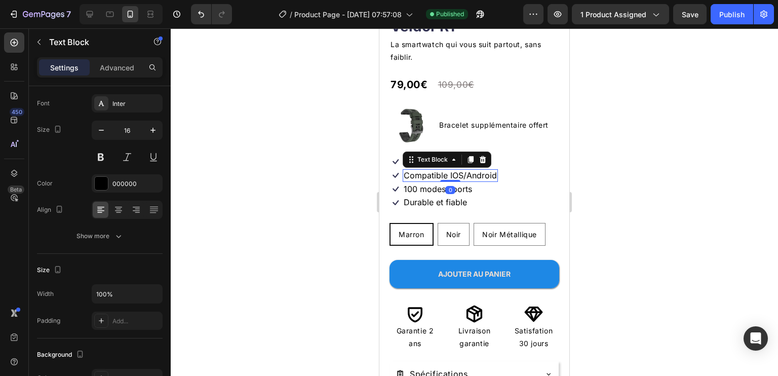
scroll to position [0, 0]
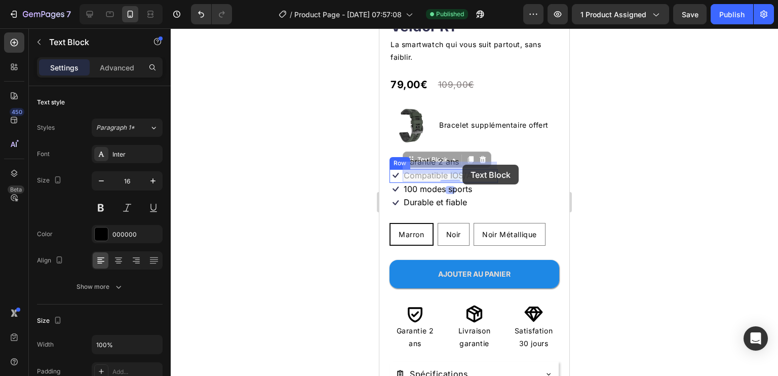
drag, startPoint x: 450, startPoint y: 165, endPoint x: 461, endPoint y: 165, distance: 11.7
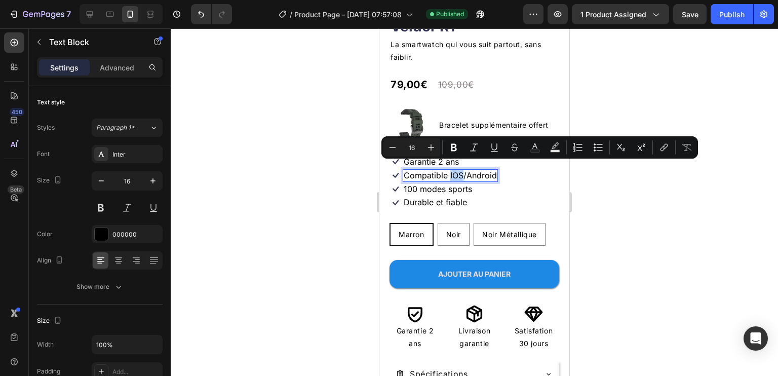
click at [450, 170] on p "Compatible IOS/Android" at bounding box center [450, 175] width 93 height 11
drag, startPoint x: 450, startPoint y: 167, endPoint x: 496, endPoint y: 169, distance: 45.7
click at [496, 170] on p "Compatible IOS/Android" at bounding box center [450, 175] width 93 height 11
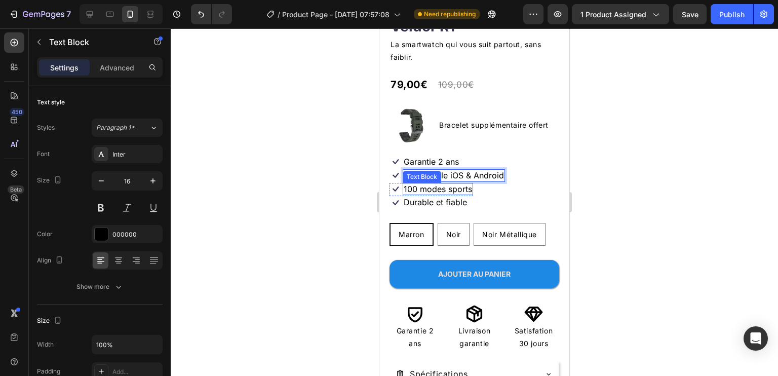
click at [428, 184] on p "100 modes sports" at bounding box center [438, 189] width 68 height 11
click at [414, 184] on p "100 modes sports" at bounding box center [438, 189] width 68 height 11
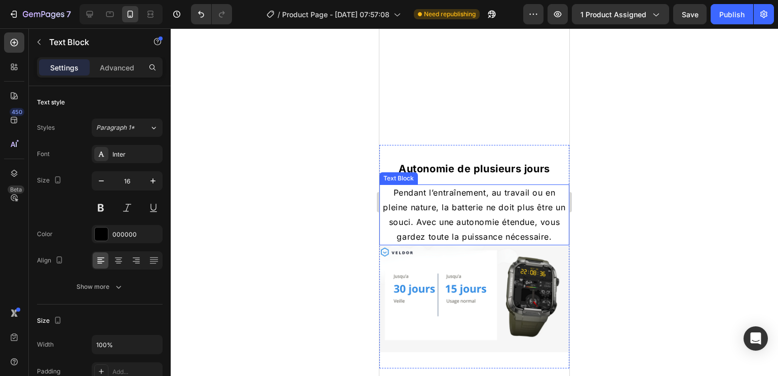
scroll to position [912, 0]
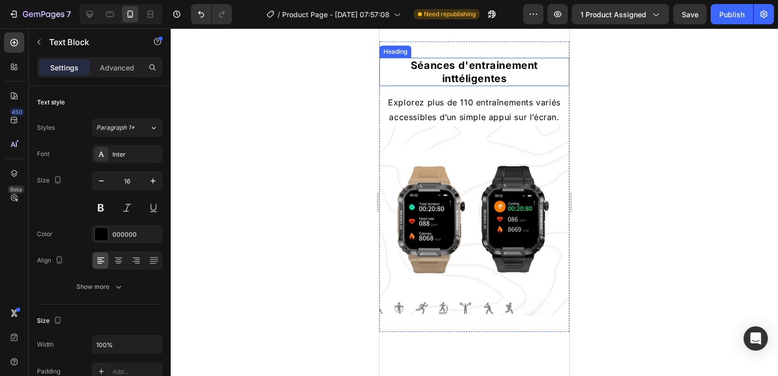
click at [476, 86] on h2 "Séances d'entrainement inttéligentes" at bounding box center [474, 72] width 190 height 28
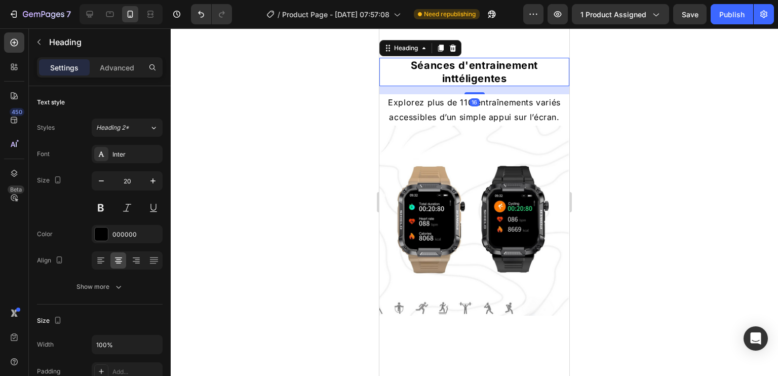
click at [478, 86] on h2 "Séances d'entrainement inttéligentes" at bounding box center [474, 72] width 190 height 28
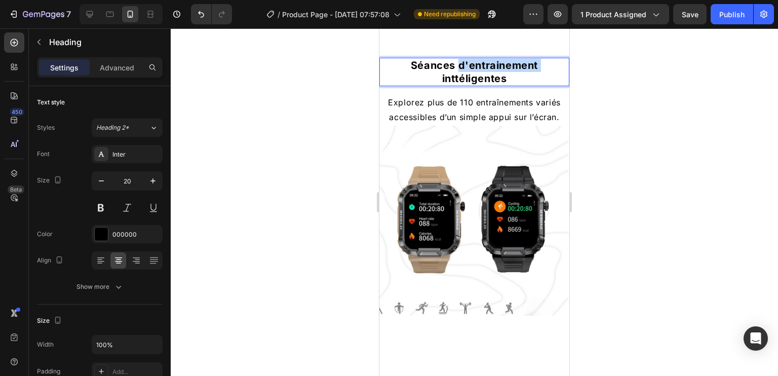
click at [478, 85] on p "Séances d'entrainement inttéligentes" at bounding box center [474, 72] width 188 height 26
click at [630, 181] on div at bounding box center [474, 202] width 607 height 348
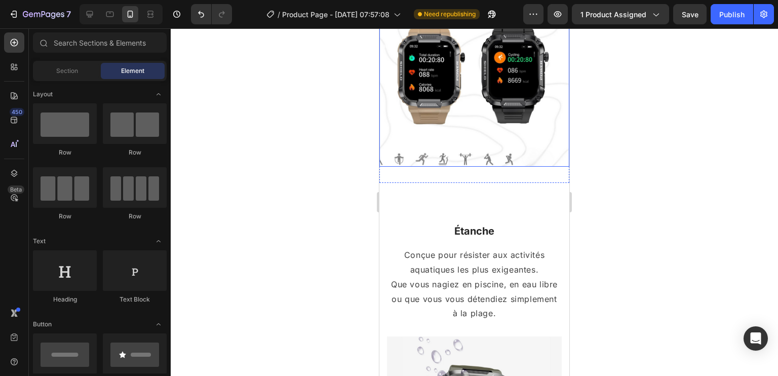
scroll to position [1064, 0]
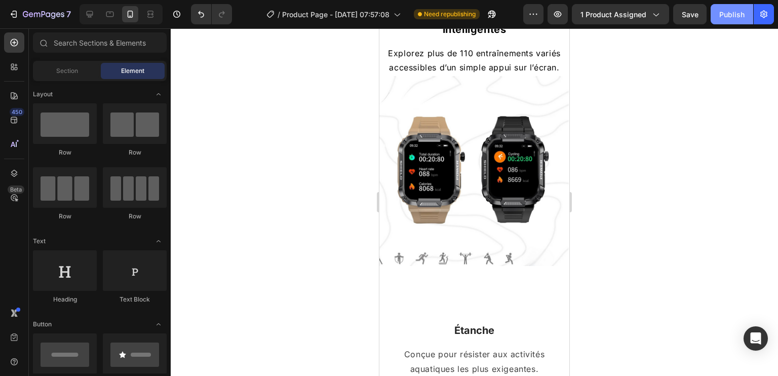
click at [729, 12] on div "Publish" at bounding box center [731, 14] width 25 height 11
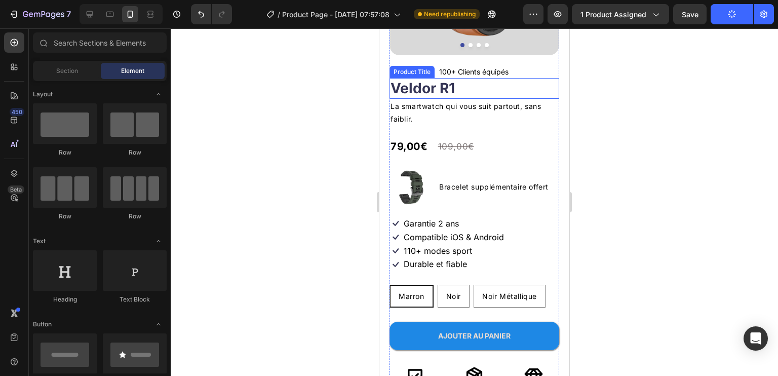
scroll to position [203, 0]
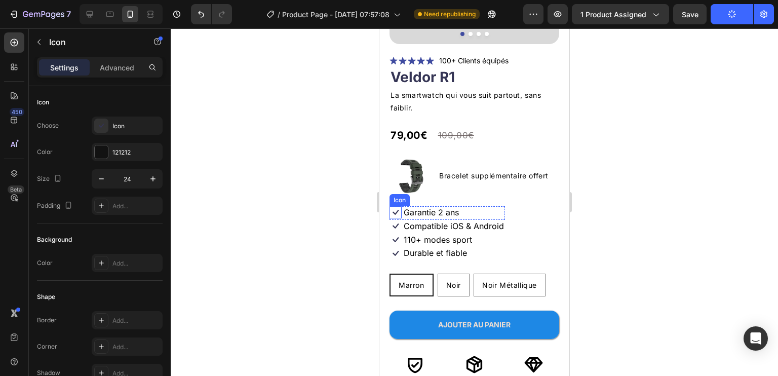
click at [397, 210] on icon at bounding box center [396, 212] width 6 height 5
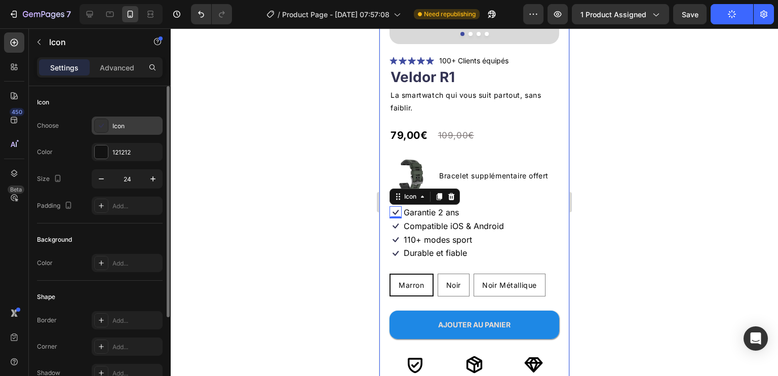
click at [106, 124] on div at bounding box center [101, 126] width 14 height 14
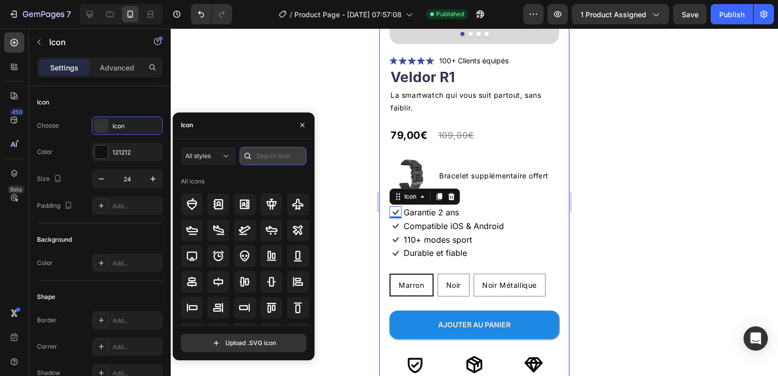
click at [267, 149] on input "text" at bounding box center [273, 156] width 67 height 18
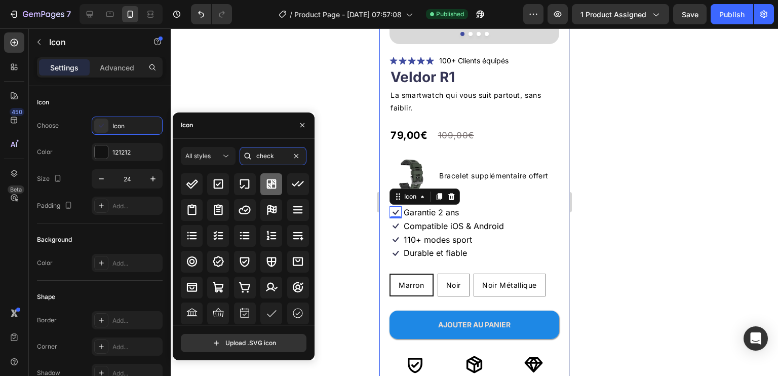
scroll to position [51, 0]
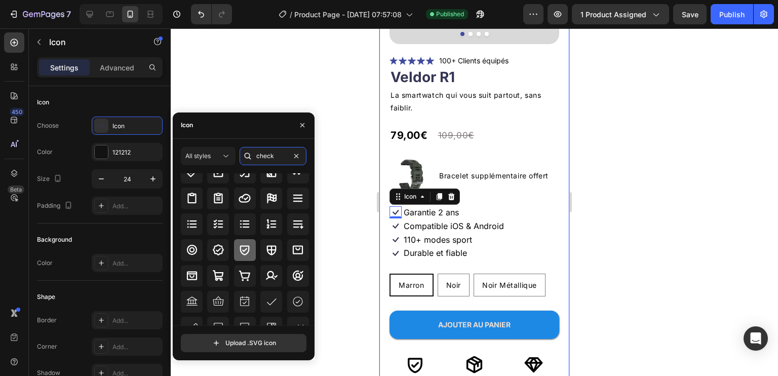
type input "check"
click at [244, 252] on icon at bounding box center [245, 250] width 12 height 12
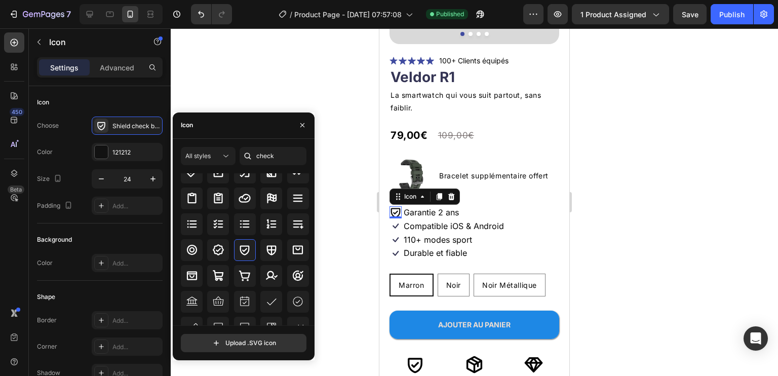
click at [395, 222] on div "0" at bounding box center [396, 226] width 10 height 8
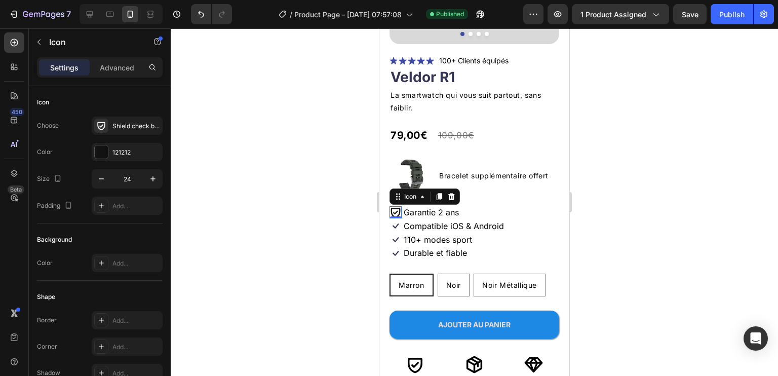
click at [395, 222] on div "0" at bounding box center [396, 226] width 10 height 8
click at [399, 222] on div "0" at bounding box center [396, 226] width 10 height 8
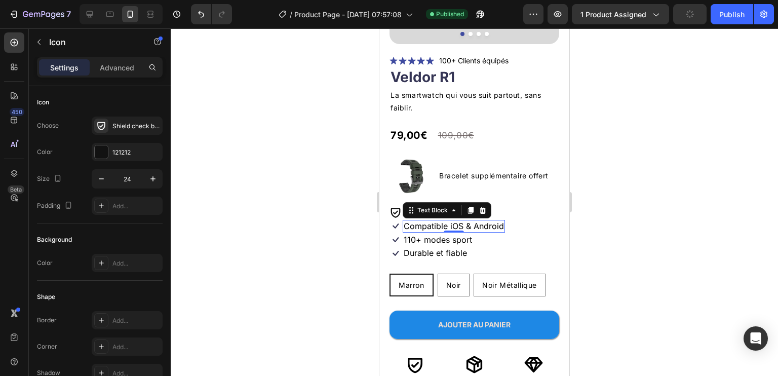
click at [444, 221] on p "Compatible iOS & Android" at bounding box center [454, 226] width 100 height 11
click at [397, 220] on icon at bounding box center [396, 226] width 12 height 12
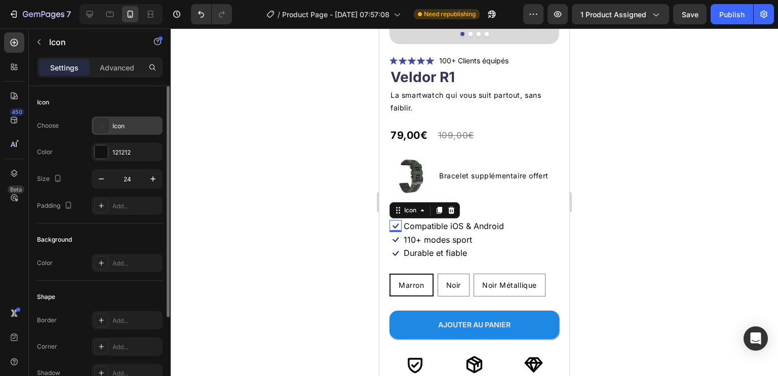
click at [113, 125] on div "Icon" at bounding box center [136, 126] width 48 height 9
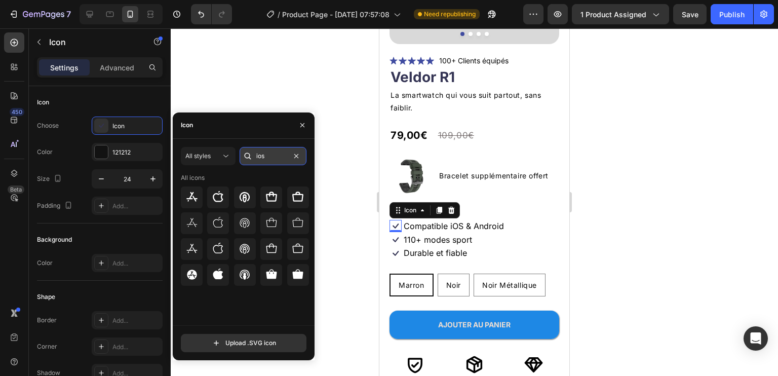
click at [263, 156] on input "ios" at bounding box center [273, 156] width 67 height 18
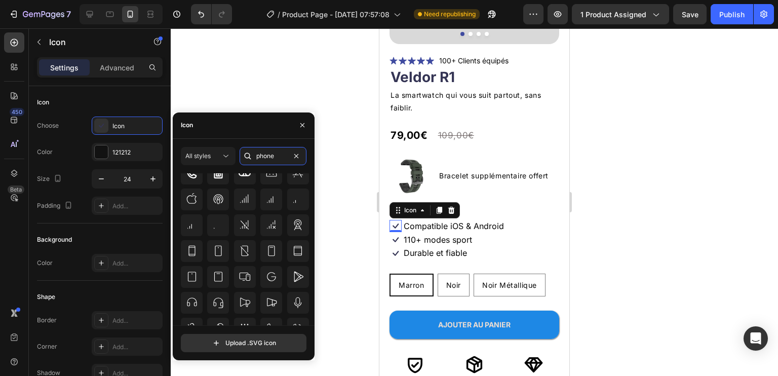
scroll to position [200, 0]
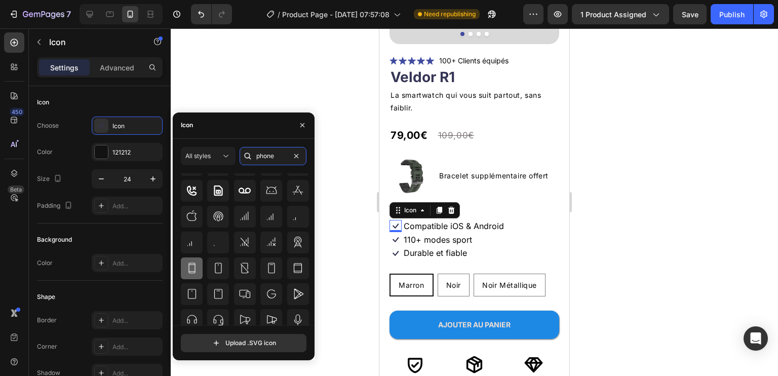
type input "phone"
click at [195, 267] on icon at bounding box center [191, 268] width 7 height 11
click at [265, 265] on icon at bounding box center [271, 268] width 12 height 12
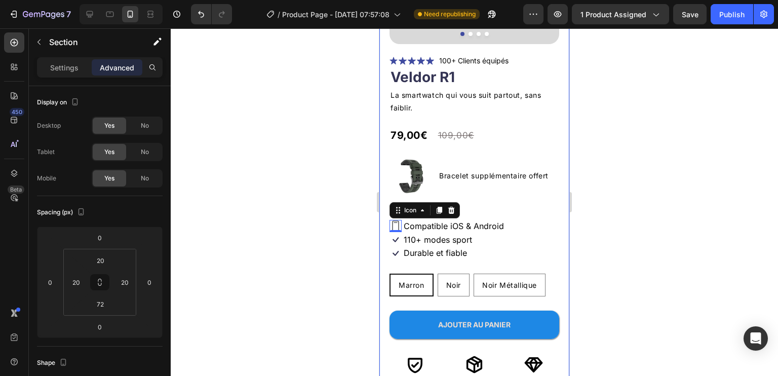
click at [554, 225] on div "Product Images Icon Icon Icon Icon Icon Icon List 100+ Clients équipés Text Blo…" at bounding box center [474, 185] width 190 height 643
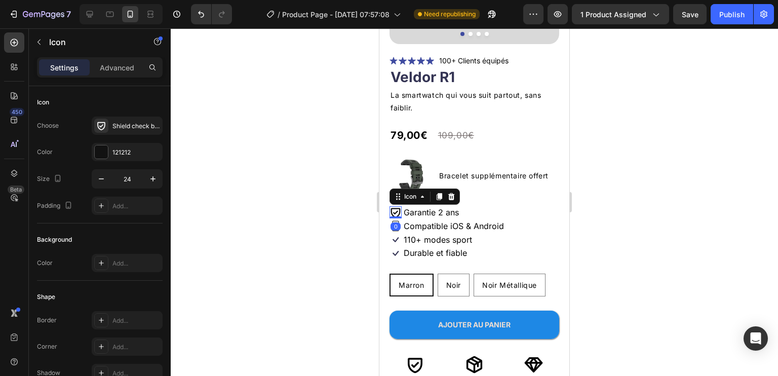
click at [396, 208] on icon at bounding box center [396, 213] width 10 height 10
click at [101, 123] on icon at bounding box center [101, 126] width 8 height 8
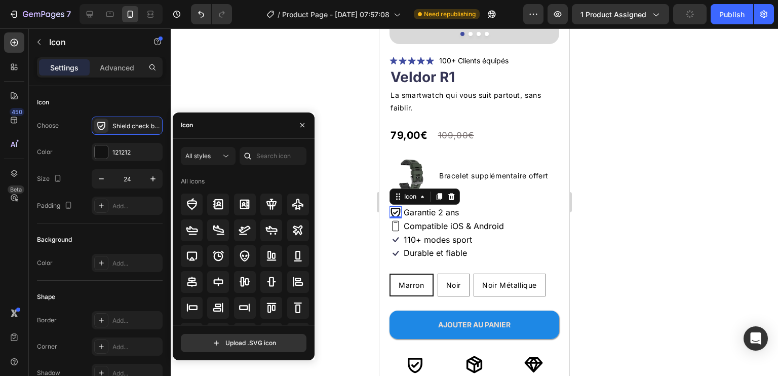
click at [252, 157] on icon at bounding box center [248, 156] width 10 height 10
click at [275, 153] on input "text" at bounding box center [273, 156] width 67 height 18
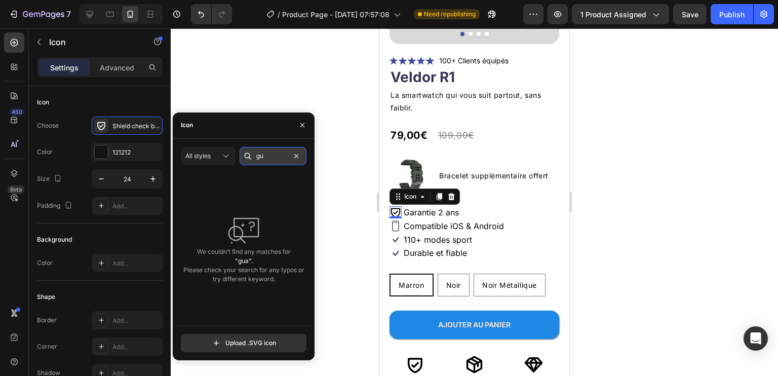
type input "g"
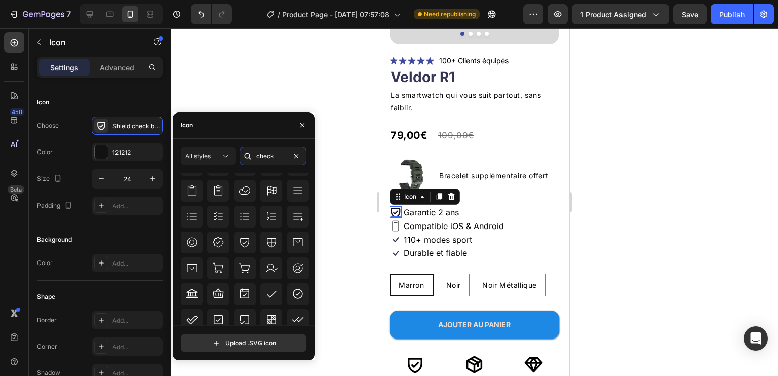
scroll to position [213, 0]
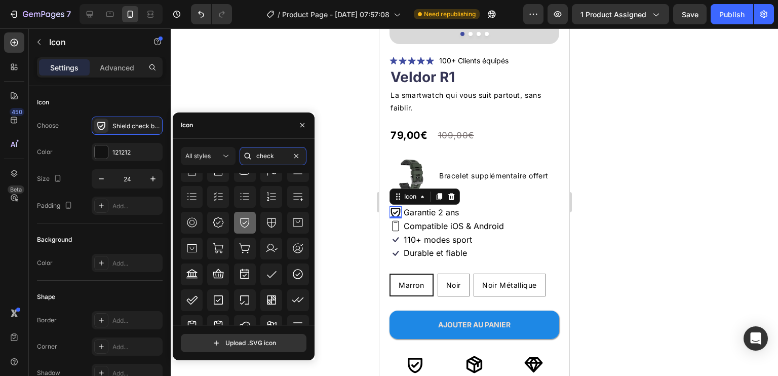
type input "check"
click at [243, 220] on icon at bounding box center [245, 222] width 12 height 12
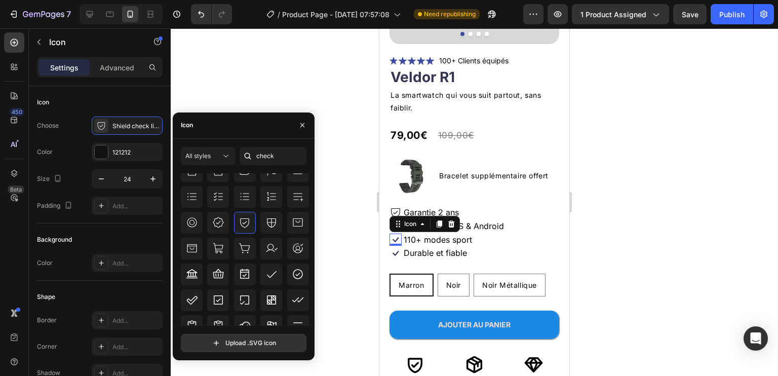
click at [393, 237] on icon at bounding box center [396, 239] width 6 height 5
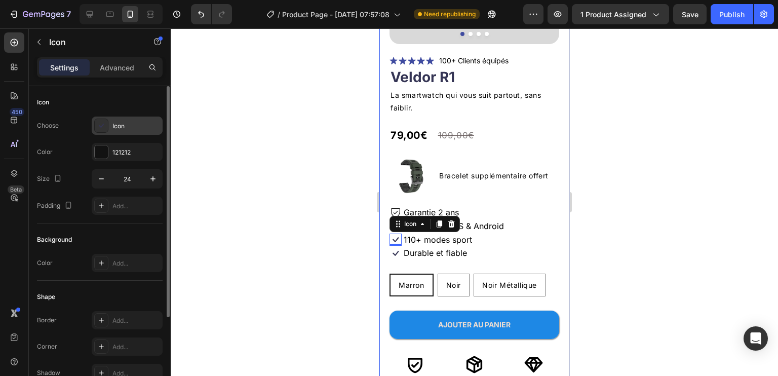
click at [102, 123] on icon at bounding box center [101, 126] width 10 height 10
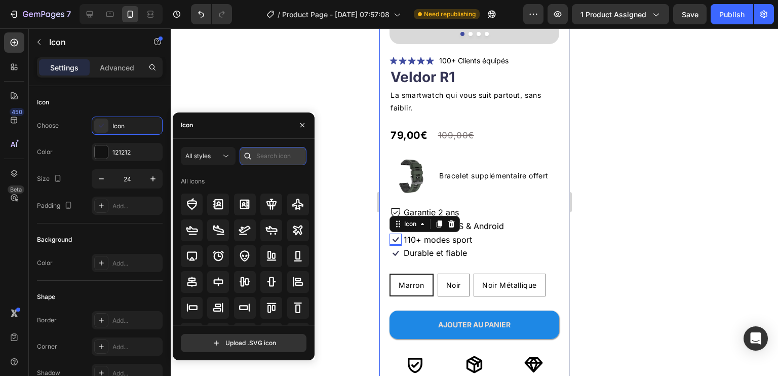
click at [268, 157] on input "text" at bounding box center [273, 156] width 67 height 18
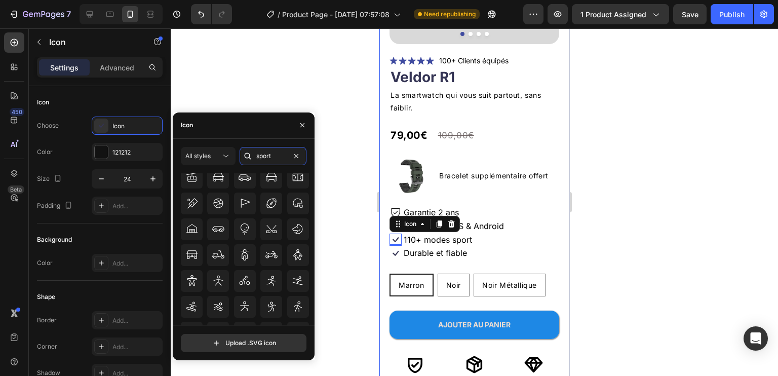
scroll to position [481, 0]
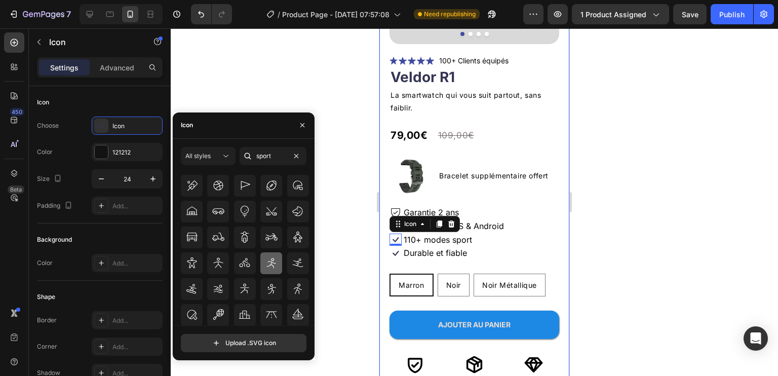
type input "sport"
click at [272, 260] on icon at bounding box center [270, 263] width 9 height 10
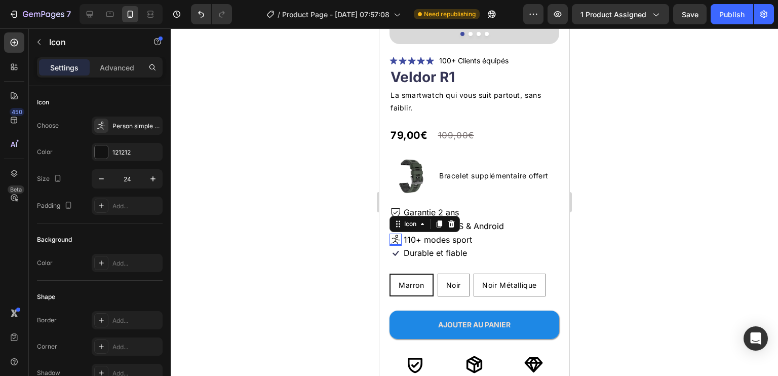
click at [397, 250] on div "0" at bounding box center [396, 254] width 10 height 8
click at [394, 250] on div "0" at bounding box center [396, 254] width 10 height 8
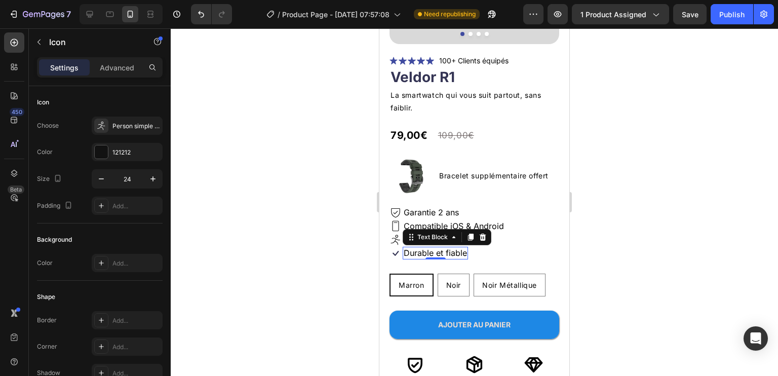
click at [419, 248] on p "Durable et fiable" at bounding box center [435, 253] width 63 height 11
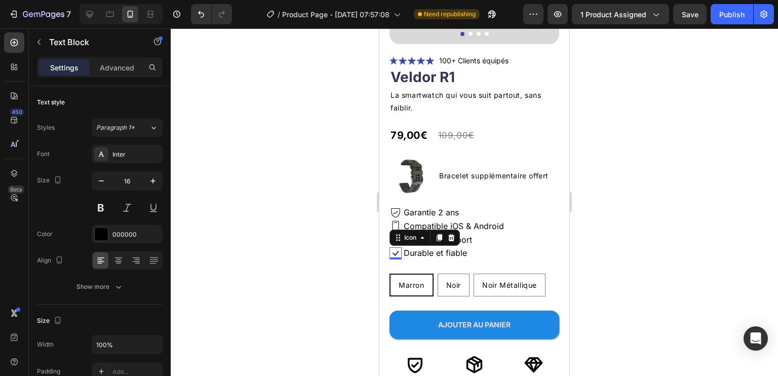
click at [395, 247] on icon at bounding box center [396, 253] width 12 height 12
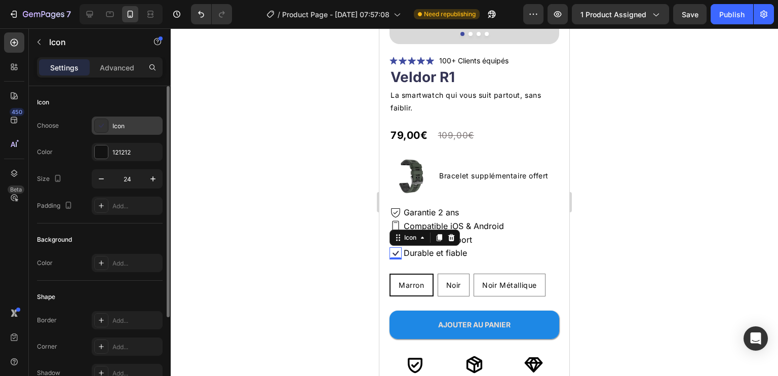
click at [105, 122] on icon at bounding box center [101, 126] width 10 height 10
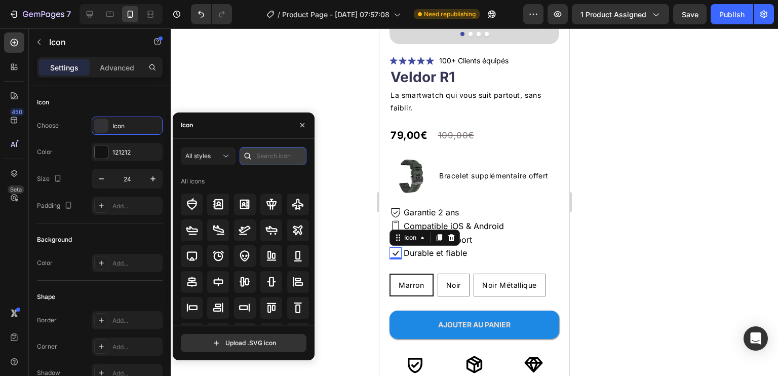
click at [259, 153] on input "text" at bounding box center [273, 156] width 67 height 18
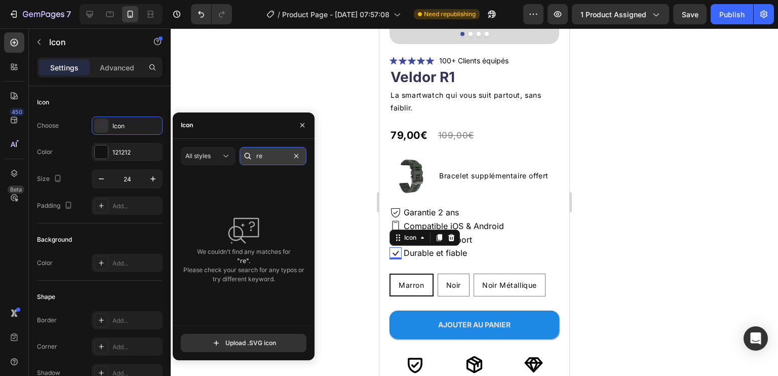
type input "r"
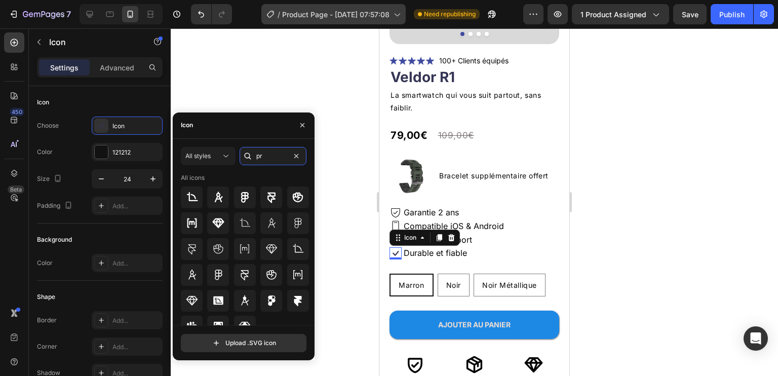
type input "p"
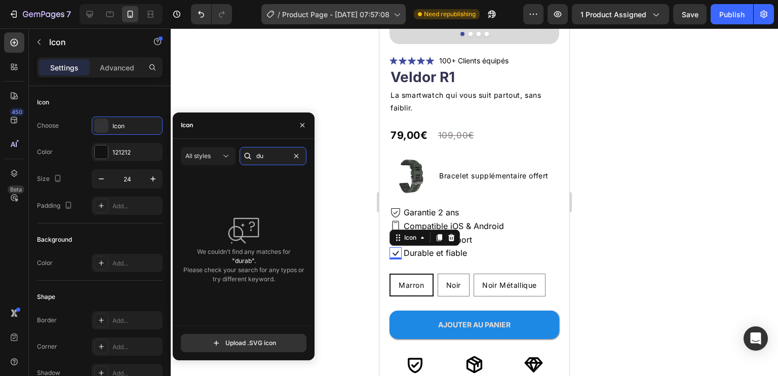
type input "d"
type input "a"
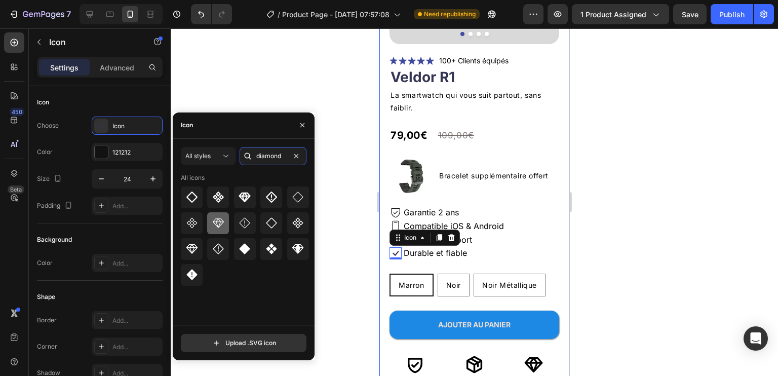
type input "diamond"
click at [215, 225] on icon at bounding box center [218, 223] width 12 height 12
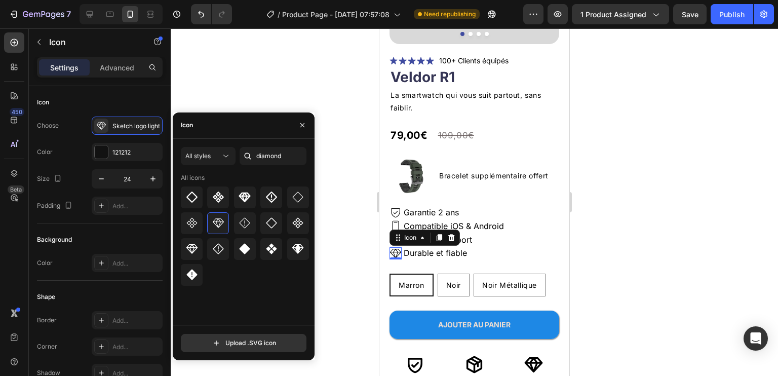
click at [644, 190] on div at bounding box center [474, 202] width 607 height 348
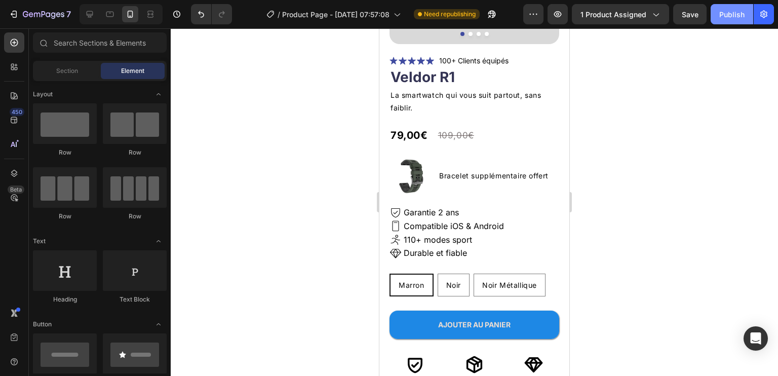
click at [723, 17] on div "Publish" at bounding box center [731, 14] width 25 height 11
click at [94, 10] on icon at bounding box center [90, 14] width 10 height 10
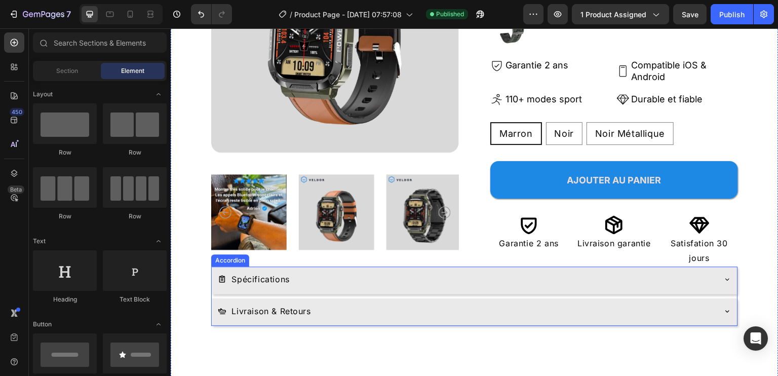
click at [676, 300] on div "Livraison & Retours" at bounding box center [475, 312] width 526 height 28
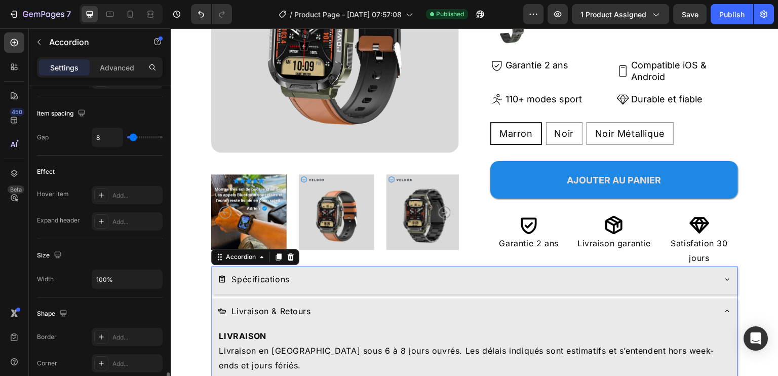
scroll to position [557, 0]
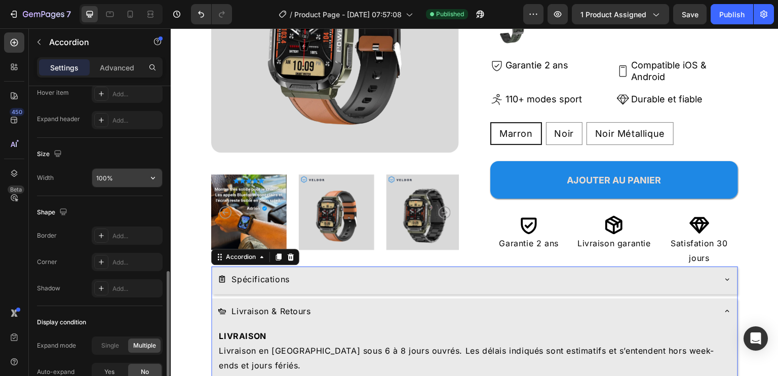
click at [115, 177] on input "100%" at bounding box center [127, 178] width 70 height 18
click at [152, 176] on icon "button" at bounding box center [153, 178] width 10 height 10
click at [20, 250] on div "450 Beta" at bounding box center [14, 167] width 20 height 271
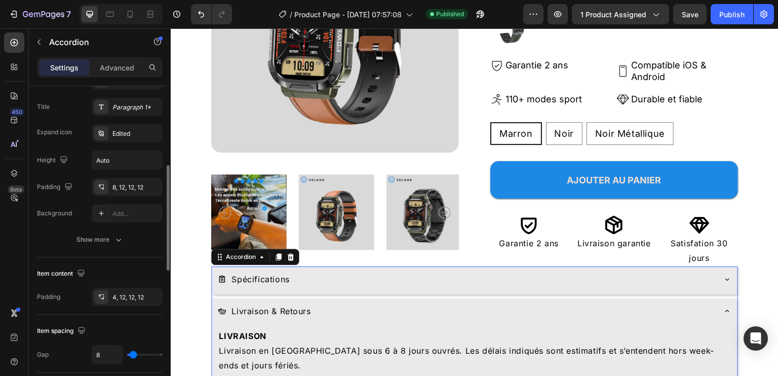
scroll to position [188, 0]
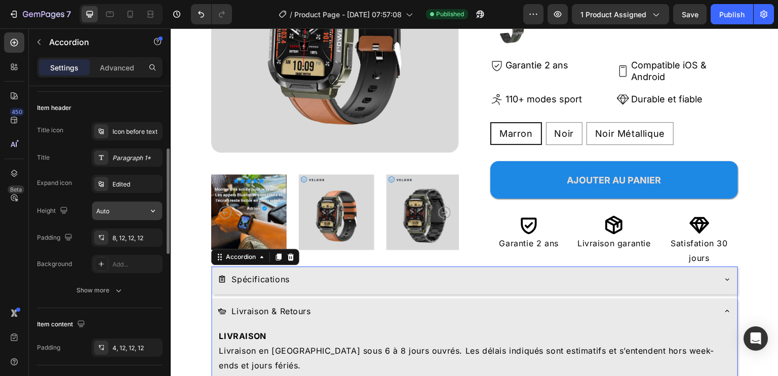
click at [118, 207] on input "Auto" at bounding box center [127, 211] width 70 height 18
click at [151, 208] on icon "button" at bounding box center [153, 211] width 10 height 10
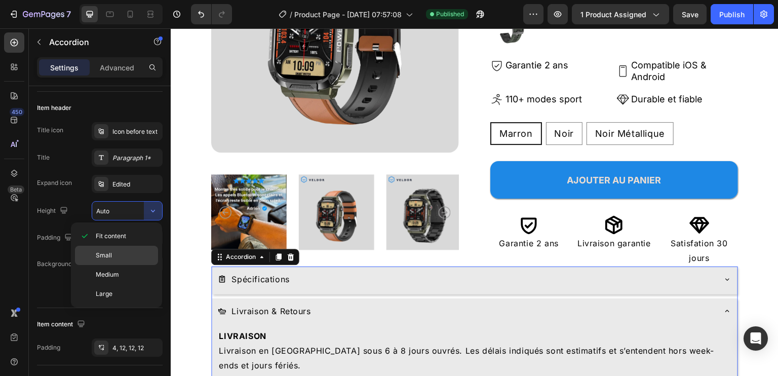
click at [109, 255] on span "Small" at bounding box center [104, 255] width 16 height 9
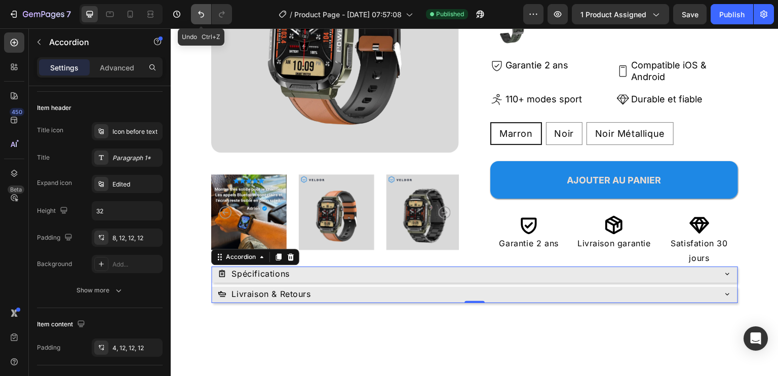
click at [197, 16] on icon "Undo/Redo" at bounding box center [201, 14] width 10 height 10
type input "Auto"
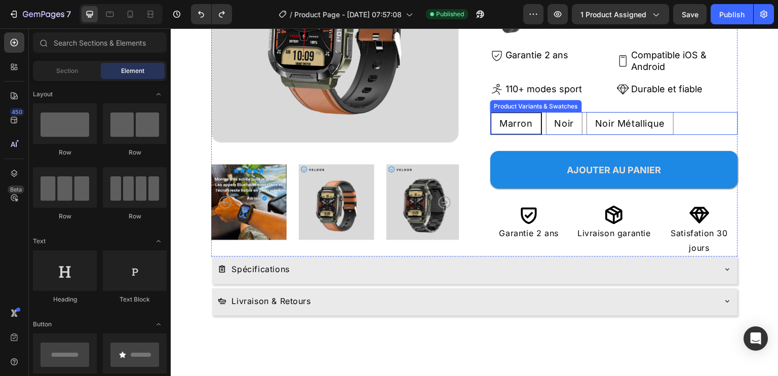
scroll to position [304, 0]
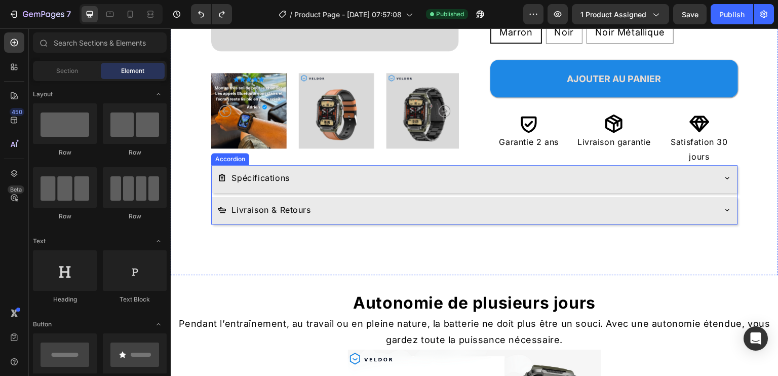
click at [405, 180] on div "Spécifications" at bounding box center [466, 178] width 497 height 18
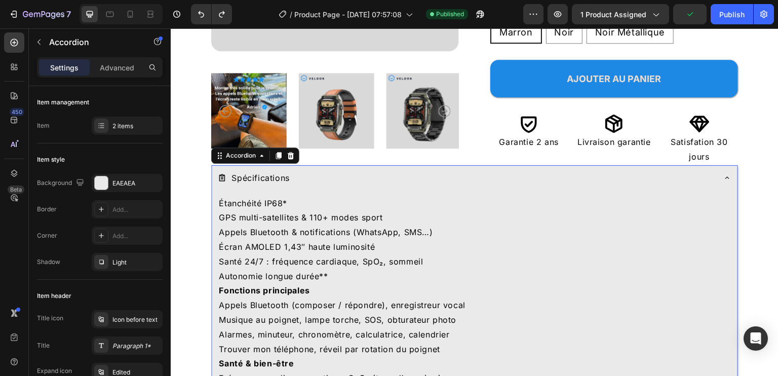
click at [400, 188] on div "Spécifications" at bounding box center [475, 179] width 526 height 28
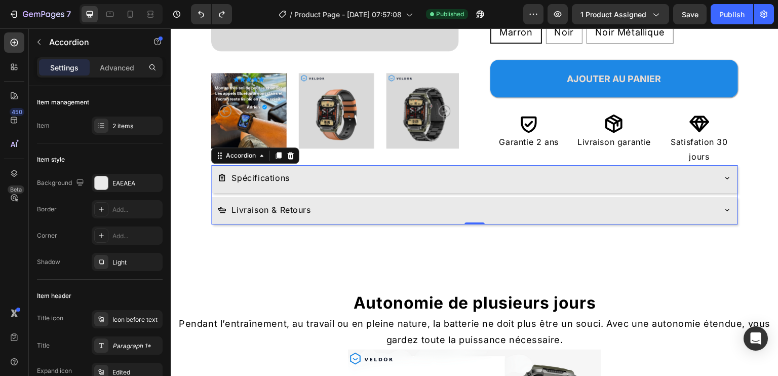
click at [618, 205] on div "Livraison & Retours" at bounding box center [466, 210] width 497 height 18
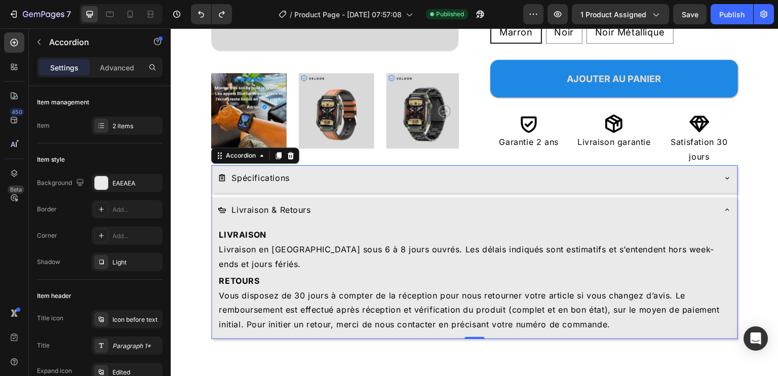
click at [618, 205] on div "Livraison & Retours" at bounding box center [466, 210] width 497 height 18
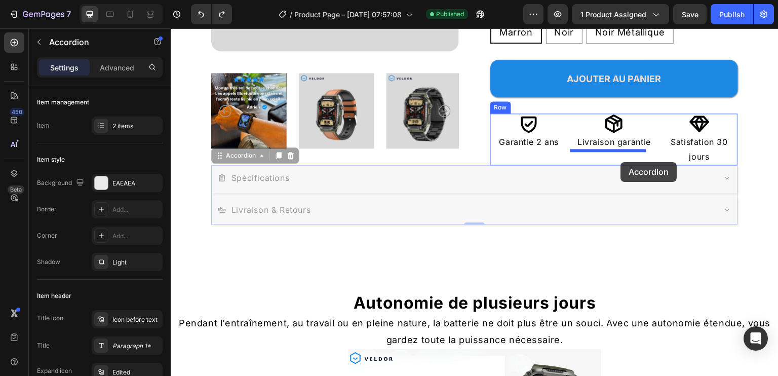
drag, startPoint x: 610, startPoint y: 180, endPoint x: 621, endPoint y: 162, distance: 20.7
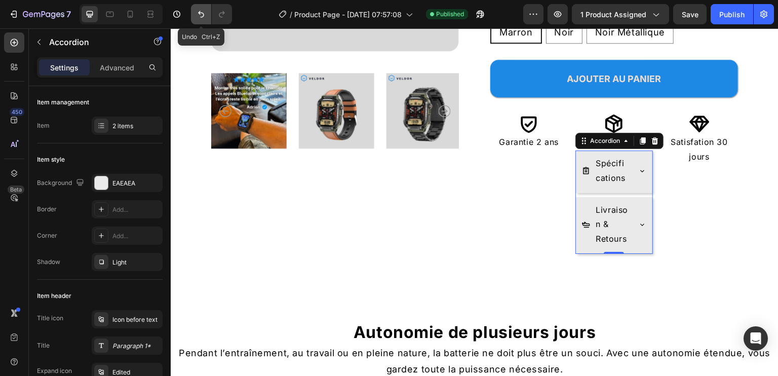
click at [204, 14] on icon "Undo/Redo" at bounding box center [201, 14] width 10 height 10
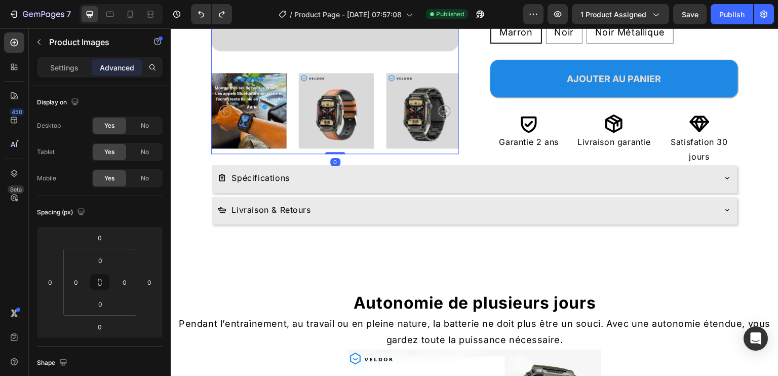
click at [291, 146] on div at bounding box center [335, 110] width 248 height 87
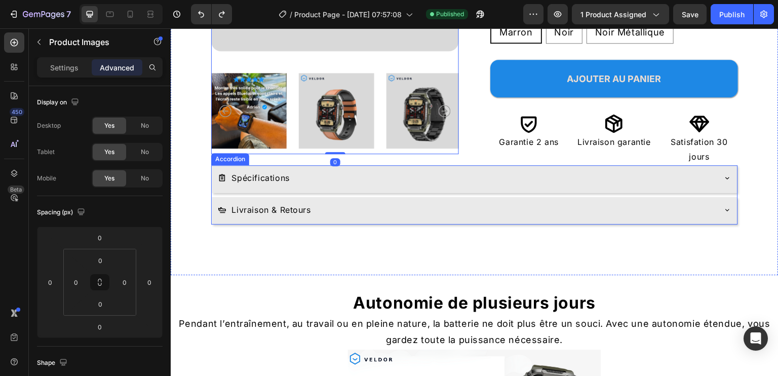
click at [225, 188] on div "Spécifications" at bounding box center [475, 179] width 526 height 28
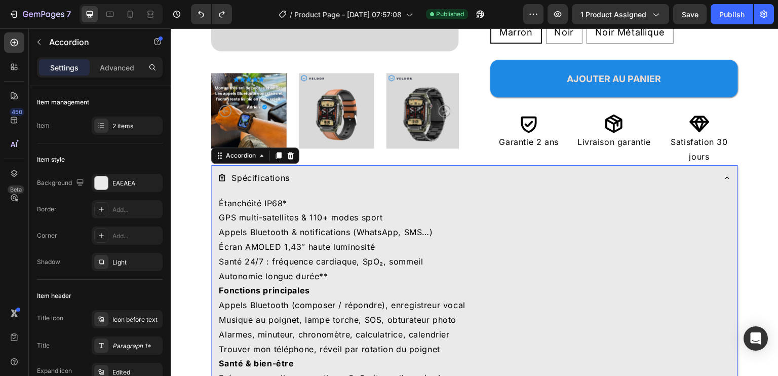
click at [225, 188] on div "Spécifications" at bounding box center [475, 179] width 526 height 28
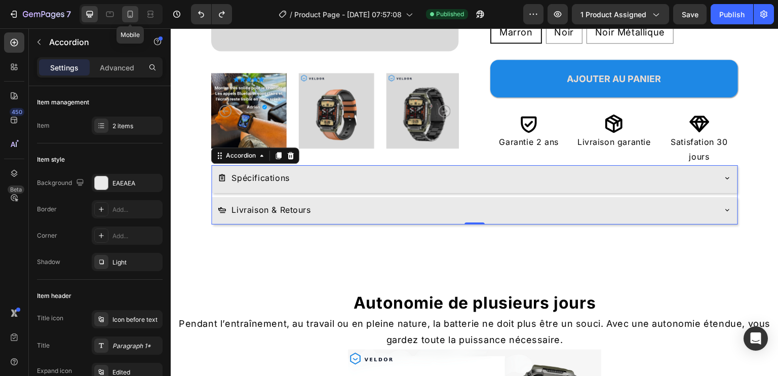
click at [130, 8] on div at bounding box center [130, 14] width 16 height 16
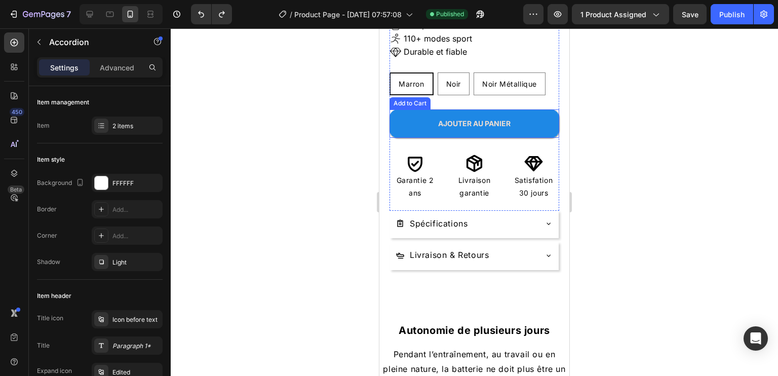
scroll to position [454, 0]
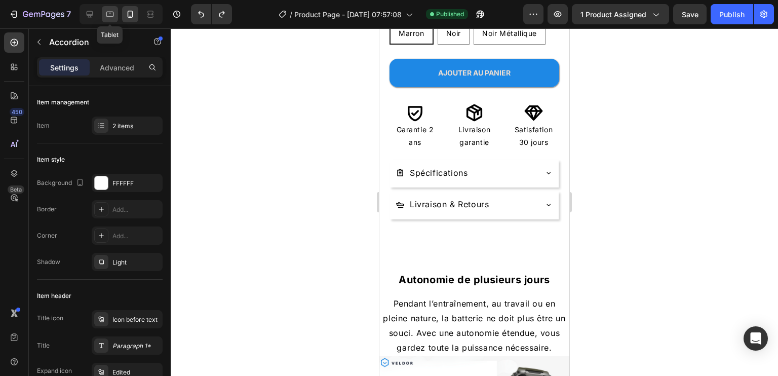
click at [107, 12] on icon at bounding box center [110, 14] width 10 height 10
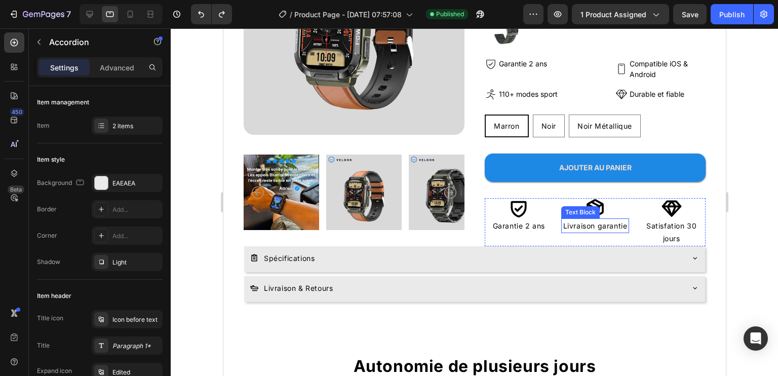
scroll to position [207, 0]
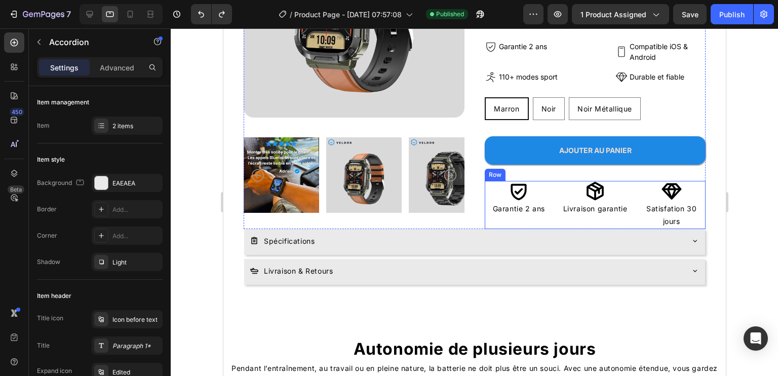
click at [623, 206] on div "Icon Garantie 2 ans Text Block Icon Livraison garantie Text Block Icon Satisfat…" at bounding box center [594, 205] width 221 height 48
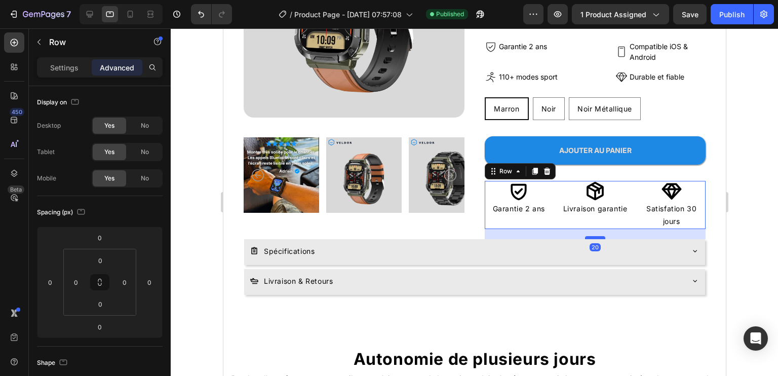
drag, startPoint x: 590, startPoint y: 228, endPoint x: 596, endPoint y: 238, distance: 11.8
click at [596, 238] on div at bounding box center [595, 237] width 20 height 3
type input "20"
click at [752, 233] on div at bounding box center [474, 202] width 607 height 348
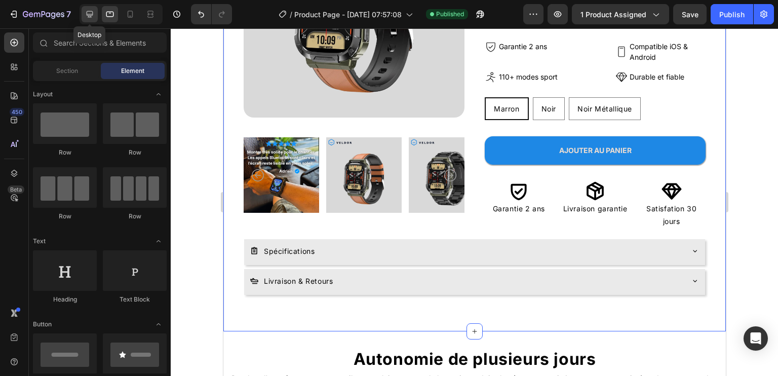
click at [89, 13] on icon at bounding box center [90, 14] width 10 height 10
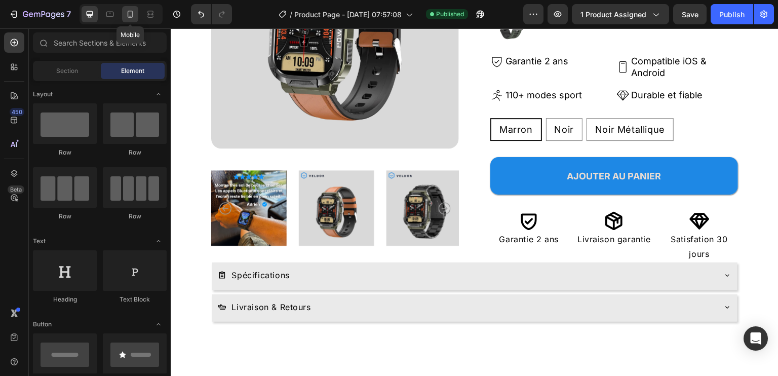
click at [129, 16] on icon at bounding box center [130, 14] width 10 height 10
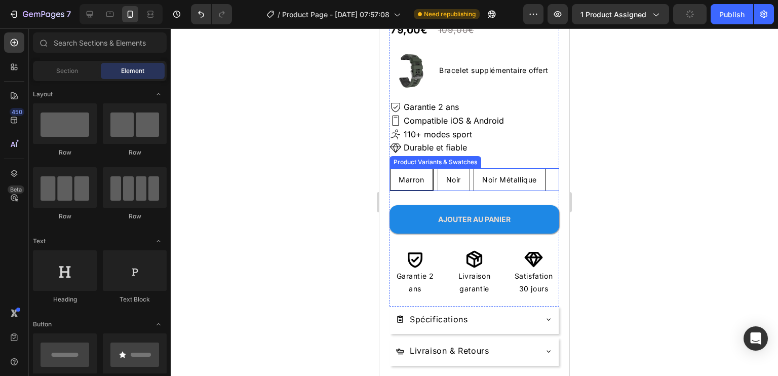
scroll to position [460, 0]
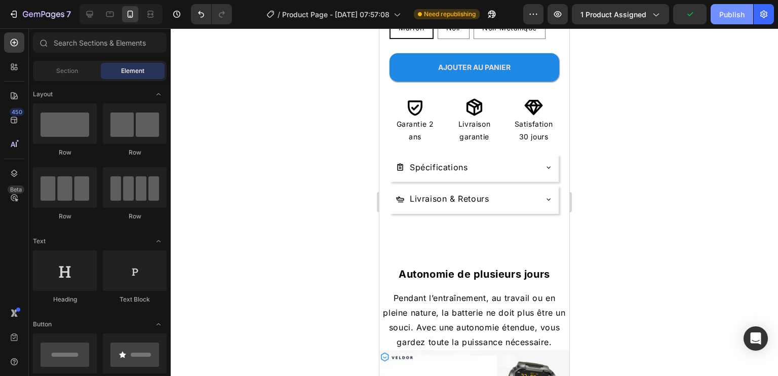
click at [734, 14] on div "Publish" at bounding box center [731, 14] width 25 height 11
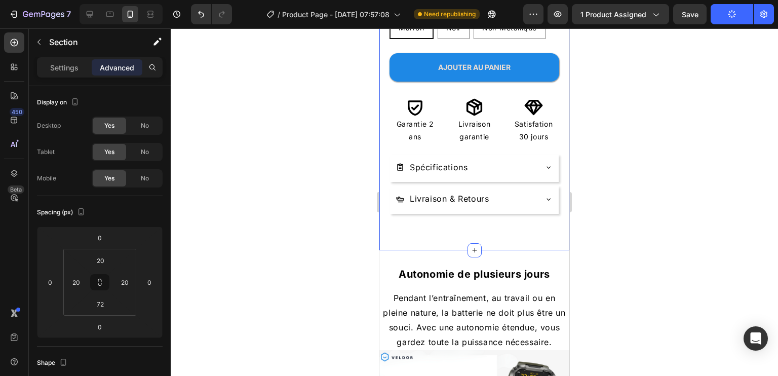
click at [36, 44] on icon "button" at bounding box center [39, 42] width 8 height 8
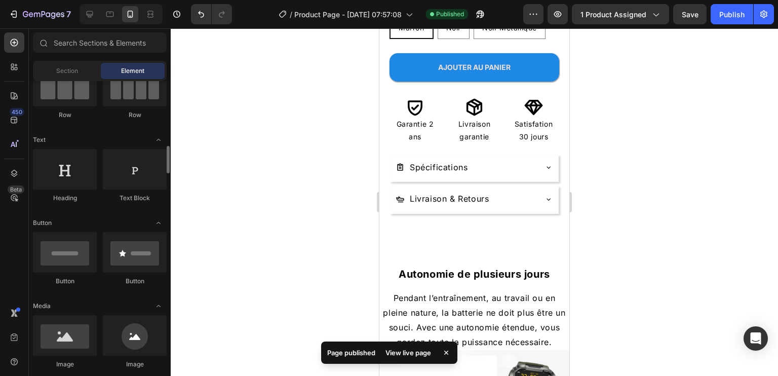
scroll to position [203, 0]
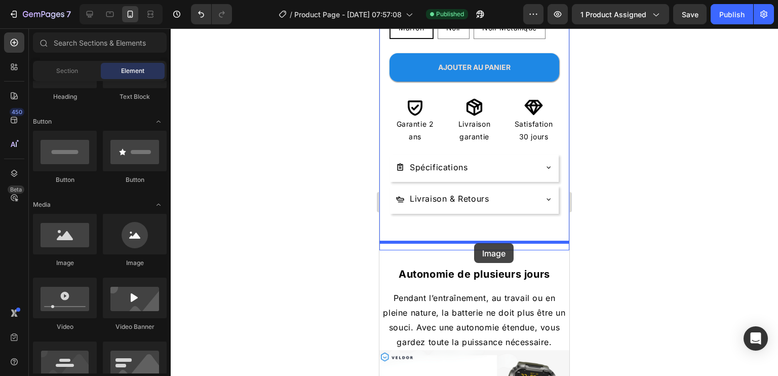
drag, startPoint x: 455, startPoint y: 267, endPoint x: 1053, endPoint y: 198, distance: 601.8
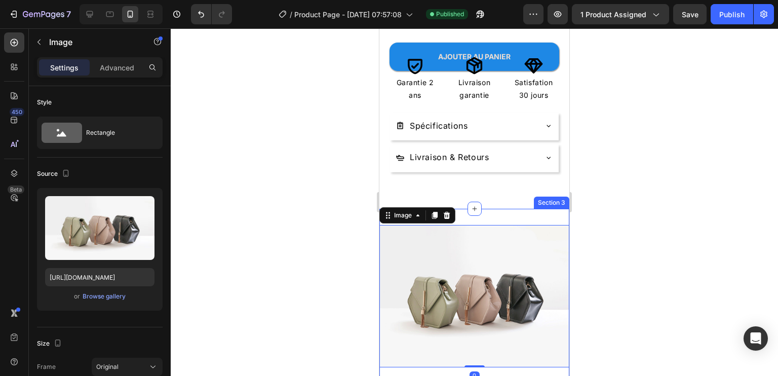
scroll to position [511, 0]
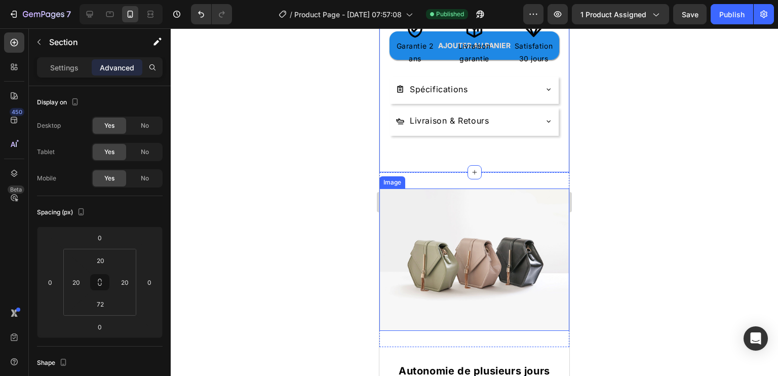
scroll to position [561, 0]
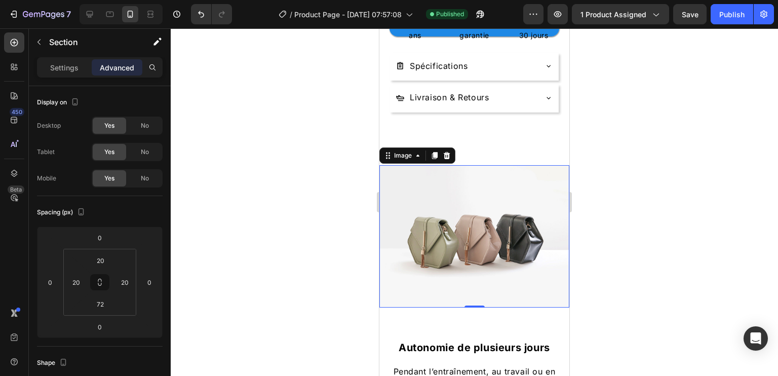
click at [496, 213] on img at bounding box center [474, 236] width 190 height 142
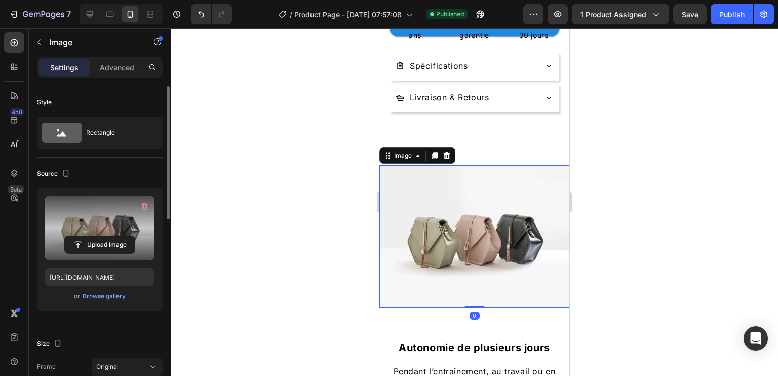
click at [121, 207] on label at bounding box center [99, 228] width 109 height 64
click at [121, 236] on input "file" at bounding box center [100, 244] width 70 height 17
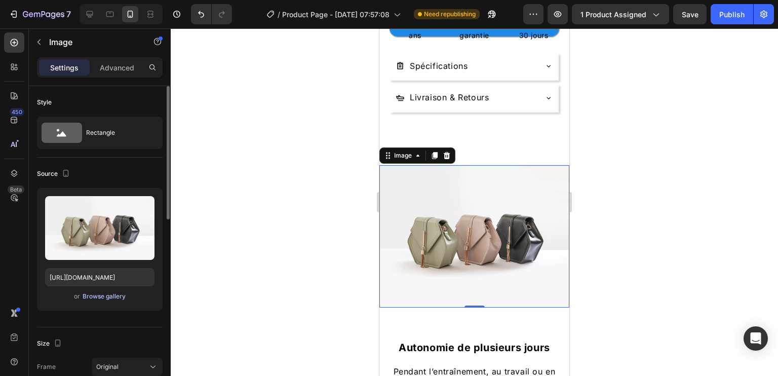
click at [101, 293] on div "Browse gallery" at bounding box center [104, 296] width 43 height 9
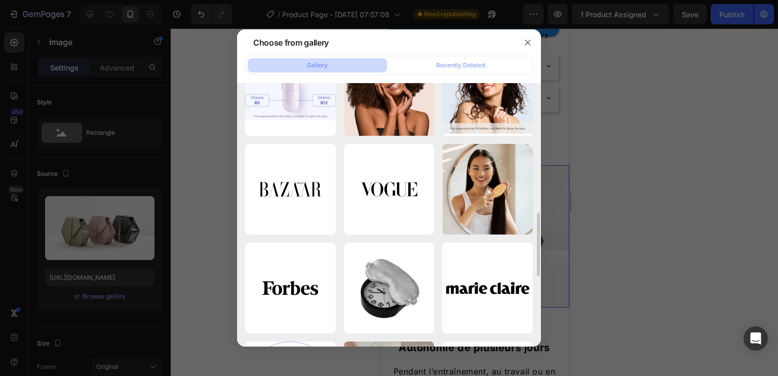
scroll to position [691, 0]
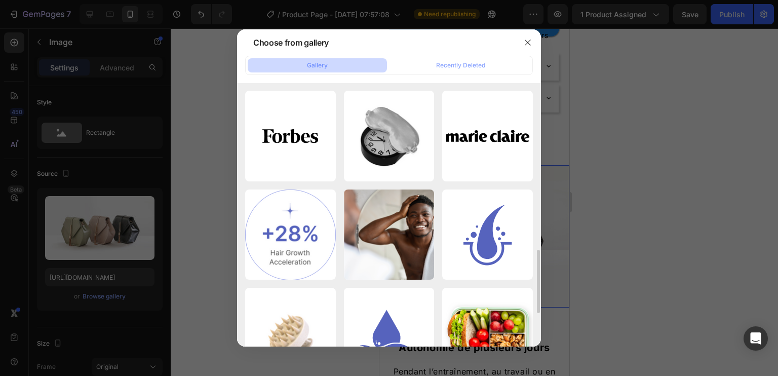
click at [85, 201] on div at bounding box center [389, 188] width 778 height 376
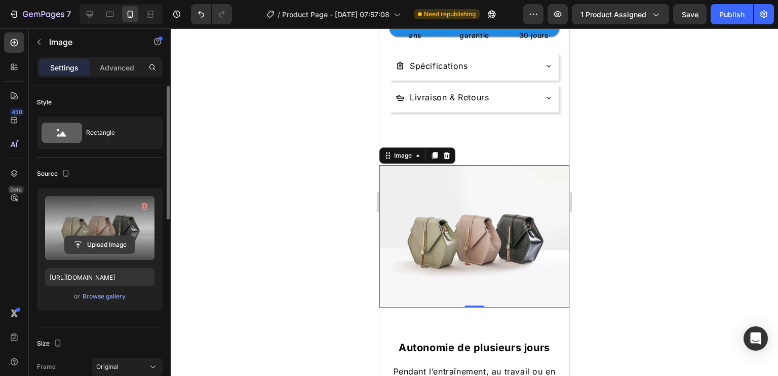
click at [106, 239] on input "file" at bounding box center [100, 244] width 70 height 17
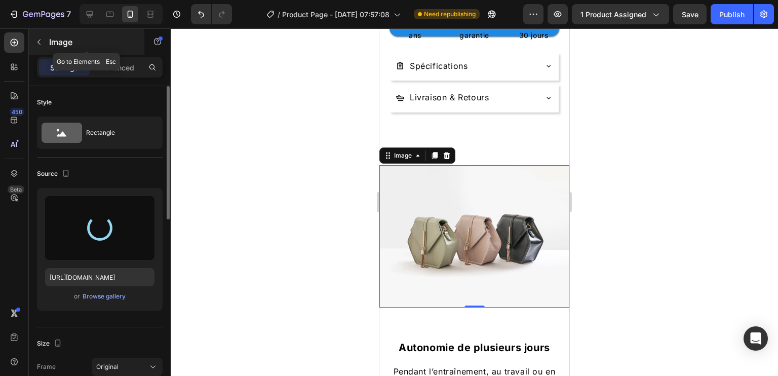
type input "https://cdn.shopify.com/s/files/1/0914/5257/2029/files/gempages_577318064299705…"
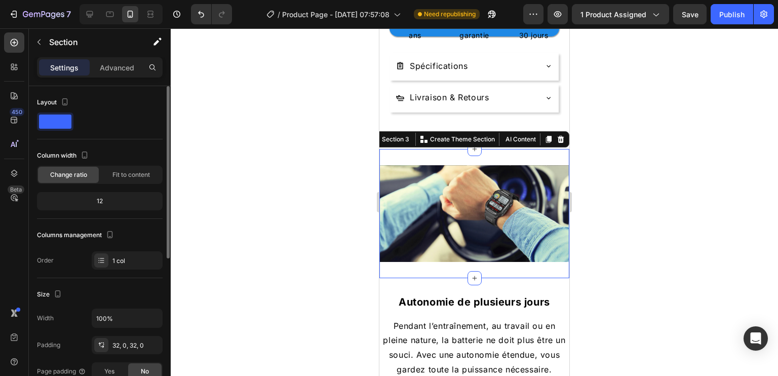
click at [505, 258] on div "Image Section 3 You can create reusable sections Create Theme Section AI Conten…" at bounding box center [474, 213] width 190 height 129
click at [120, 68] on p "Advanced" at bounding box center [117, 67] width 34 height 11
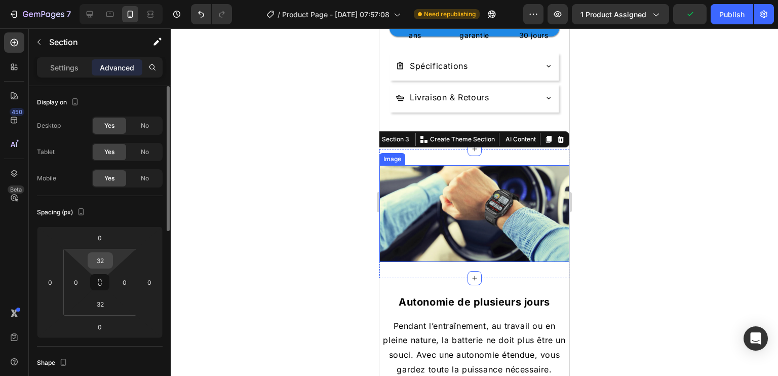
click at [106, 263] on input "32" at bounding box center [100, 260] width 20 height 15
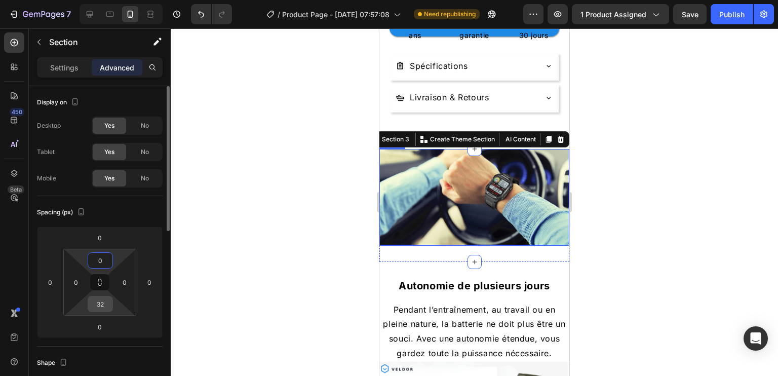
type input "0"
click at [103, 304] on input "32" at bounding box center [100, 303] width 20 height 15
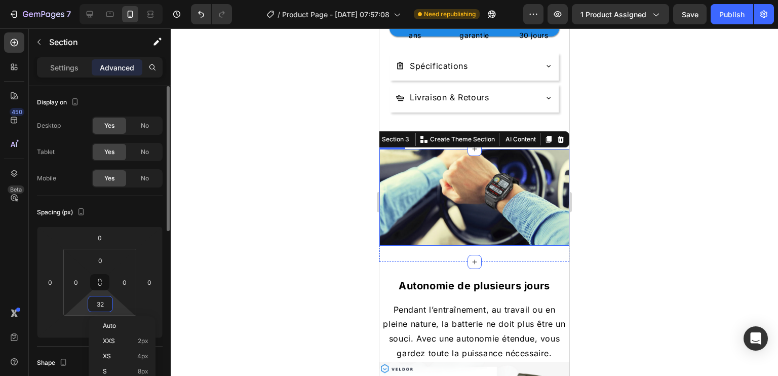
type input "0"
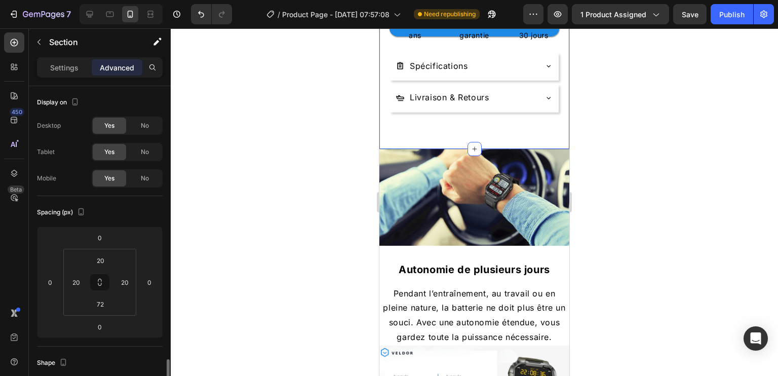
scroll to position [188, 0]
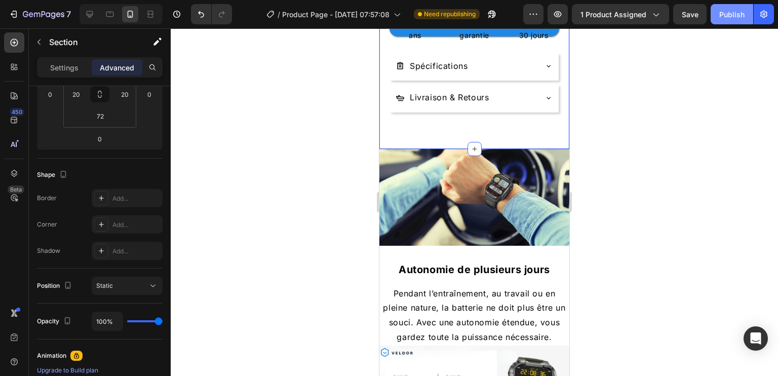
click at [732, 16] on div "Publish" at bounding box center [731, 14] width 25 height 11
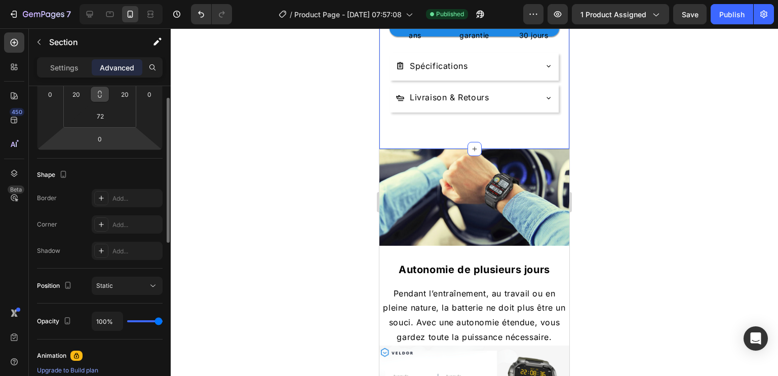
scroll to position [137, 0]
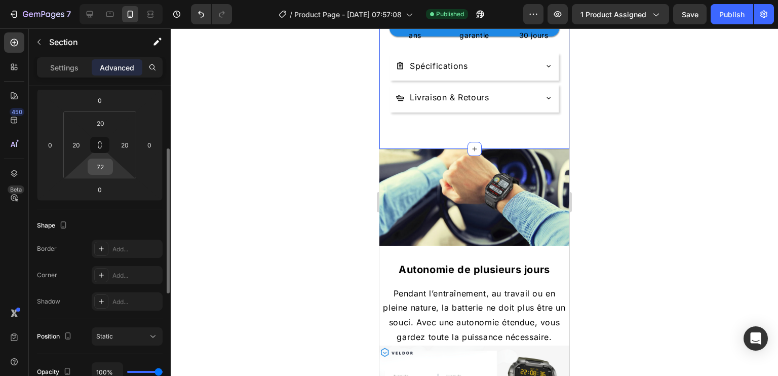
click at [94, 167] on input "72" at bounding box center [100, 166] width 20 height 15
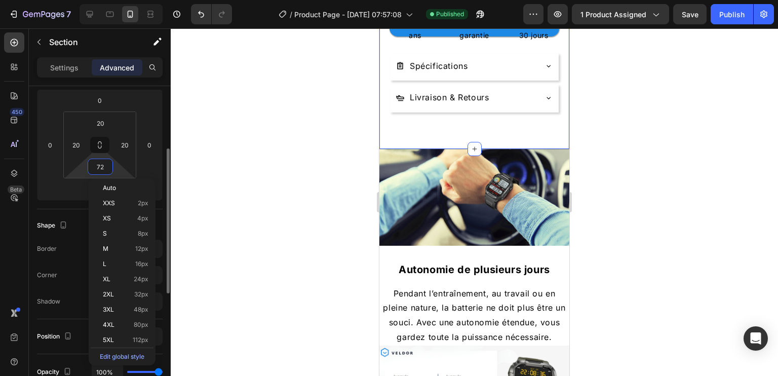
click at [94, 167] on input "72" at bounding box center [100, 166] width 20 height 15
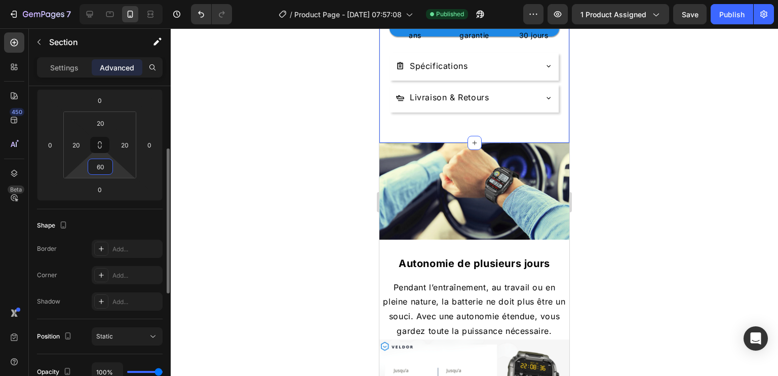
click at [94, 167] on input "60" at bounding box center [100, 166] width 20 height 15
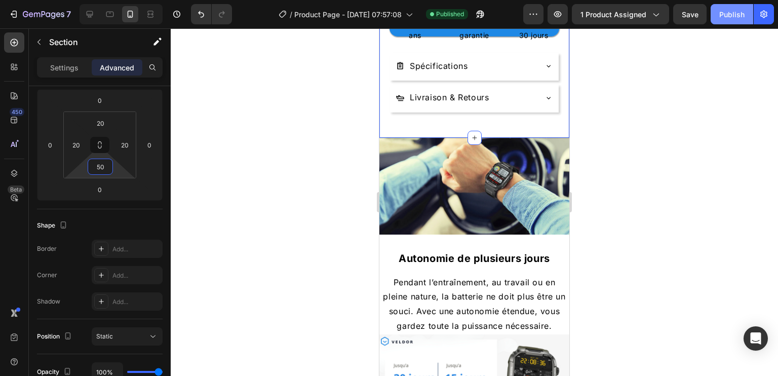
type input "50"
click at [726, 14] on div "Publish" at bounding box center [731, 14] width 25 height 11
click at [89, 12] on icon at bounding box center [90, 14] width 10 height 10
type input "80"
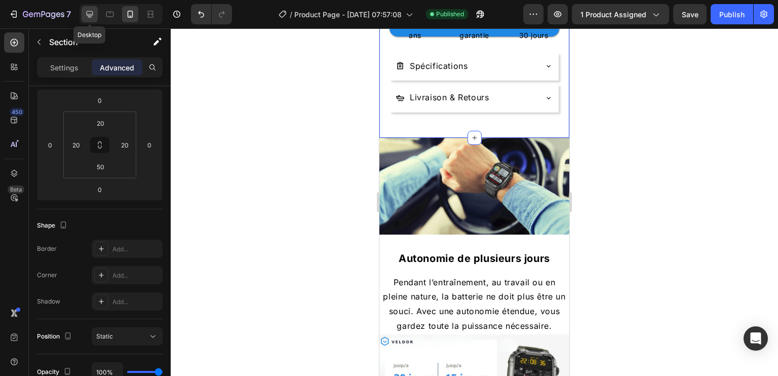
type input "100"
type input "80"
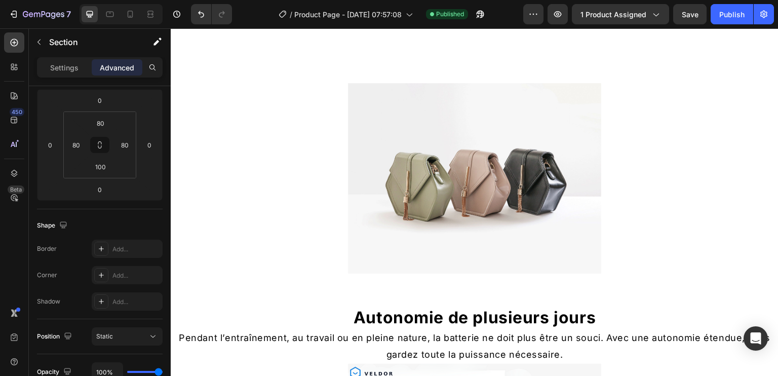
scroll to position [510, 0]
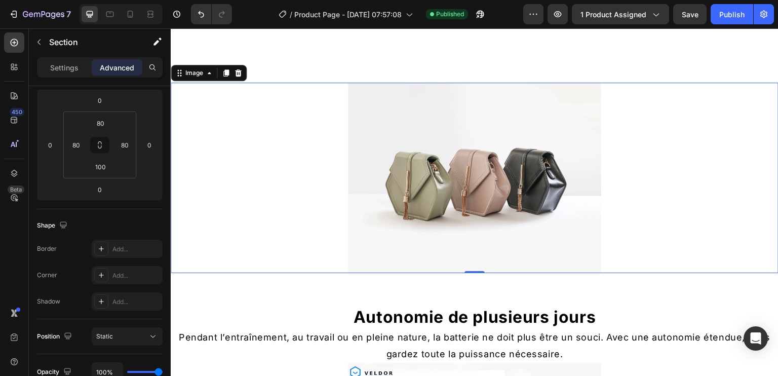
click at [440, 126] on img at bounding box center [474, 178] width 253 height 190
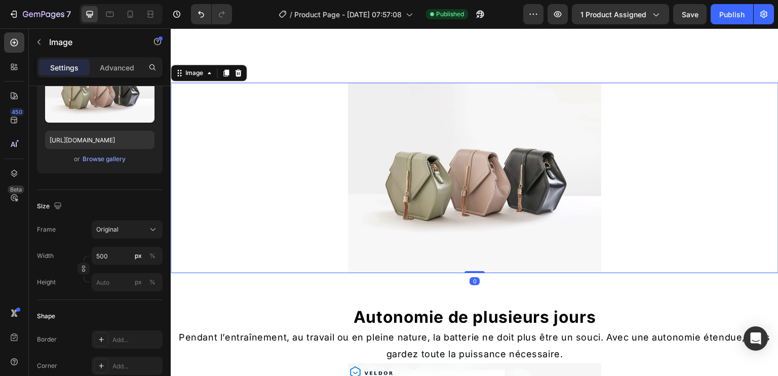
scroll to position [0, 0]
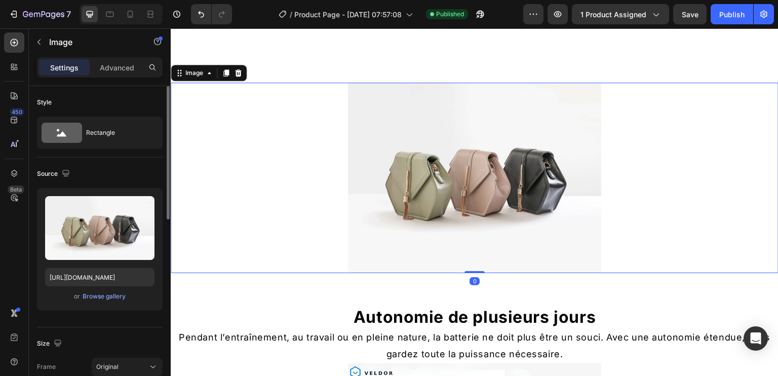
drag, startPoint x: 95, startPoint y: 226, endPoint x: 108, endPoint y: 192, distance: 36.7
click at [108, 192] on div "Upload Image https://cdn.shopify.com/s/files/1/2005/9307/files/image_demo.jpg o…" at bounding box center [100, 249] width 126 height 123
click at [97, 291] on button "Browse gallery" at bounding box center [104, 296] width 44 height 10
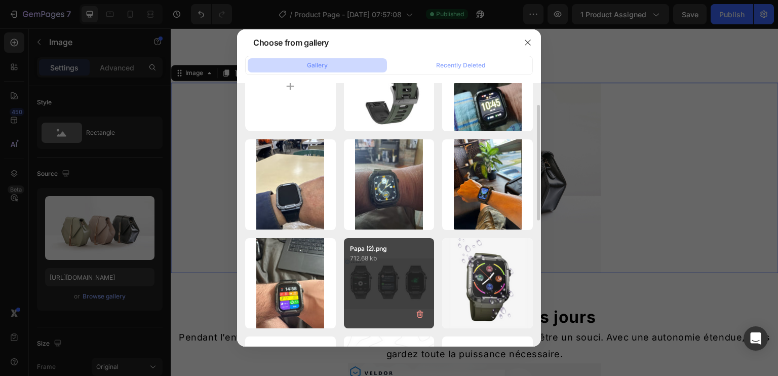
scroll to position [152, 0]
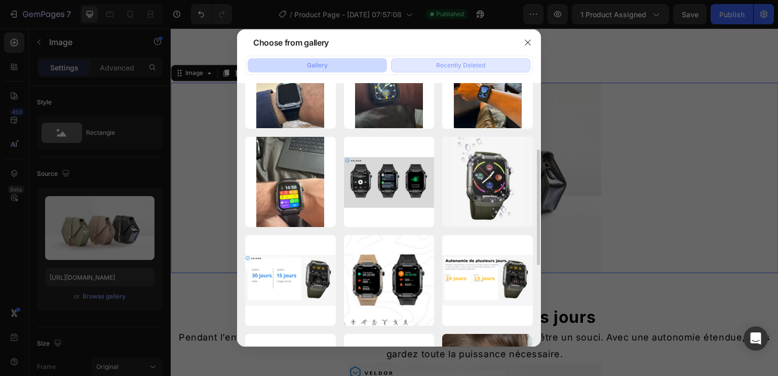
click at [475, 62] on div "Recently Deleted" at bounding box center [460, 65] width 49 height 9
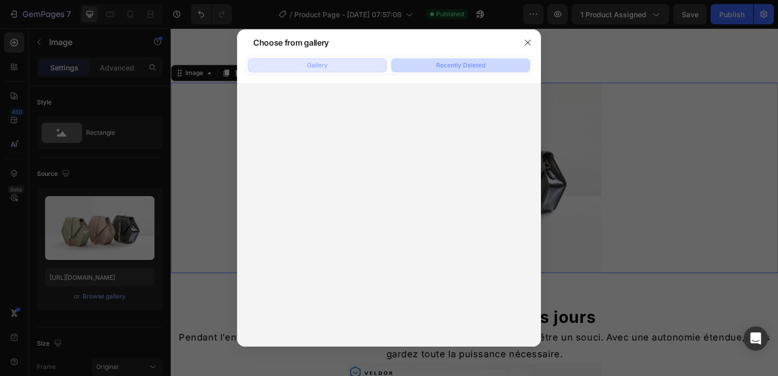
click at [322, 64] on div "Gallery" at bounding box center [317, 65] width 21 height 9
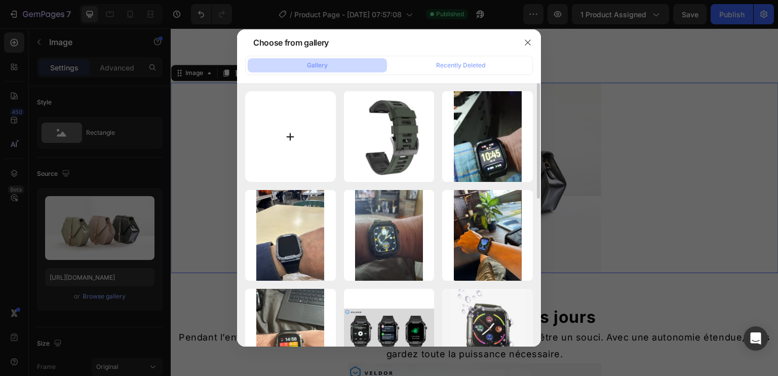
click at [304, 136] on input "file" at bounding box center [290, 136] width 91 height 91
type input "C:\fakepath\S70890c5c1e284055a862b04ed66824dc4.webp"
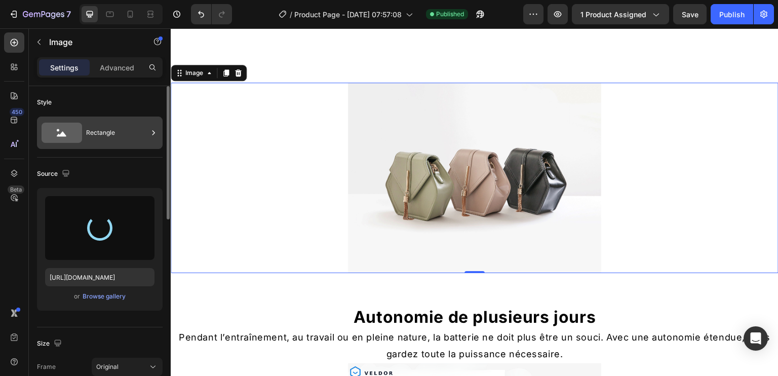
type input "https://cdn.shopify.com/s/files/1/0914/5257/2029/files/gempages_577318064299705…"
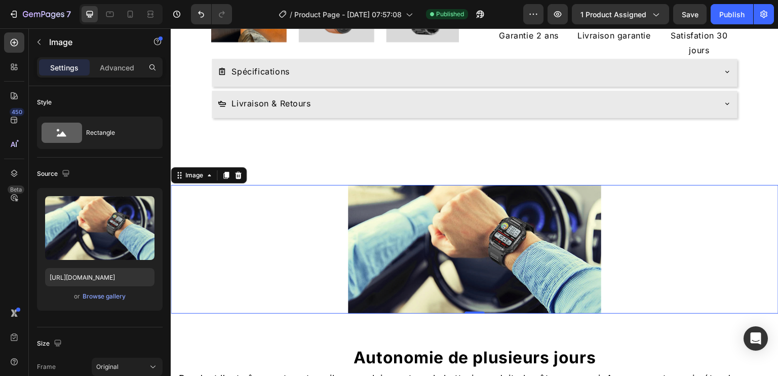
scroll to position [358, 0]
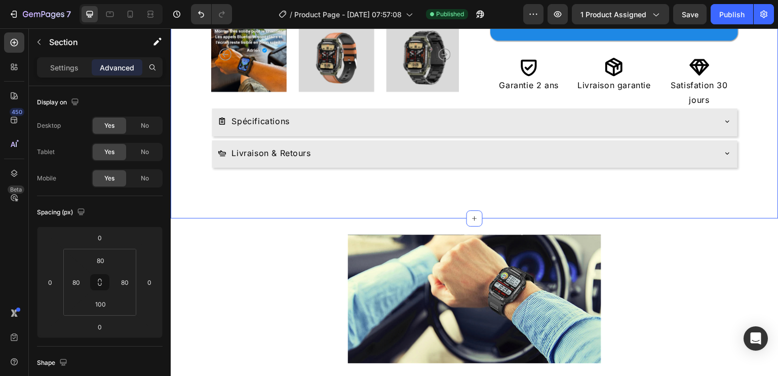
click at [118, 62] on p "Advanced" at bounding box center [117, 67] width 34 height 11
click at [103, 301] on input "100" at bounding box center [100, 303] width 20 height 15
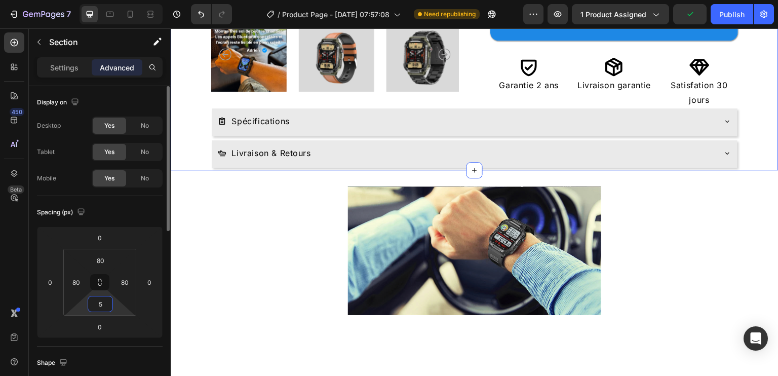
type input "50"
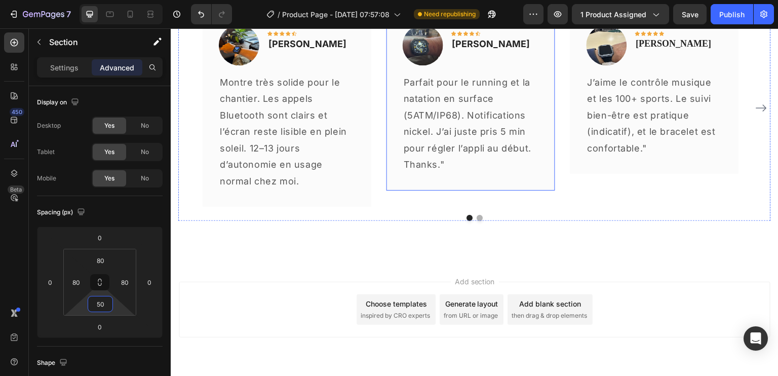
scroll to position [2254, 0]
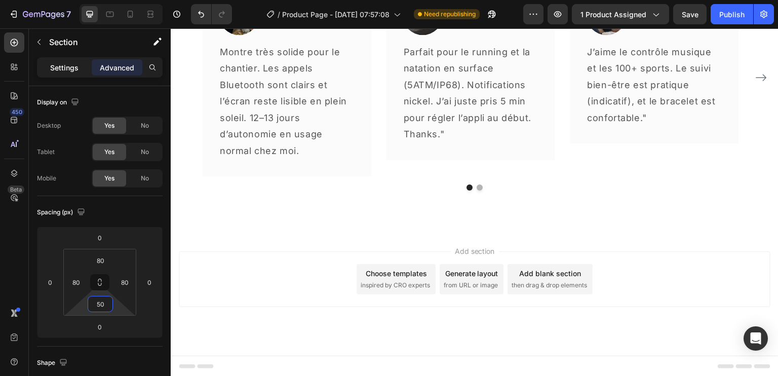
click at [45, 61] on div "Settings" at bounding box center [64, 67] width 51 height 16
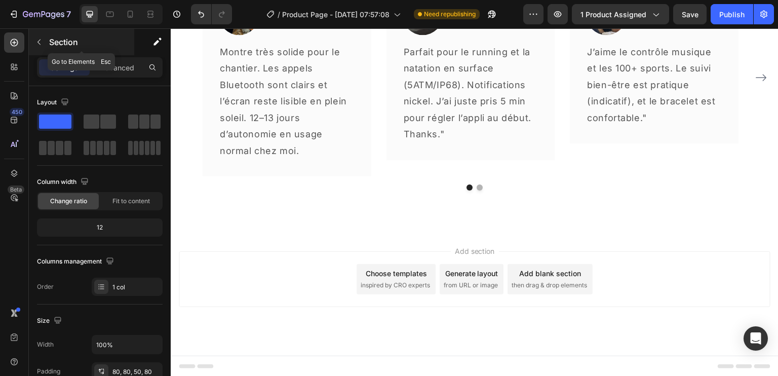
click at [44, 49] on button "button" at bounding box center [39, 42] width 16 height 16
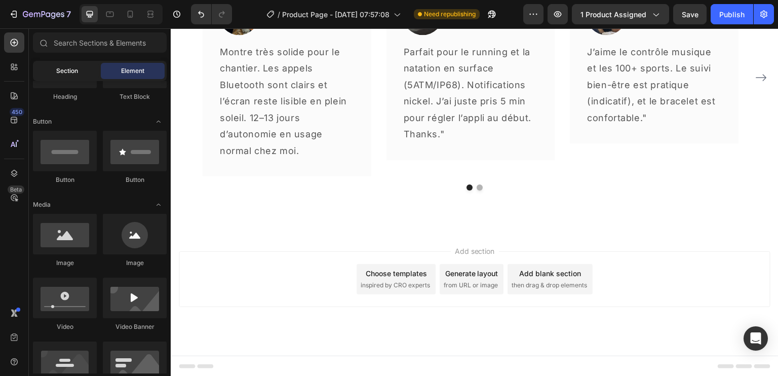
click at [69, 65] on div "Section" at bounding box center [67, 71] width 64 height 16
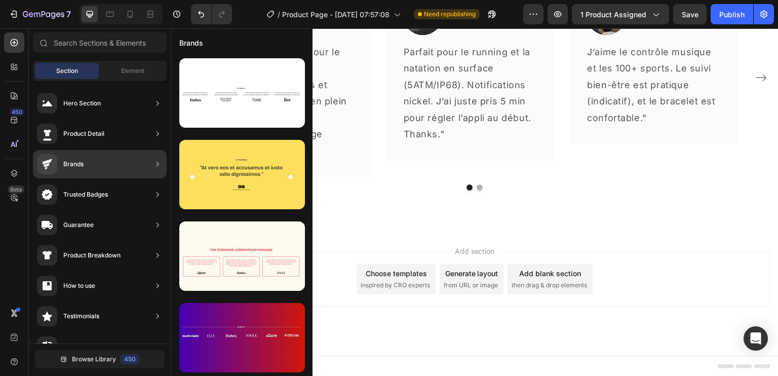
click at [110, 211] on div "Trusted Badges" at bounding box center [100, 225] width 134 height 28
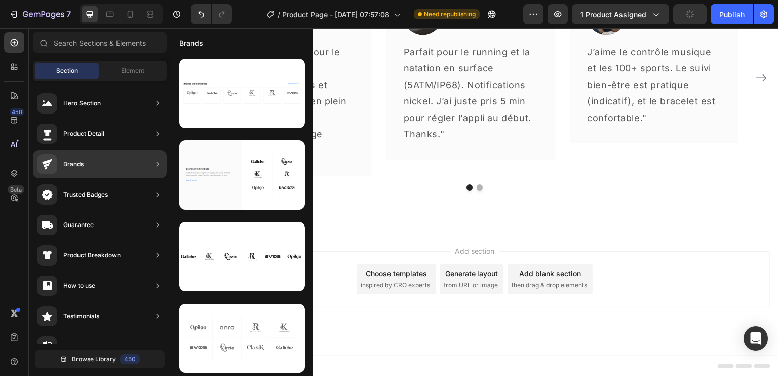
scroll to position [163, 0]
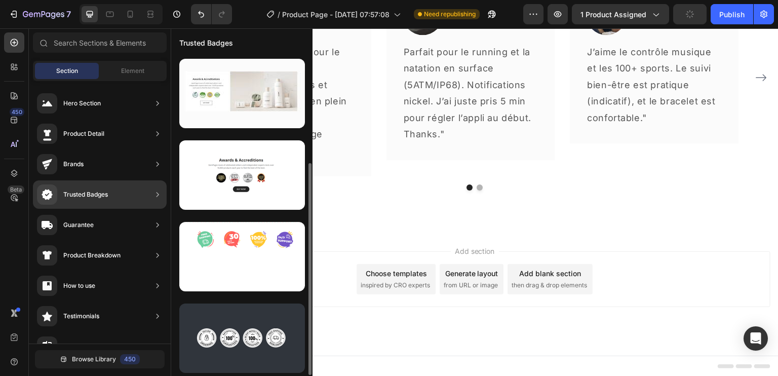
click at [92, 200] on div "Trusted Badges" at bounding box center [72, 194] width 71 height 20
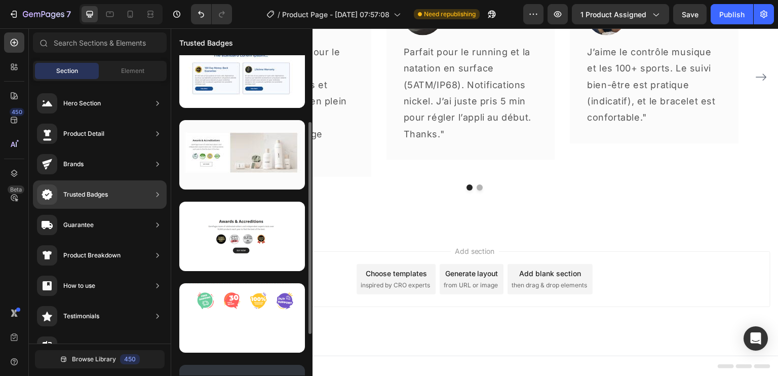
scroll to position [81, 0]
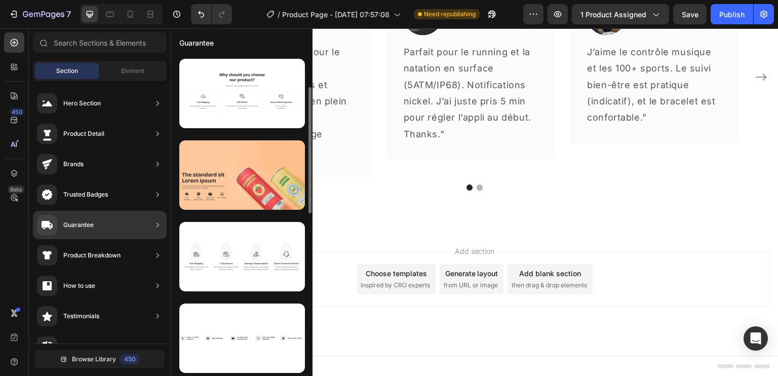
click at [112, 228] on div "Guarantee" at bounding box center [100, 225] width 134 height 28
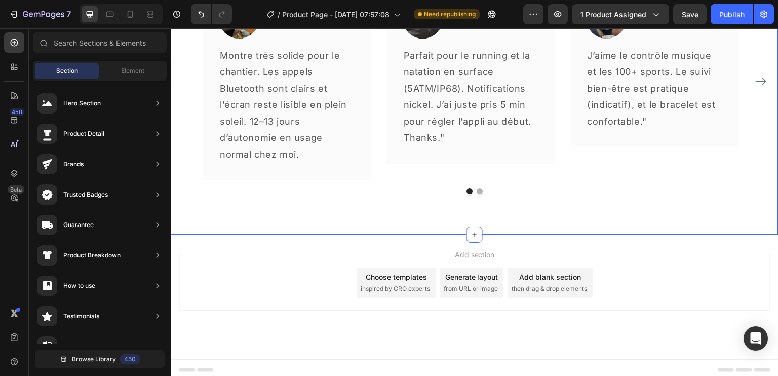
scroll to position [2254, 0]
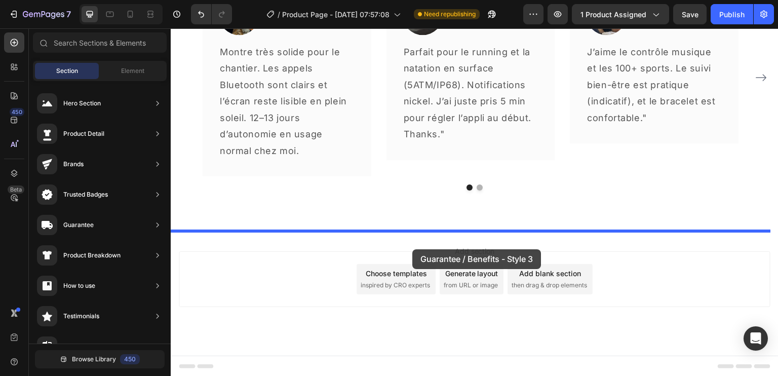
drag, startPoint x: 412, startPoint y: 220, endPoint x: 412, endPoint y: 249, distance: 28.4
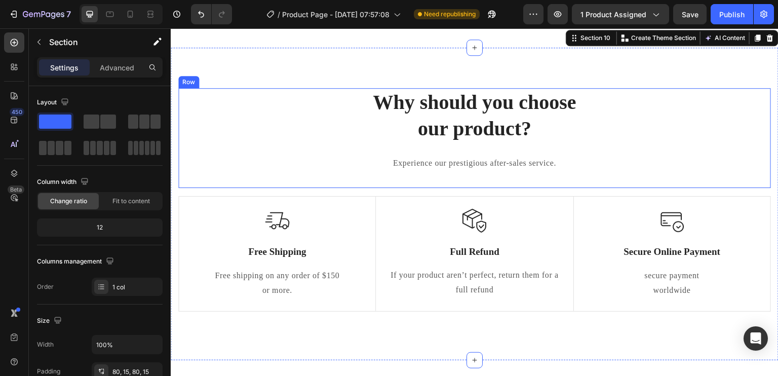
scroll to position [2421, 0]
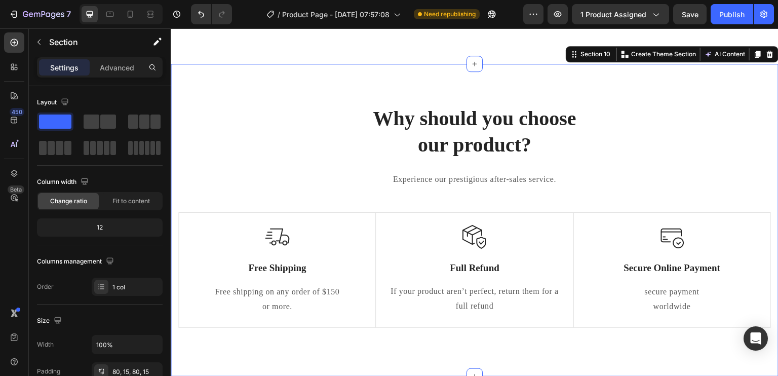
click at [716, 87] on div "Why should you choose our product? Heading Experience our prestigious after-sal…" at bounding box center [475, 220] width 608 height 313
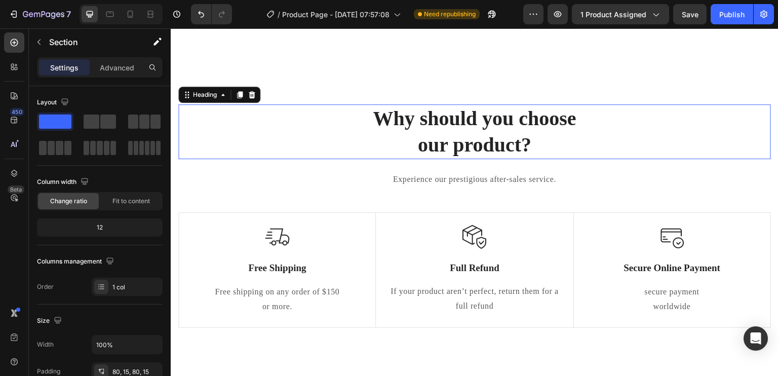
click at [723, 135] on p "Why should you choose our product?" at bounding box center [474, 131] width 591 height 53
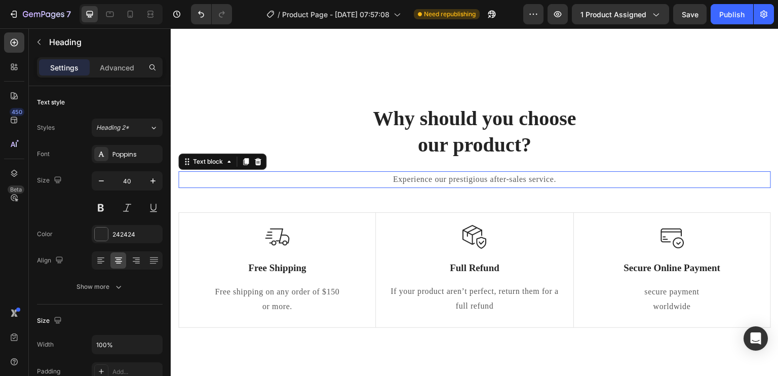
click at [733, 187] on div "Experience our prestigious after-sales service. Text block 0" at bounding box center [474, 179] width 593 height 17
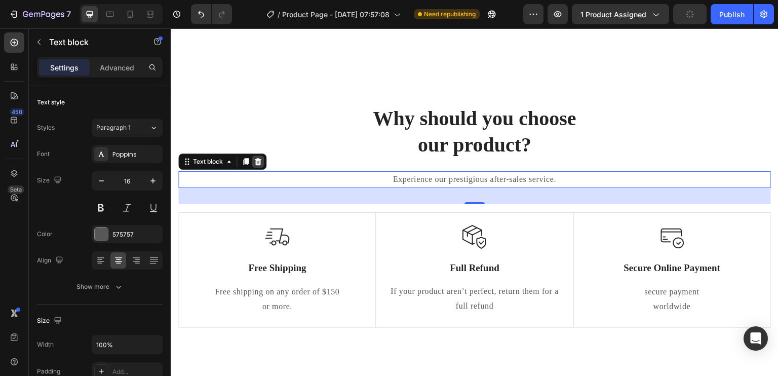
click at [259, 164] on icon at bounding box center [258, 161] width 7 height 7
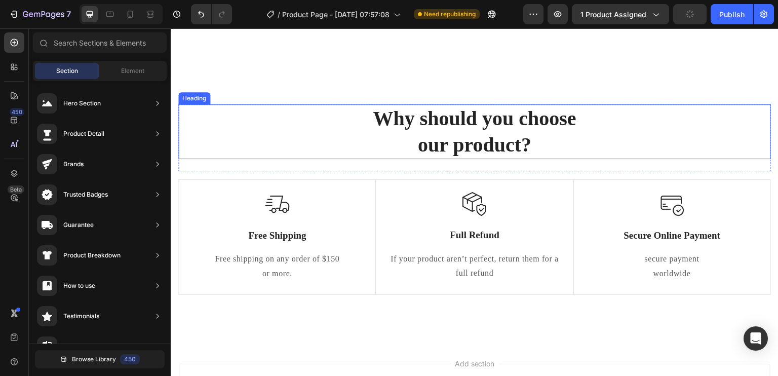
click at [347, 137] on p "Why should you choose our product?" at bounding box center [474, 131] width 591 height 53
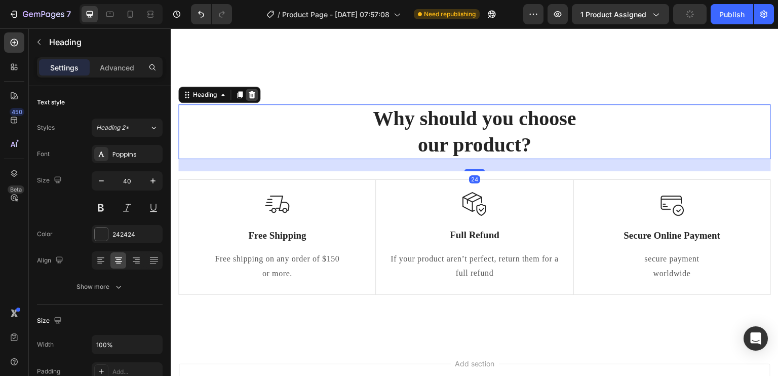
click at [255, 94] on icon at bounding box center [252, 95] width 8 height 8
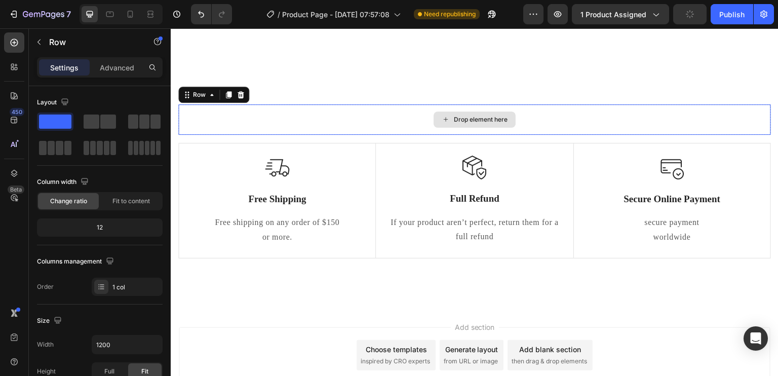
click at [262, 109] on div "Drop element here" at bounding box center [474, 119] width 593 height 30
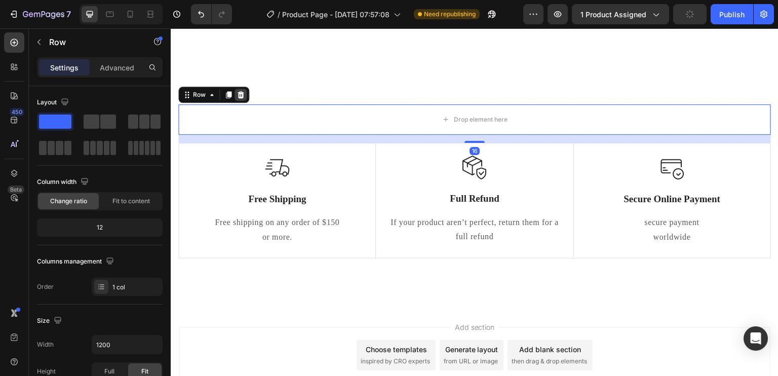
click at [241, 97] on icon at bounding box center [241, 94] width 7 height 7
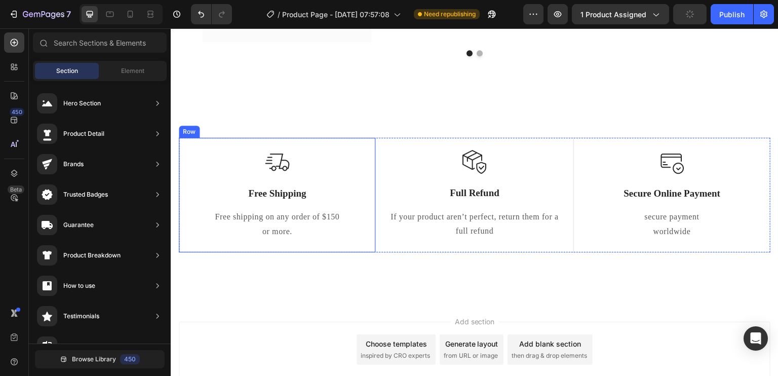
scroll to position [2371, 0]
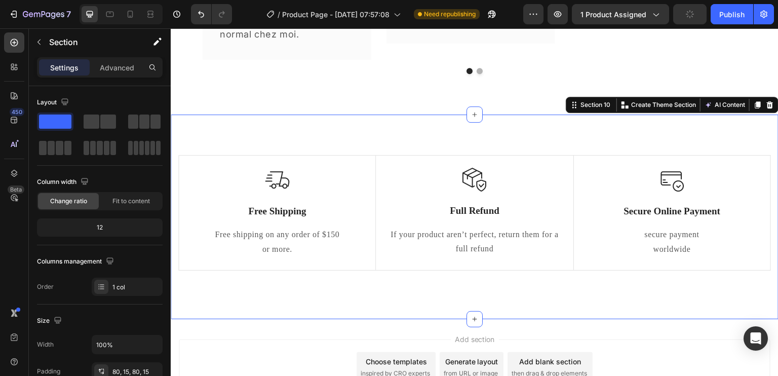
click at [273, 129] on div "Image Free Shipping Text Block Free shipping on any order of $150 or more. Text…" at bounding box center [475, 216] width 608 height 205
click at [124, 68] on p "Advanced" at bounding box center [117, 67] width 34 height 11
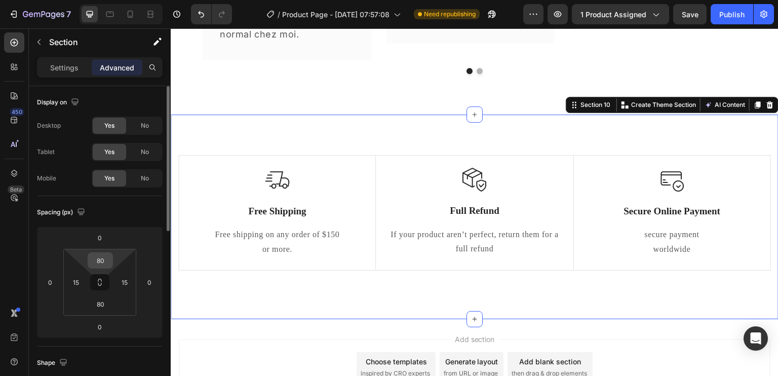
click at [102, 258] on input "80" at bounding box center [100, 260] width 20 height 15
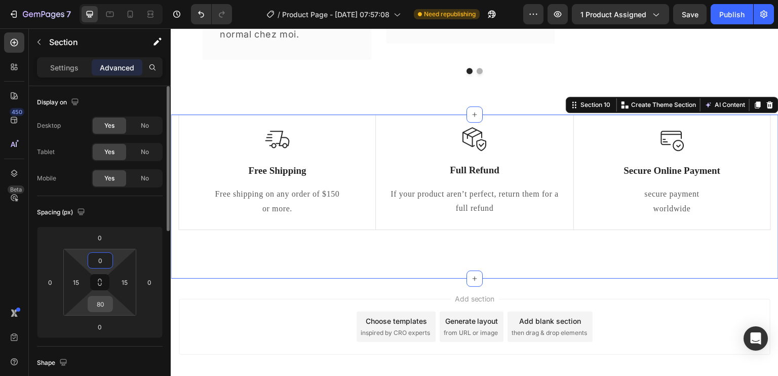
type input "0"
click at [105, 305] on input "80" at bounding box center [100, 303] width 20 height 15
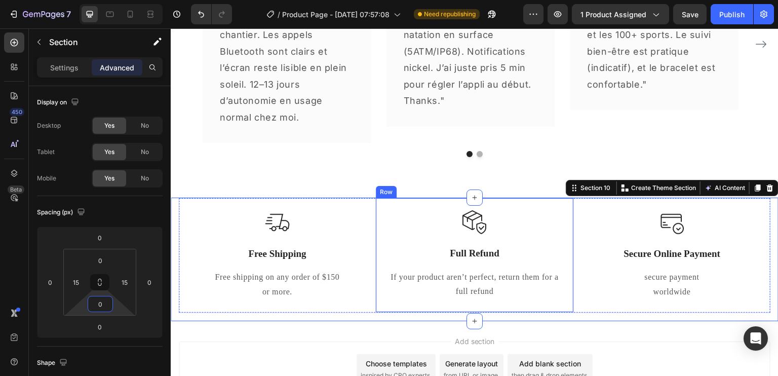
scroll to position [2269, 0]
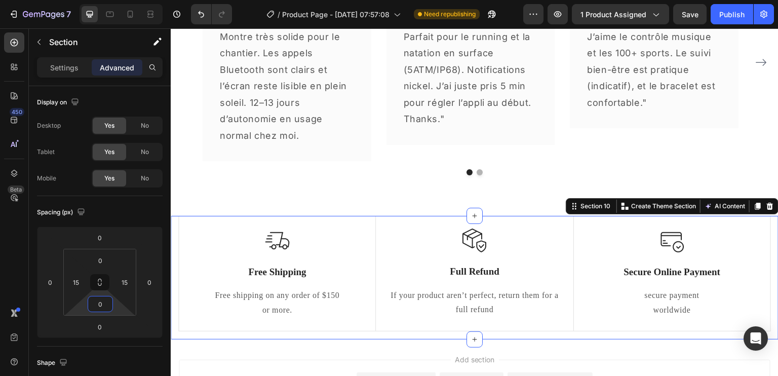
type input "0"
click at [279, 269] on p "Free Shipping" at bounding box center [277, 272] width 170 height 13
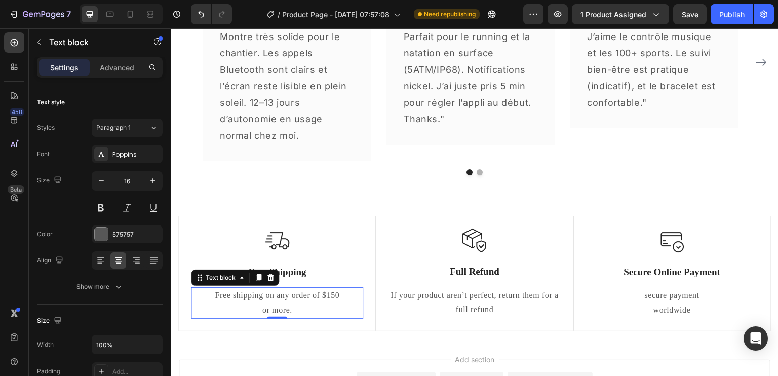
click at [315, 297] on p "Free shipping on any order of $150" at bounding box center [277, 295] width 170 height 15
